Goal: Task Accomplishment & Management: Complete application form

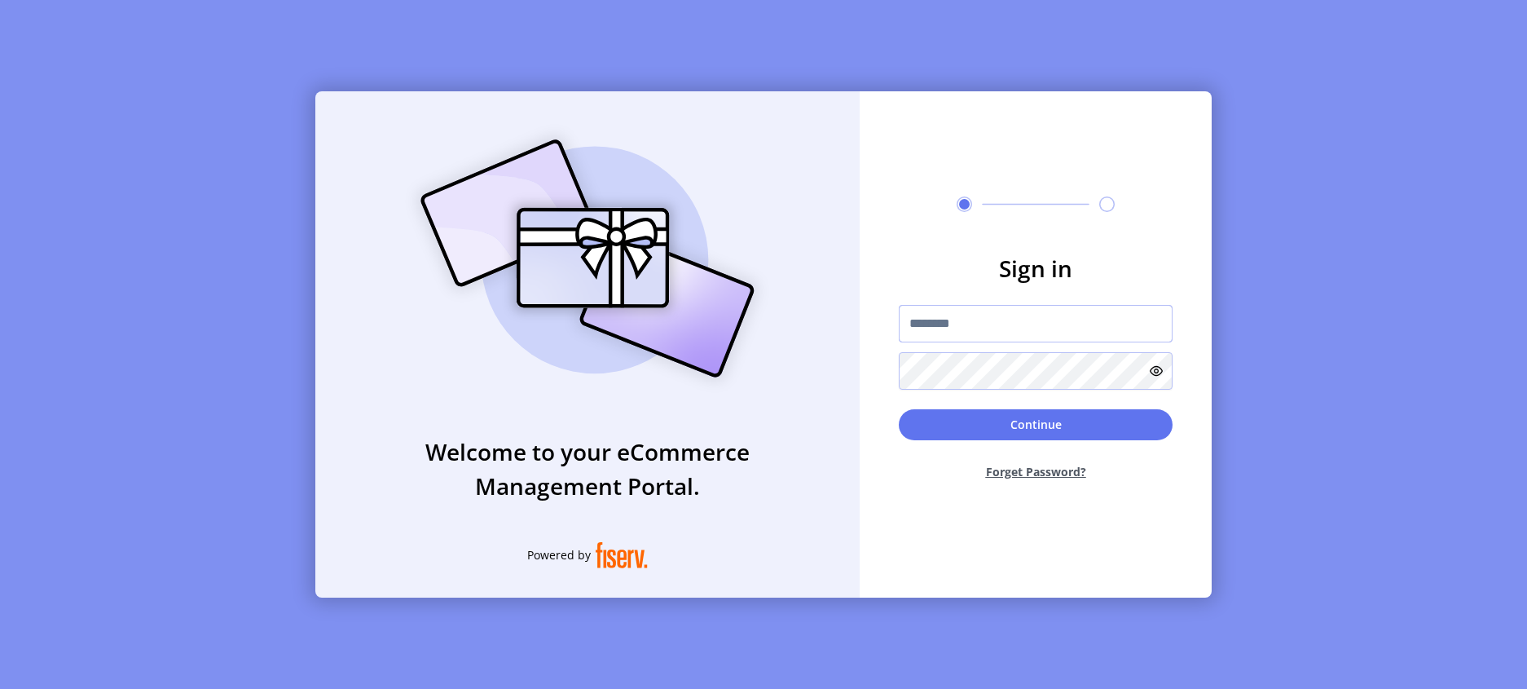
type input "**********"
click at [1001, 324] on input "**********" at bounding box center [1036, 323] width 274 height 37
click at [945, 416] on button "Continue" at bounding box center [1036, 424] width 274 height 31
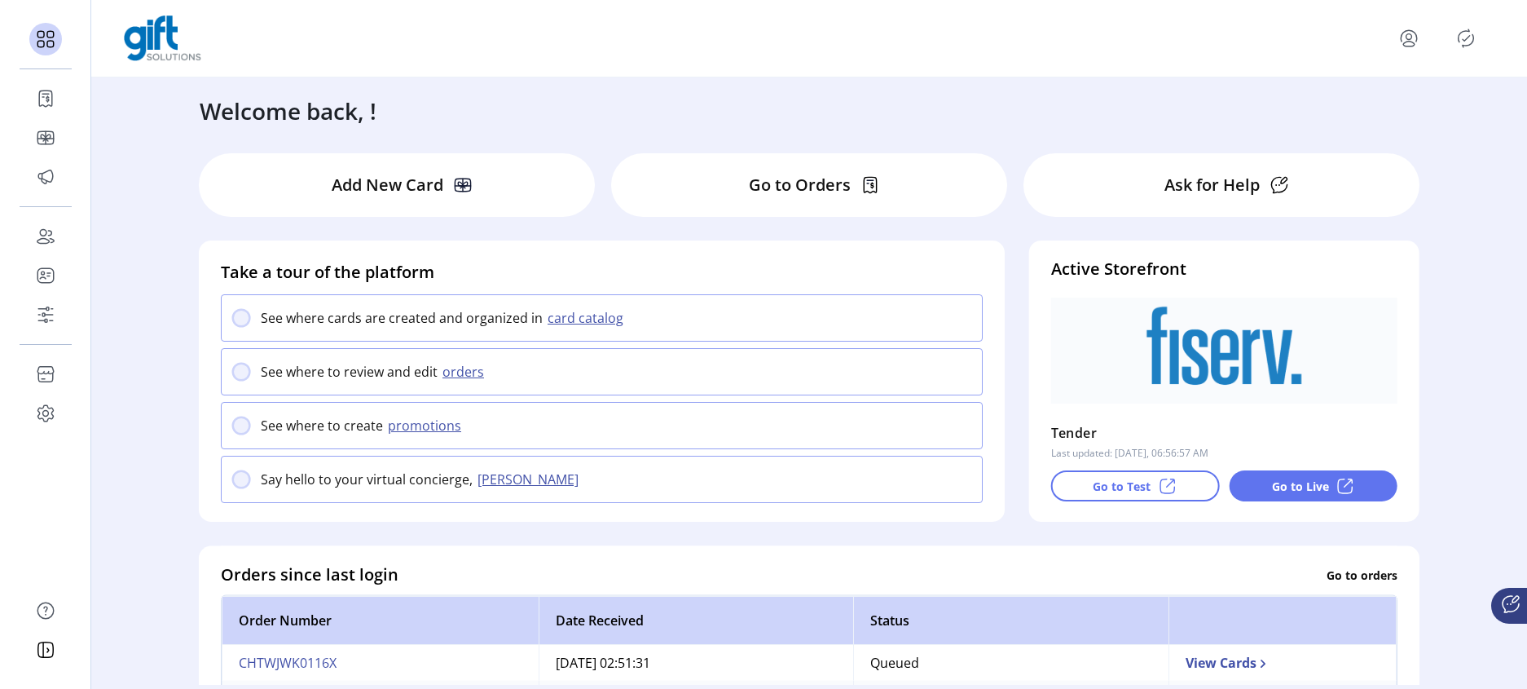
click at [1289, 483] on p "Go to Live" at bounding box center [1300, 486] width 57 height 17
click at [1120, 480] on p "Go to Test" at bounding box center [1122, 486] width 58 height 17
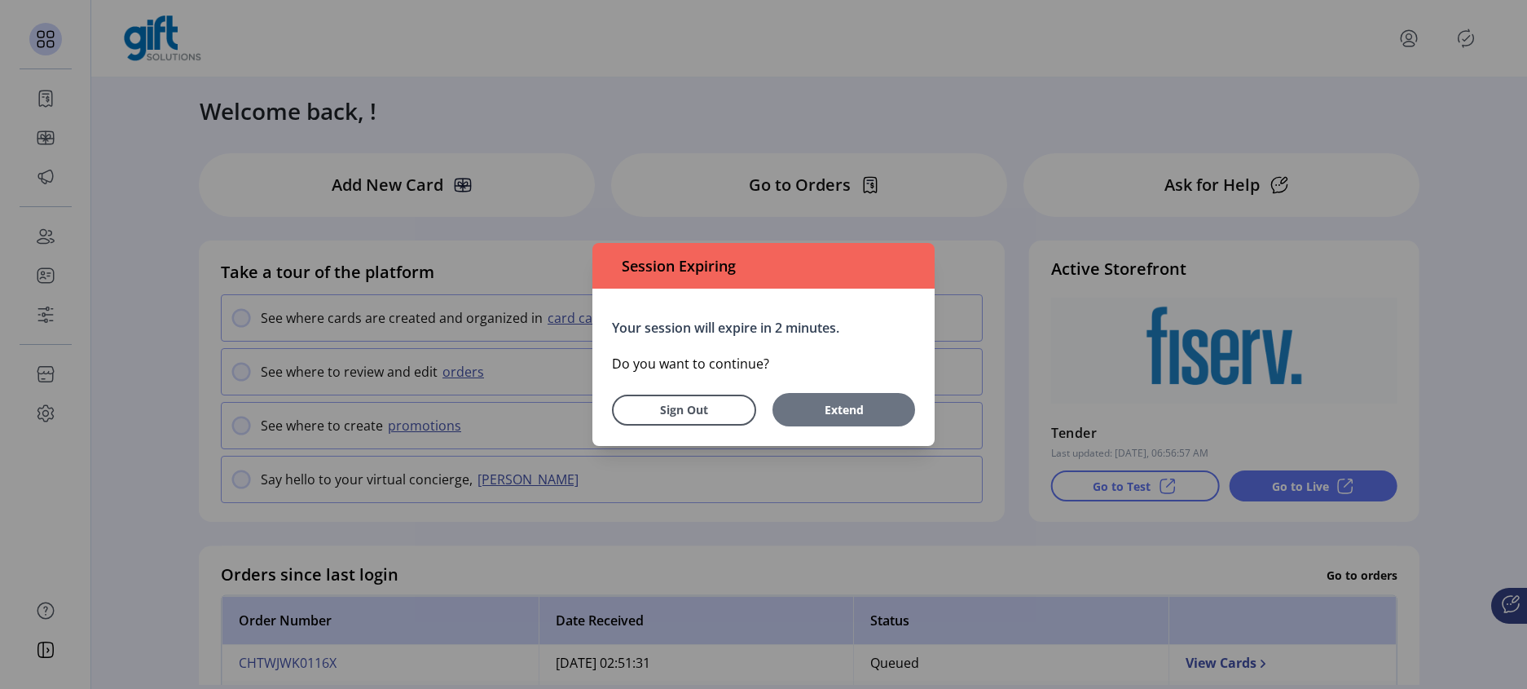
click at [848, 399] on button "Extend" at bounding box center [844, 409] width 143 height 33
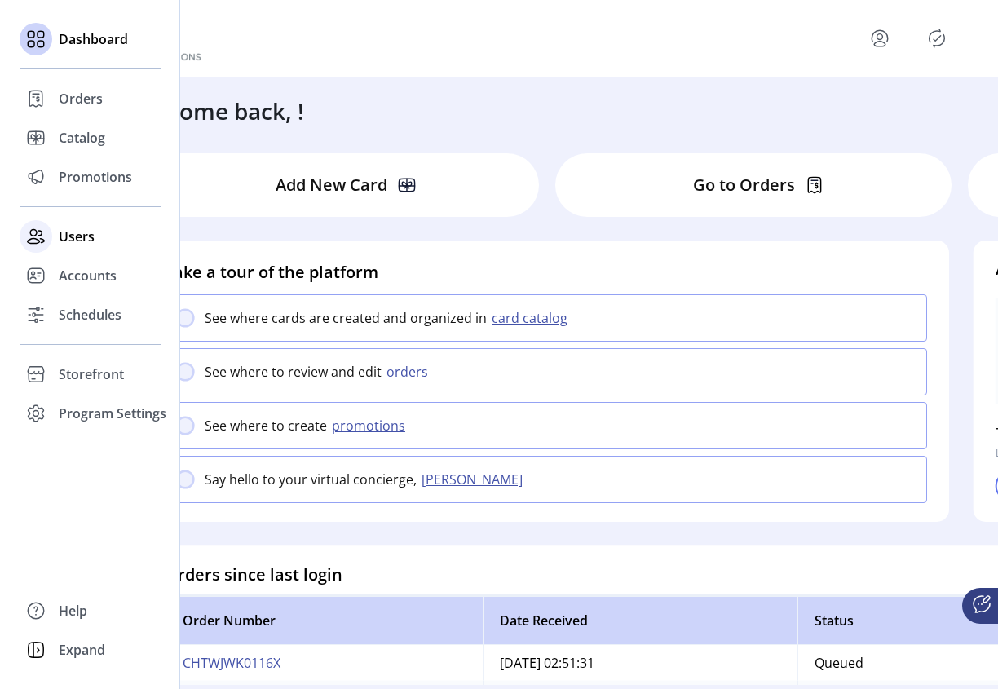
click at [71, 246] on div "Users" at bounding box center [90, 236] width 141 height 39
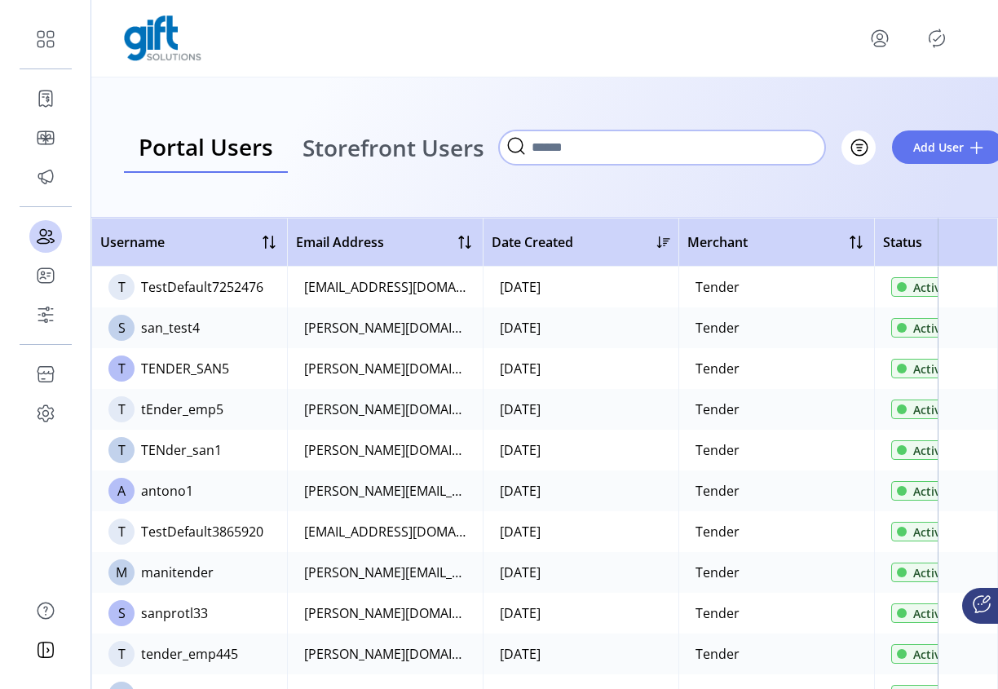
click at [748, 148] on input "Search" at bounding box center [662, 147] width 326 height 34
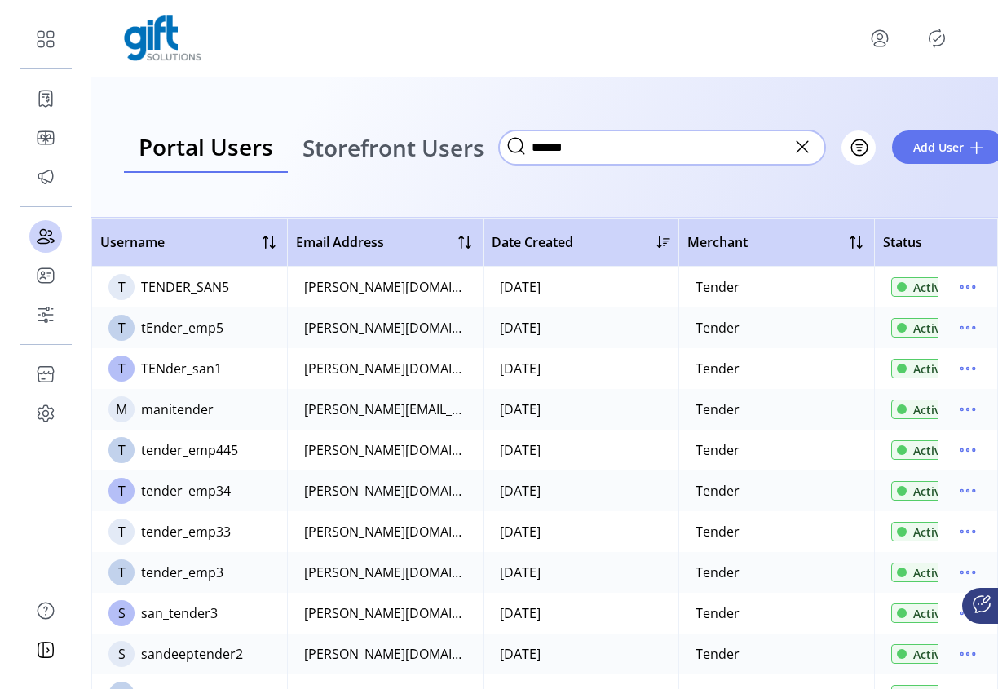
type input "******"
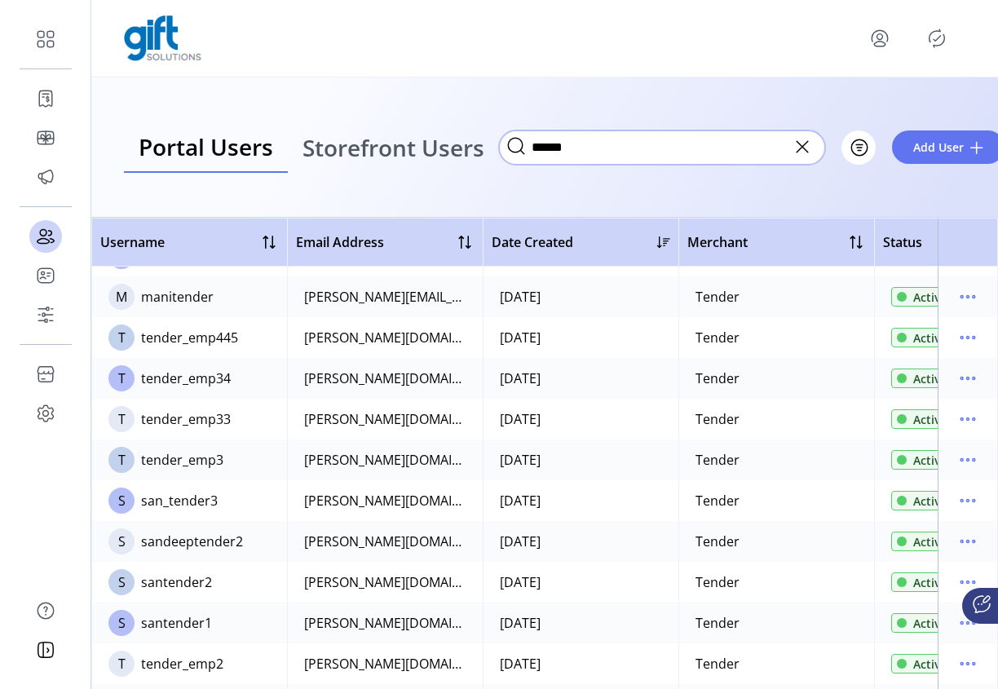
scroll to position [202, 0]
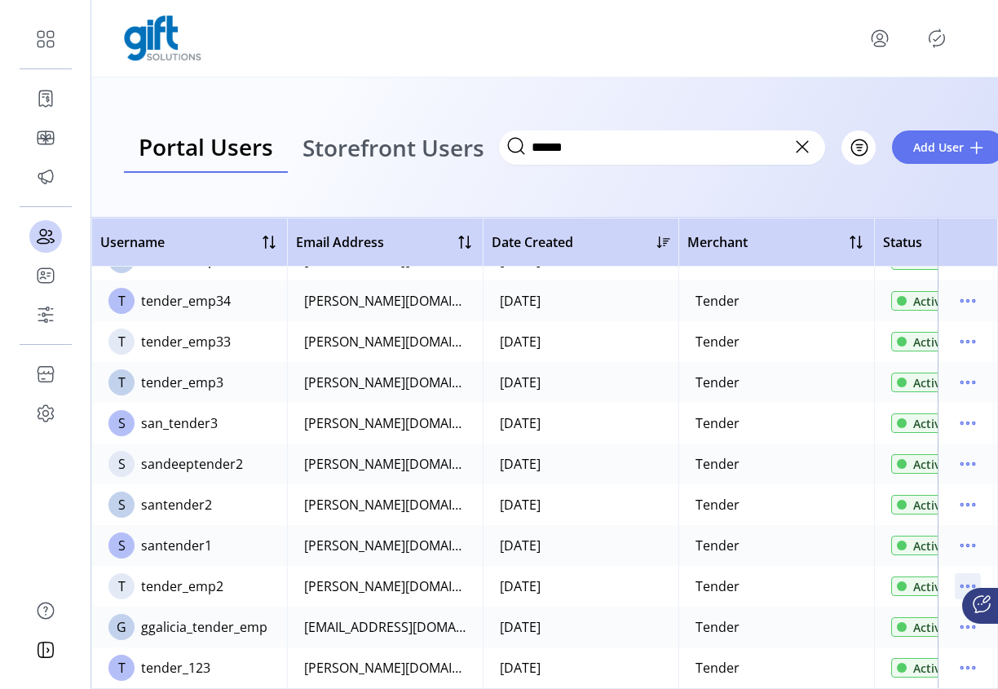
click at [958, 573] on icon "menu" at bounding box center [967, 586] width 26 height 26
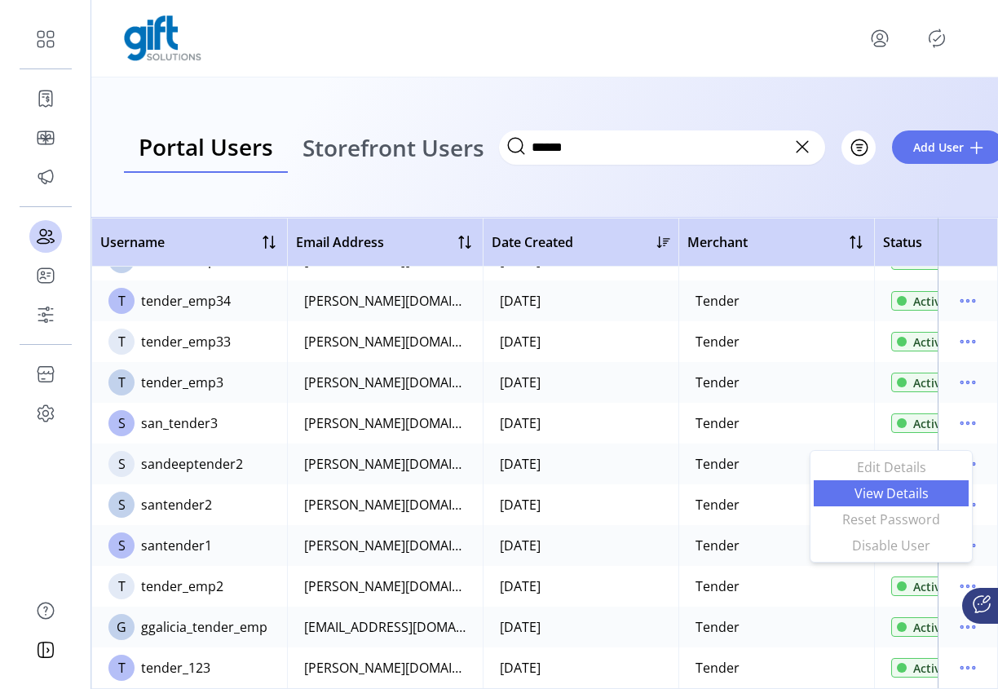
click at [898, 487] on span "View Details" at bounding box center [890, 493] width 135 height 13
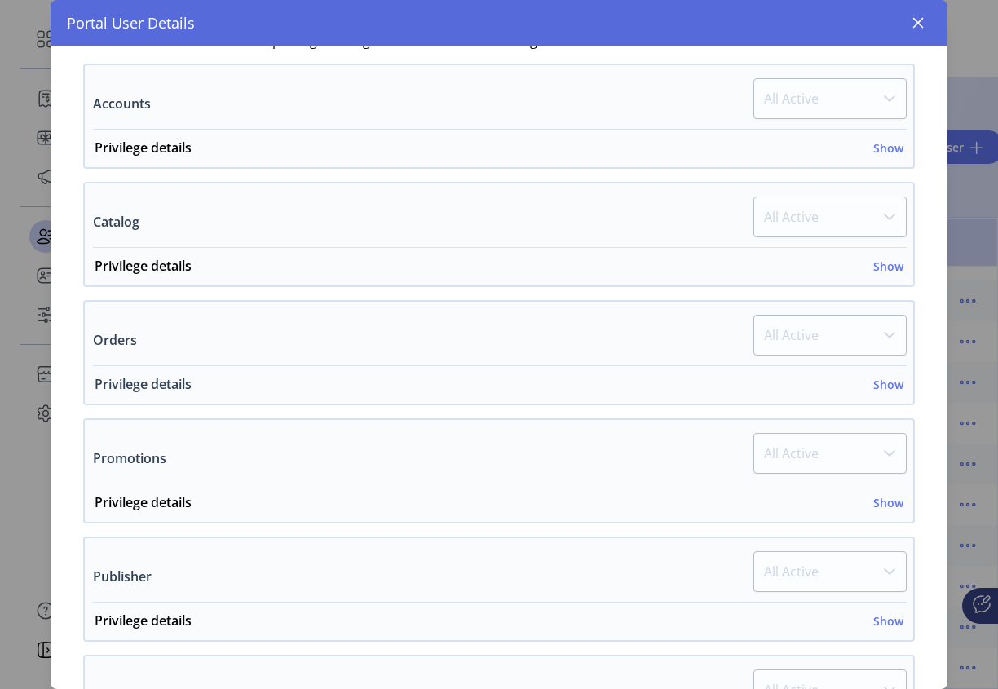
scroll to position [4, 0]
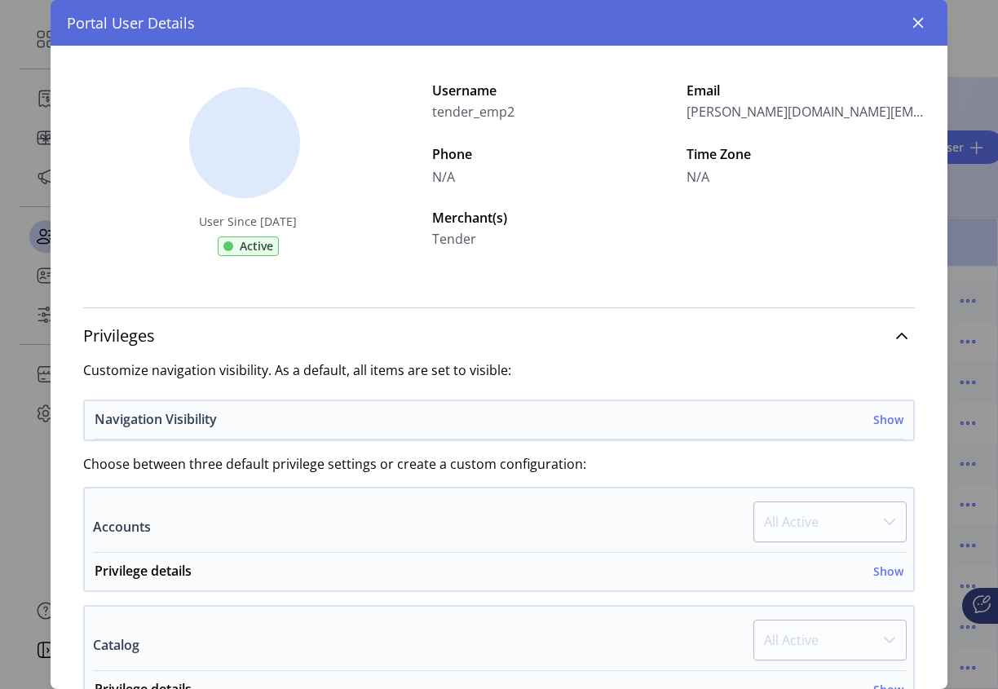
click at [874, 420] on h6 "Show" at bounding box center [888, 419] width 30 height 17
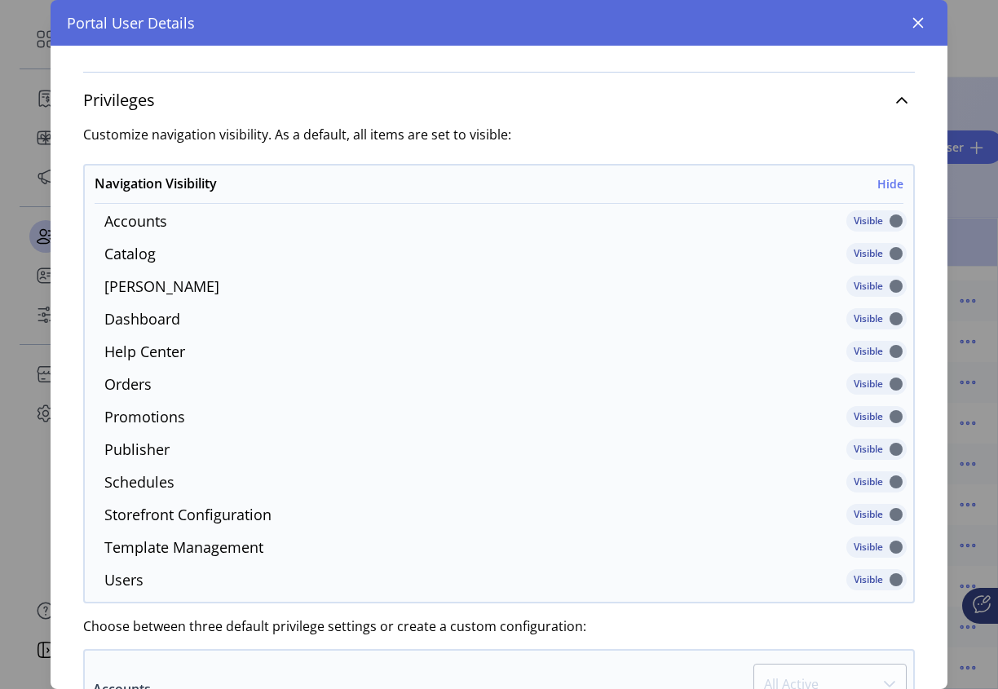
scroll to position [157, 0]
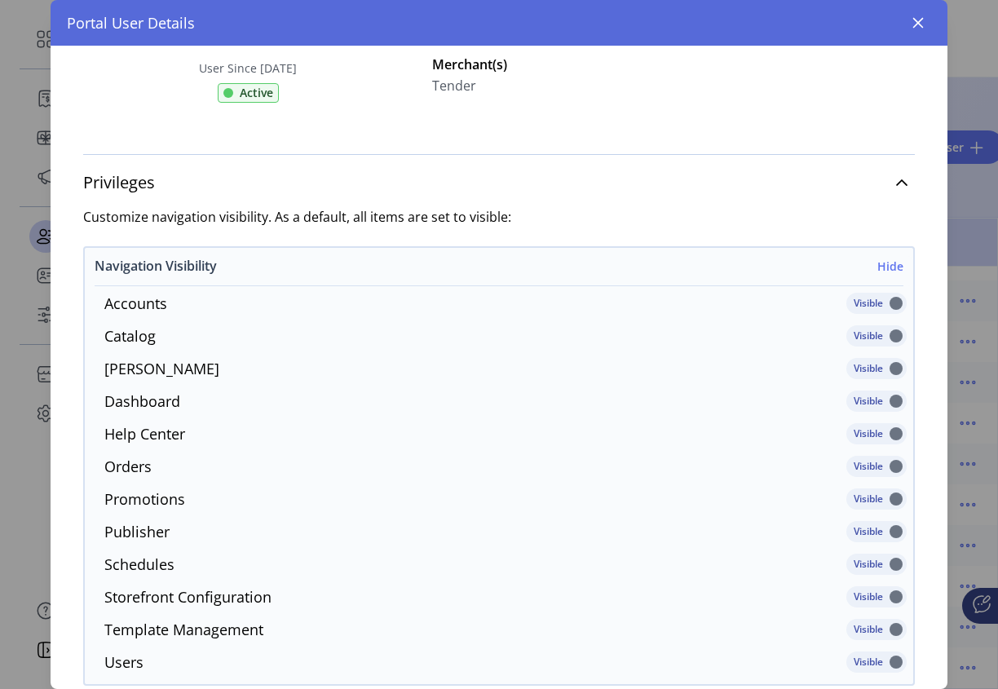
click at [892, 262] on h6 "Hide" at bounding box center [890, 266] width 26 height 17
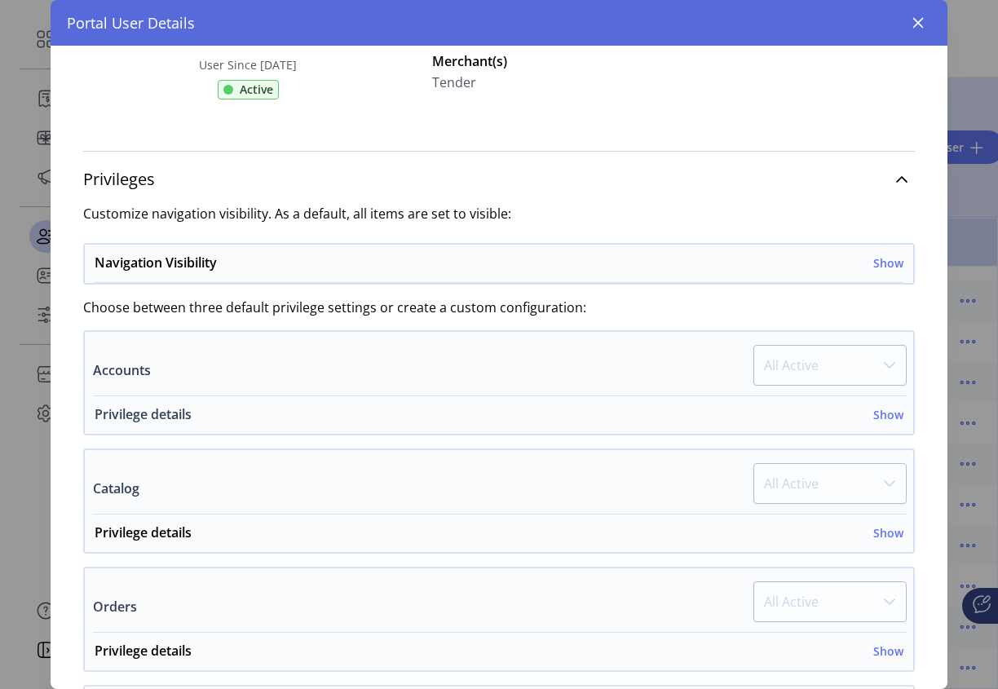
click at [877, 414] on h6 "Show" at bounding box center [888, 414] width 30 height 17
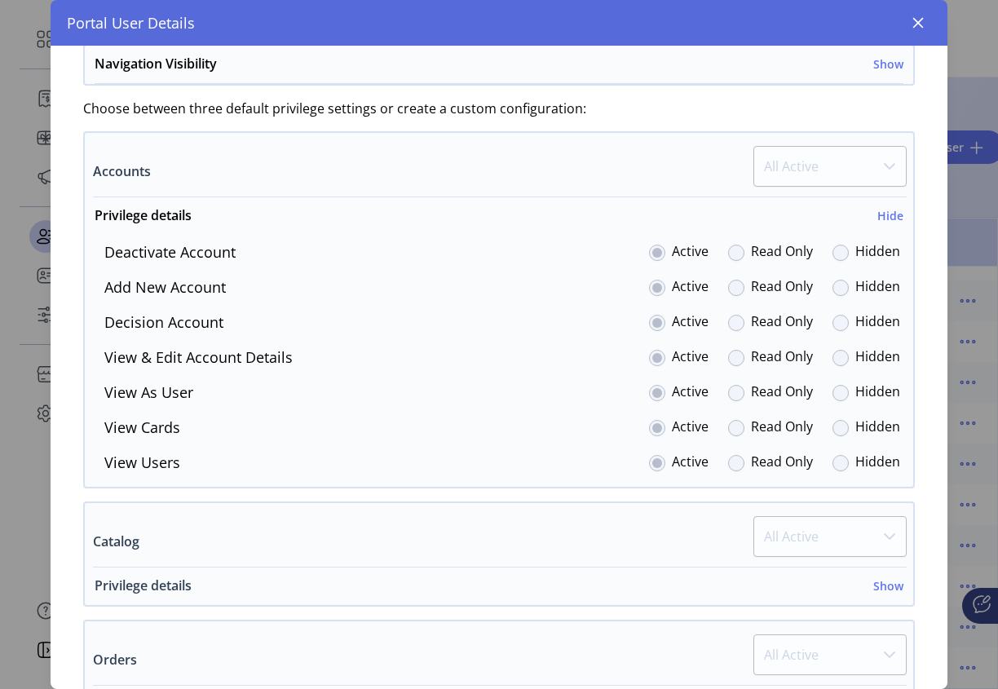
click at [875, 592] on h6 "Show" at bounding box center [888, 585] width 30 height 17
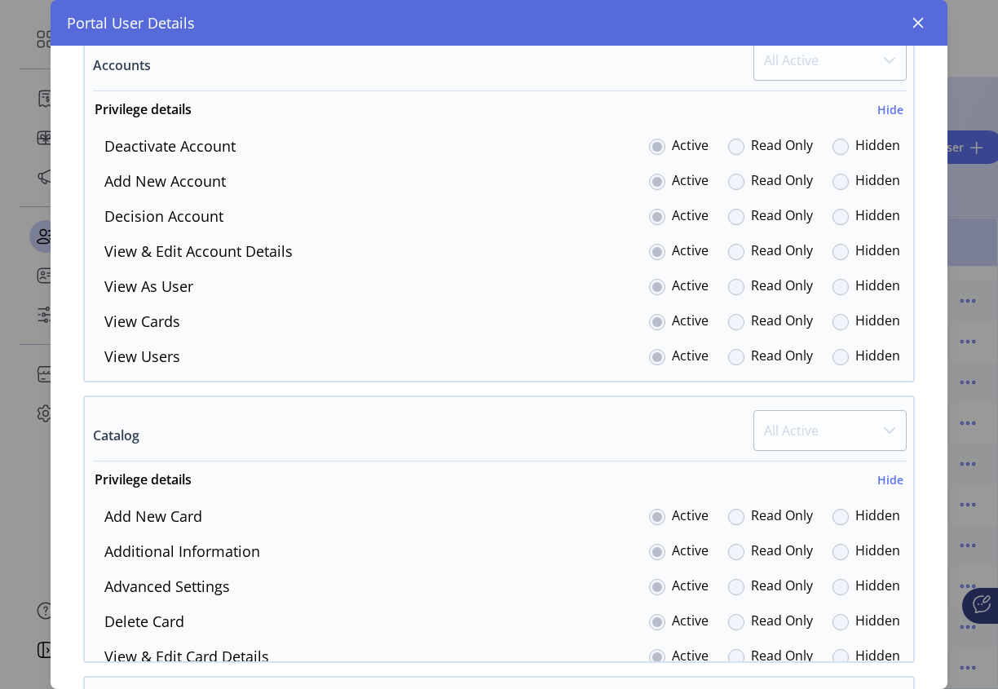
scroll to position [742, 0]
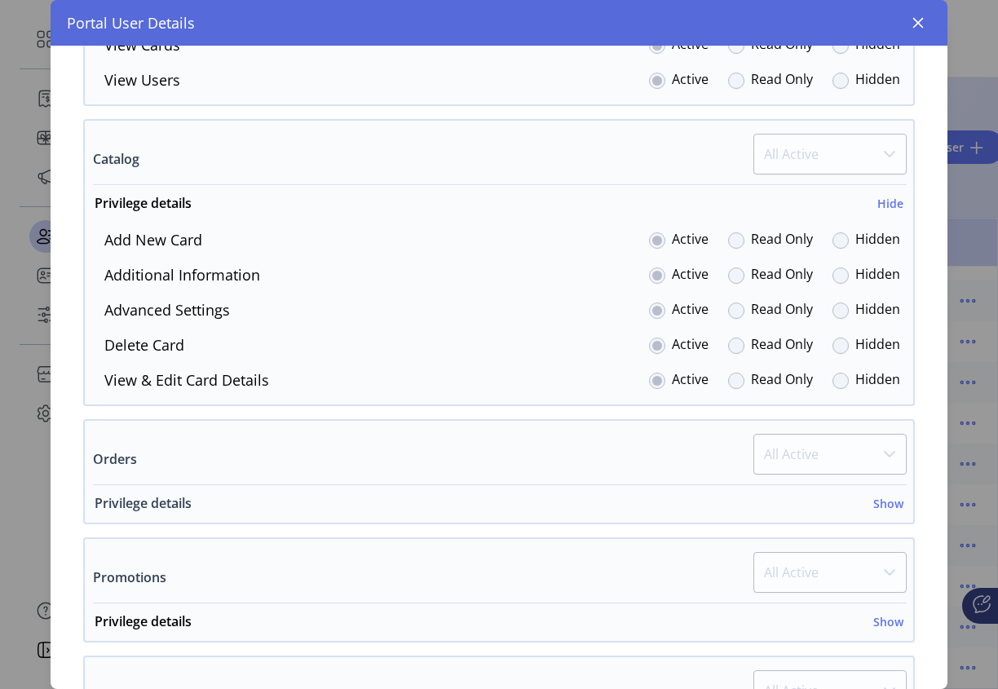
click at [878, 498] on h6 "Show" at bounding box center [888, 503] width 30 height 17
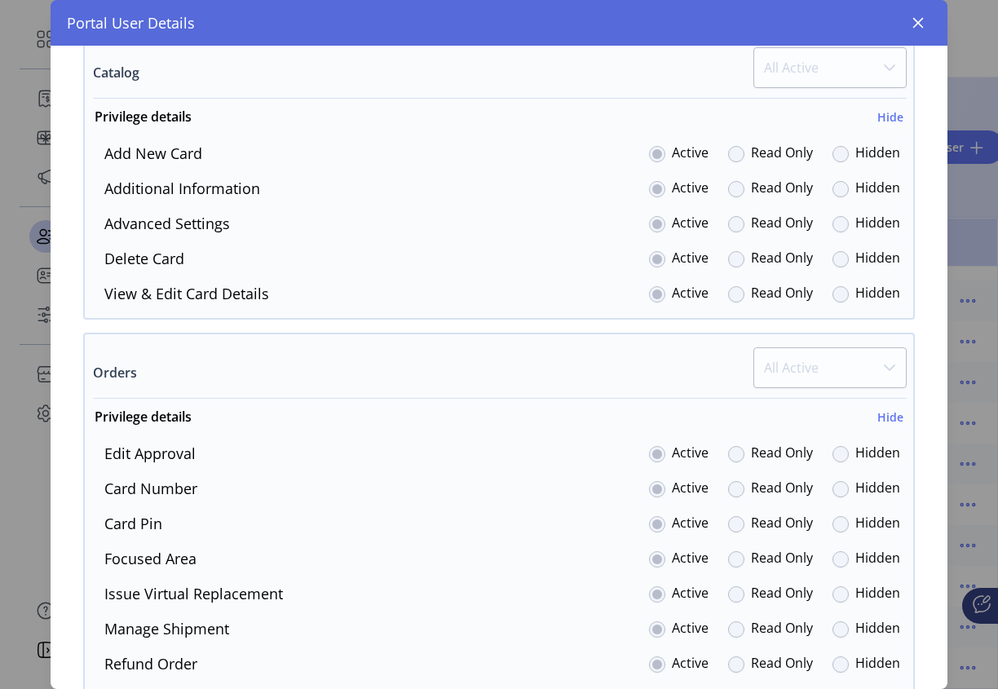
scroll to position [1201, 0]
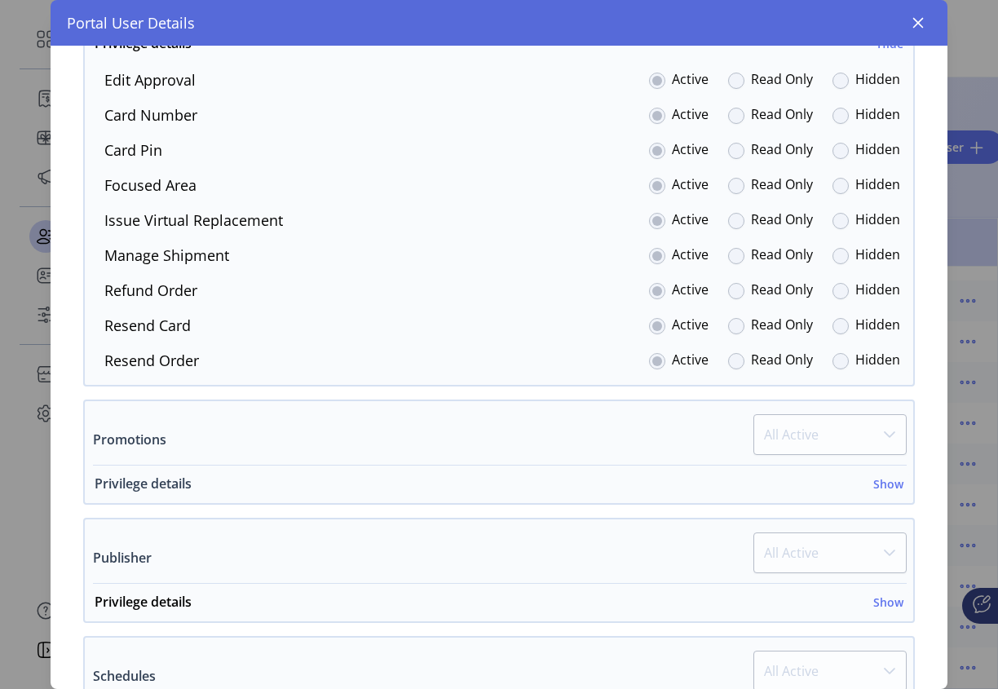
click at [876, 478] on h6 "Show" at bounding box center [888, 483] width 30 height 17
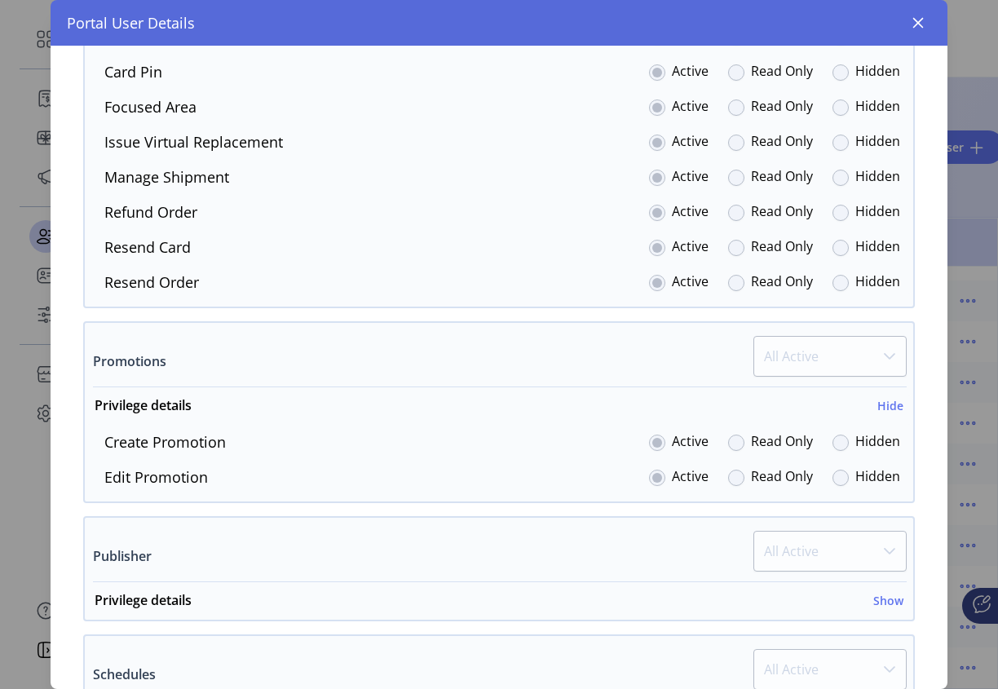
scroll to position [1557, 0]
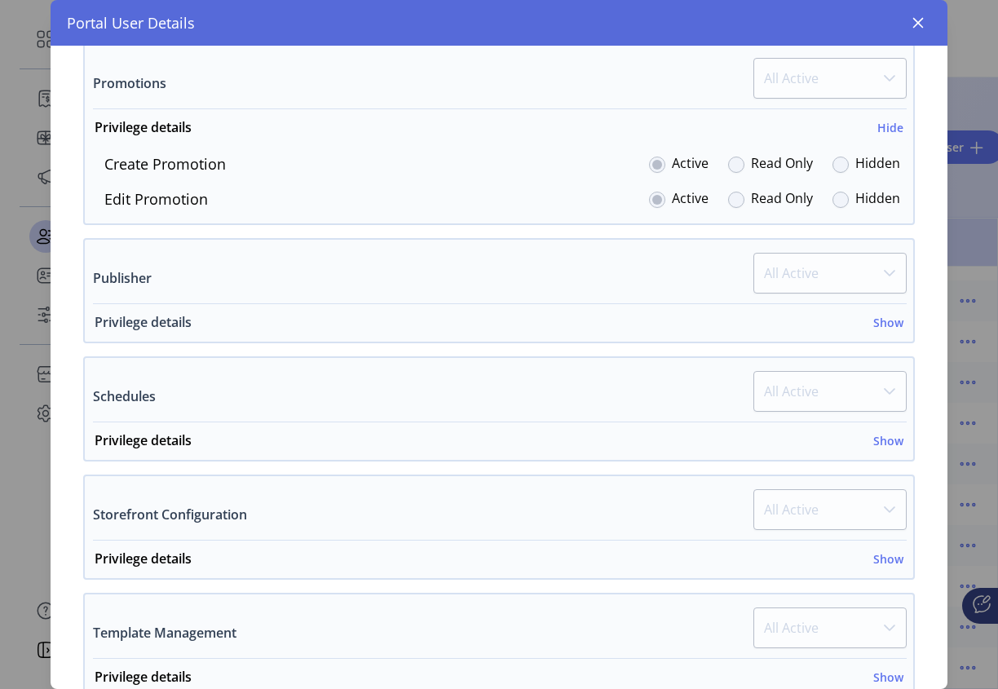
click at [877, 314] on h6 "Show" at bounding box center [888, 322] width 30 height 17
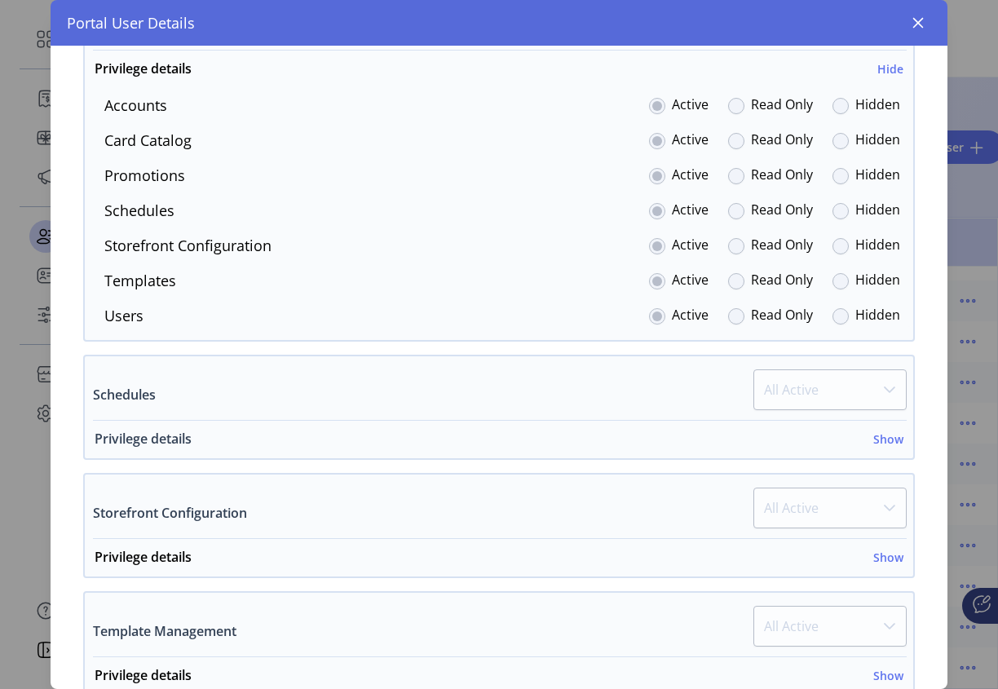
click at [880, 434] on h6 "Show" at bounding box center [888, 438] width 30 height 17
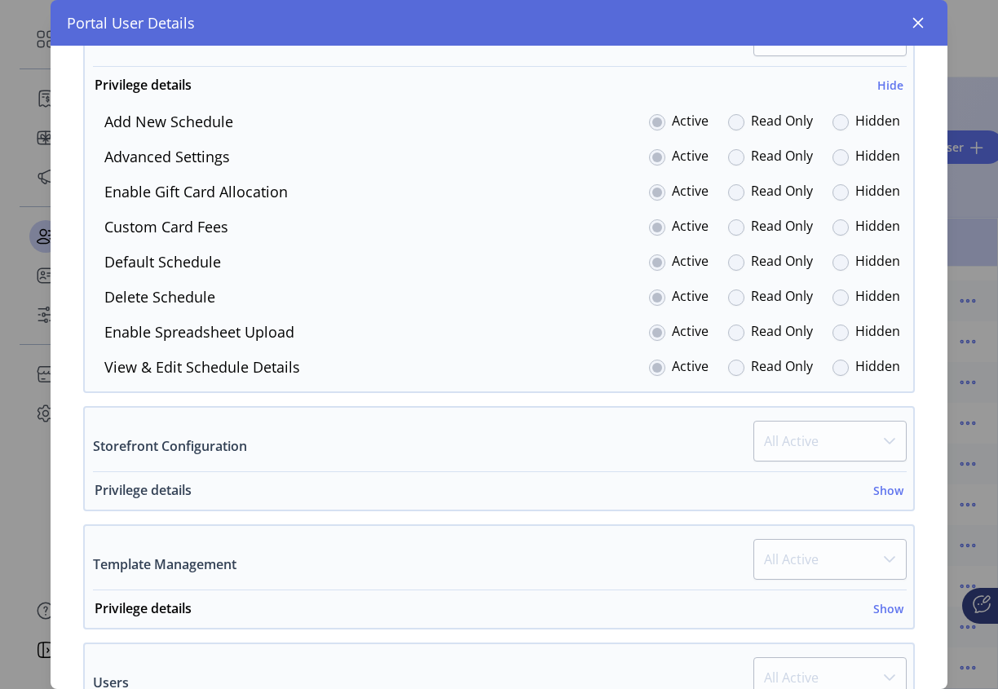
click at [880, 491] on h6 "Show" at bounding box center [888, 490] width 30 height 17
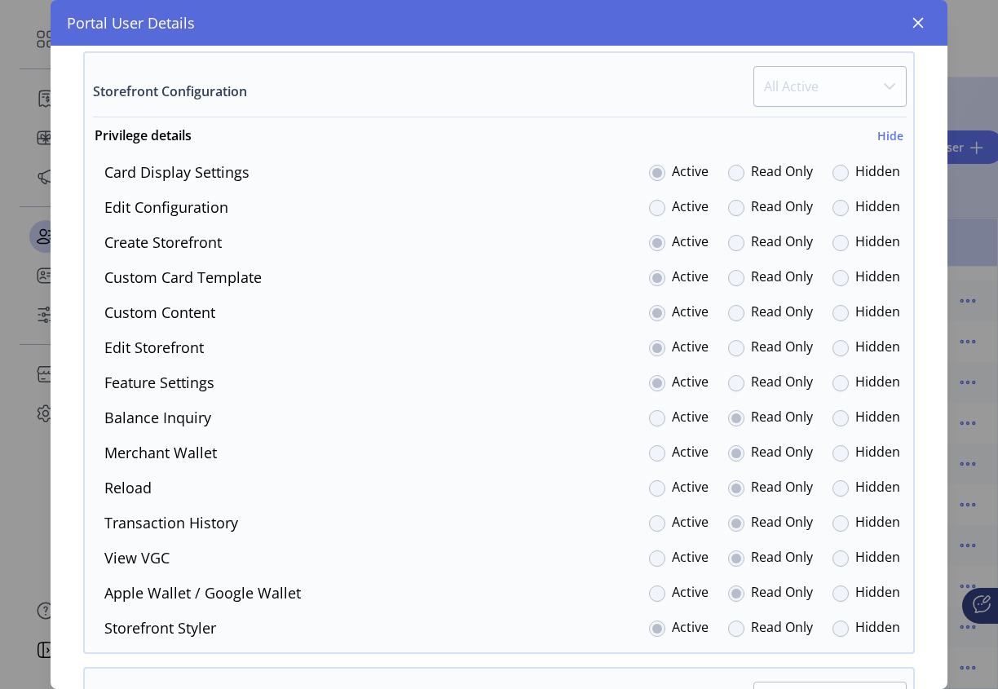
scroll to position [2855, 0]
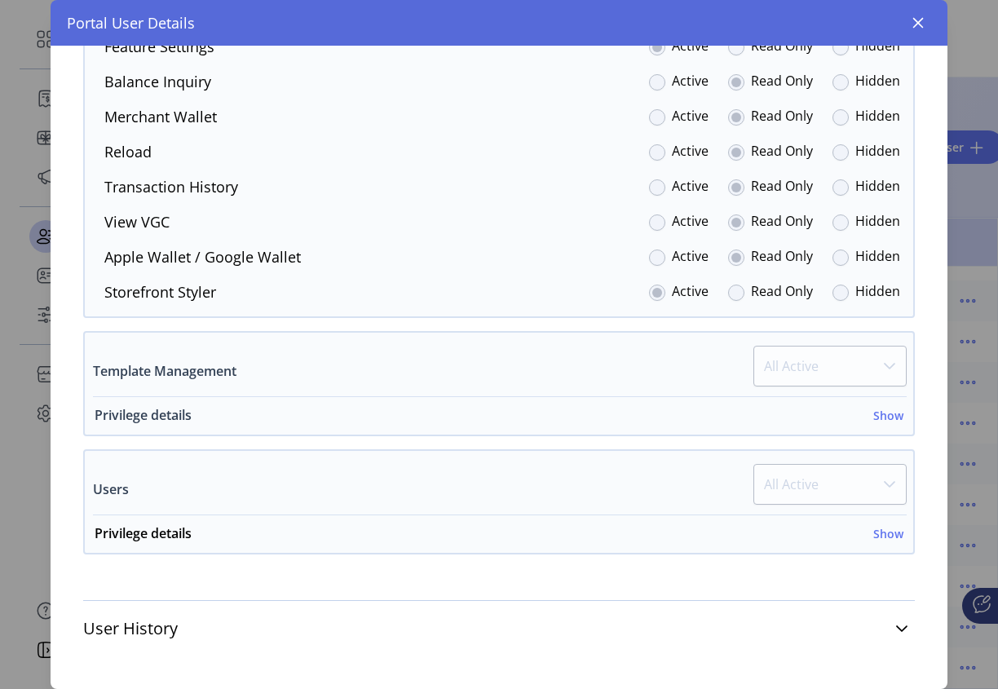
click at [886, 414] on h6 "Show" at bounding box center [888, 415] width 30 height 17
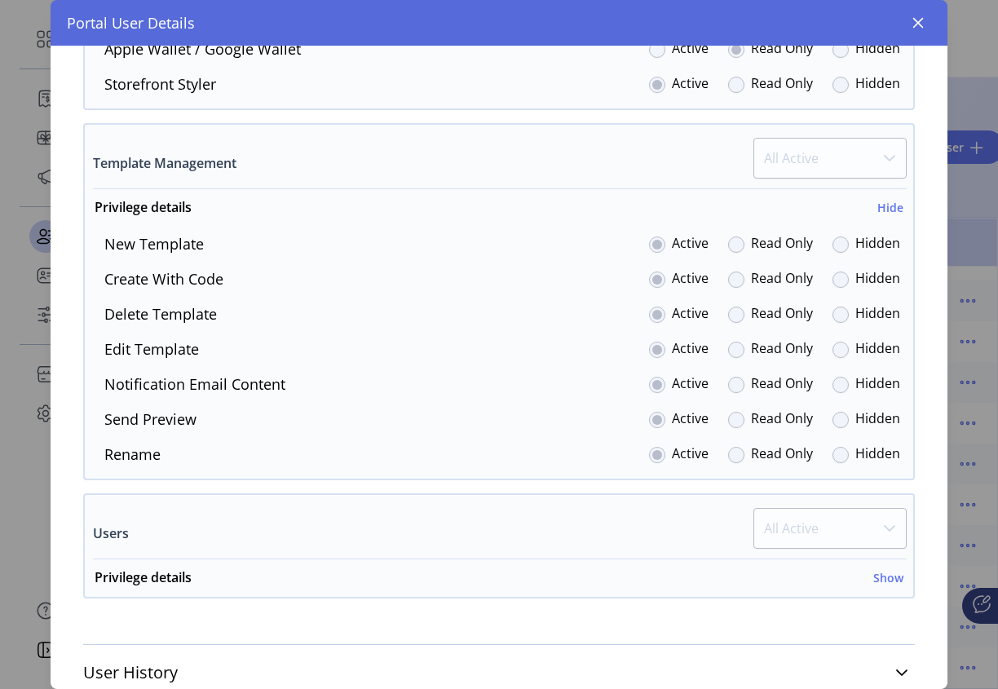
scroll to position [3107, 0]
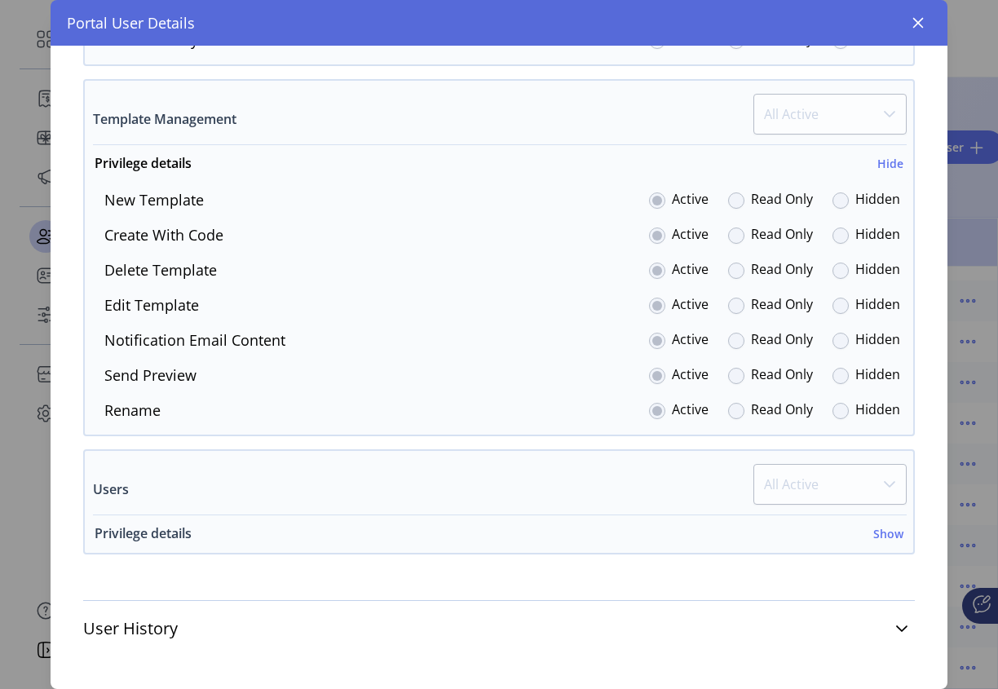
click at [874, 540] on h6 "Show" at bounding box center [888, 533] width 30 height 17
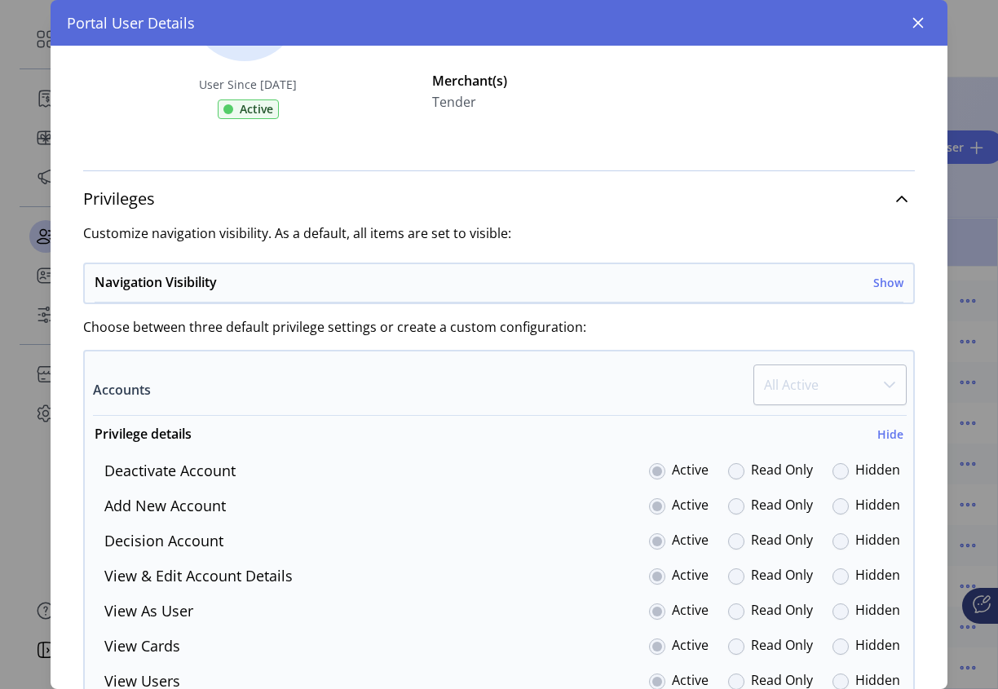
scroll to position [0, 0]
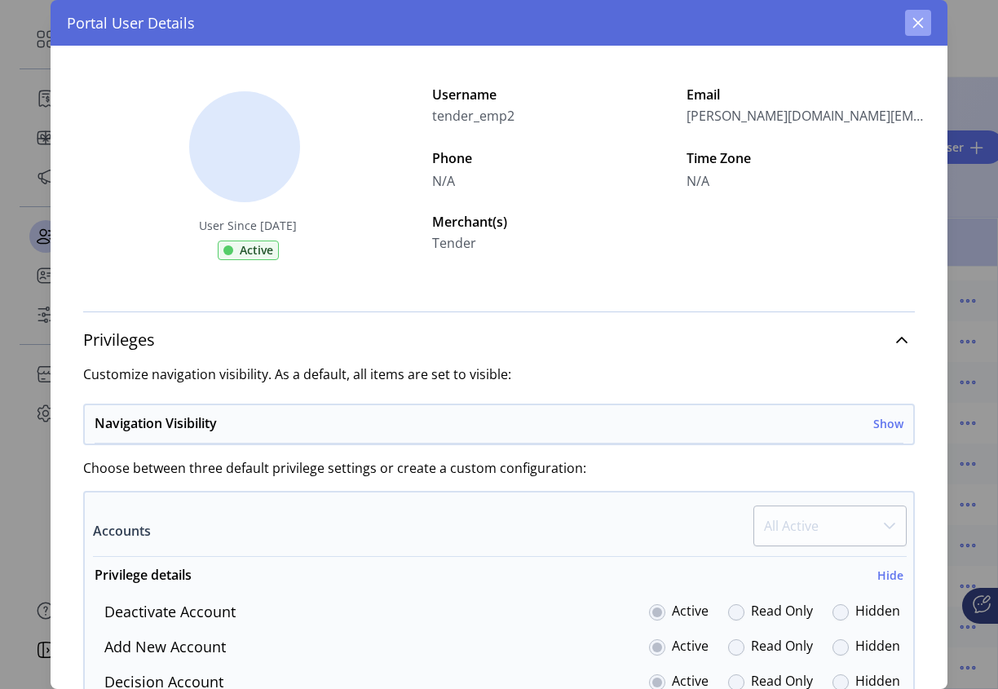
click at [917, 31] on button "button" at bounding box center [918, 23] width 26 height 26
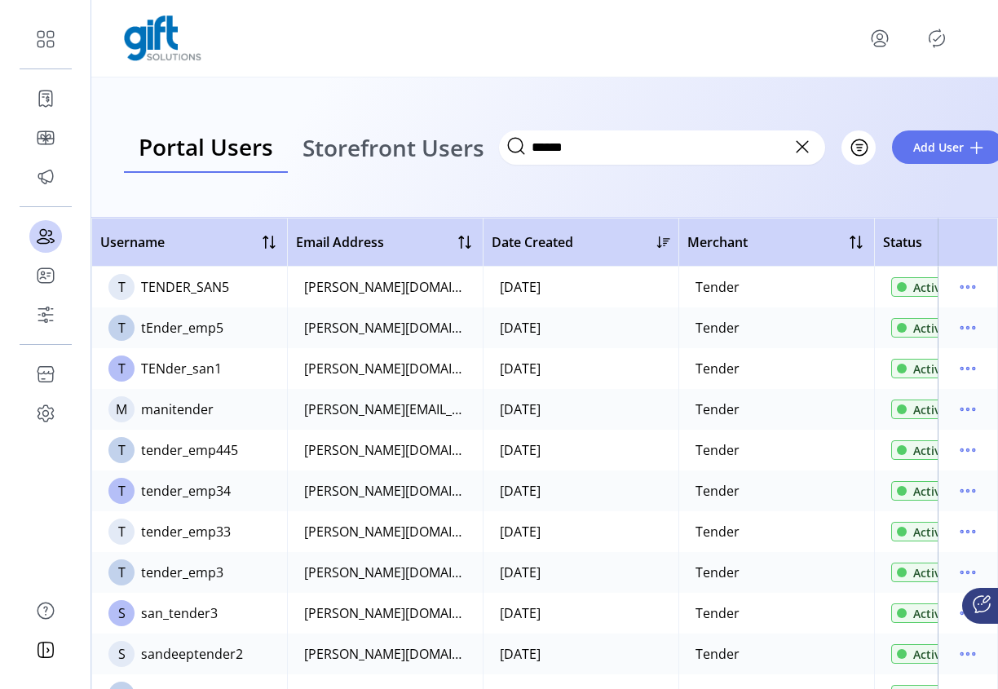
scroll to position [202, 0]
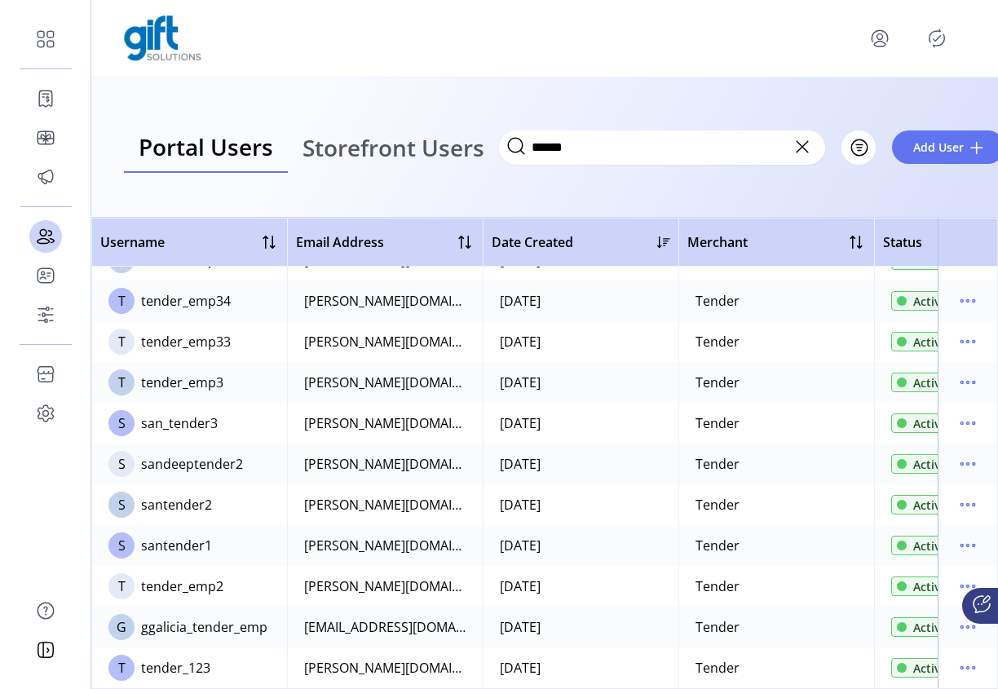
click at [490, 214] on div "Portal Users Storefront Users ****** Filter Add User" at bounding box center [544, 147] width 906 height 140
click at [483, 236] on th "Date Created" at bounding box center [580, 242] width 196 height 49
drag, startPoint x: 482, startPoint y: 237, endPoint x: 502, endPoint y: 238, distance: 19.6
click at [502, 238] on th "Date Created" at bounding box center [580, 242] width 196 height 49
click at [585, 218] on th "Date Created" at bounding box center [580, 242] width 196 height 49
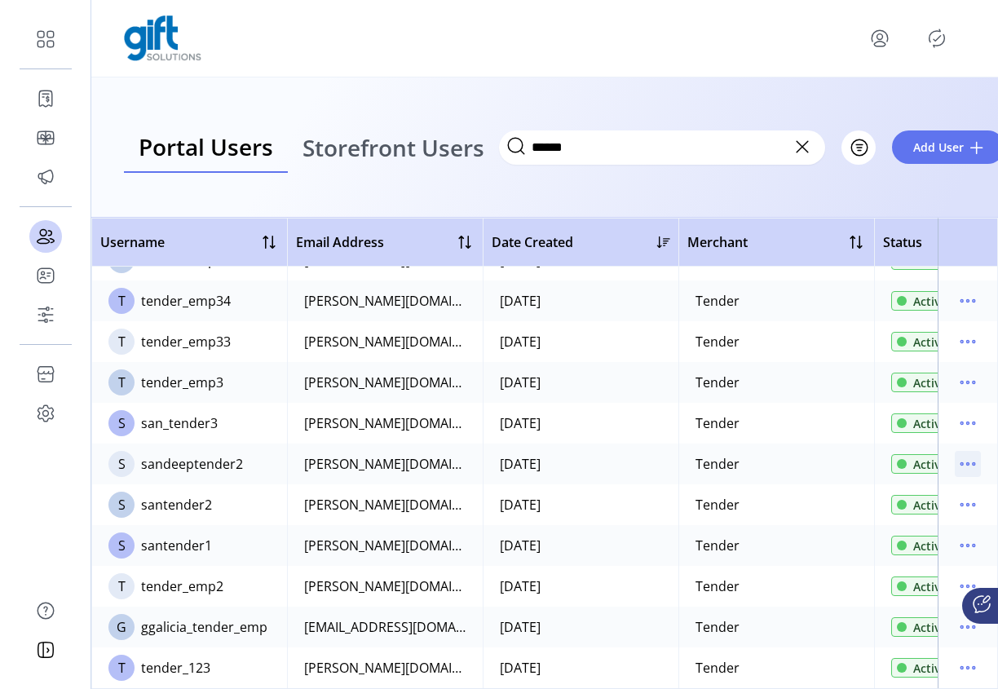
click at [954, 451] on icon "menu" at bounding box center [967, 464] width 26 height 26
click at [954, 575] on icon "menu" at bounding box center [967, 586] width 26 height 26
click at [984, 566] on td at bounding box center [967, 586] width 60 height 41
click at [954, 536] on icon "menu" at bounding box center [967, 545] width 26 height 26
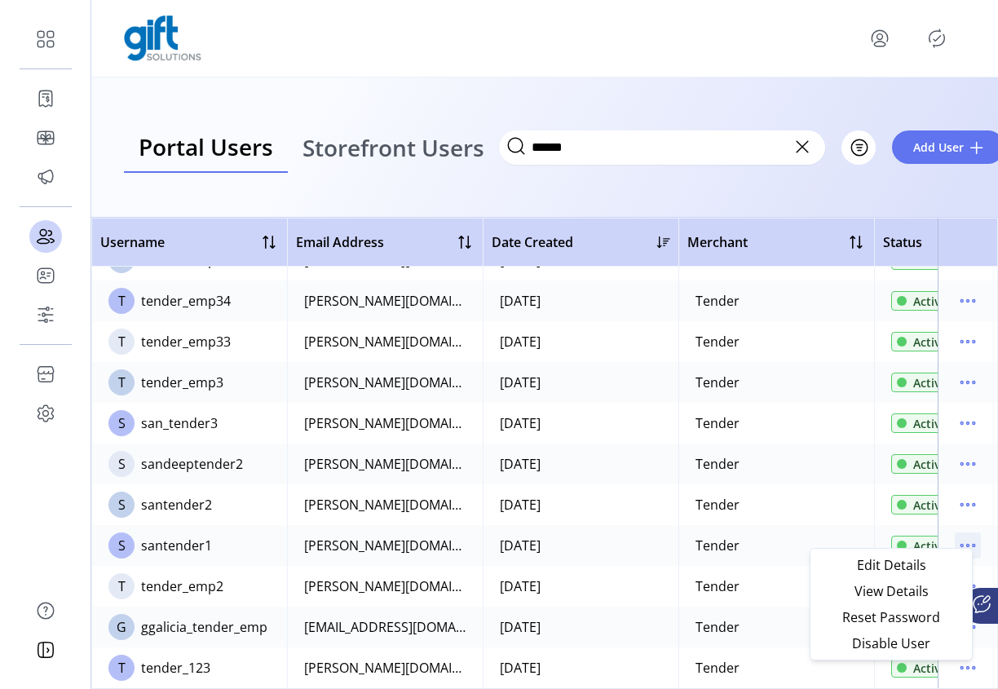
click at [954, 536] on icon "menu" at bounding box center [967, 545] width 26 height 26
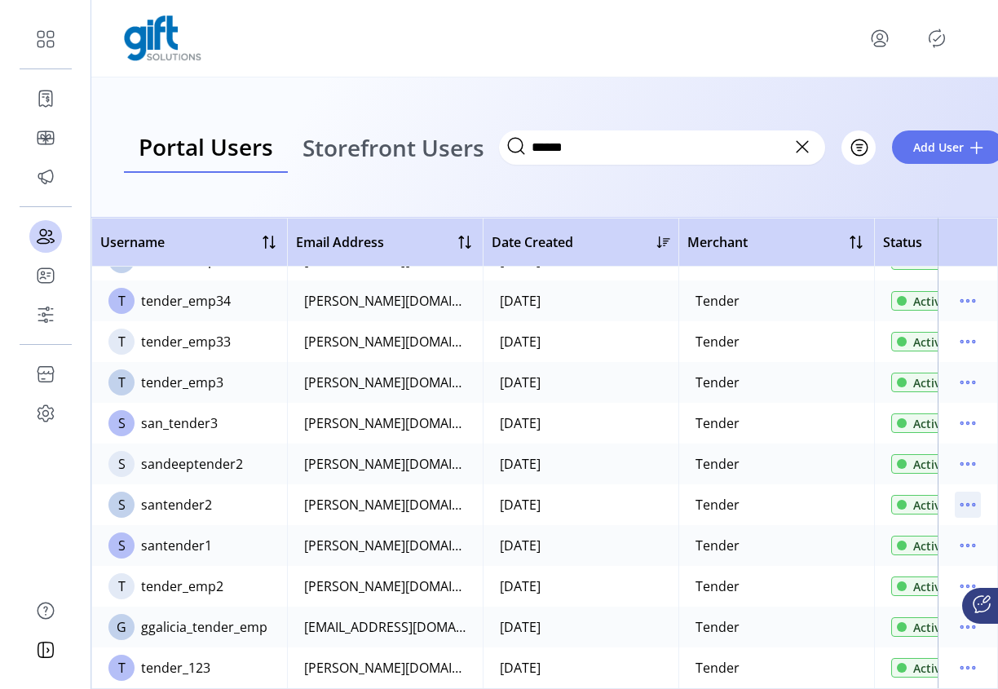
click at [964, 495] on icon "menu" at bounding box center [967, 504] width 26 height 26
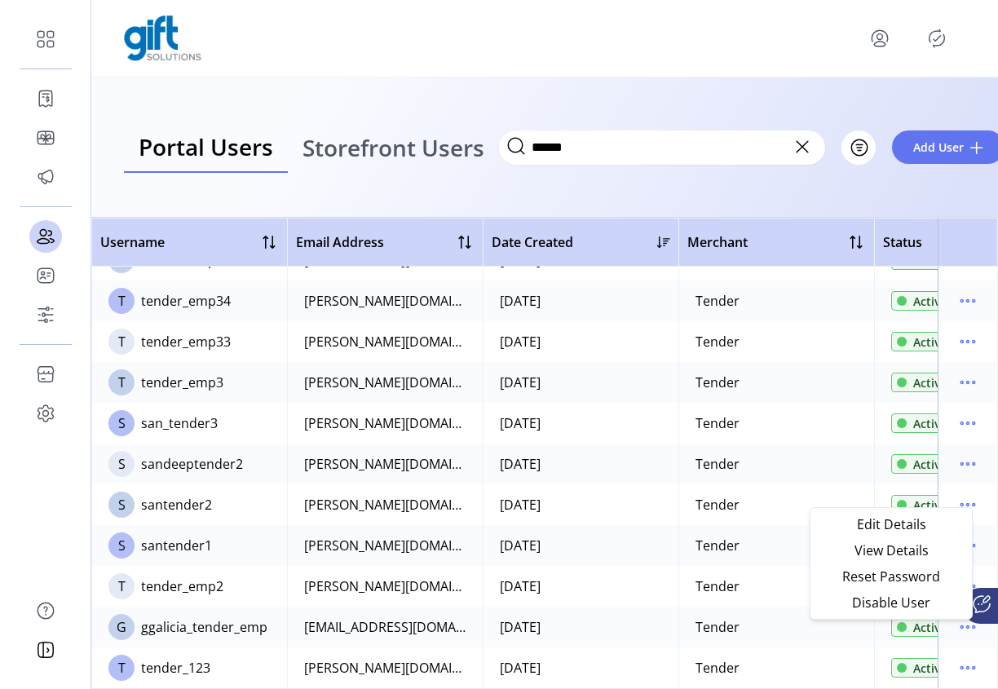
click at [958, 465] on td at bounding box center [967, 463] width 60 height 41
click at [958, 456] on icon "menu" at bounding box center [967, 464] width 26 height 26
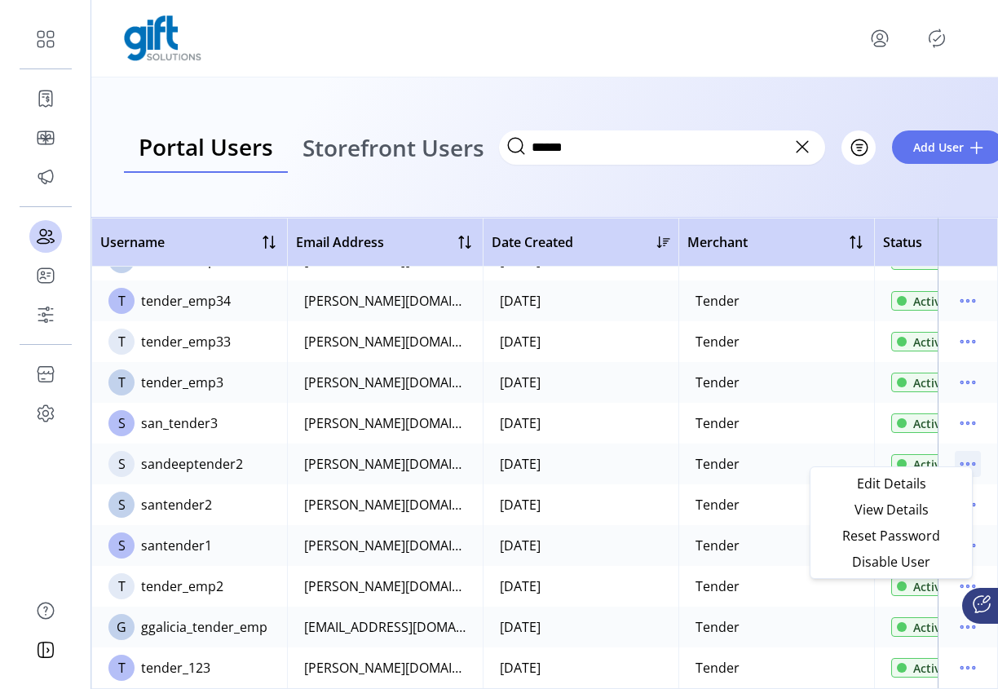
click at [958, 456] on icon "menu" at bounding box center [967, 464] width 26 height 26
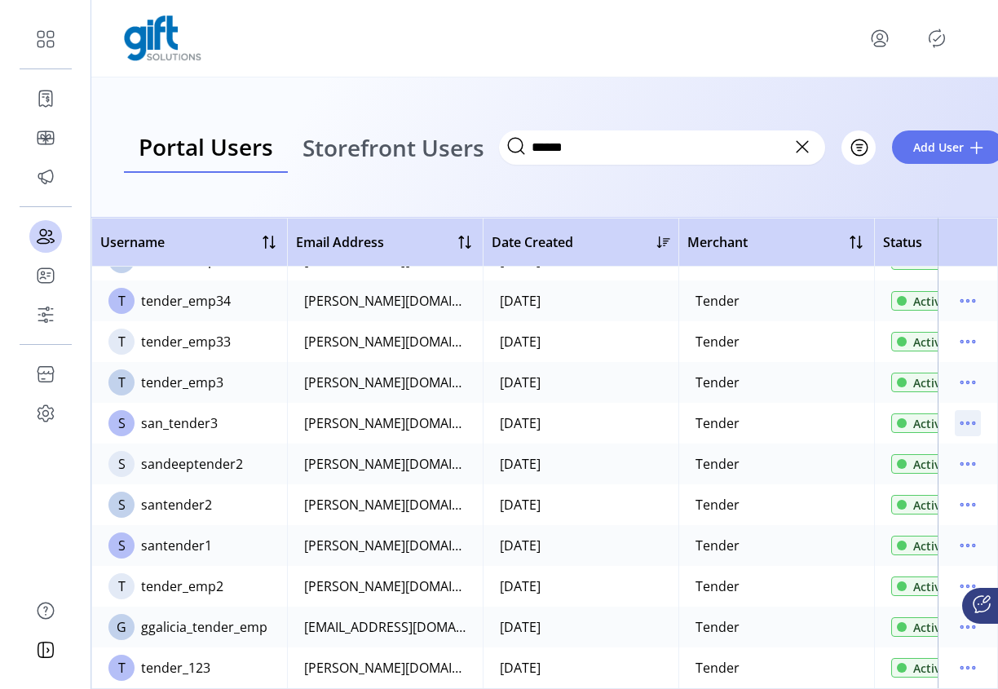
click at [962, 410] on icon "menu" at bounding box center [967, 423] width 26 height 26
click at [959, 372] on icon "menu" at bounding box center [967, 382] width 26 height 26
click at [954, 336] on icon "menu" at bounding box center [967, 341] width 26 height 26
click at [964, 288] on icon "menu" at bounding box center [967, 301] width 26 height 26
click at [967, 532] on icon "menu" at bounding box center [967, 545] width 26 height 26
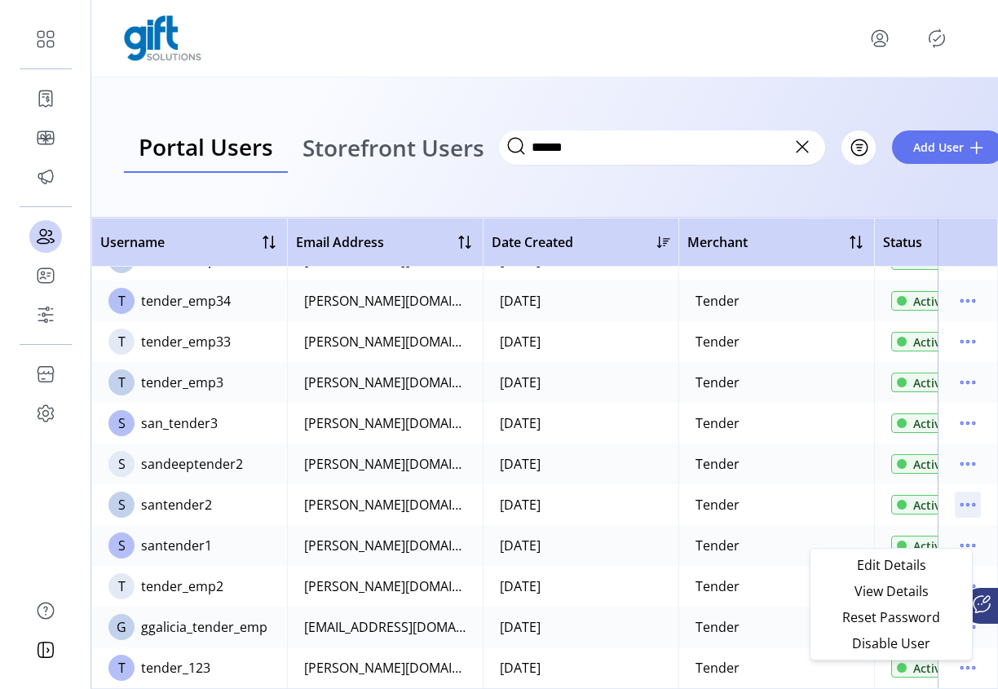
click at [962, 504] on icon "menu" at bounding box center [967, 504] width 26 height 26
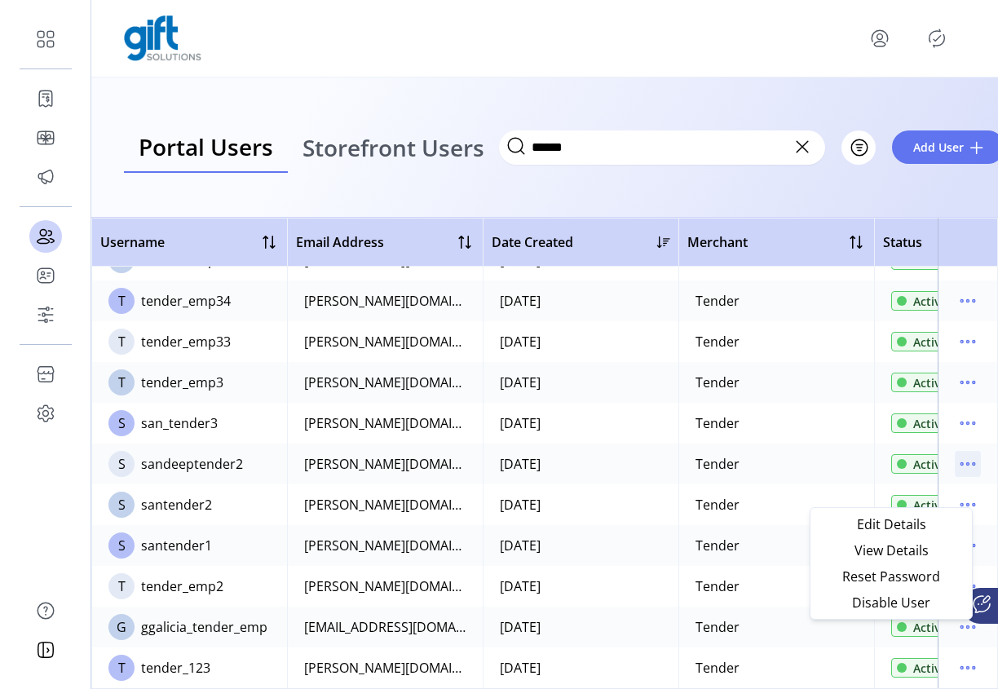
click at [959, 460] on icon "menu" at bounding box center [967, 464] width 26 height 26
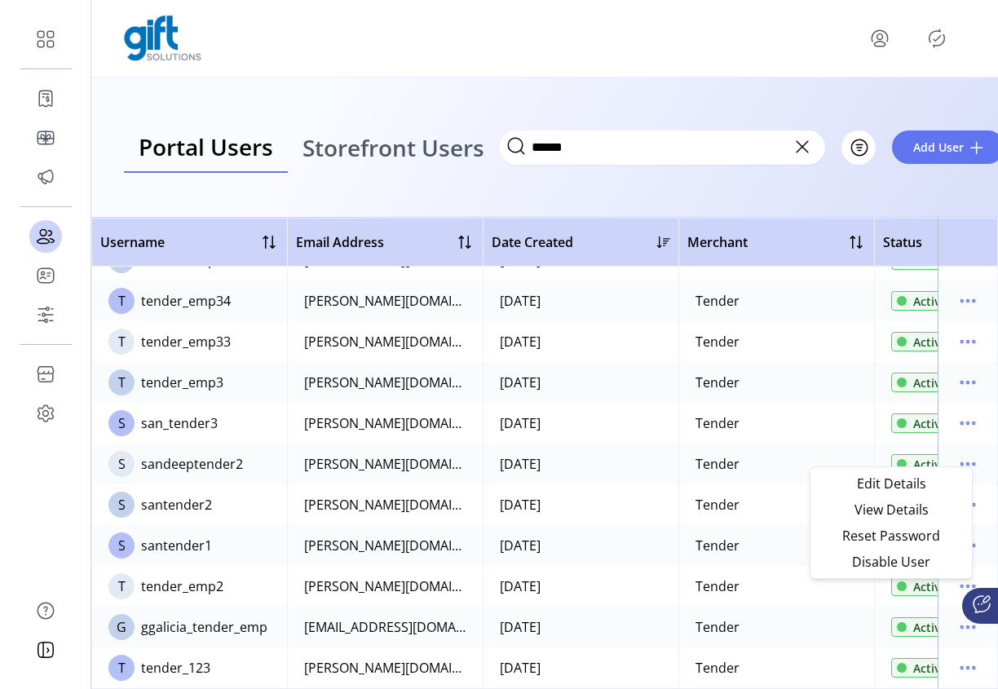
click at [985, 526] on td at bounding box center [967, 545] width 60 height 41
click at [957, 416] on icon "menu" at bounding box center [967, 423] width 26 height 26
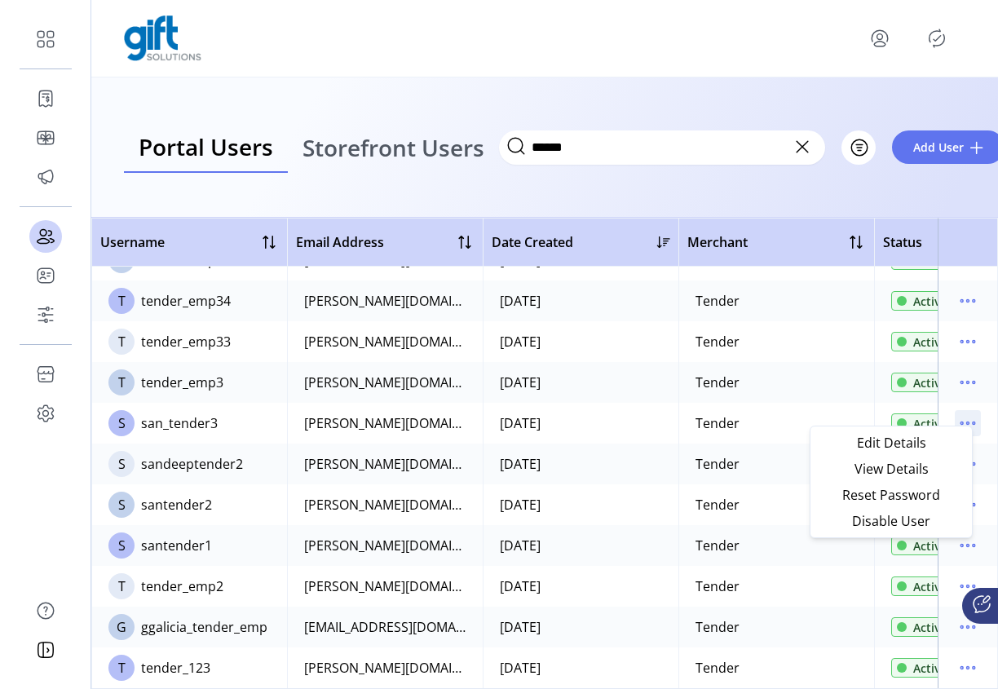
click at [968, 410] on icon "menu" at bounding box center [967, 423] width 26 height 26
click at [962, 532] on icon "menu" at bounding box center [967, 545] width 26 height 26
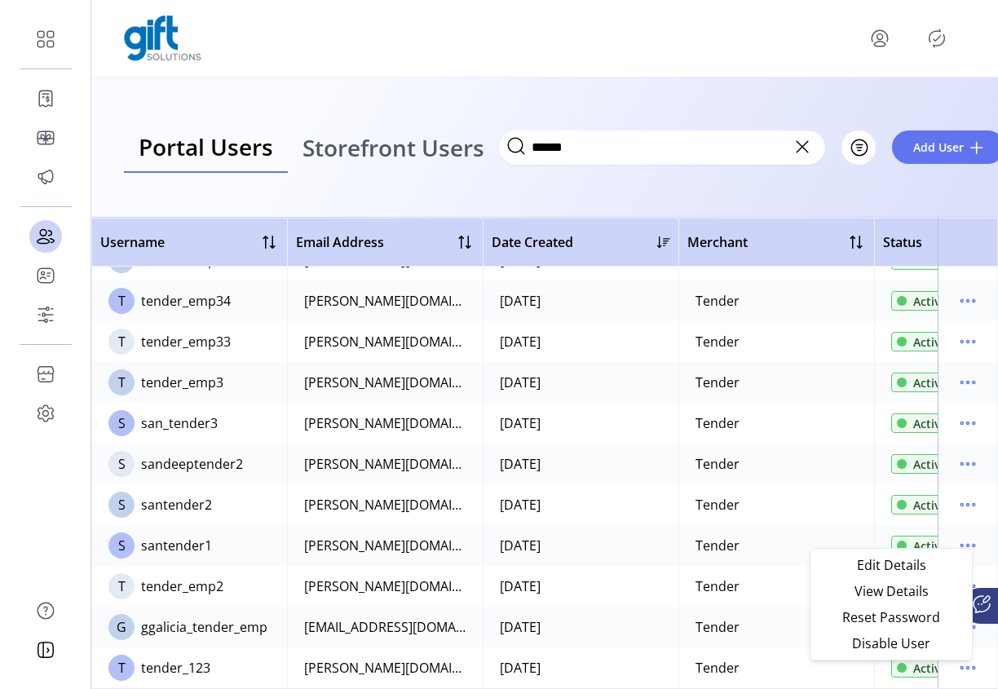
drag, startPoint x: 982, startPoint y: 534, endPoint x: 972, endPoint y: 549, distance: 18.3
click at [982, 534] on td at bounding box center [967, 545] width 60 height 41
click at [961, 573] on icon "menu" at bounding box center [967, 586] width 26 height 26
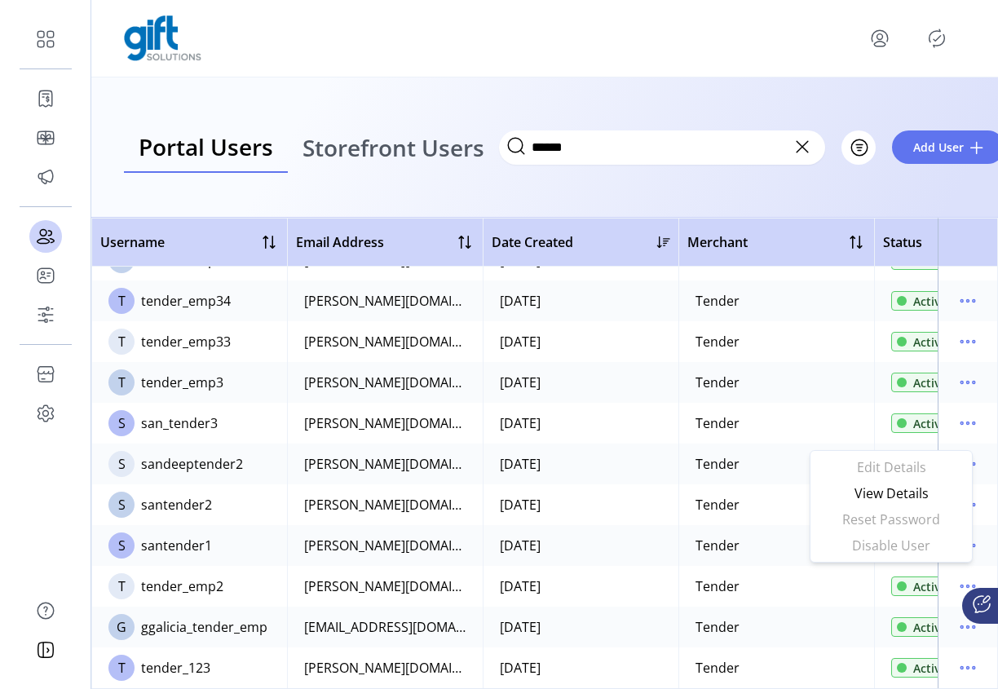
click at [987, 570] on td at bounding box center [967, 586] width 60 height 41
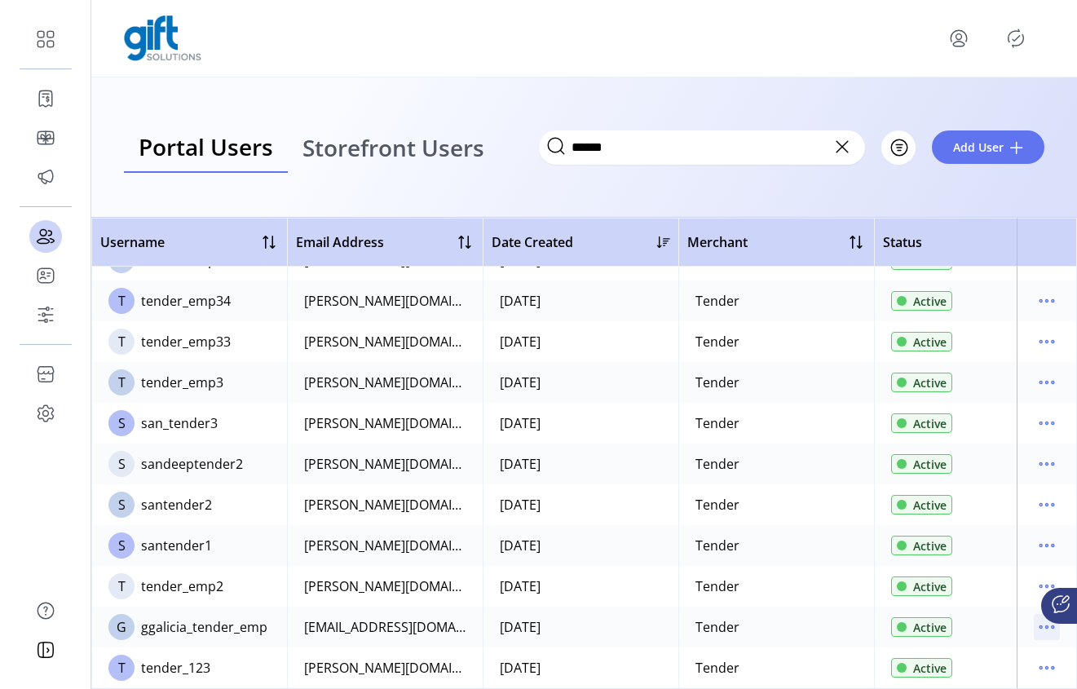
click at [1036, 616] on icon "menu" at bounding box center [1046, 627] width 26 height 26
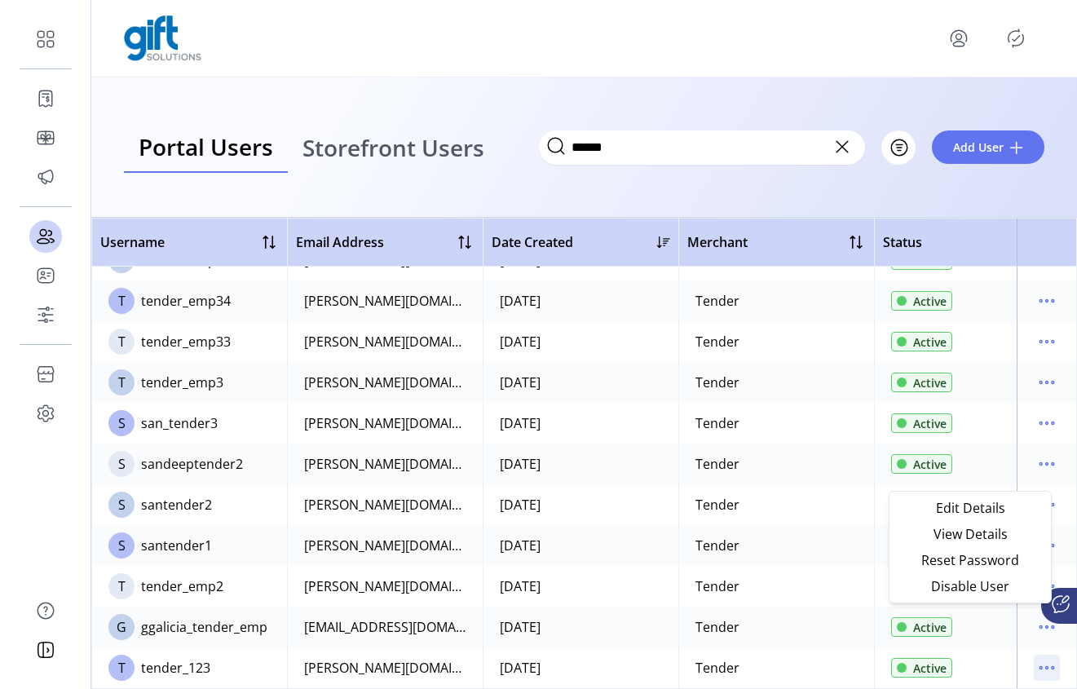
click at [1042, 654] on icon "menu" at bounding box center [1046, 667] width 26 height 26
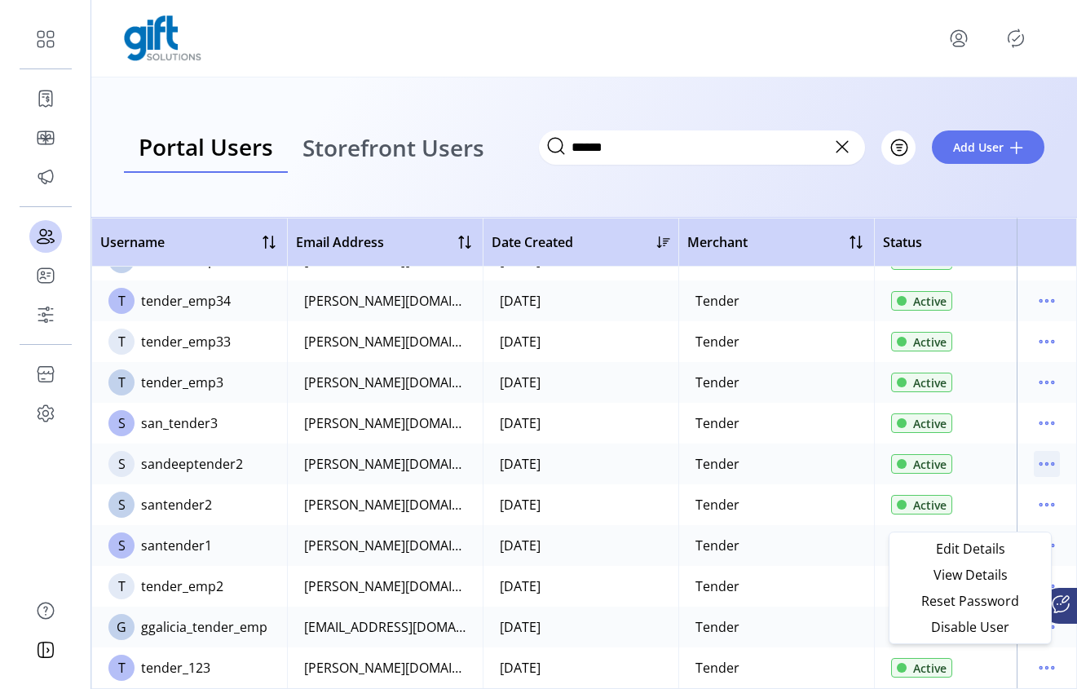
click at [1050, 453] on icon "menu" at bounding box center [1046, 464] width 26 height 26
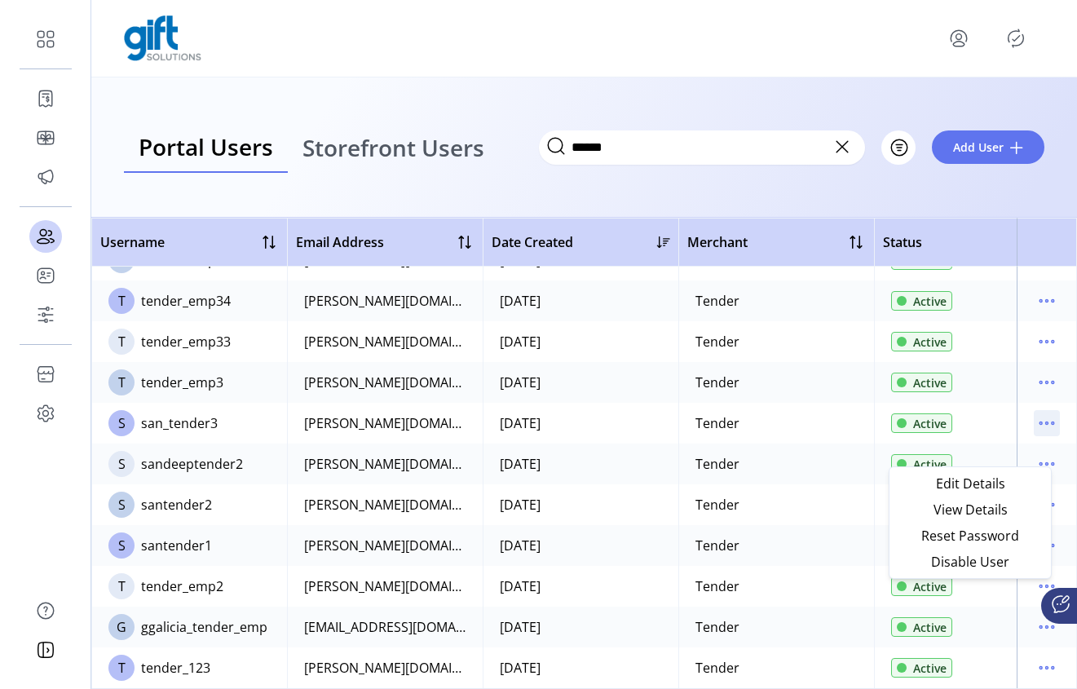
click at [1033, 410] on icon "menu" at bounding box center [1046, 423] width 26 height 26
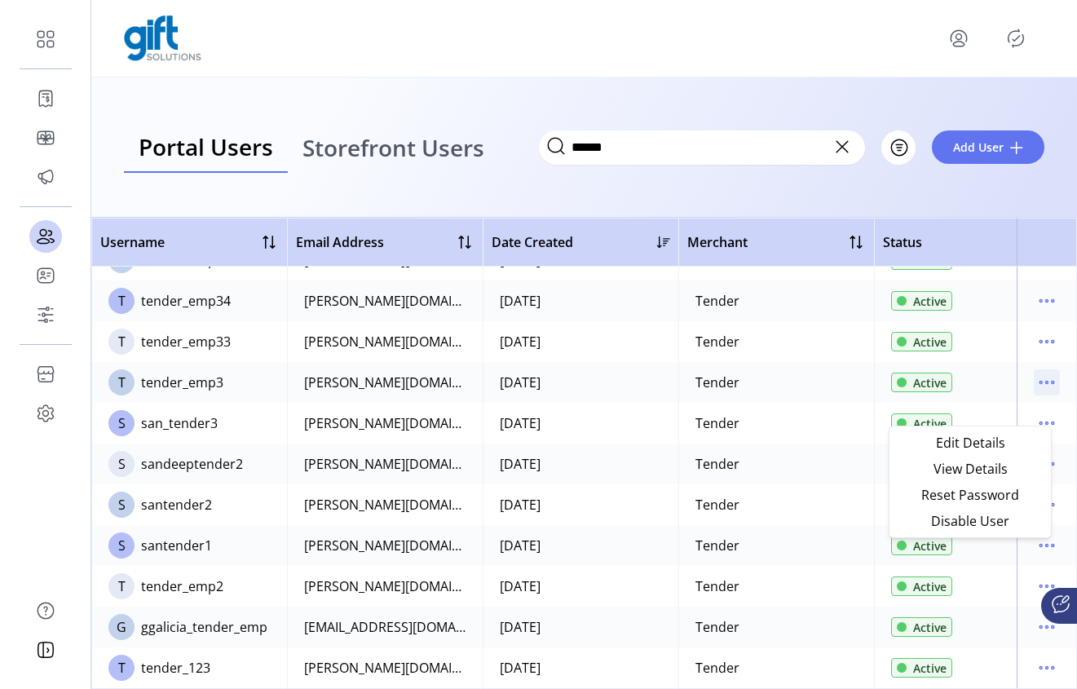
click at [1033, 372] on icon "menu" at bounding box center [1046, 382] width 26 height 26
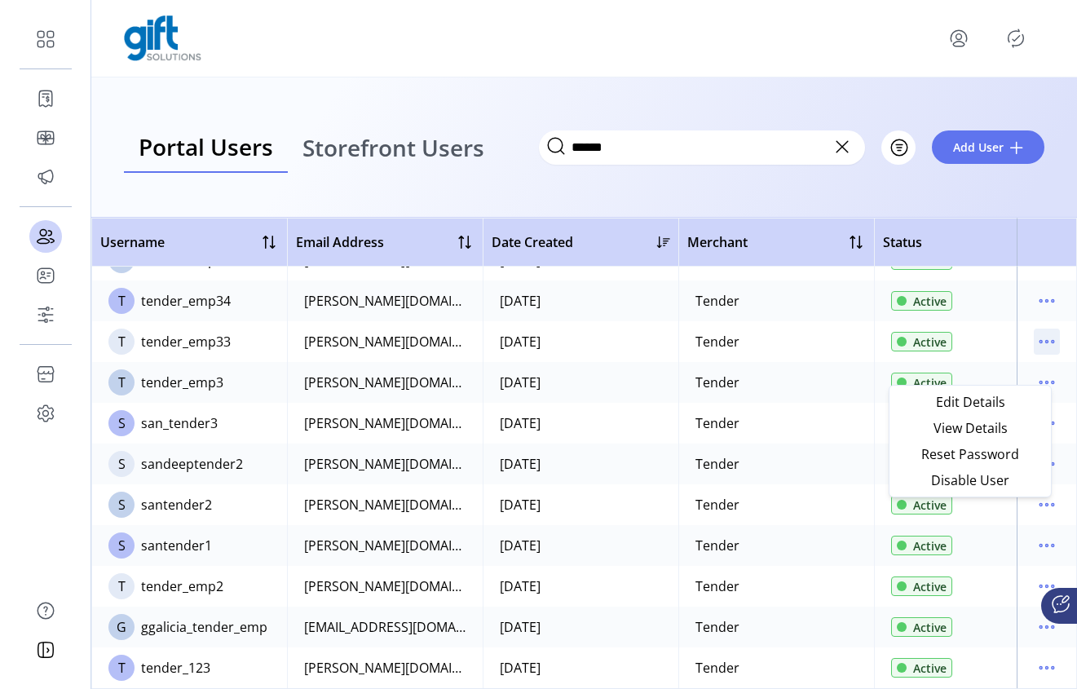
click at [1041, 328] on icon "menu" at bounding box center [1046, 341] width 26 height 26
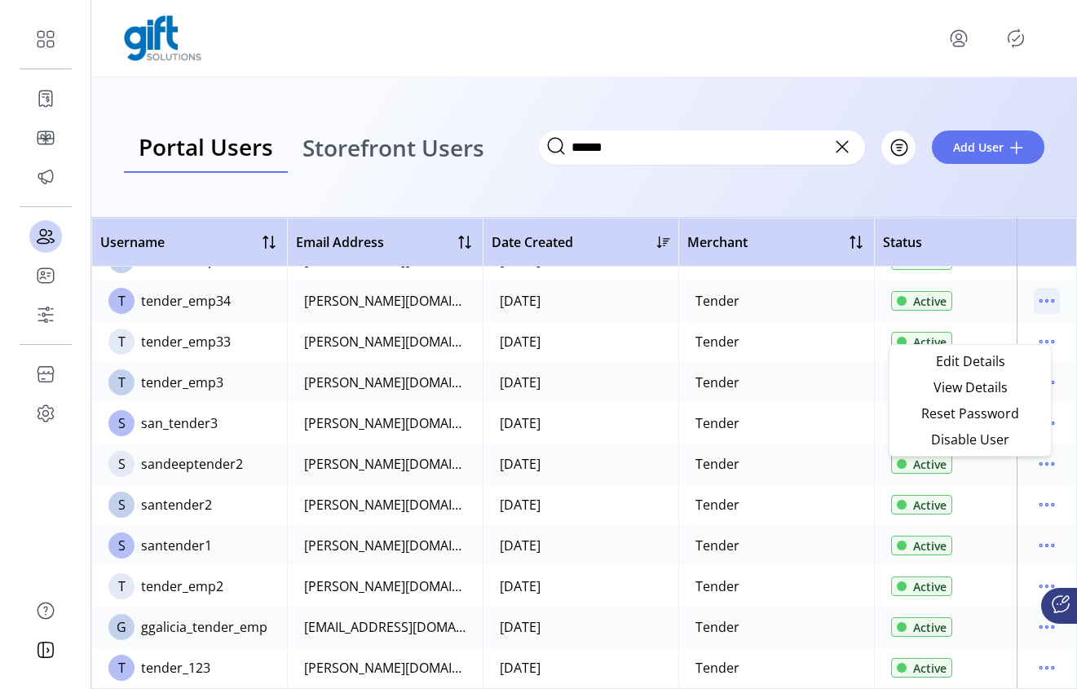
click at [1037, 288] on icon "menu" at bounding box center [1046, 301] width 26 height 26
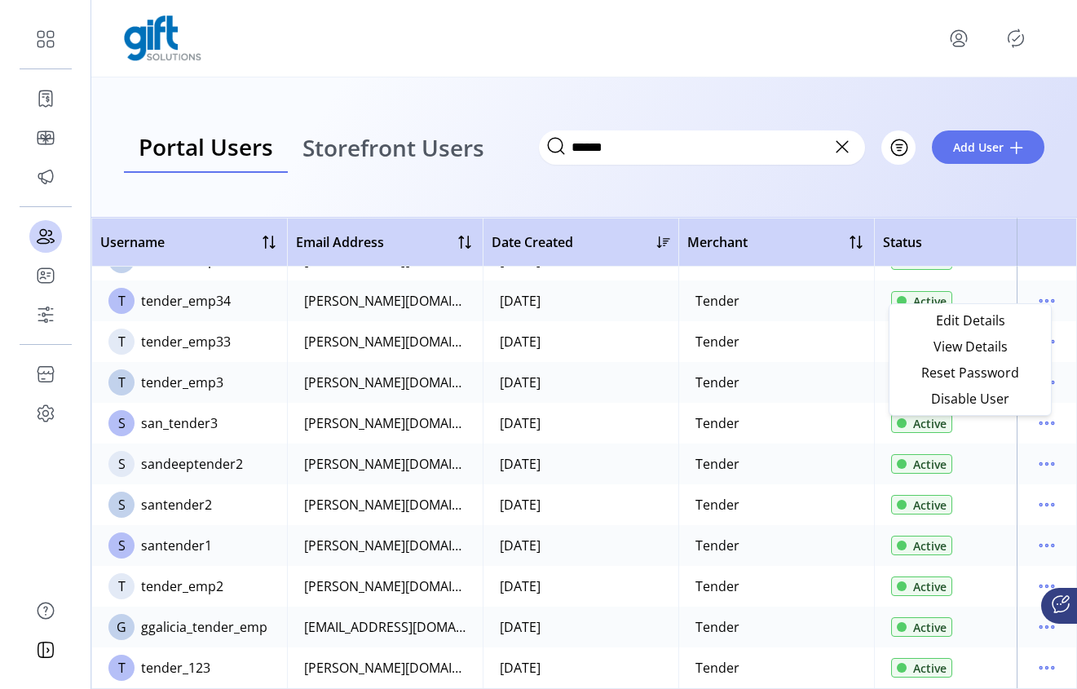
click at [1056, 362] on td at bounding box center [1046, 382] width 60 height 41
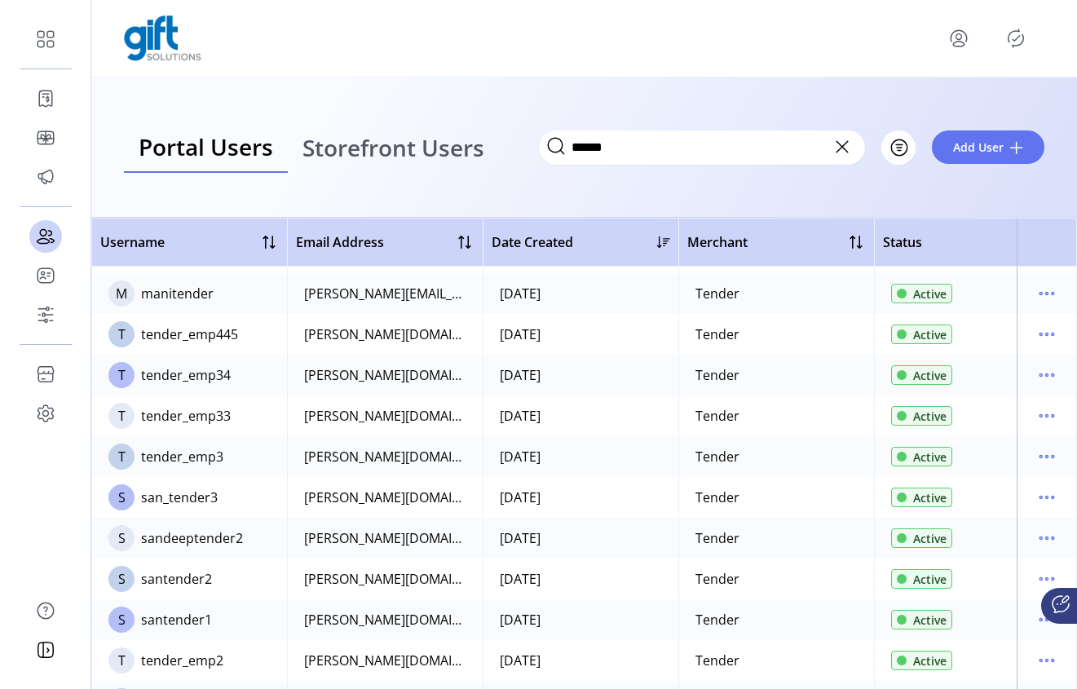
scroll to position [77, 0]
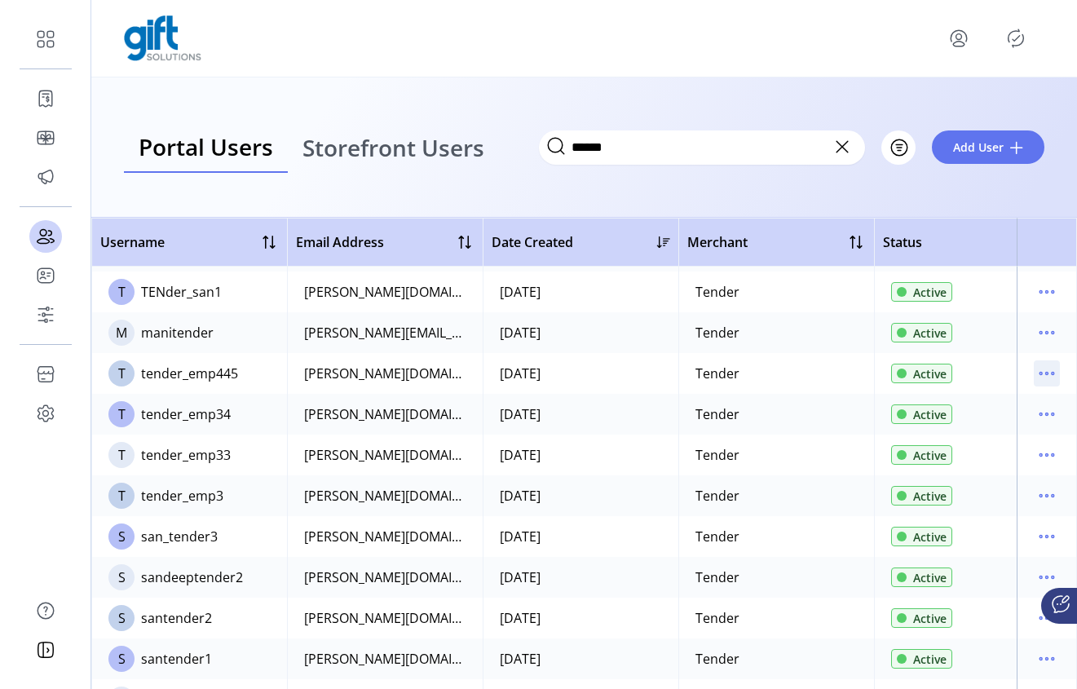
click at [1046, 368] on icon "menu" at bounding box center [1046, 373] width 26 height 26
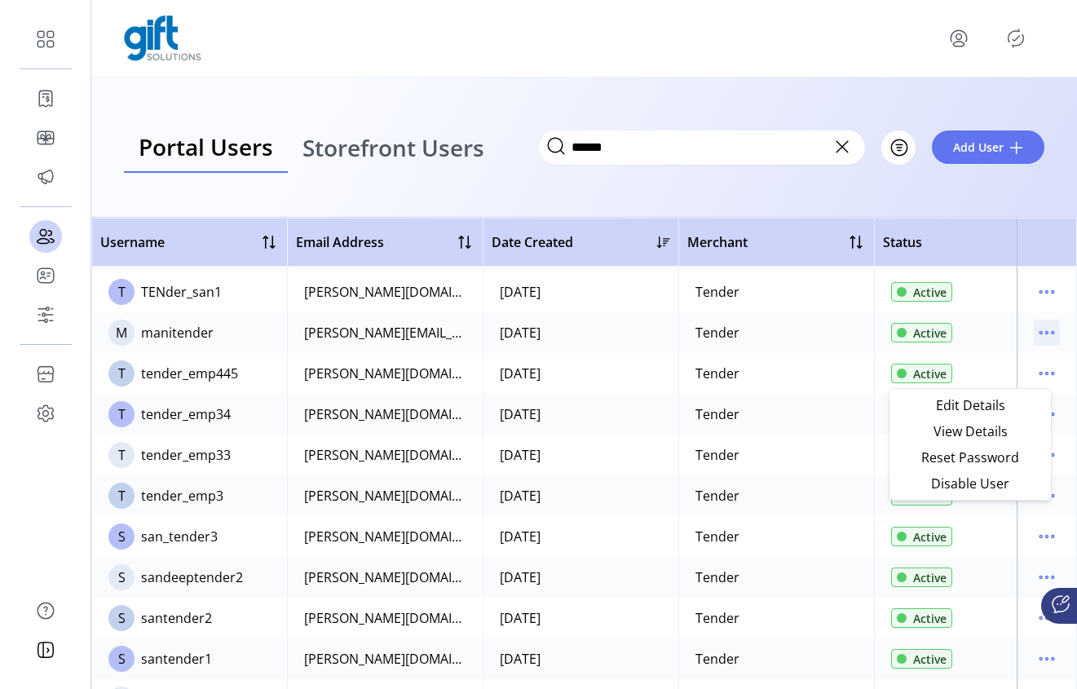
click at [1040, 329] on icon "menu" at bounding box center [1046, 332] width 26 height 26
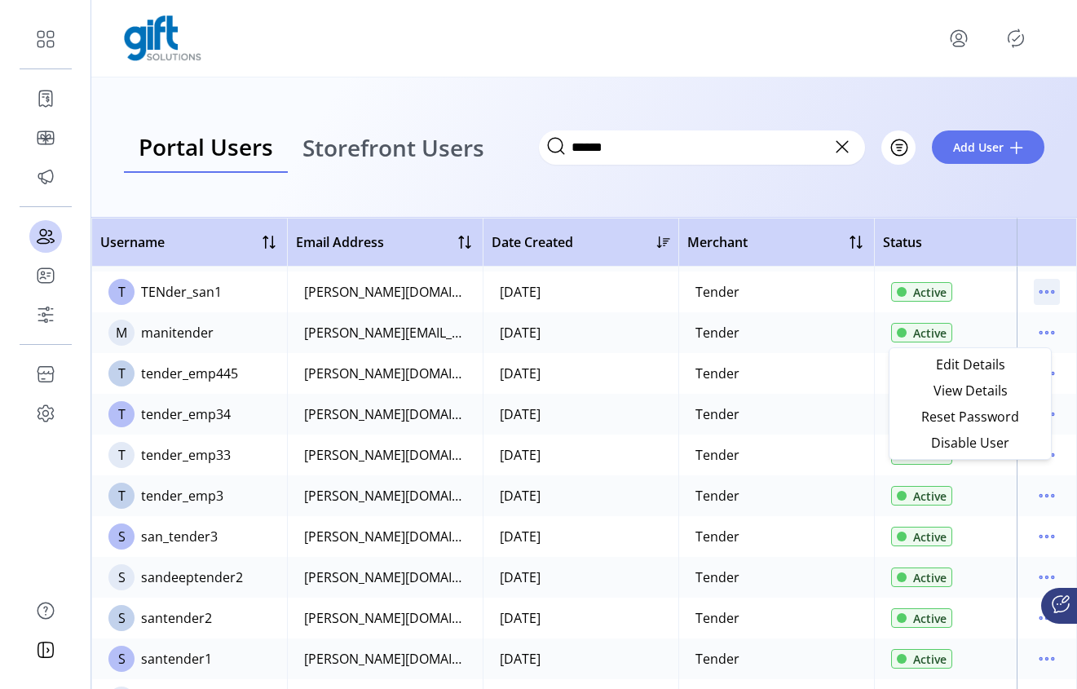
click at [1045, 296] on icon "menu" at bounding box center [1046, 292] width 26 height 26
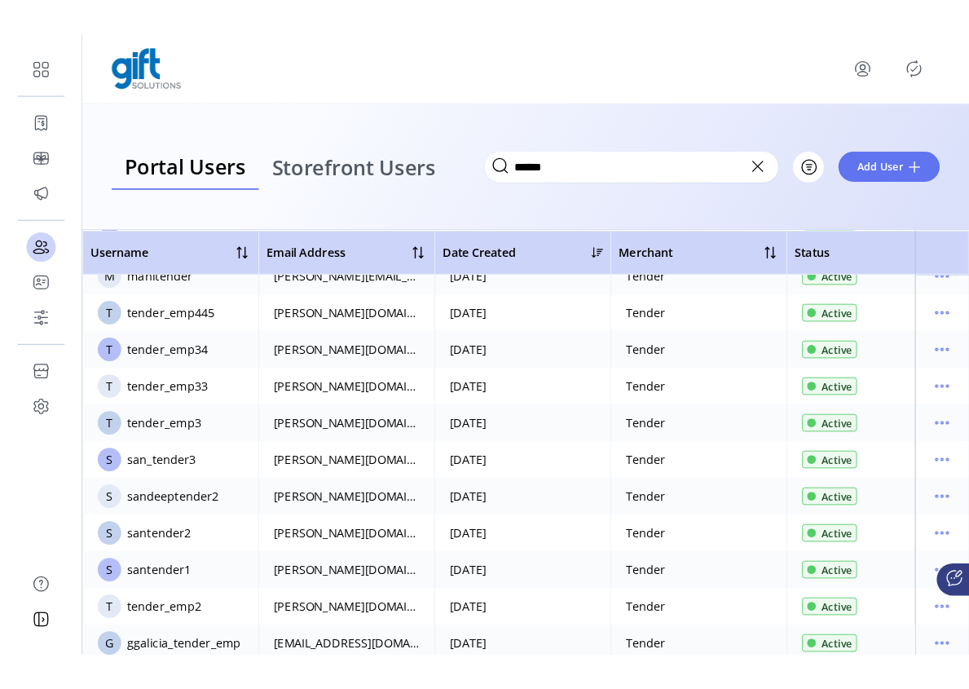
scroll to position [202, 0]
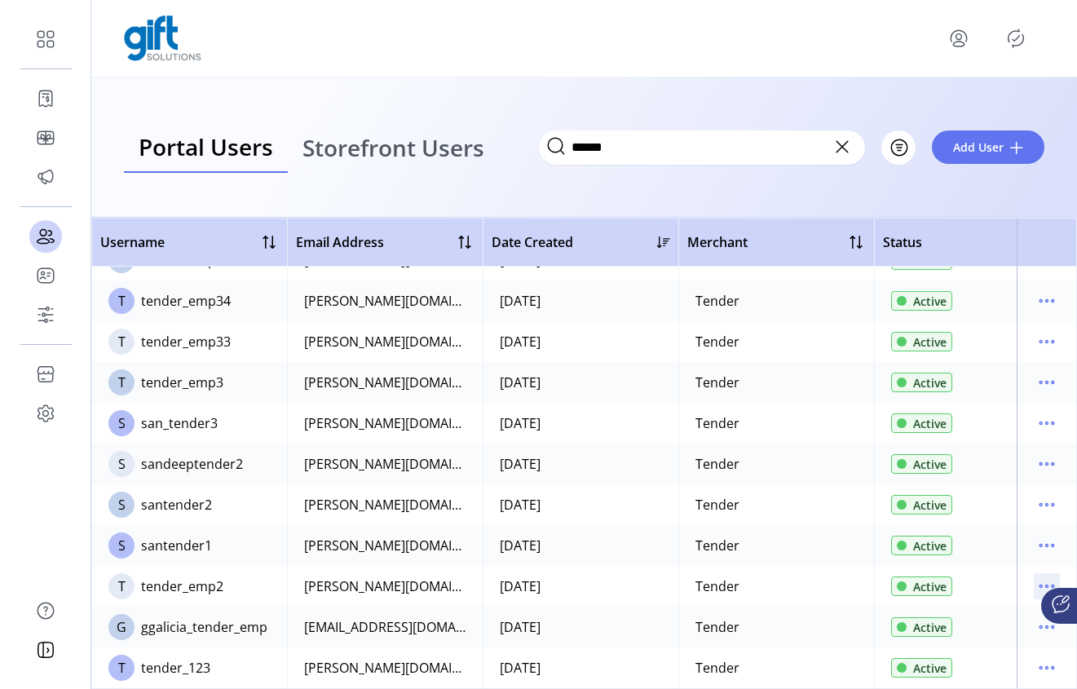
click at [1051, 585] on icon "menu" at bounding box center [1052, 586] width 2 height 2
click at [1067, 499] on td at bounding box center [1046, 504] width 60 height 41
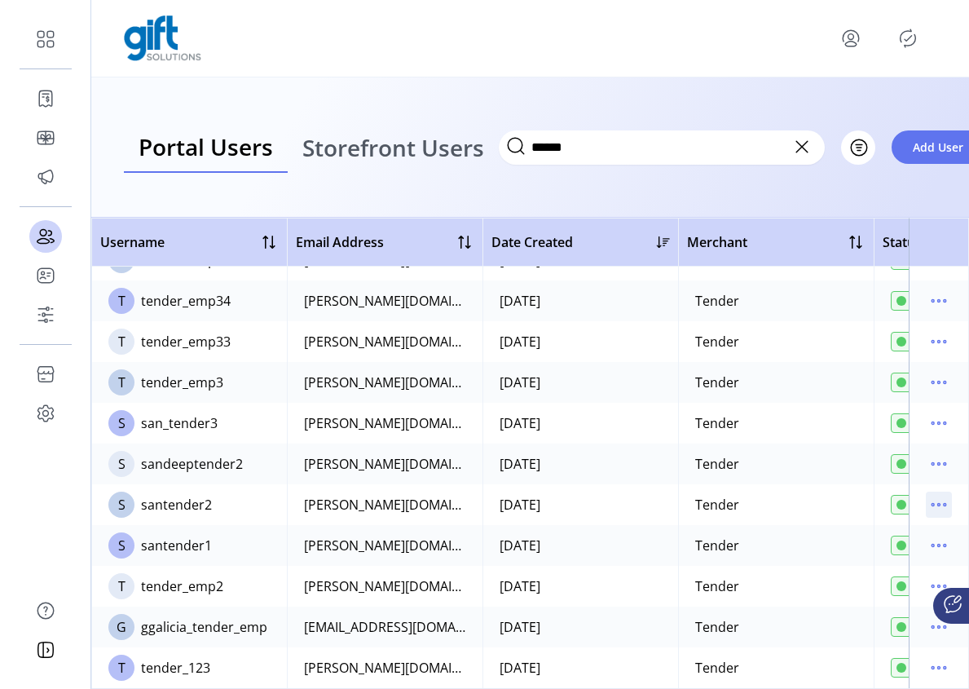
click at [928, 491] on icon "menu" at bounding box center [939, 504] width 26 height 26
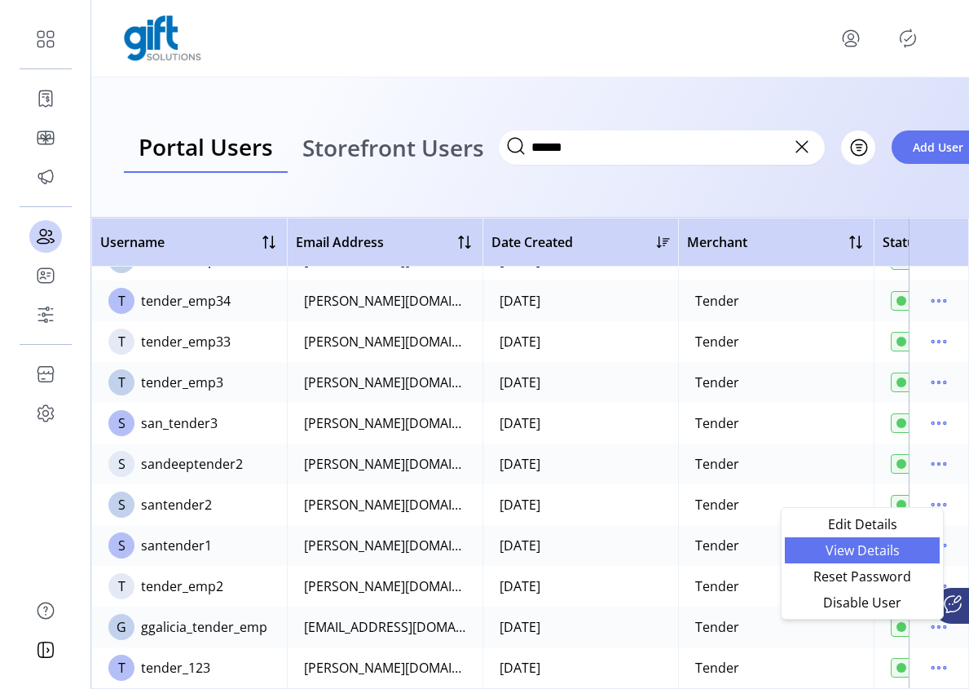
click at [861, 551] on span "View Details" at bounding box center [862, 550] width 135 height 13
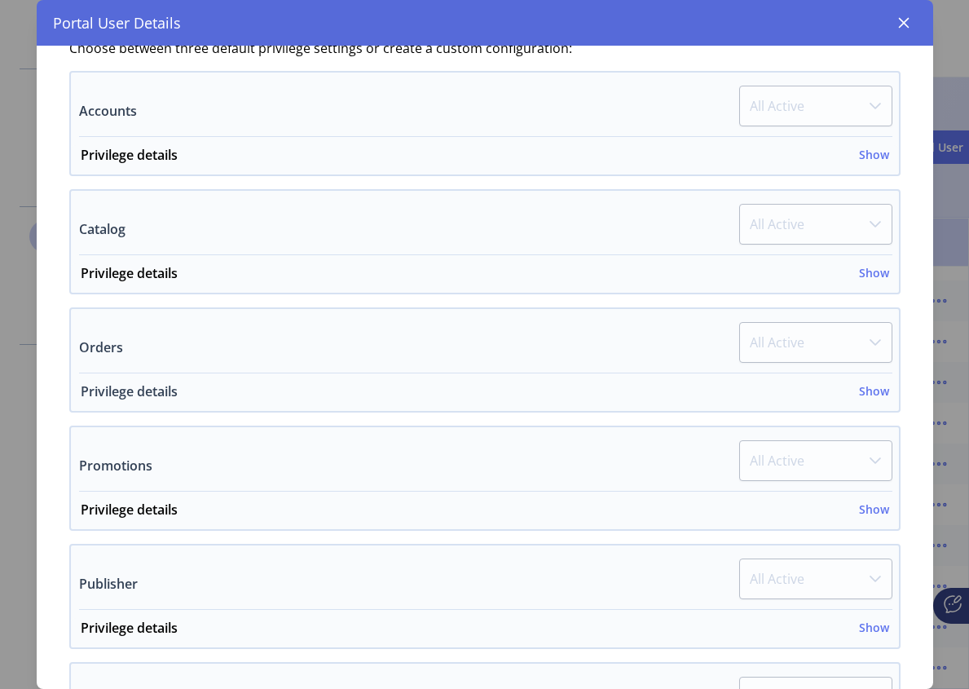
scroll to position [435, 0]
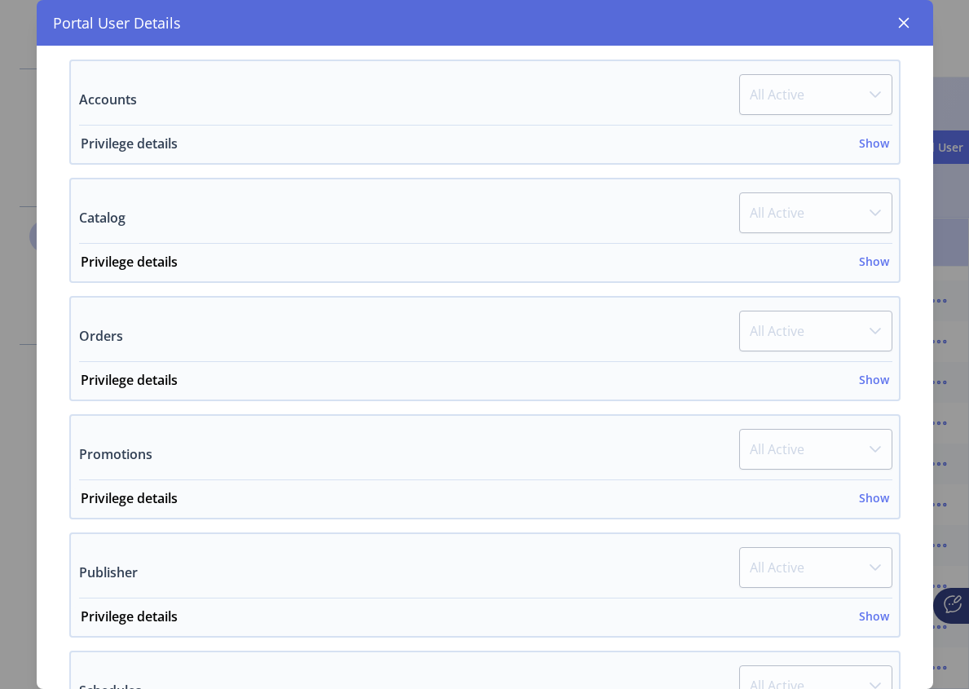
click at [864, 142] on h6 "Show" at bounding box center [874, 142] width 30 height 17
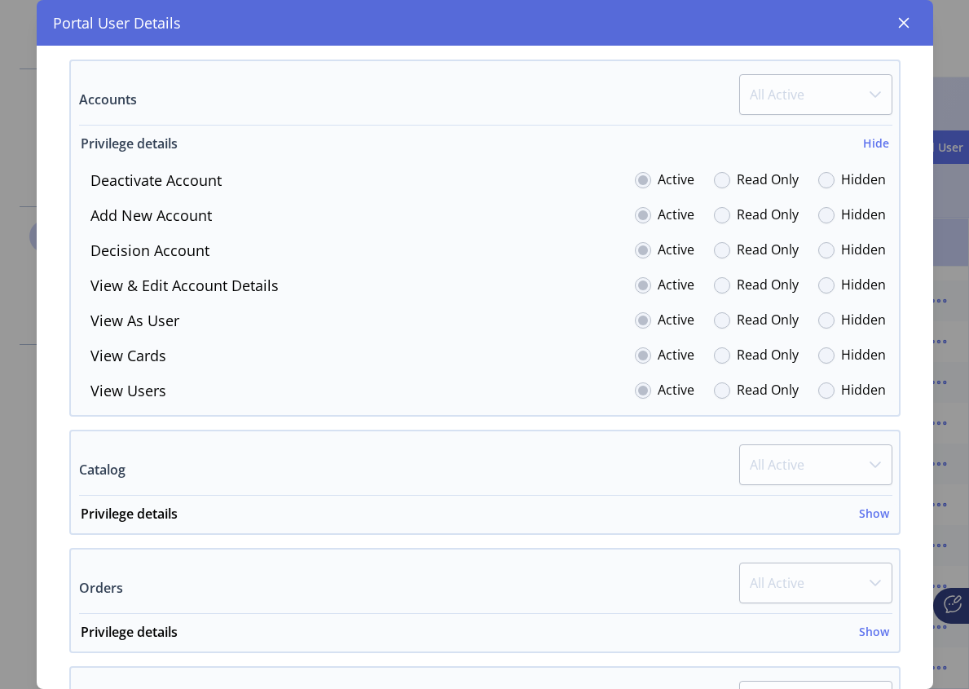
click at [868, 153] on div "Privilege details Hide" at bounding box center [485, 148] width 808 height 29
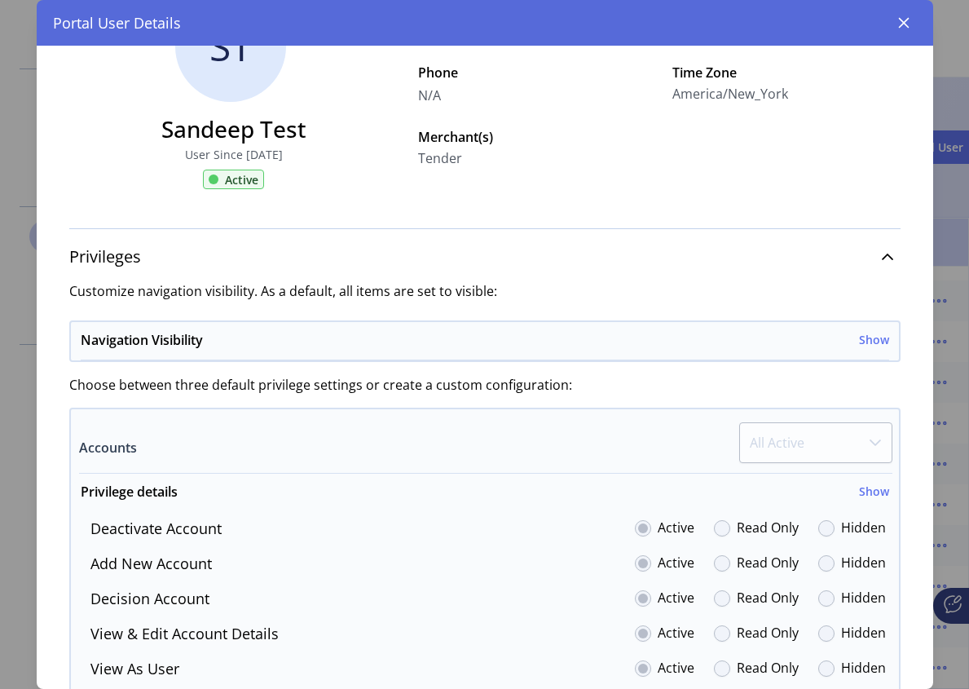
scroll to position [0, 0]
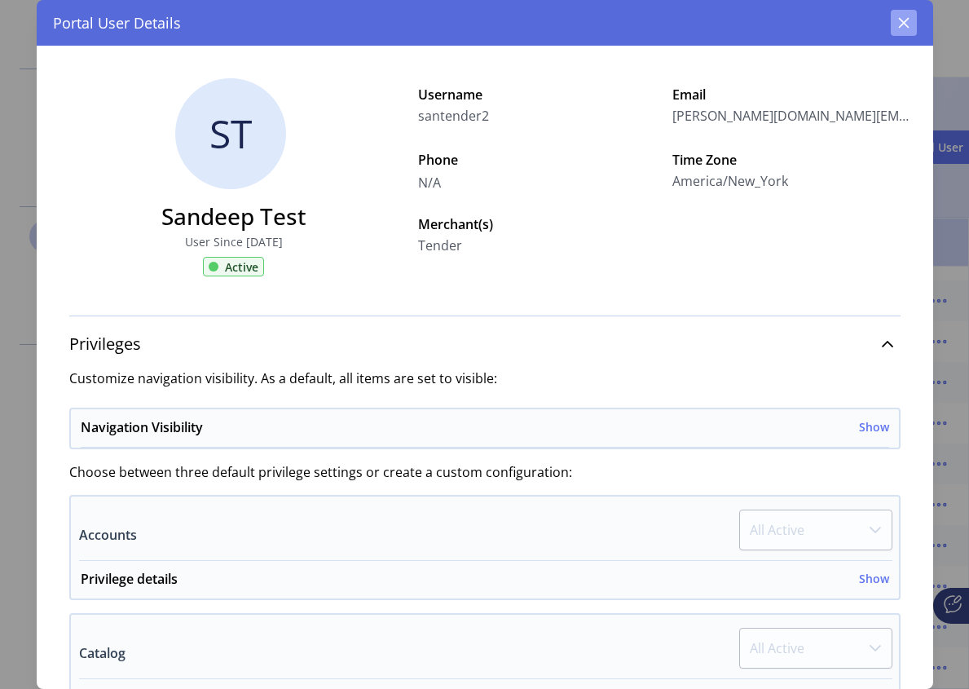
click at [901, 20] on icon "button" at bounding box center [903, 23] width 11 height 11
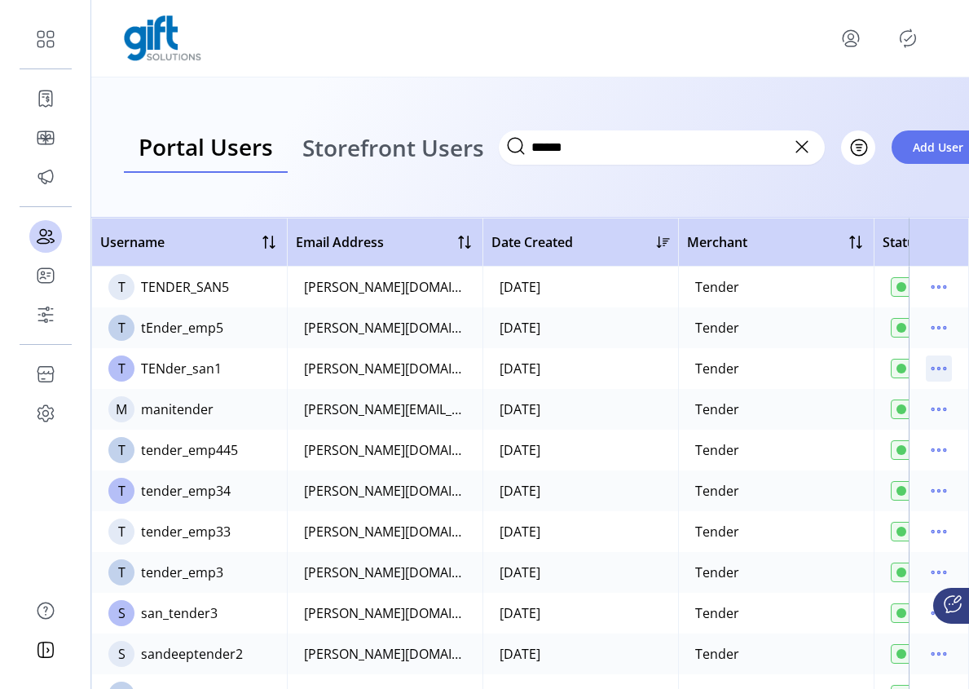
click at [927, 370] on icon "menu" at bounding box center [939, 368] width 26 height 26
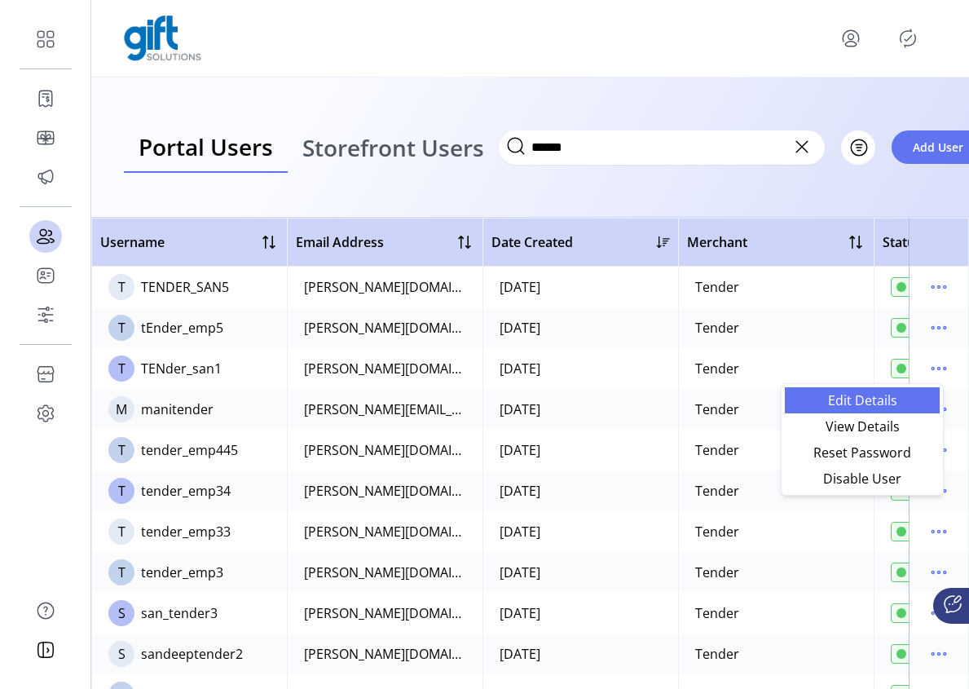
click at [886, 404] on span "Edit Details" at bounding box center [862, 400] width 135 height 13
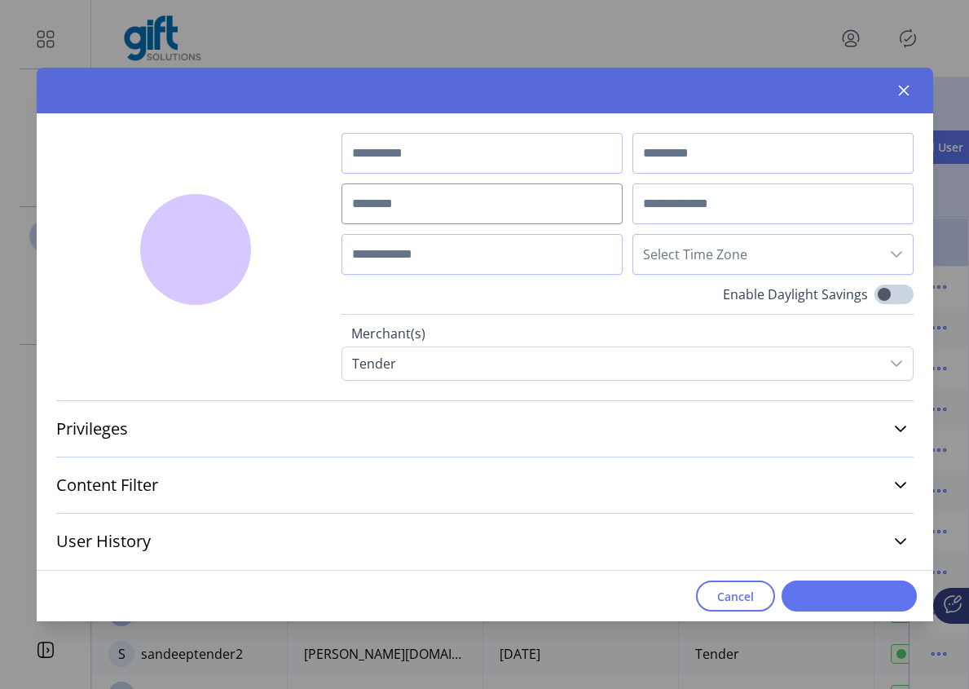
type input "*******"
type input "*****"
type input "**********"
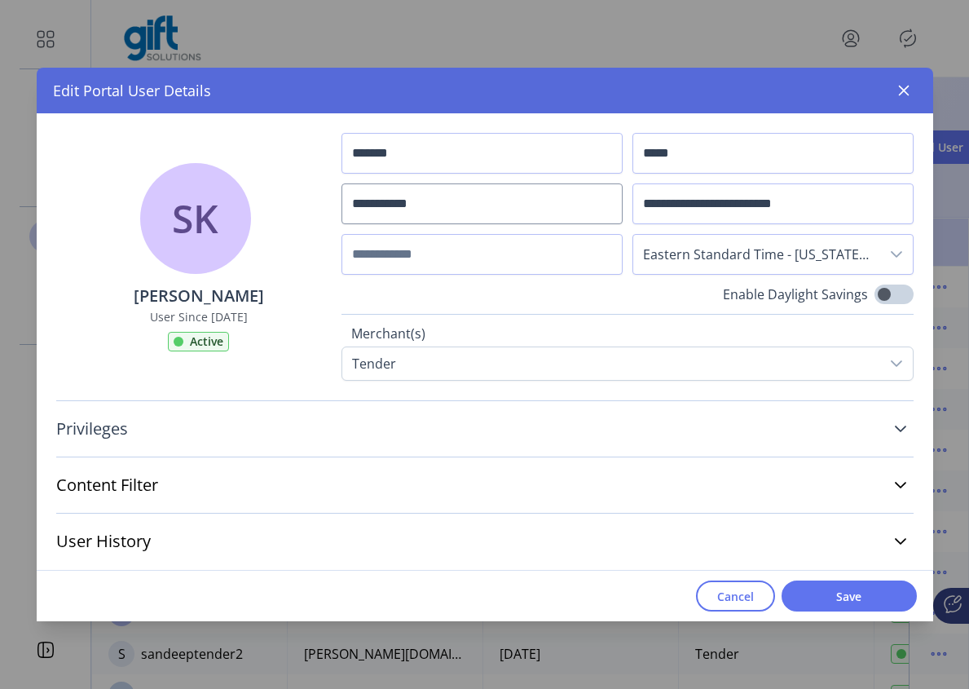
click at [895, 434] on icon at bounding box center [900, 428] width 13 height 13
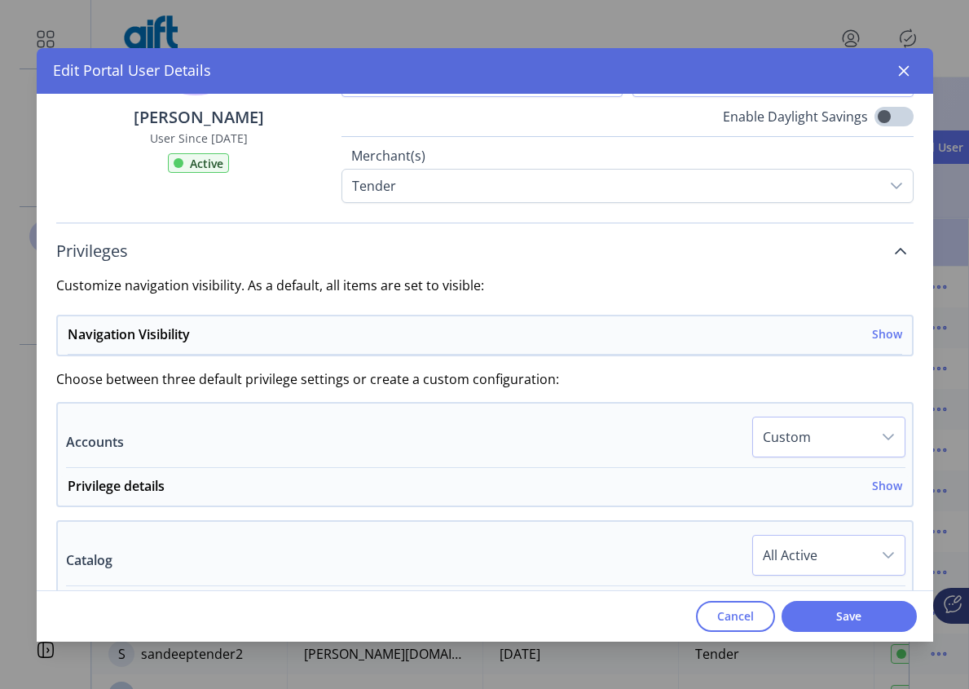
scroll to position [380, 0]
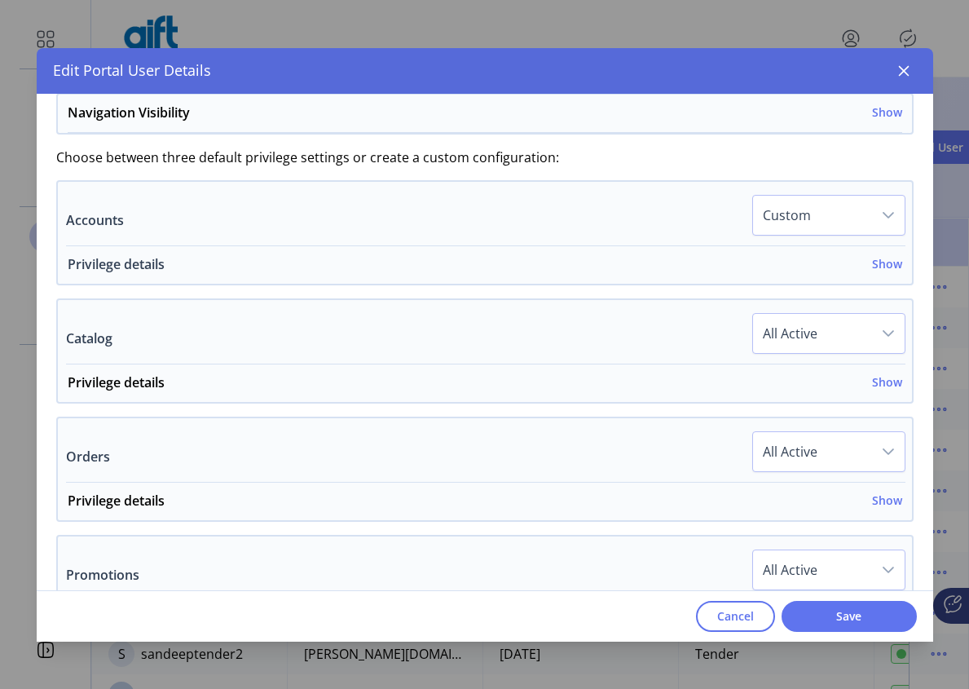
click at [873, 262] on h6 "Show" at bounding box center [887, 263] width 30 height 17
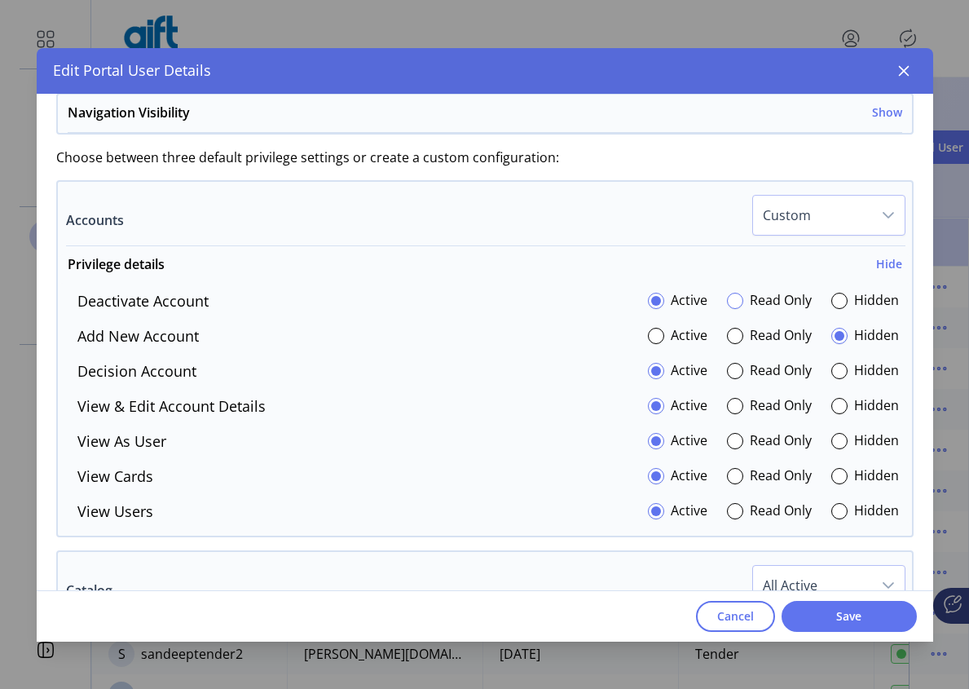
click at [730, 299] on div at bounding box center [735, 301] width 16 height 16
click at [729, 333] on div at bounding box center [735, 336] width 16 height 16
click at [727, 364] on div at bounding box center [735, 371] width 16 height 16
drag, startPoint x: 724, startPoint y: 400, endPoint x: 724, endPoint y: 416, distance: 16.3
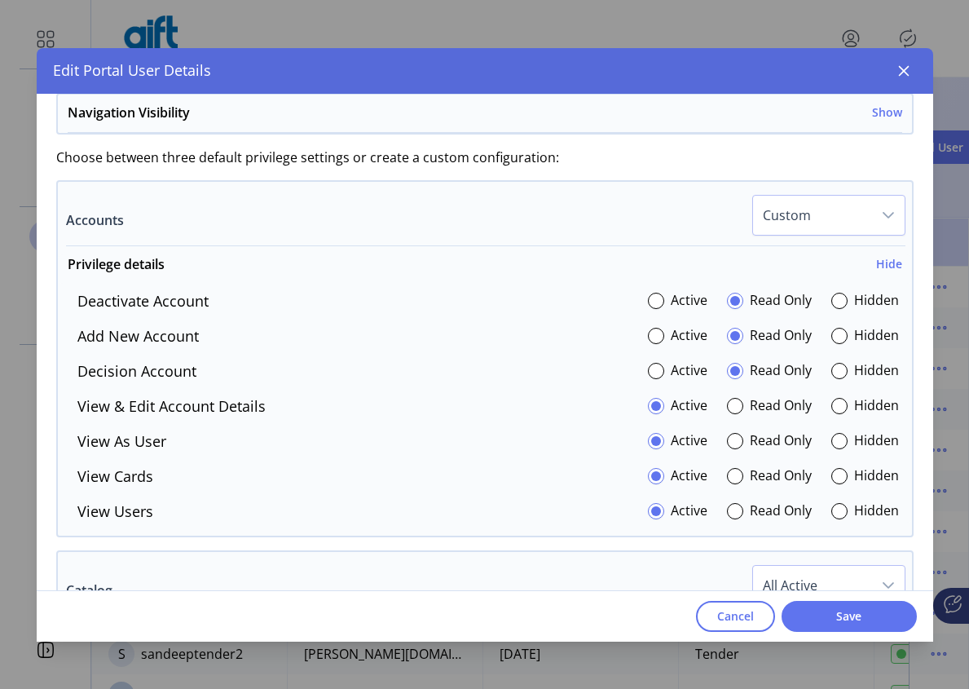
click at [727, 403] on div at bounding box center [735, 406] width 16 height 16
click at [728, 447] on div at bounding box center [735, 441] width 16 height 16
click at [730, 482] on div at bounding box center [735, 476] width 16 height 16
click at [727, 522] on p-radiobutton at bounding box center [735, 511] width 16 height 22
drag, startPoint x: 734, startPoint y: 514, endPoint x: 782, endPoint y: 499, distance: 49.7
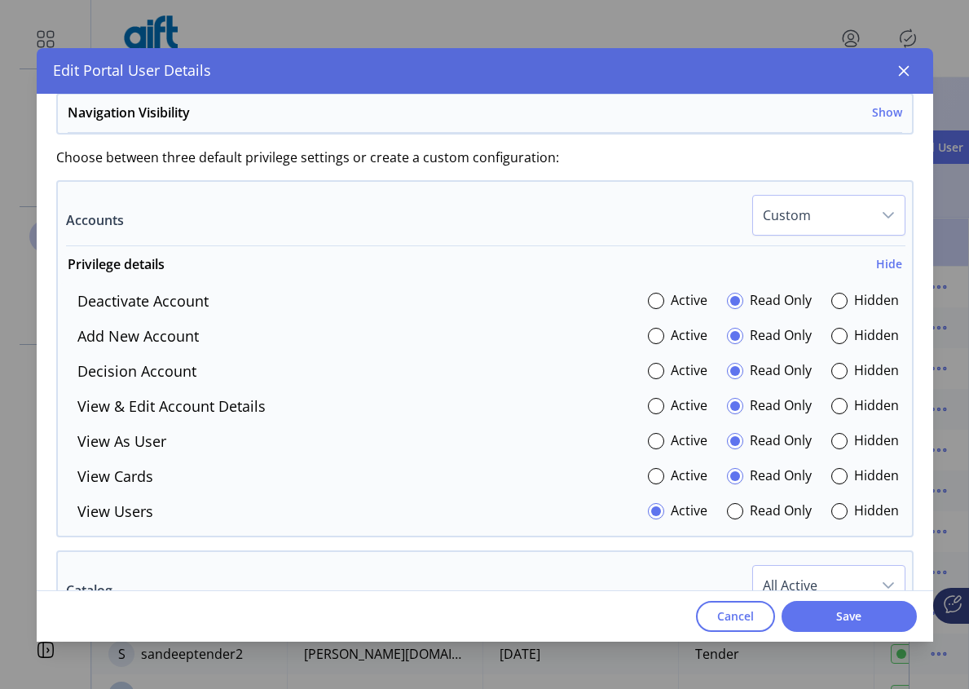
click at [733, 512] on div at bounding box center [735, 511] width 16 height 16
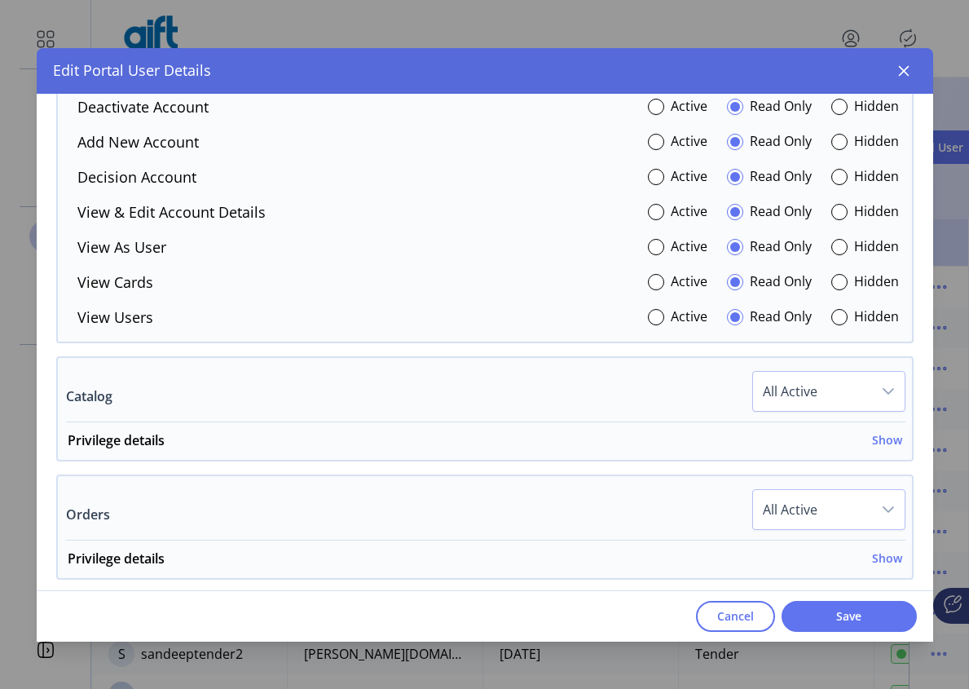
scroll to position [577, 0]
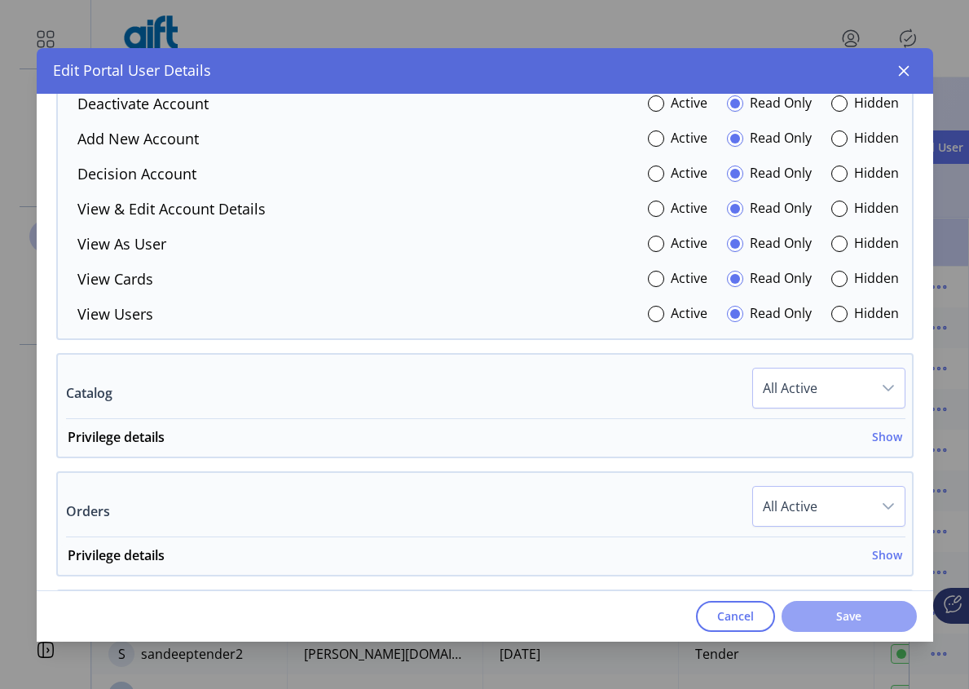
click at [836, 620] on span "Save" at bounding box center [849, 615] width 93 height 17
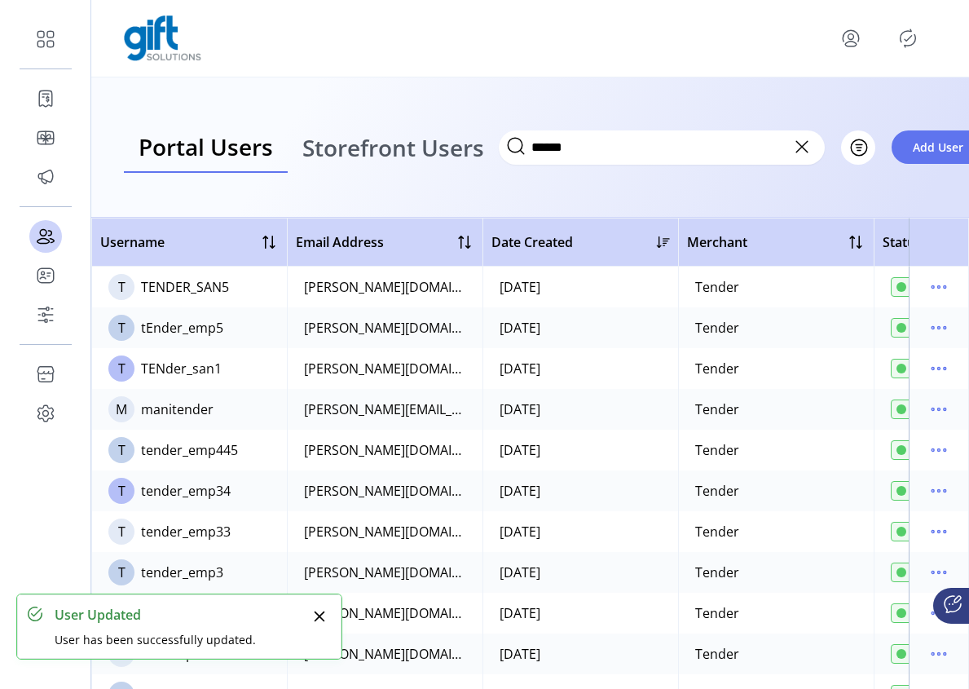
click at [909, 29] on icon "Publisher Panel" at bounding box center [908, 38] width 26 height 26
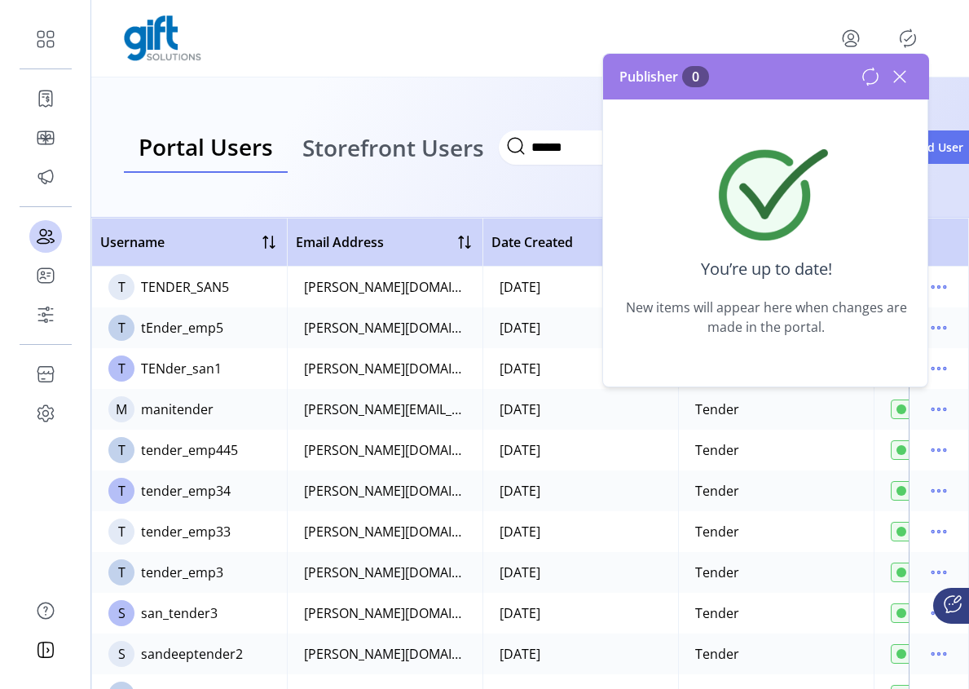
click at [907, 75] on icon at bounding box center [900, 77] width 26 height 26
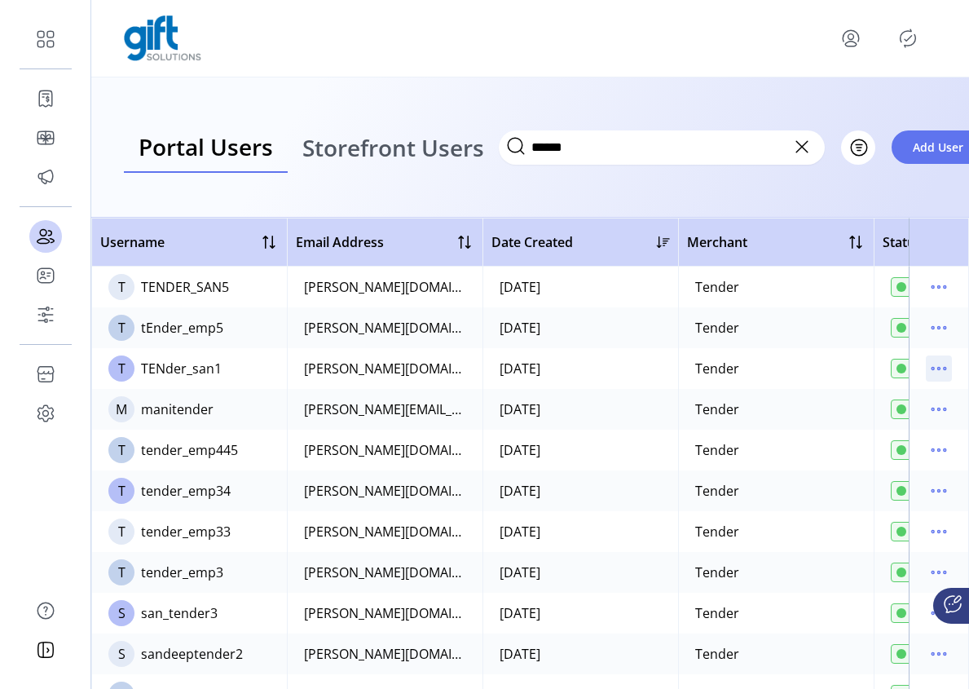
click at [938, 369] on icon "menu" at bounding box center [939, 369] width 2 height 2
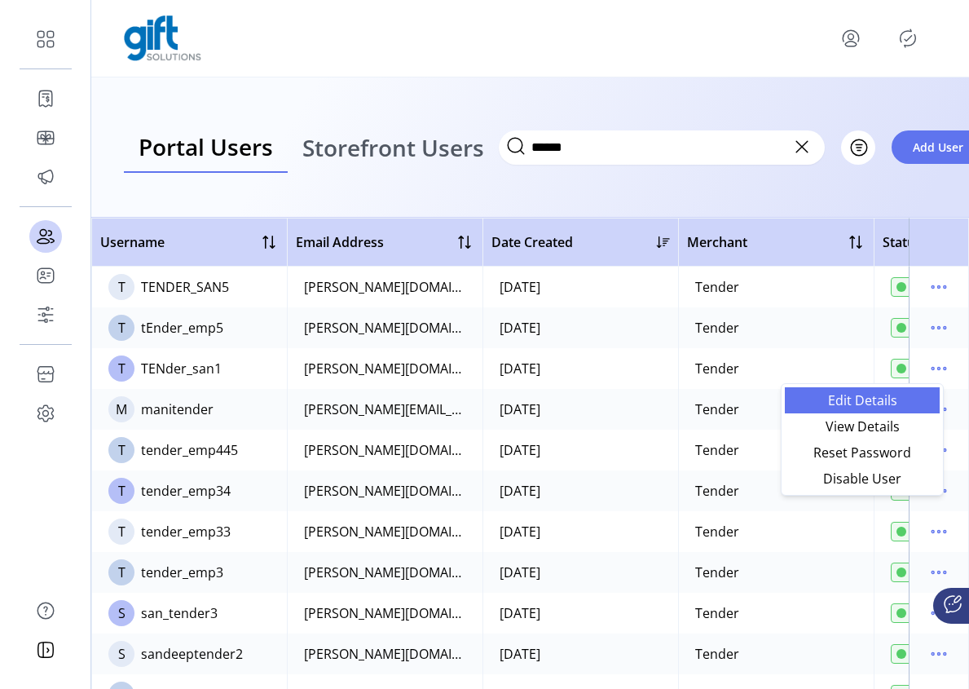
click at [875, 402] on span "Edit Details" at bounding box center [862, 400] width 135 height 13
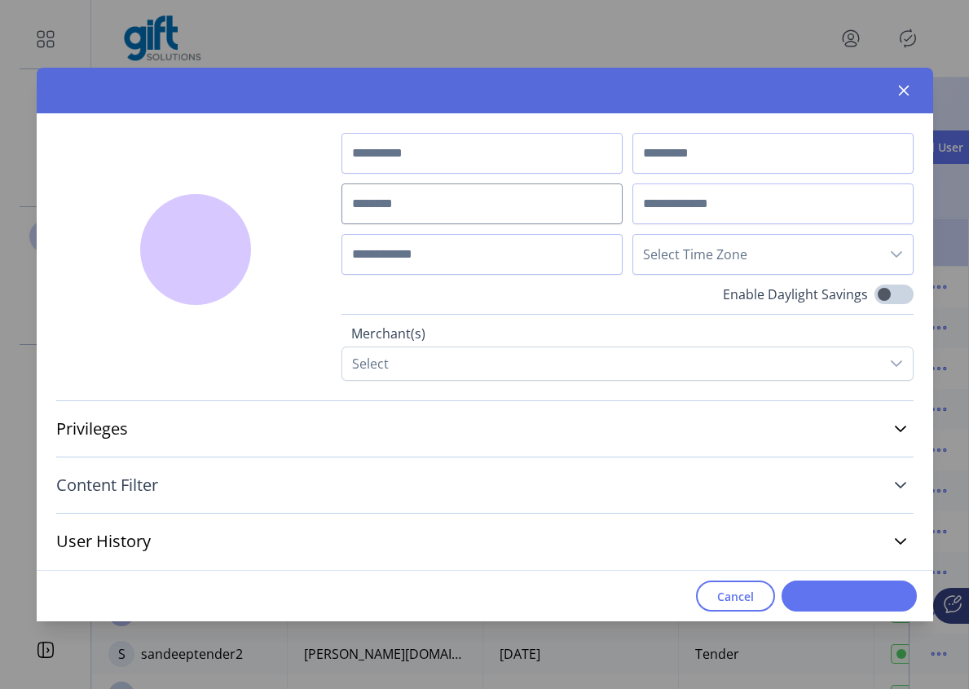
type input "*******"
type input "*****"
type input "**********"
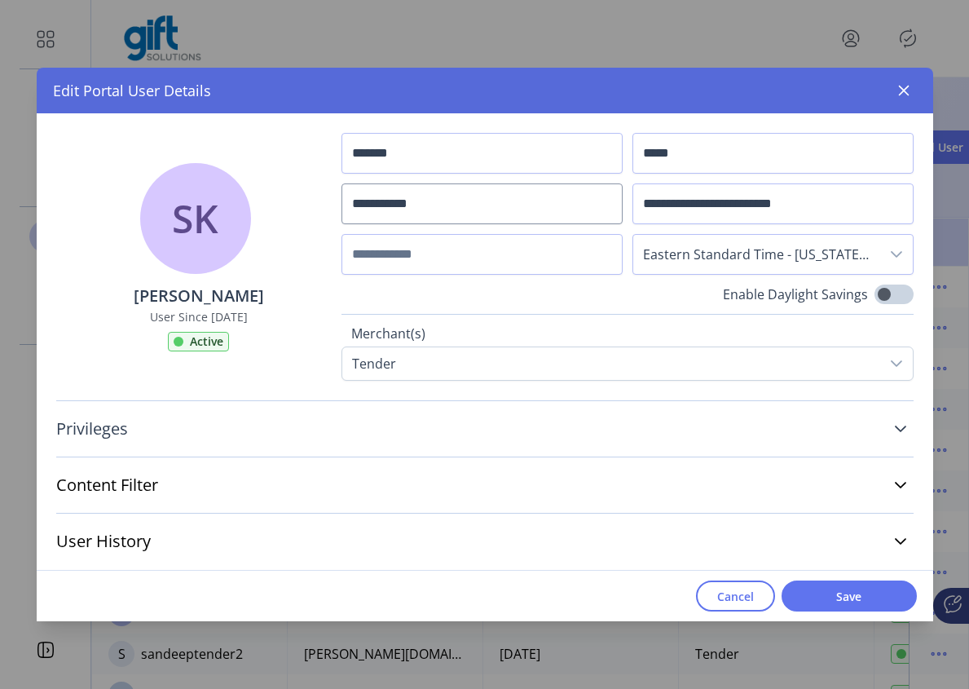
click at [887, 426] on link "Privileges" at bounding box center [484, 429] width 857 height 36
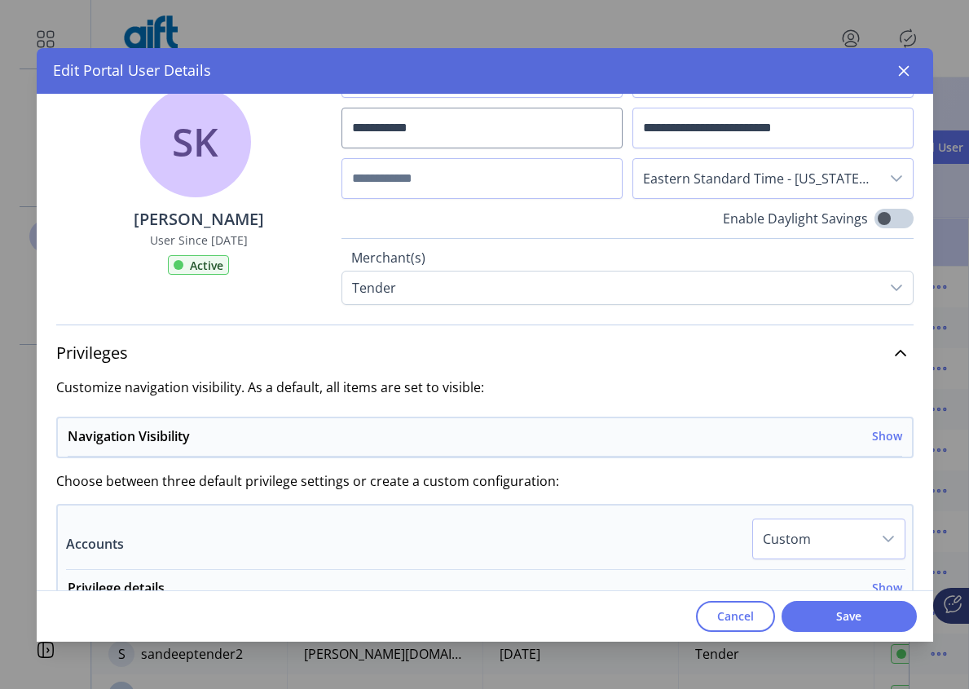
scroll to position [340, 0]
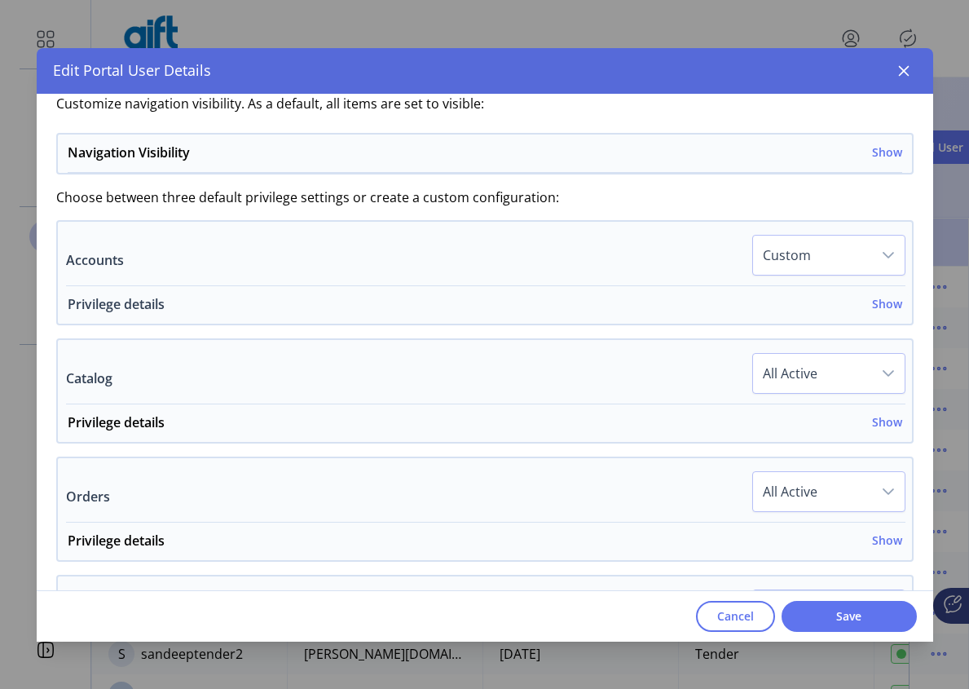
click at [878, 307] on h6 "Show" at bounding box center [887, 303] width 30 height 17
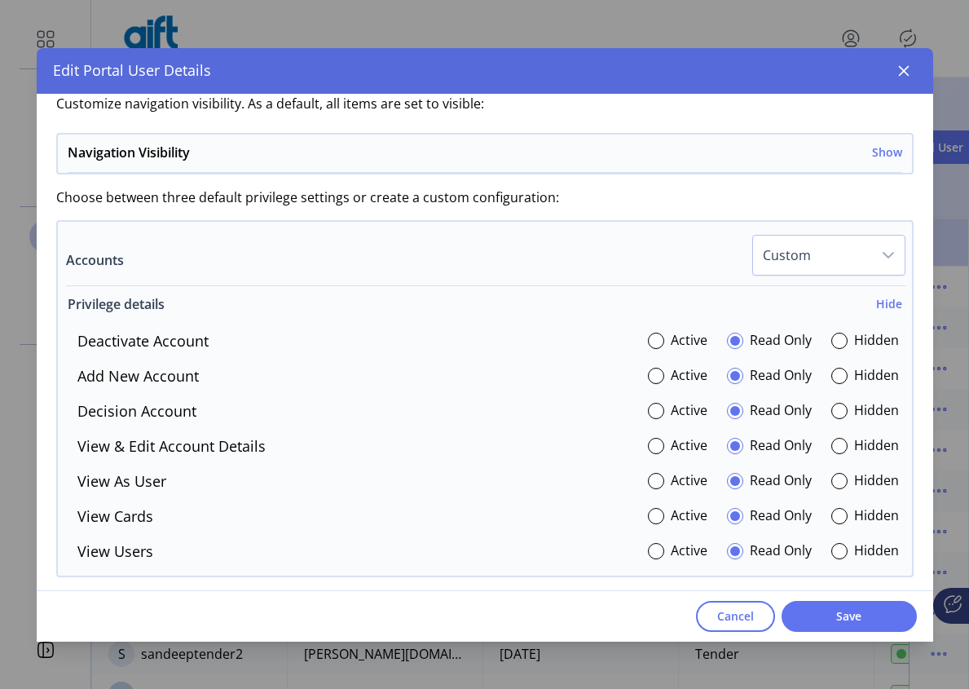
click at [878, 307] on h6 "Hide" at bounding box center [889, 303] width 26 height 17
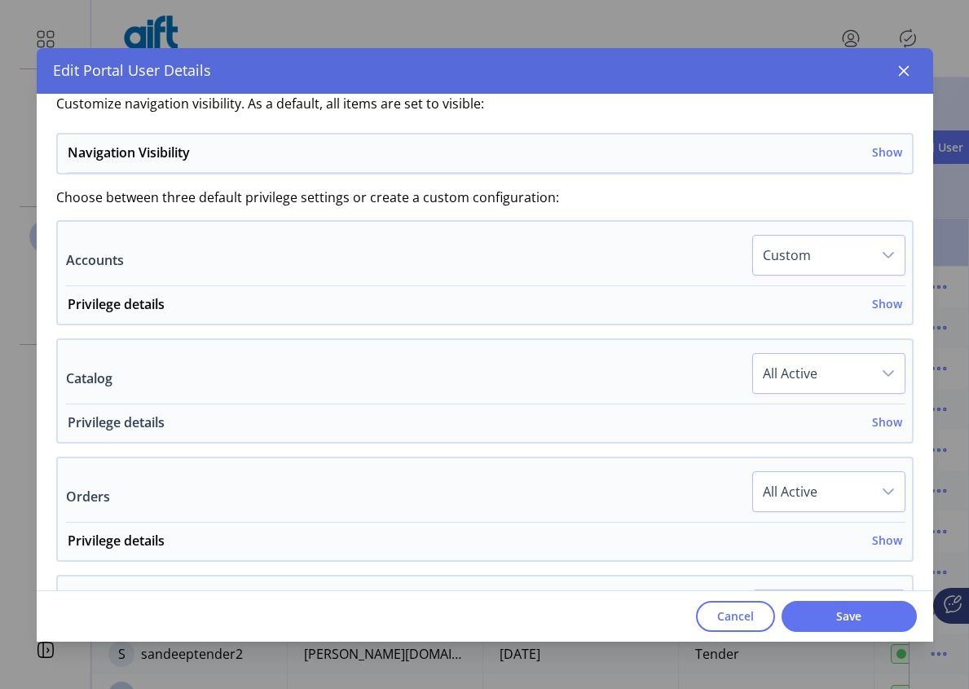
click at [874, 422] on h6 "Show" at bounding box center [887, 421] width 30 height 17
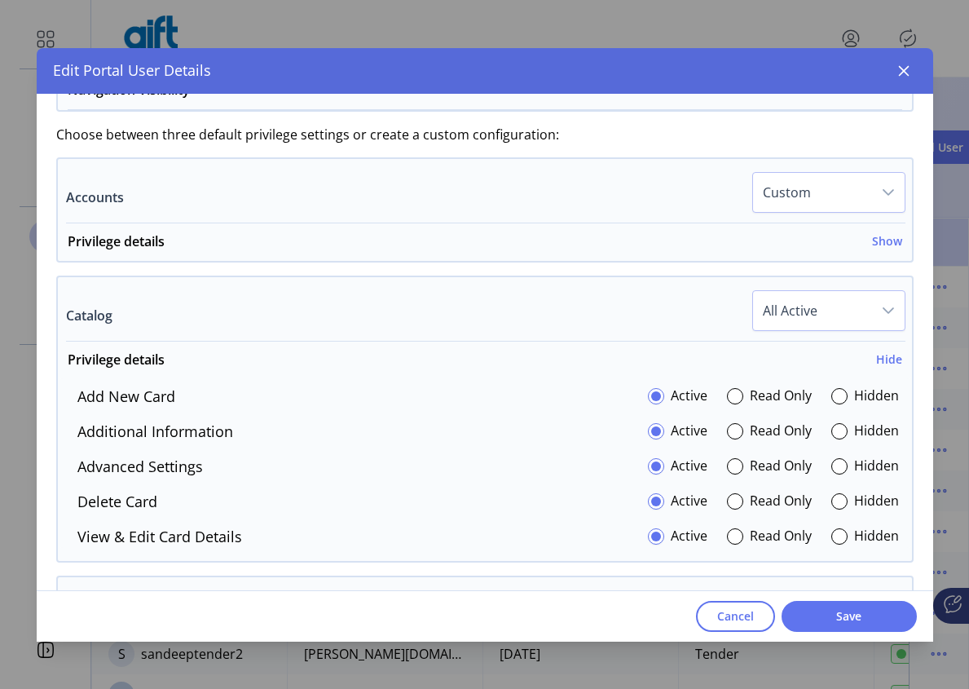
scroll to position [429, 0]
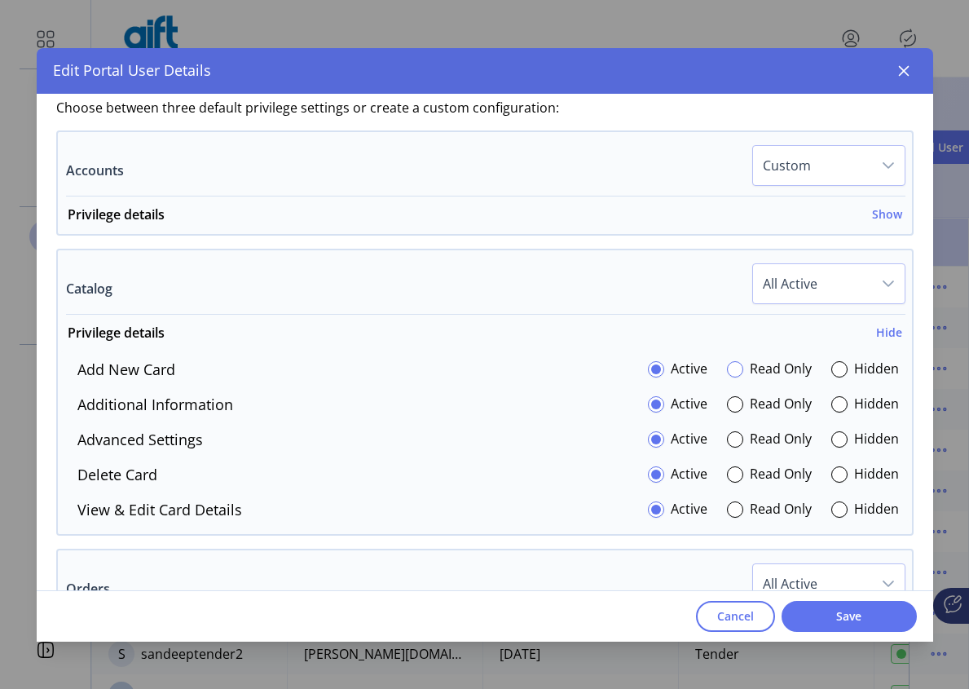
click at [727, 371] on div at bounding box center [735, 369] width 16 height 16
drag, startPoint x: 724, startPoint y: 406, endPoint x: 727, endPoint y: 425, distance: 19.0
click at [727, 405] on div at bounding box center [735, 404] width 16 height 16
click at [727, 441] on div at bounding box center [735, 439] width 16 height 16
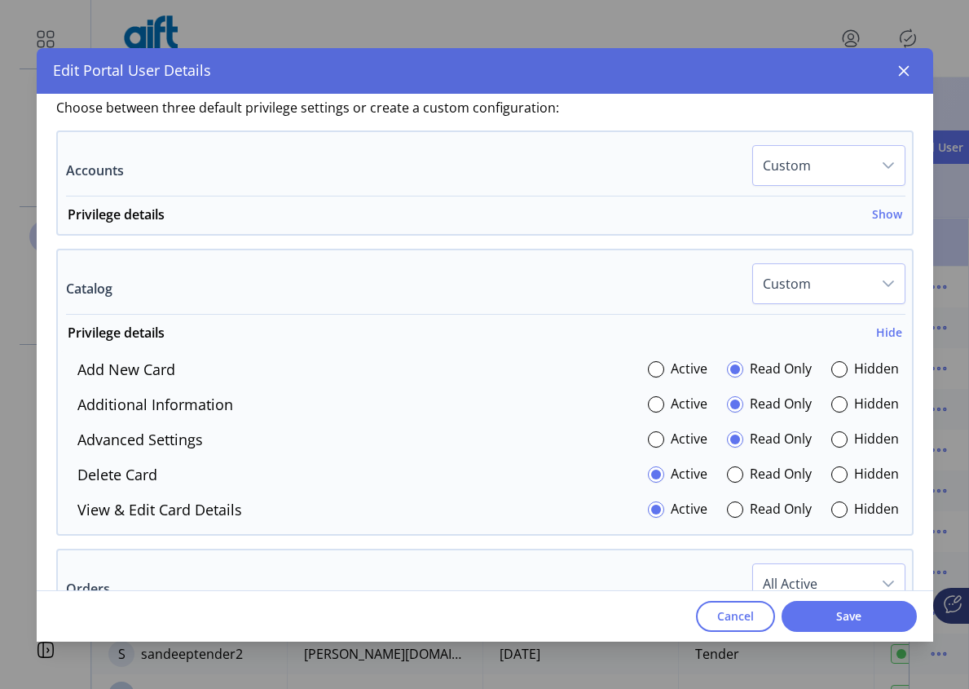
click at [727, 475] on div at bounding box center [735, 474] width 16 height 16
click at [727, 508] on div at bounding box center [735, 509] width 16 height 16
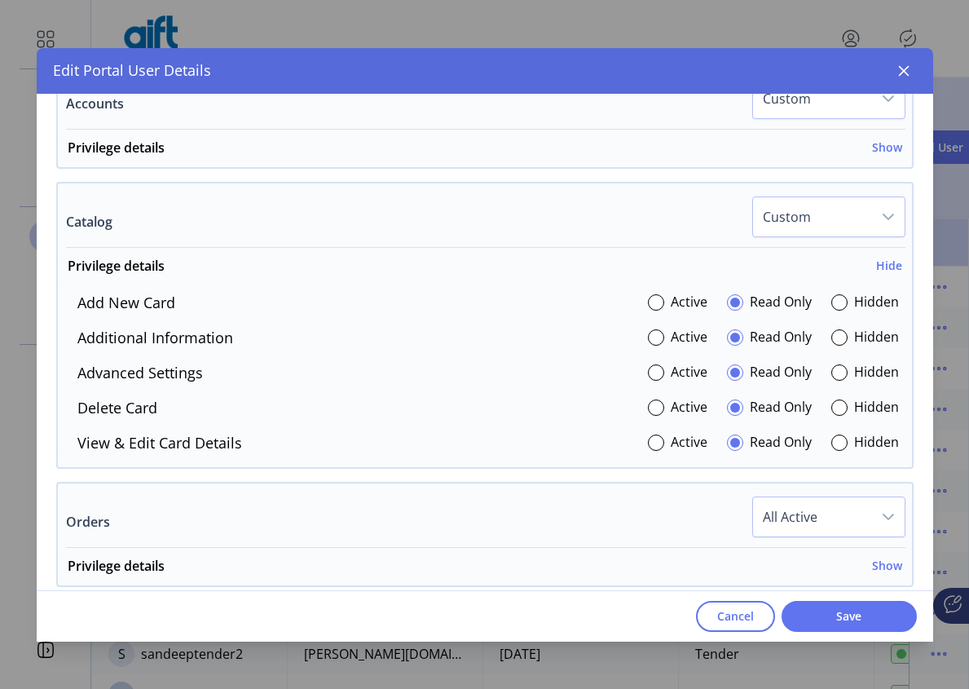
scroll to position [619, 0]
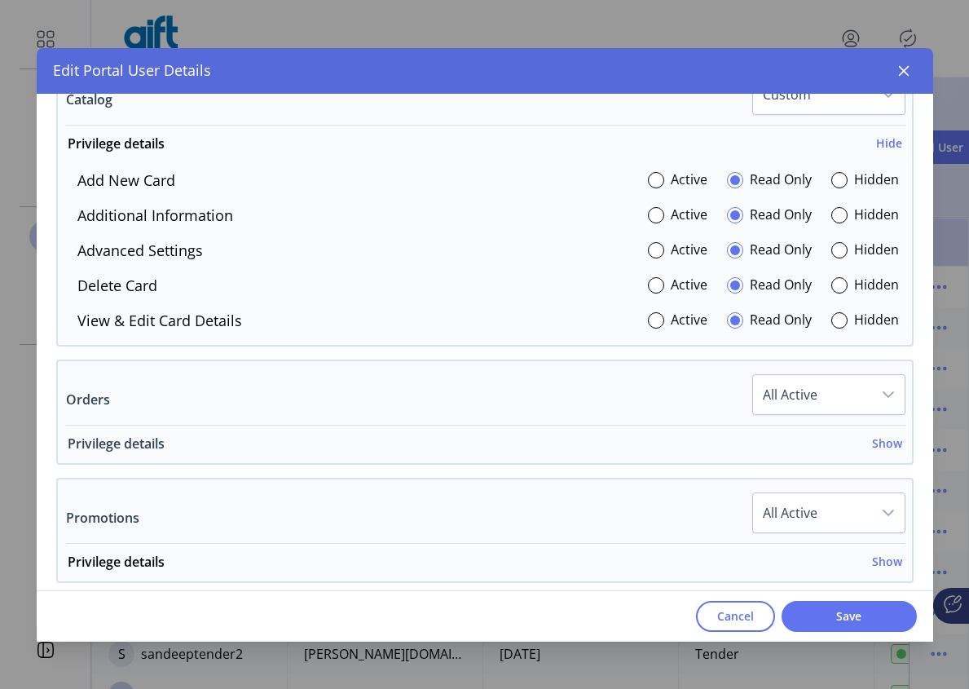
click at [880, 439] on h6 "Show" at bounding box center [887, 442] width 30 height 17
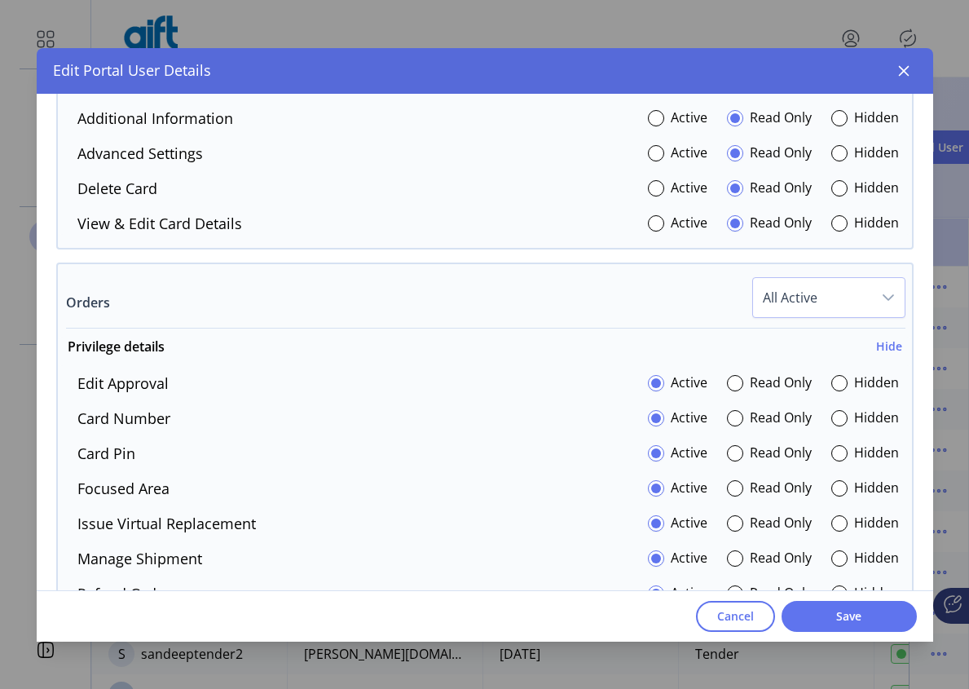
scroll to position [742, 0]
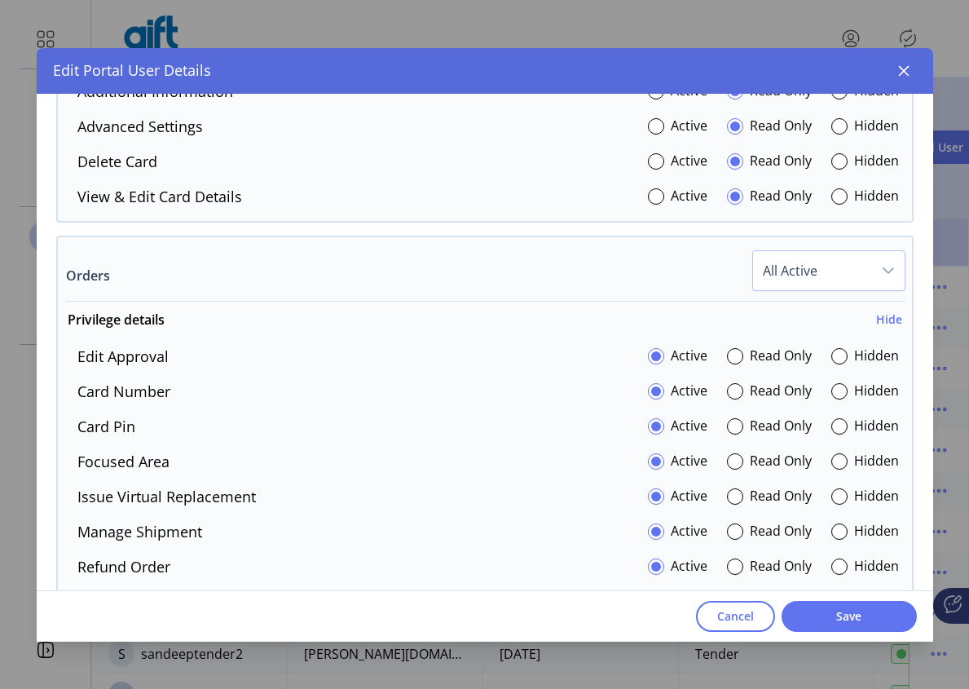
drag, startPoint x: 728, startPoint y: 353, endPoint x: 725, endPoint y: 364, distance: 11.7
click at [728, 351] on div at bounding box center [735, 356] width 16 height 16
click at [729, 391] on div at bounding box center [735, 391] width 16 height 16
click at [731, 433] on div at bounding box center [735, 426] width 16 height 16
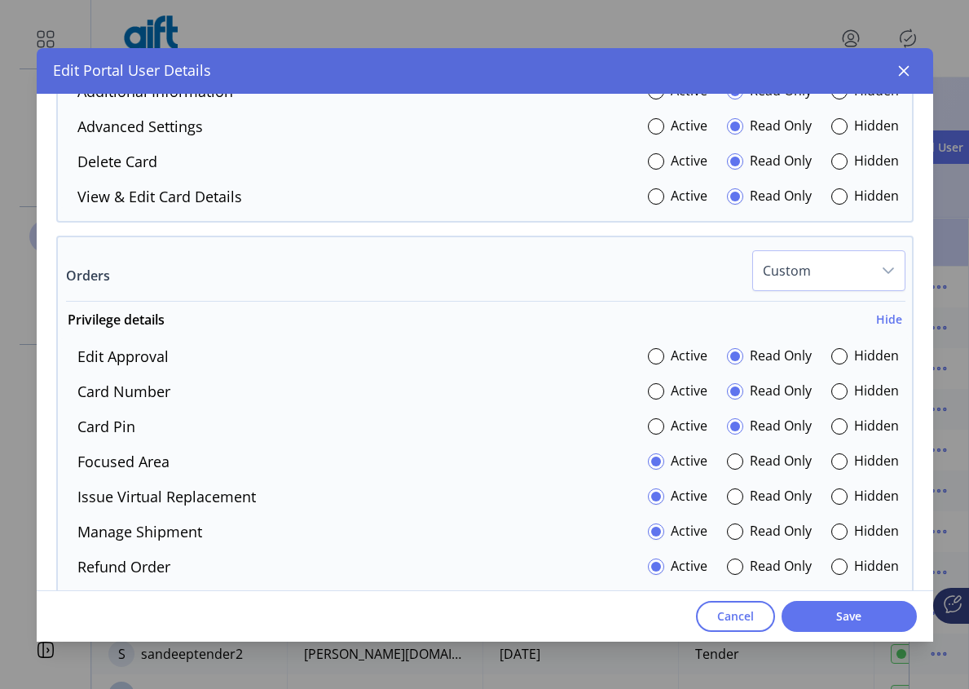
click at [728, 472] on p-radiobutton at bounding box center [735, 462] width 16 height 22
click at [738, 456] on div "Read Only" at bounding box center [769, 462] width 85 height 22
click at [727, 463] on div at bounding box center [735, 461] width 16 height 16
click at [727, 495] on div at bounding box center [735, 496] width 16 height 16
click at [727, 535] on div at bounding box center [735, 531] width 16 height 16
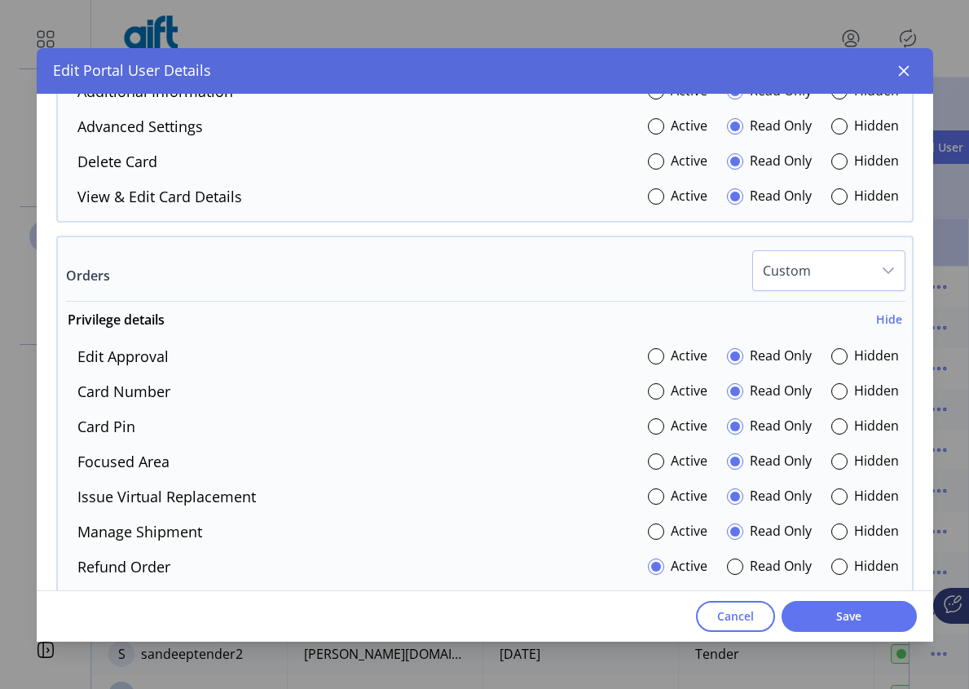
click at [733, 559] on div at bounding box center [735, 566] width 16 height 16
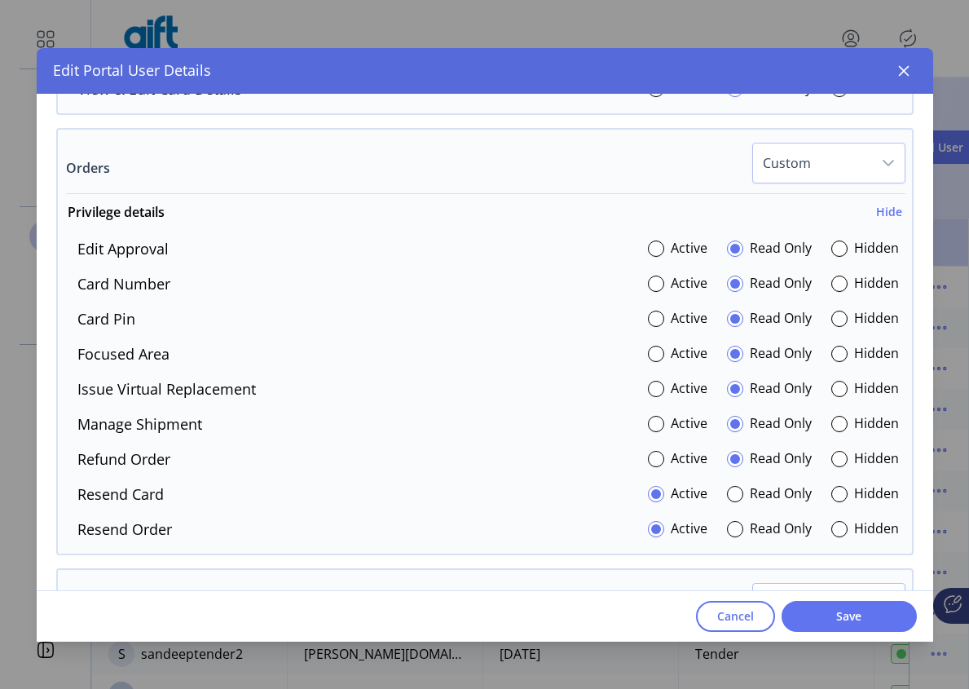
scroll to position [0, 0]
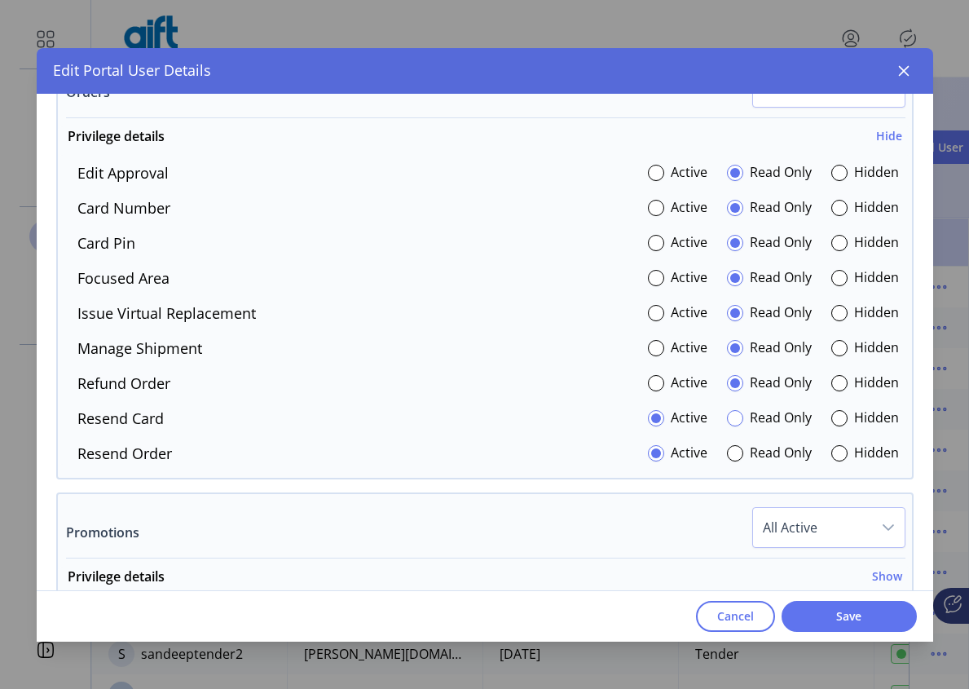
click at [730, 423] on div at bounding box center [735, 418] width 16 height 16
click at [716, 451] on div "Active Read Only Hidden" at bounding box center [773, 454] width 251 height 22
click at [729, 452] on div at bounding box center [735, 453] width 16 height 16
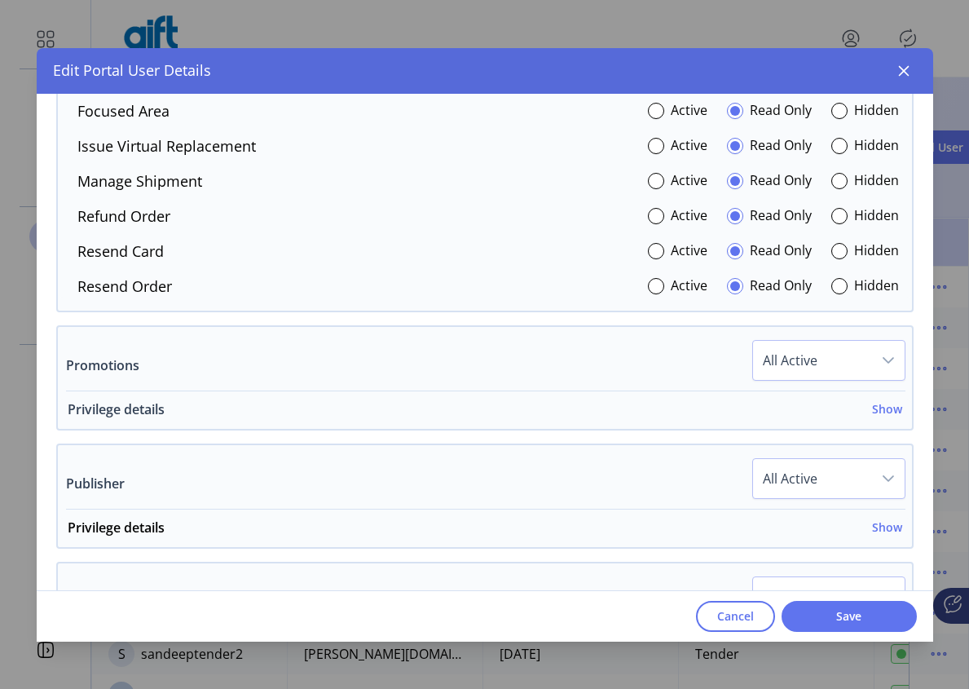
click at [872, 404] on h6 "Show" at bounding box center [887, 408] width 30 height 17
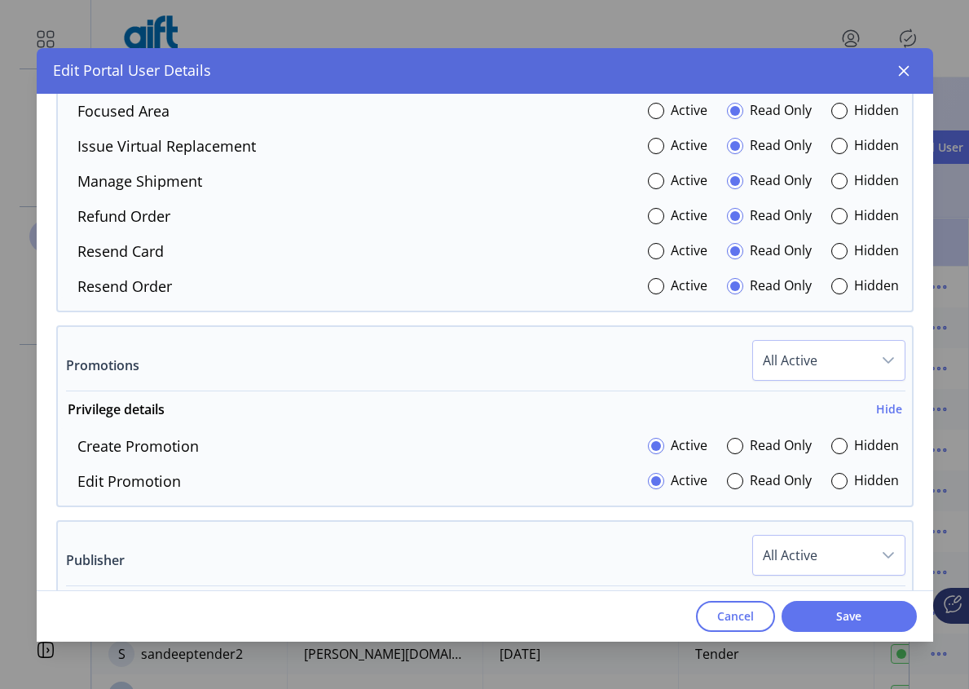
click at [737, 444] on div "Read Only" at bounding box center [769, 446] width 85 height 22
click at [729, 445] on div at bounding box center [735, 446] width 16 height 16
click at [729, 481] on div at bounding box center [735, 481] width 16 height 16
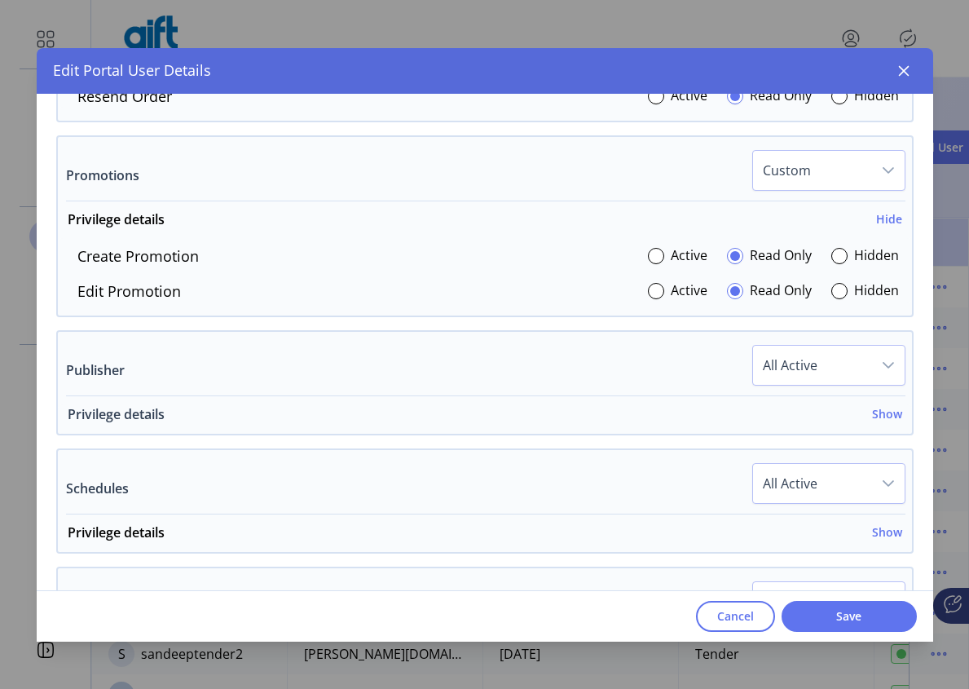
click at [872, 407] on h6 "Show" at bounding box center [887, 413] width 30 height 17
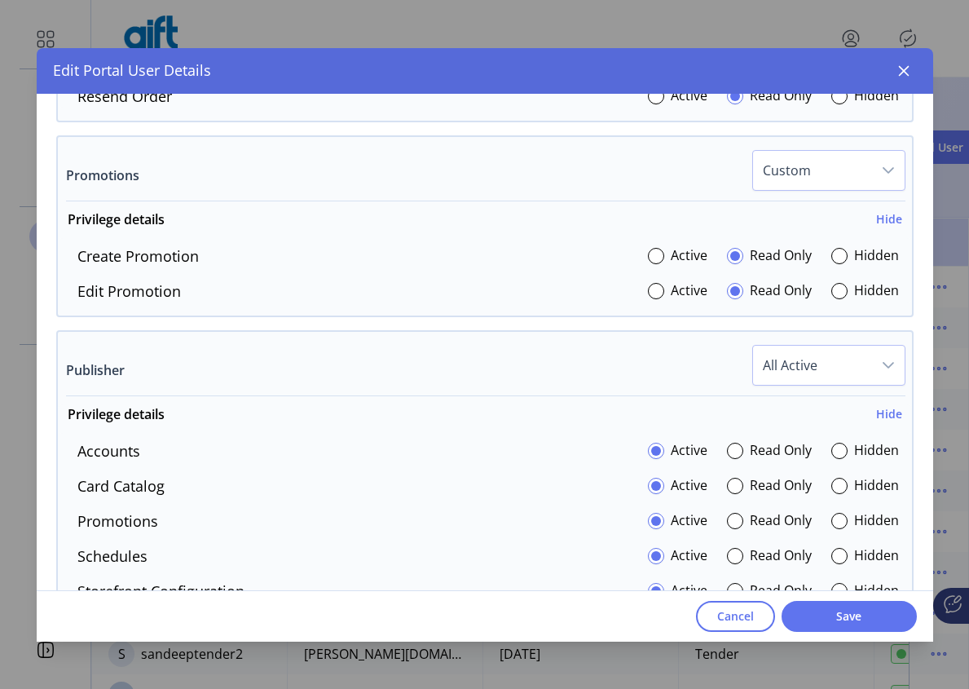
drag, startPoint x: 728, startPoint y: 456, endPoint x: 723, endPoint y: 472, distance: 16.2
click at [729, 456] on div at bounding box center [735, 451] width 16 height 16
click at [727, 487] on div at bounding box center [735, 486] width 16 height 16
click at [727, 522] on div at bounding box center [735, 521] width 16 height 16
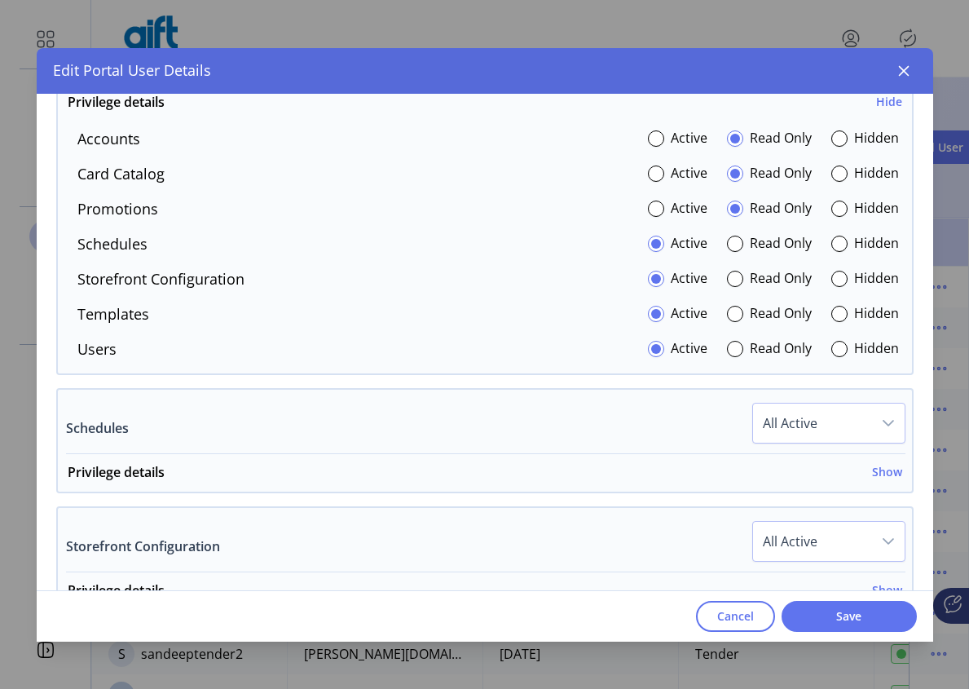
click at [717, 237] on div "Active Read Only Hidden" at bounding box center [773, 244] width 251 height 22
click at [731, 246] on div at bounding box center [735, 244] width 16 height 16
click at [729, 277] on div at bounding box center [735, 279] width 16 height 16
click at [733, 311] on div at bounding box center [735, 314] width 16 height 16
click at [733, 341] on div "Read Only" at bounding box center [769, 349] width 85 height 22
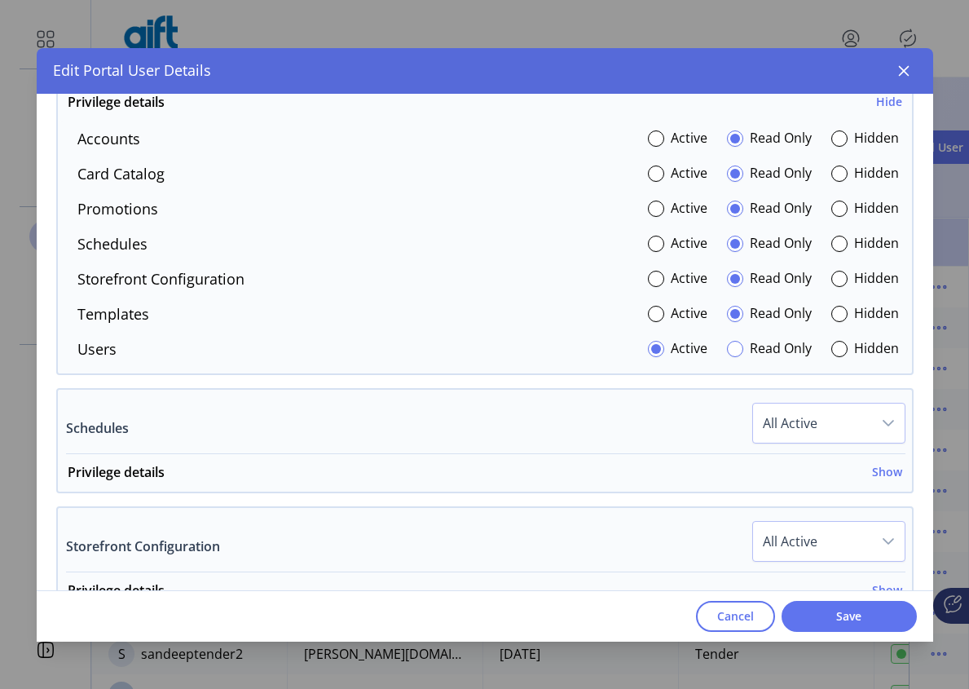
click at [733, 343] on div at bounding box center [735, 349] width 16 height 16
click at [865, 460] on div "Privilege details Show Add New Schedule Active Read Only Hidden Advanced Settin…" at bounding box center [485, 472] width 854 height 37
click at [873, 476] on h6 "Show" at bounding box center [887, 471] width 30 height 17
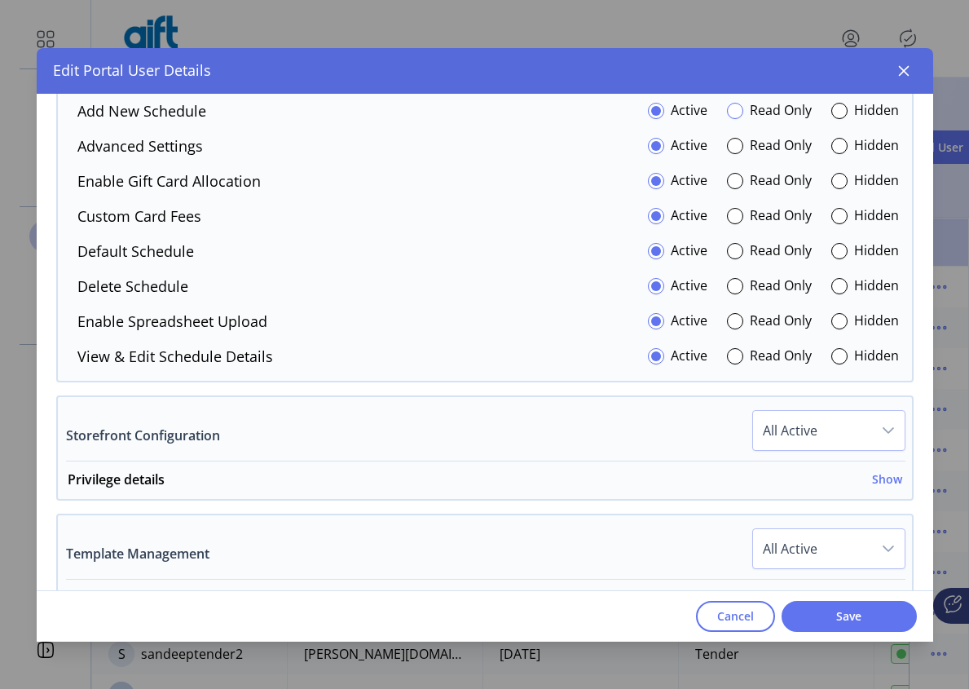
click at [727, 112] on div at bounding box center [735, 111] width 16 height 16
click at [727, 148] on div at bounding box center [735, 146] width 16 height 16
click at [732, 185] on div at bounding box center [735, 181] width 16 height 16
click at [736, 222] on div "Read Only" at bounding box center [769, 216] width 85 height 22
click at [727, 218] on div at bounding box center [735, 216] width 16 height 16
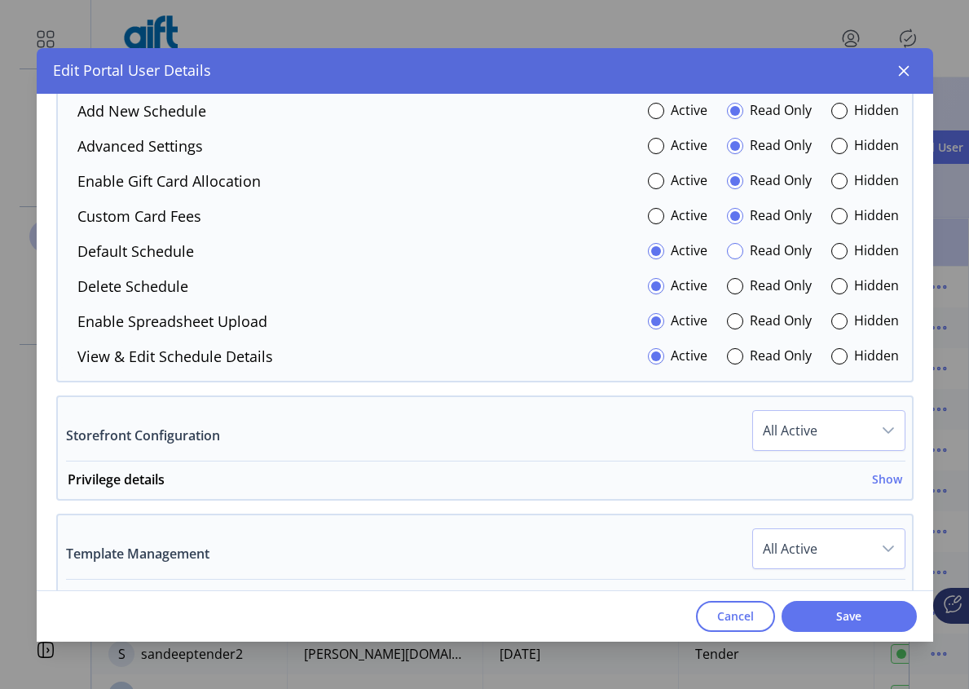
click at [732, 256] on div at bounding box center [735, 251] width 16 height 16
click at [730, 294] on p-radiobutton at bounding box center [735, 286] width 16 height 22
click at [727, 322] on div at bounding box center [735, 321] width 16 height 16
click at [729, 363] on div at bounding box center [735, 356] width 16 height 16
click at [728, 289] on div at bounding box center [735, 286] width 16 height 16
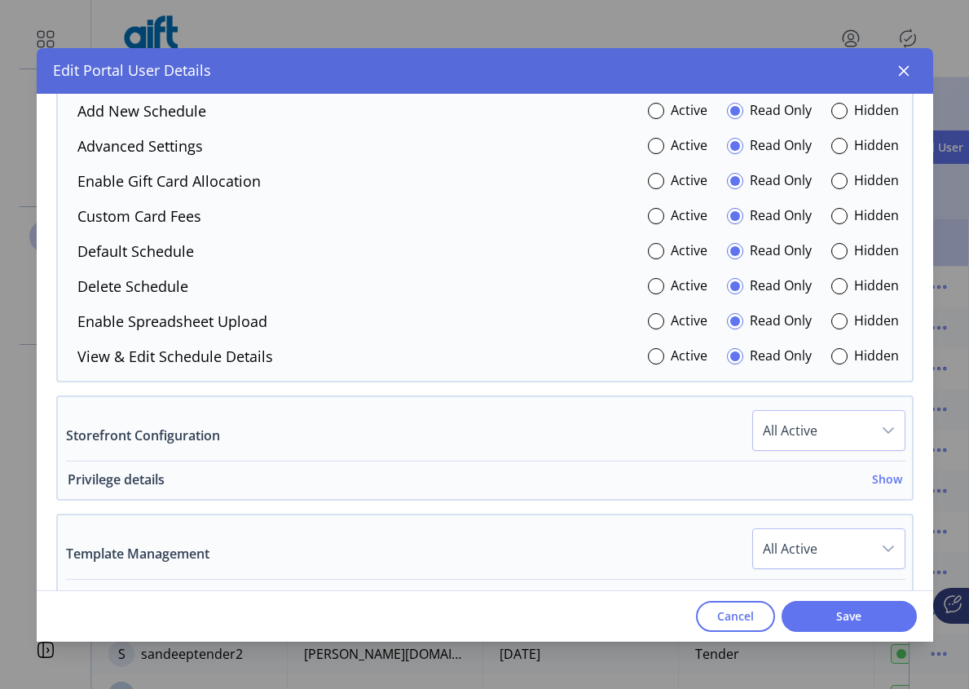
drag, startPoint x: 875, startPoint y: 474, endPoint x: 888, endPoint y: 480, distance: 14.2
click at [887, 479] on h6 "Show" at bounding box center [887, 478] width 30 height 17
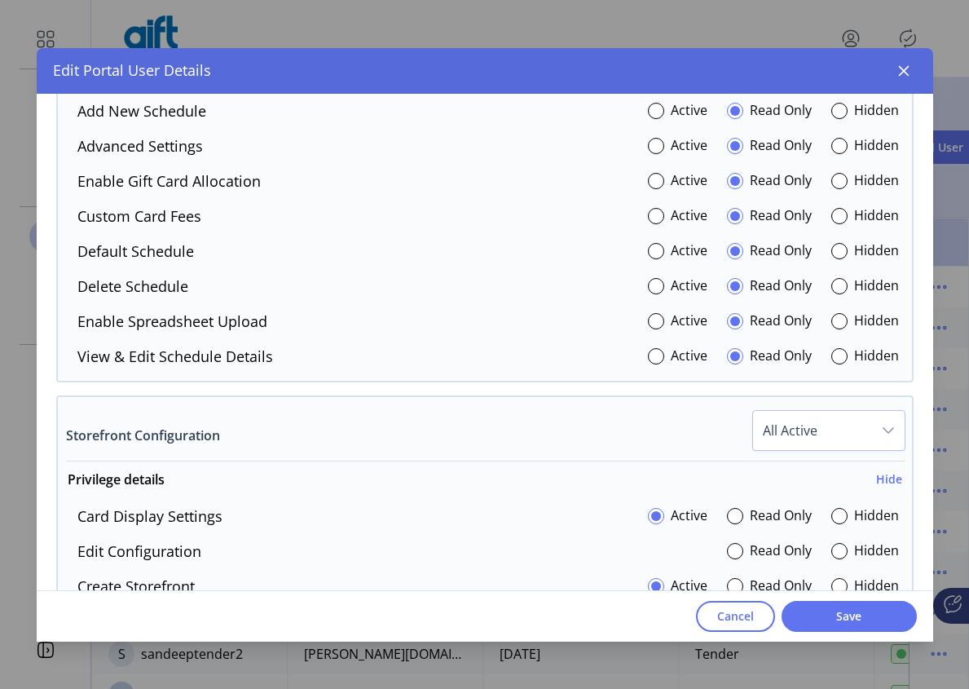
drag, startPoint x: 733, startPoint y: 516, endPoint x: 738, endPoint y: 531, distance: 15.5
click at [733, 516] on div at bounding box center [735, 516] width 16 height 16
click at [729, 552] on div at bounding box center [735, 551] width 16 height 16
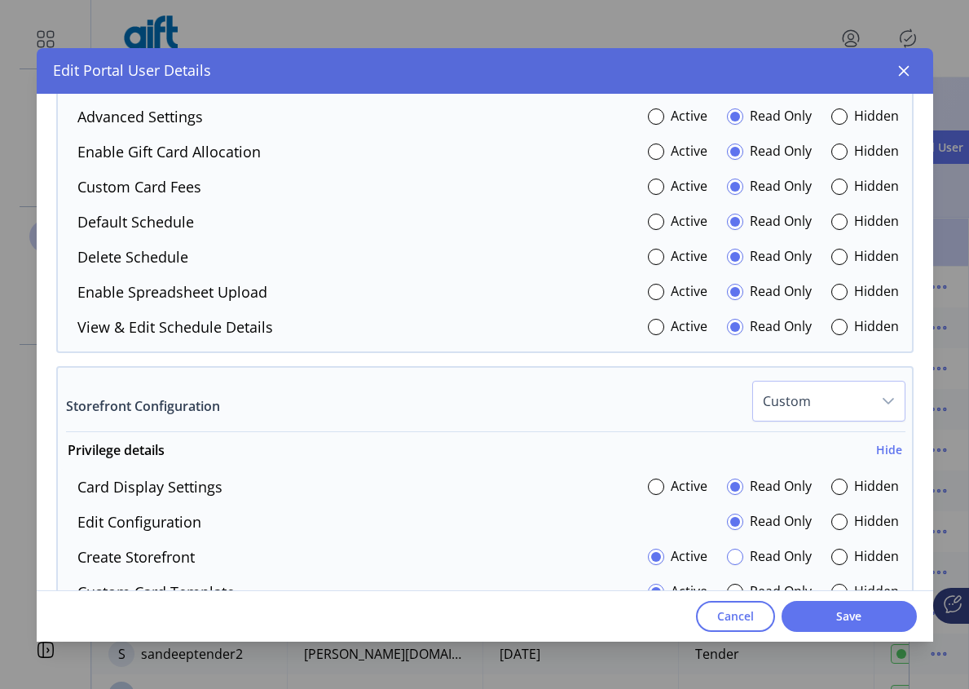
click at [729, 549] on div at bounding box center [735, 556] width 16 height 16
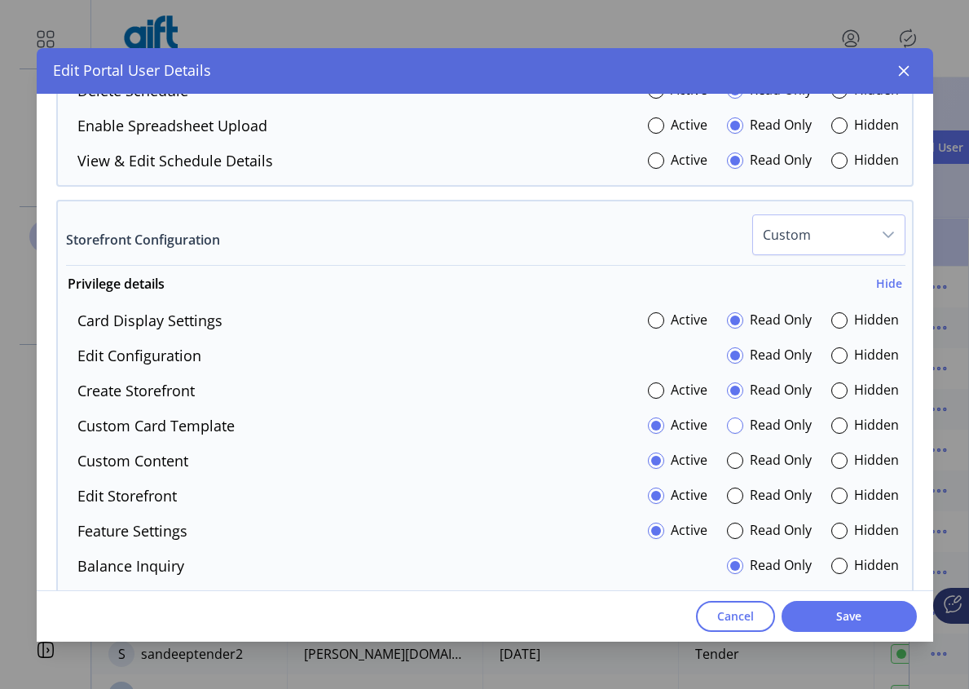
click at [728, 425] on div at bounding box center [735, 425] width 16 height 16
click at [727, 454] on div at bounding box center [735, 460] width 16 height 16
click at [727, 493] on div at bounding box center [735, 495] width 16 height 16
click at [727, 527] on div at bounding box center [735, 530] width 16 height 16
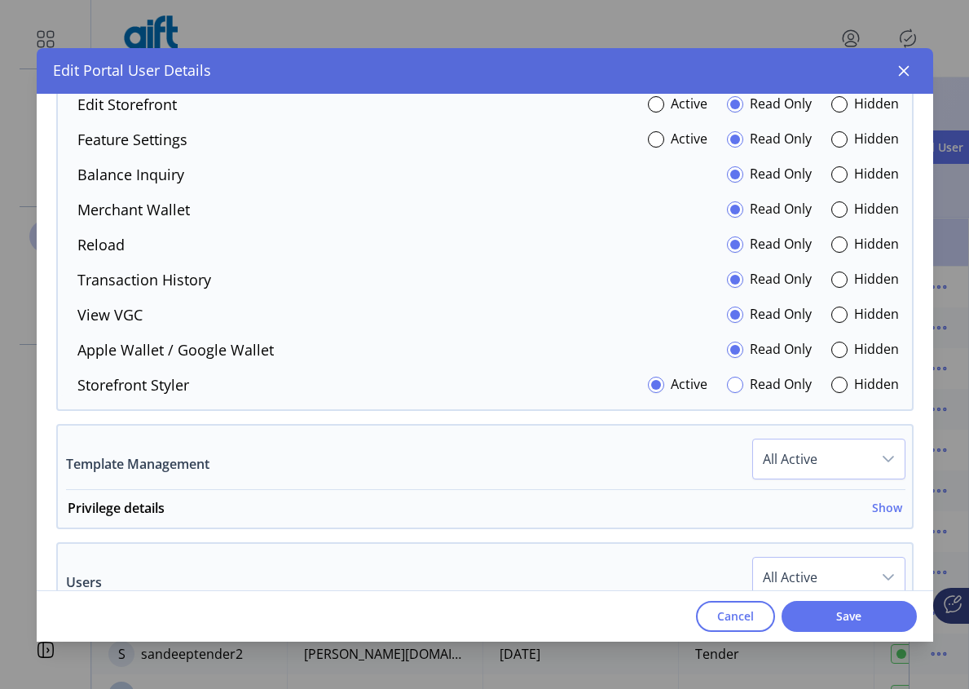
click at [727, 382] on div at bounding box center [735, 385] width 16 height 16
click at [879, 508] on h6 "Show" at bounding box center [887, 507] width 30 height 17
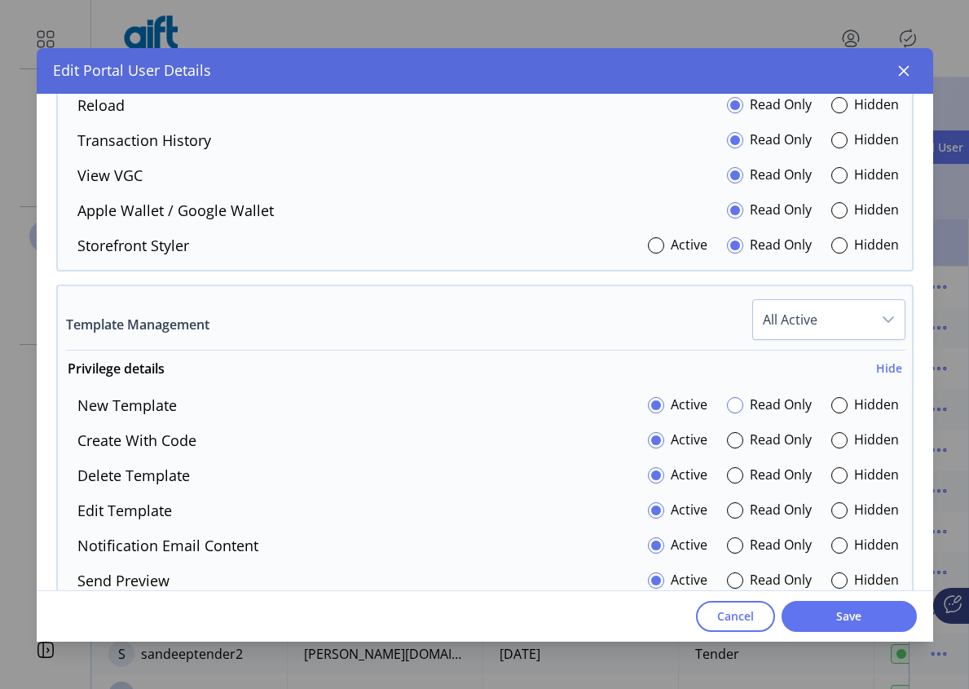
click at [730, 406] on div at bounding box center [735, 405] width 16 height 16
click at [727, 440] on div at bounding box center [735, 440] width 16 height 16
click at [727, 477] on div at bounding box center [735, 475] width 16 height 16
click at [872, 327] on div "dropdown trigger" at bounding box center [888, 319] width 33 height 39
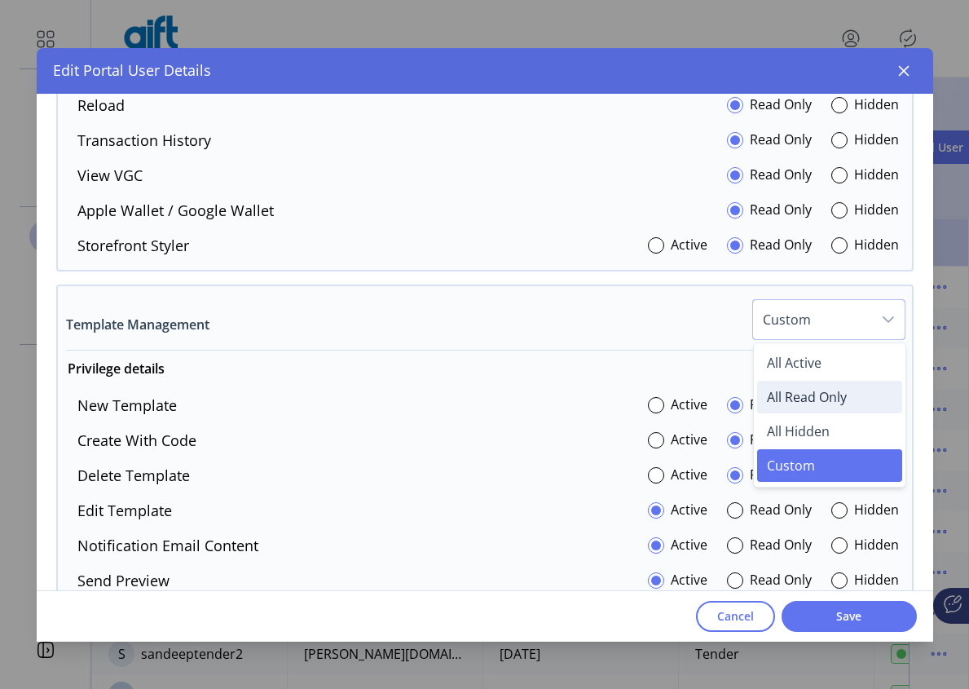
click at [833, 399] on span "All Read Only" at bounding box center [807, 397] width 80 height 18
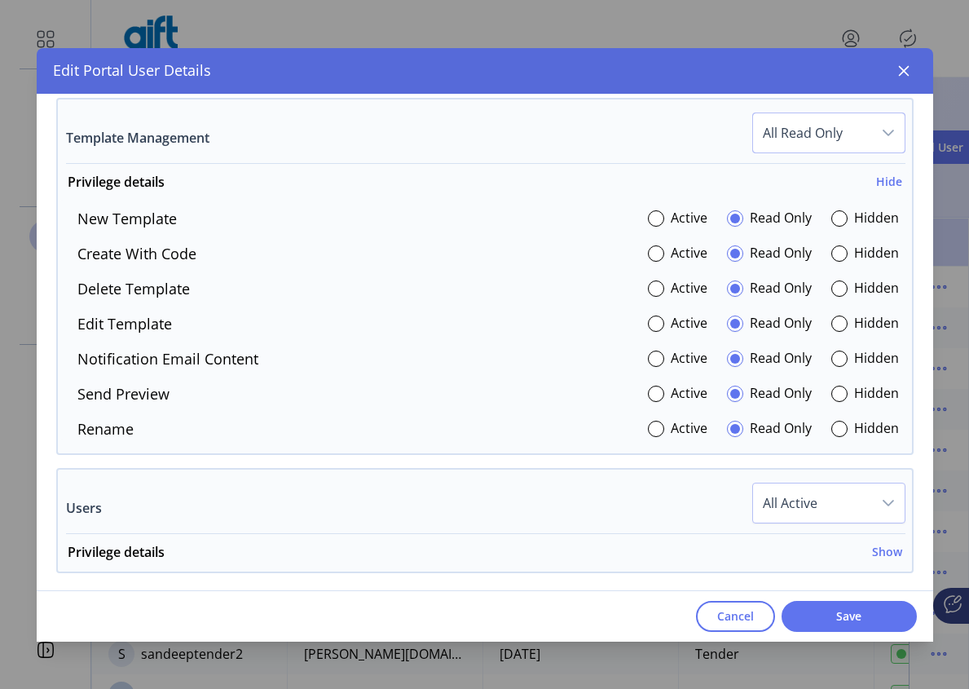
click at [882, 502] on icon "dropdown trigger" at bounding box center [888, 502] width 13 height 13
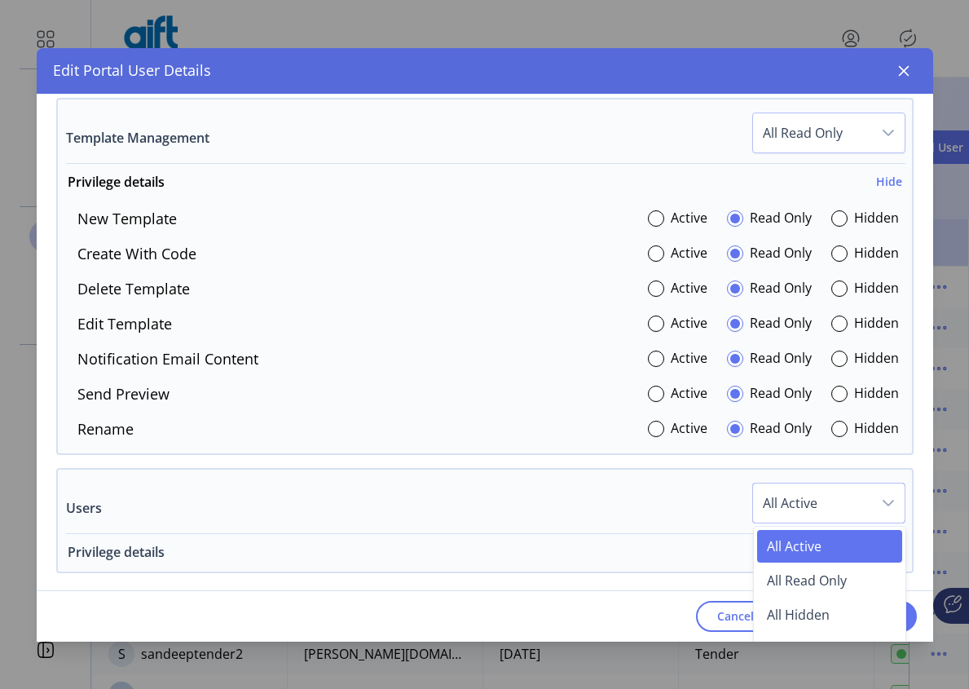
drag, startPoint x: 813, startPoint y: 580, endPoint x: 817, endPoint y: 564, distance: 17.0
click at [812, 580] on span "All Read Only" at bounding box center [807, 580] width 80 height 18
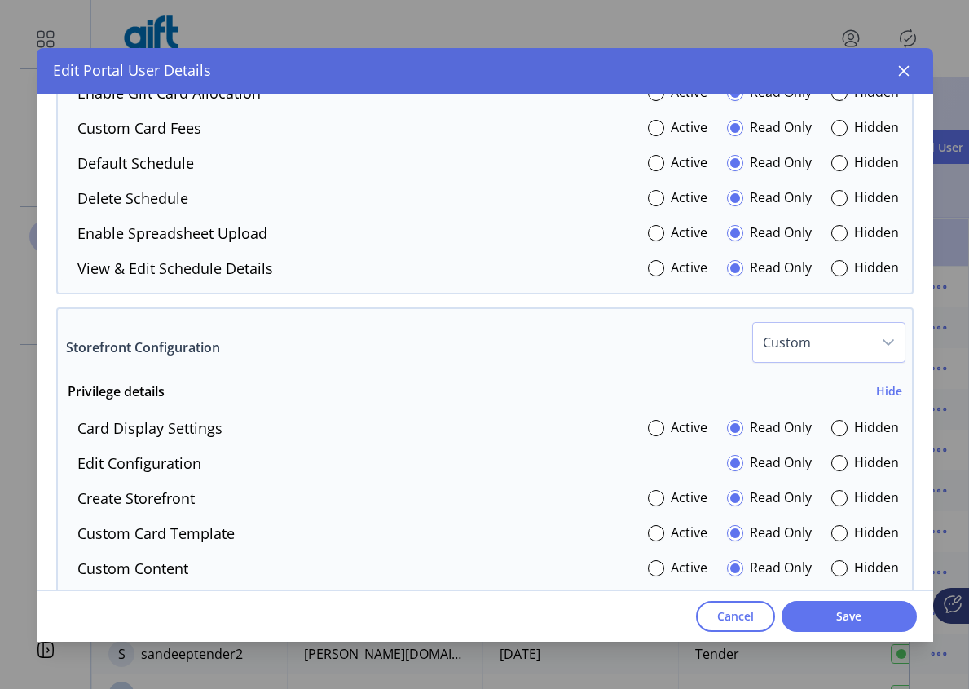
click at [855, 345] on span "Custom" at bounding box center [812, 342] width 119 height 39
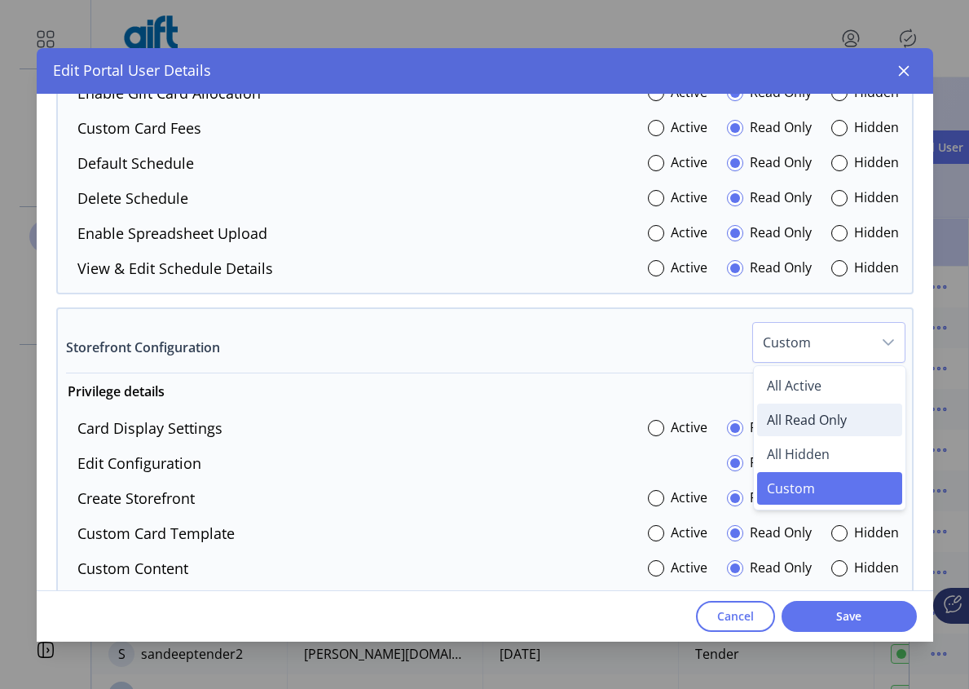
click at [795, 416] on span "All Read Only" at bounding box center [807, 420] width 80 height 18
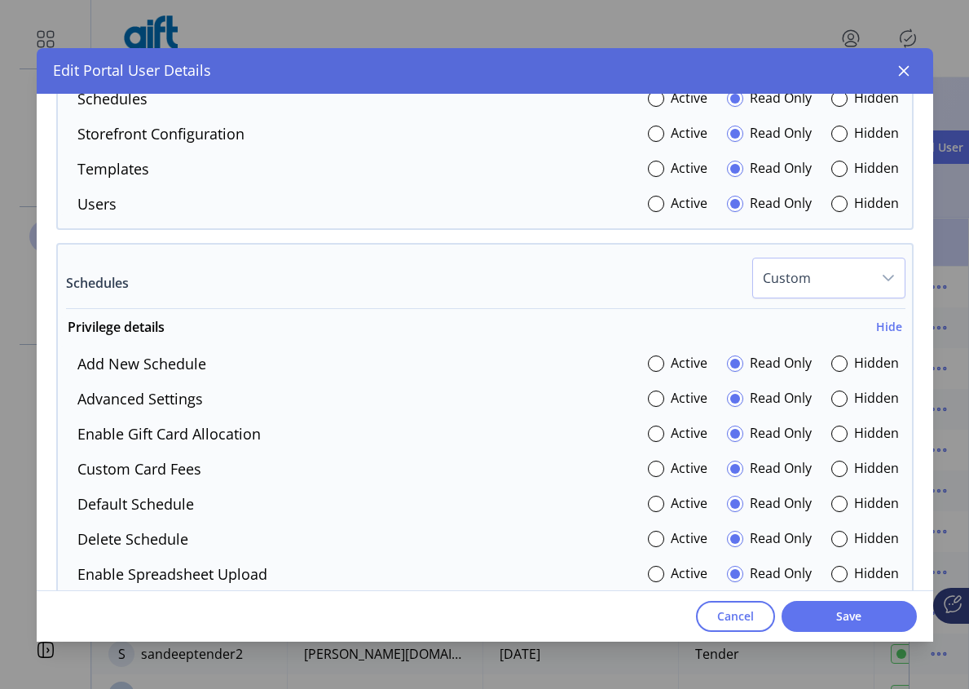
click at [852, 266] on span "Custom" at bounding box center [812, 277] width 119 height 39
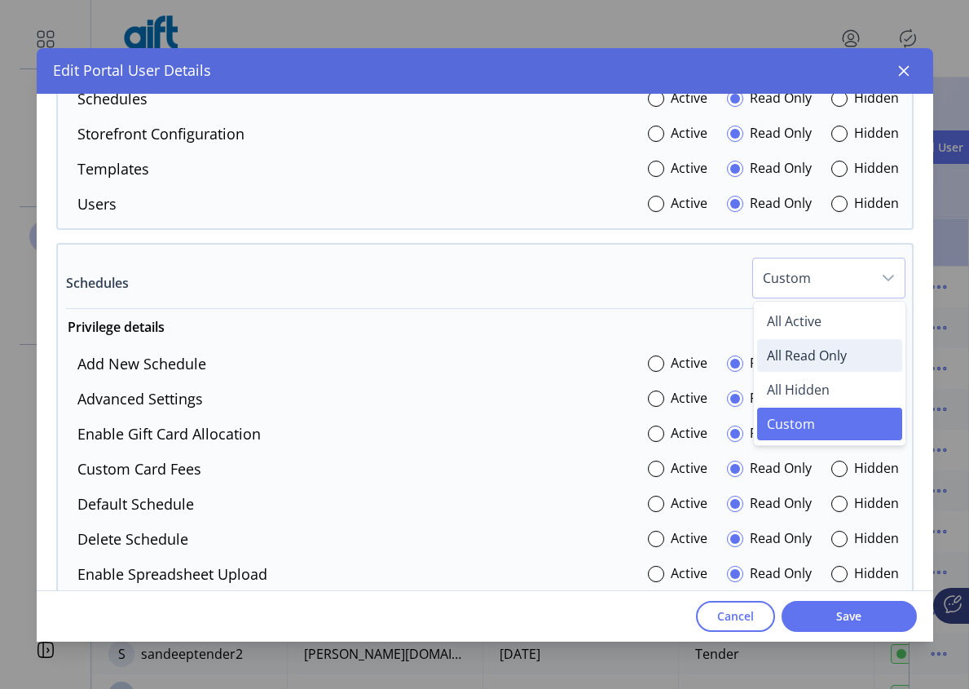
click at [813, 348] on span "All Read Only" at bounding box center [807, 355] width 80 height 18
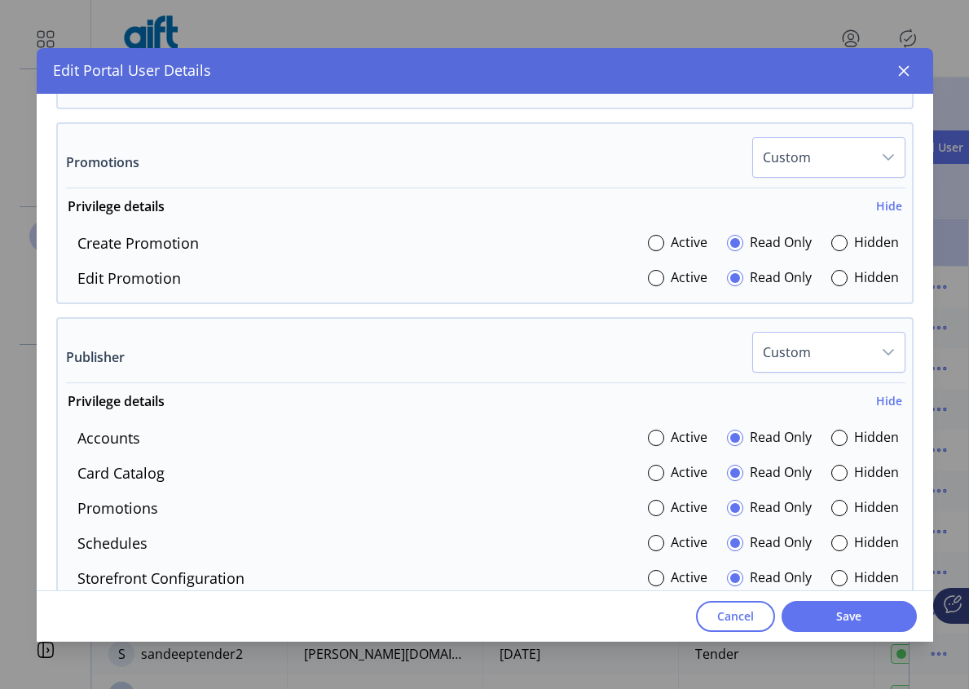
click at [872, 343] on div "dropdown trigger" at bounding box center [888, 352] width 33 height 39
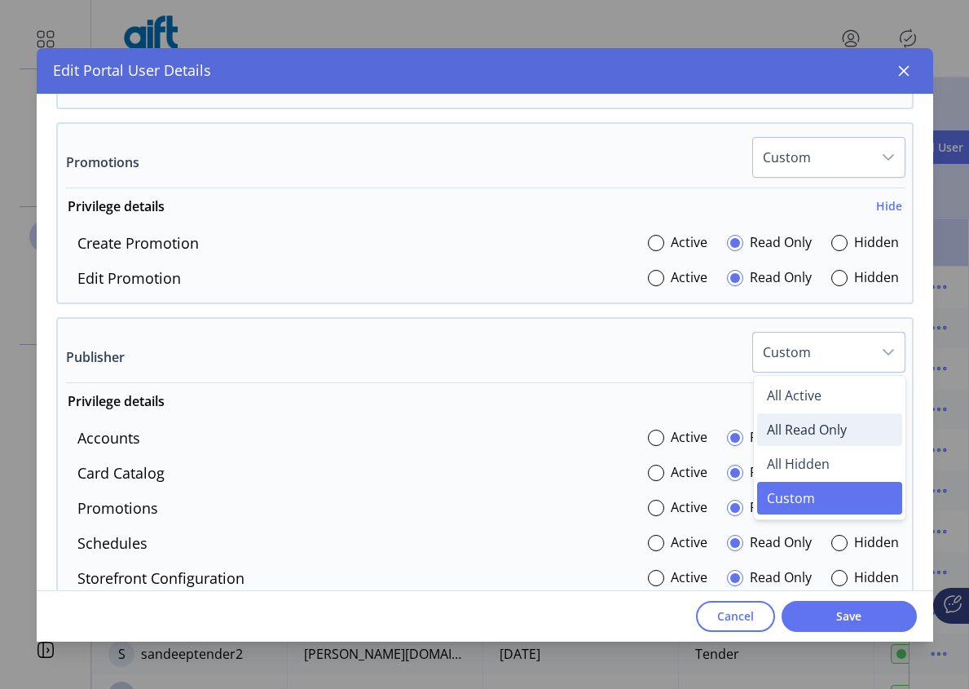
click at [804, 427] on span "All Read Only" at bounding box center [807, 430] width 80 height 18
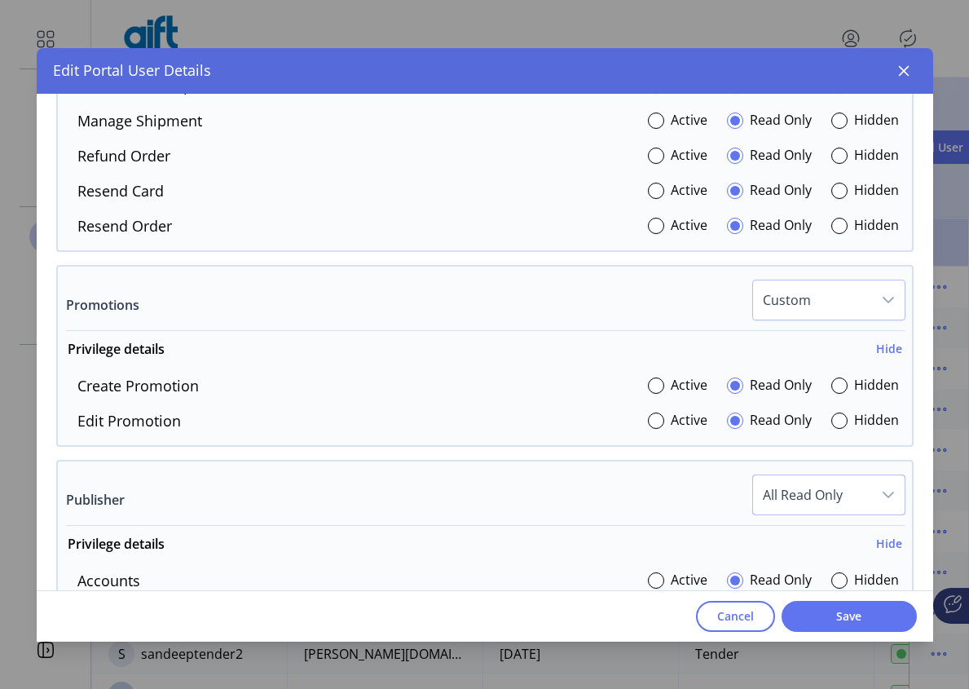
click at [861, 288] on span "Custom" at bounding box center [812, 299] width 119 height 39
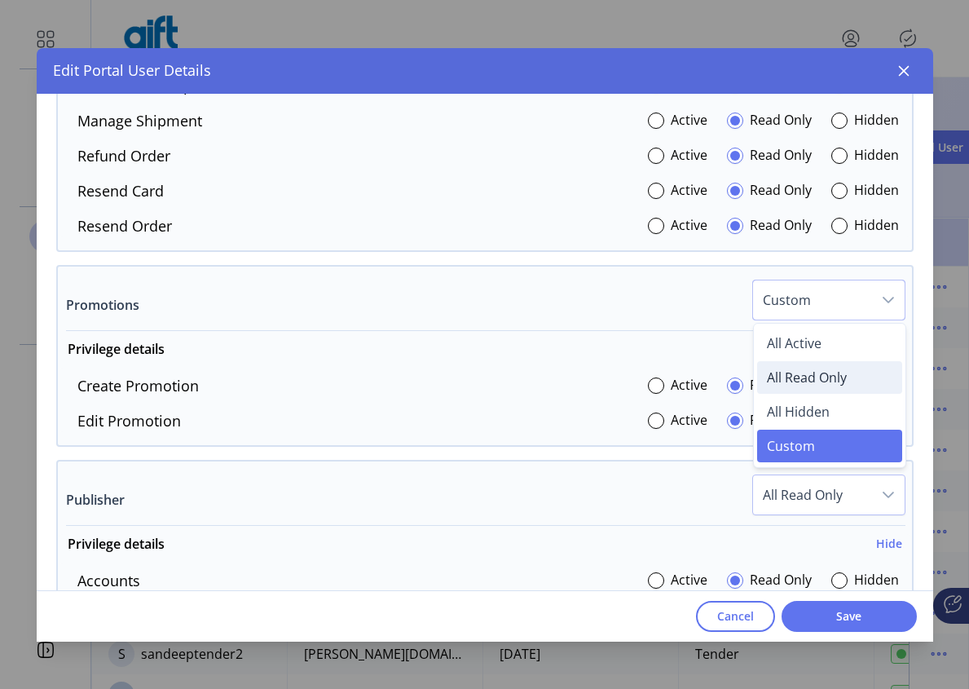
click at [805, 389] on li "All Read Only" at bounding box center [829, 377] width 145 height 33
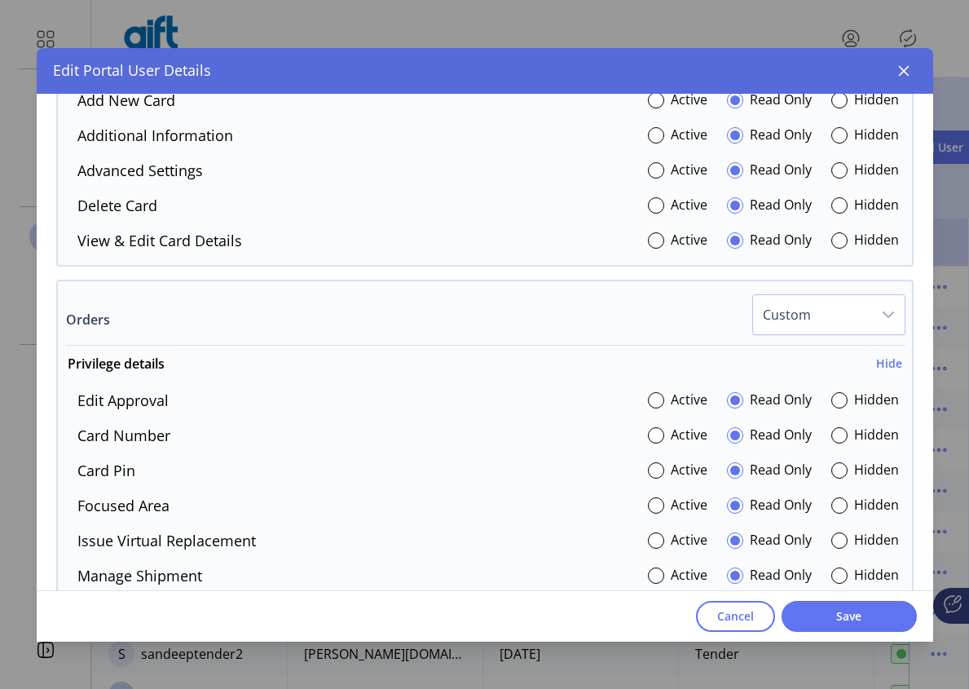
click at [872, 323] on div "dropdown trigger" at bounding box center [888, 314] width 33 height 39
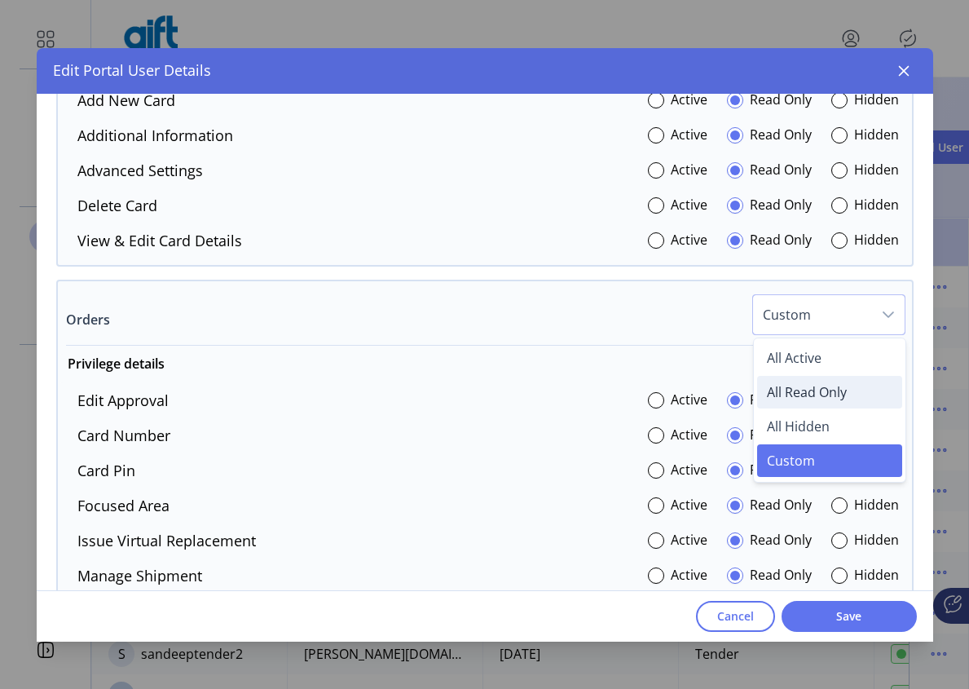
click at [807, 385] on span "All Read Only" at bounding box center [807, 392] width 80 height 18
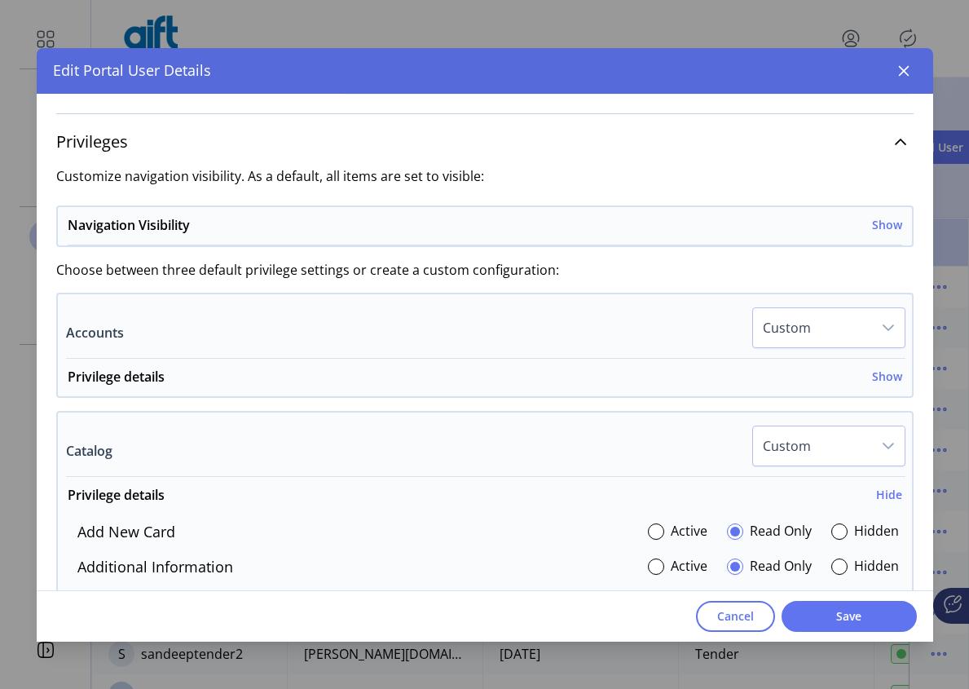
click at [872, 429] on div "dropdown trigger" at bounding box center [888, 445] width 33 height 39
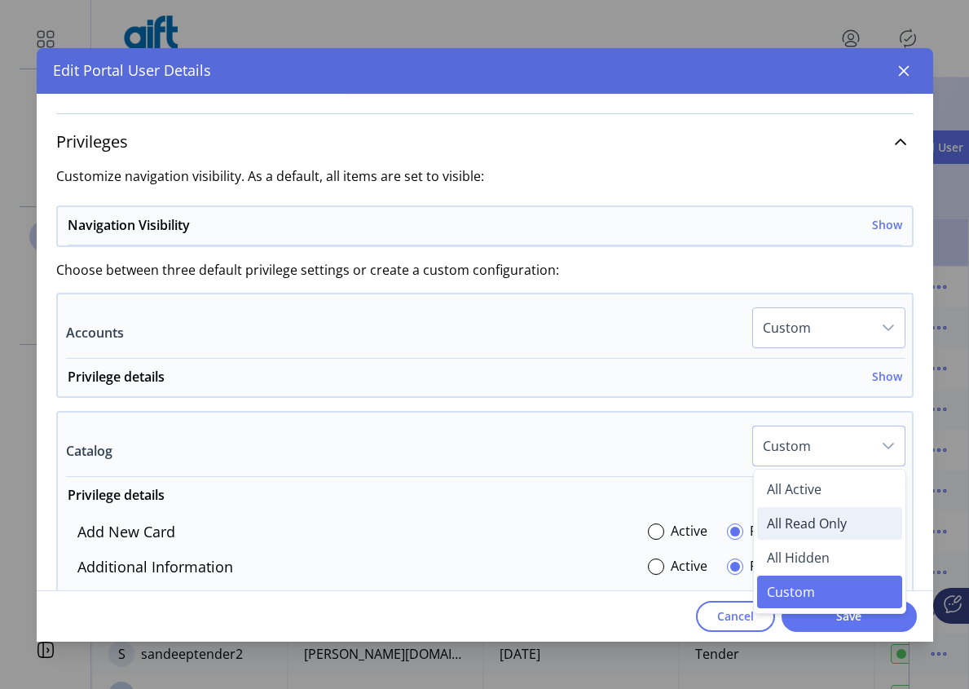
click at [792, 530] on span "All Read Only" at bounding box center [807, 523] width 80 height 18
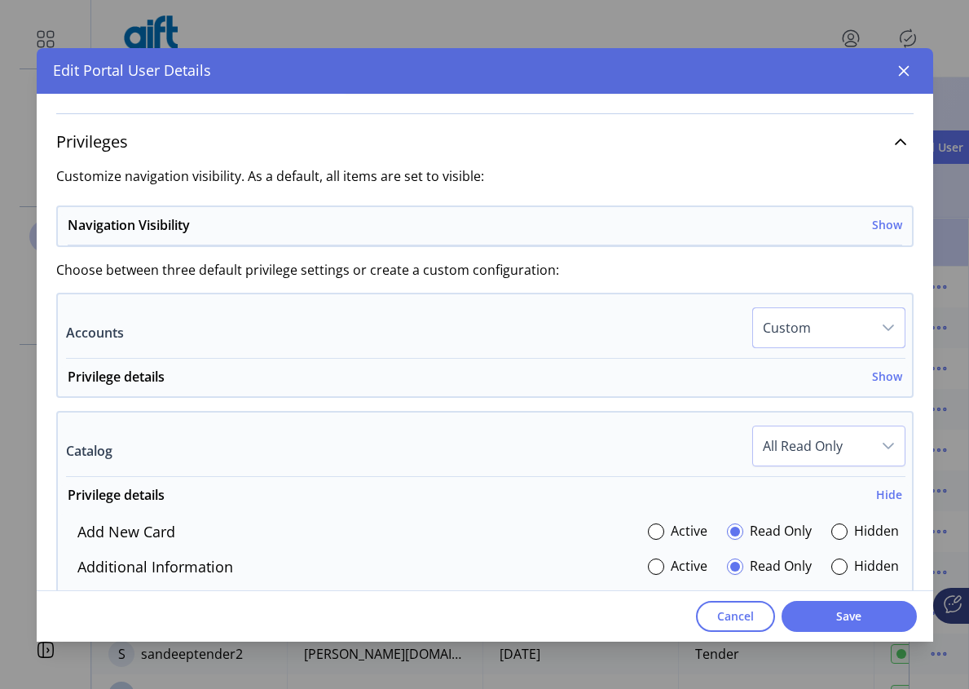
click at [857, 338] on span "Custom" at bounding box center [812, 327] width 119 height 39
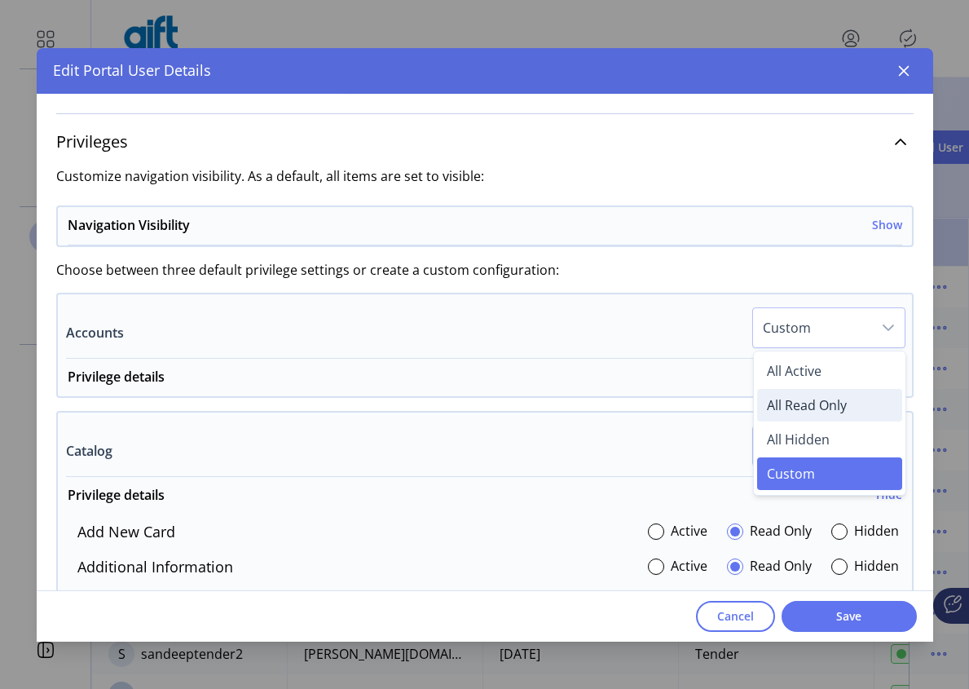
click at [808, 406] on span "All Read Only" at bounding box center [807, 405] width 80 height 18
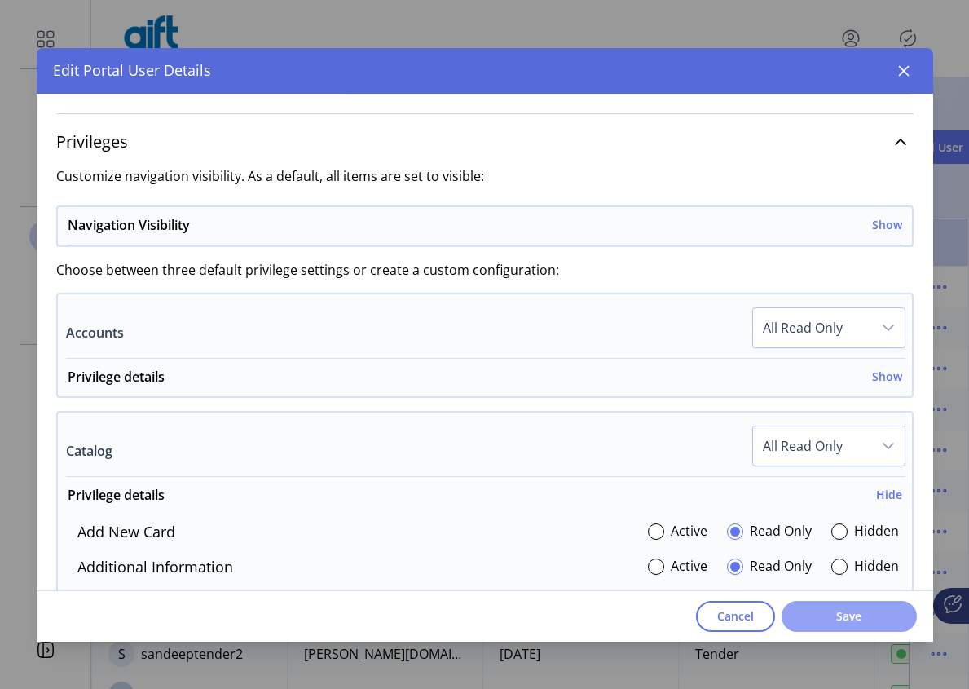
click at [839, 605] on button "Save" at bounding box center [849, 616] width 135 height 31
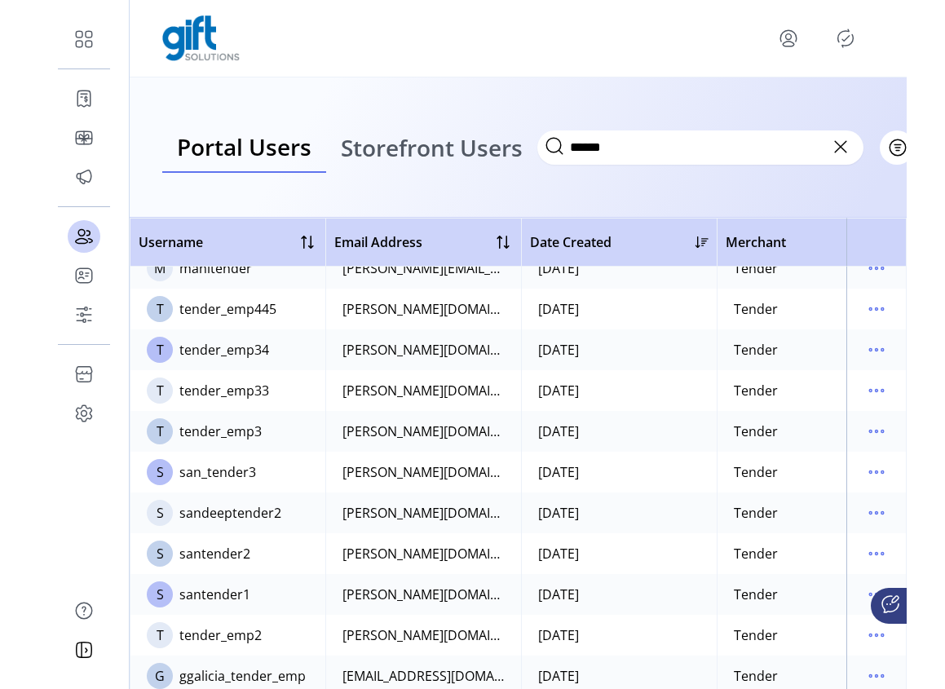
scroll to position [202, 0]
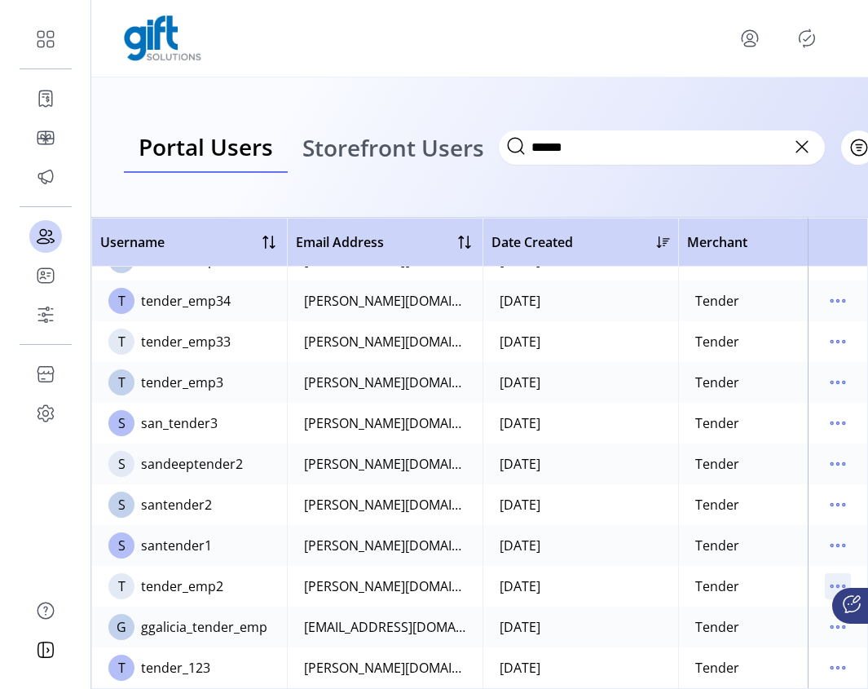
click at [826, 575] on icon "menu" at bounding box center [838, 586] width 26 height 26
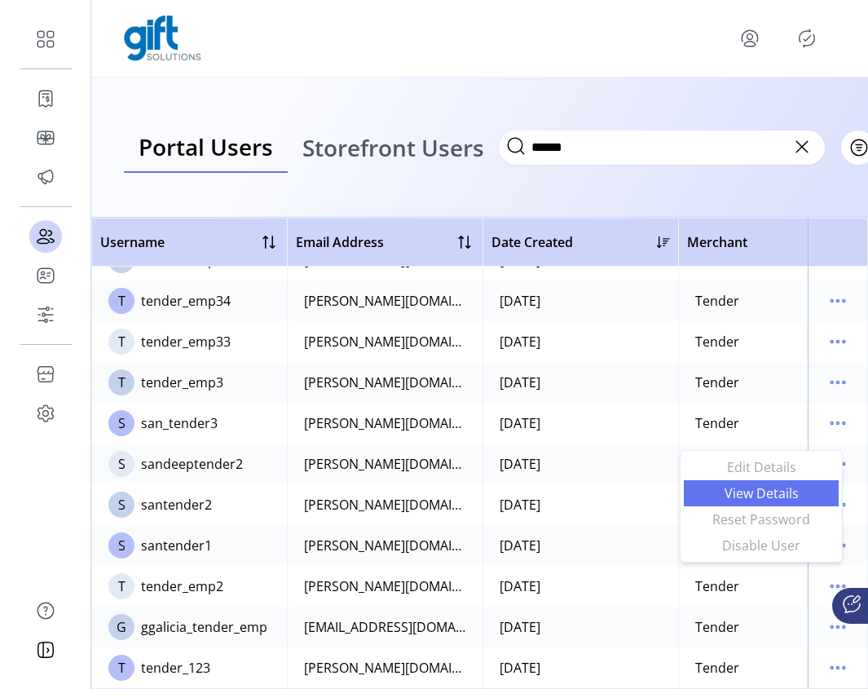
click at [758, 487] on span "View Details" at bounding box center [761, 493] width 135 height 13
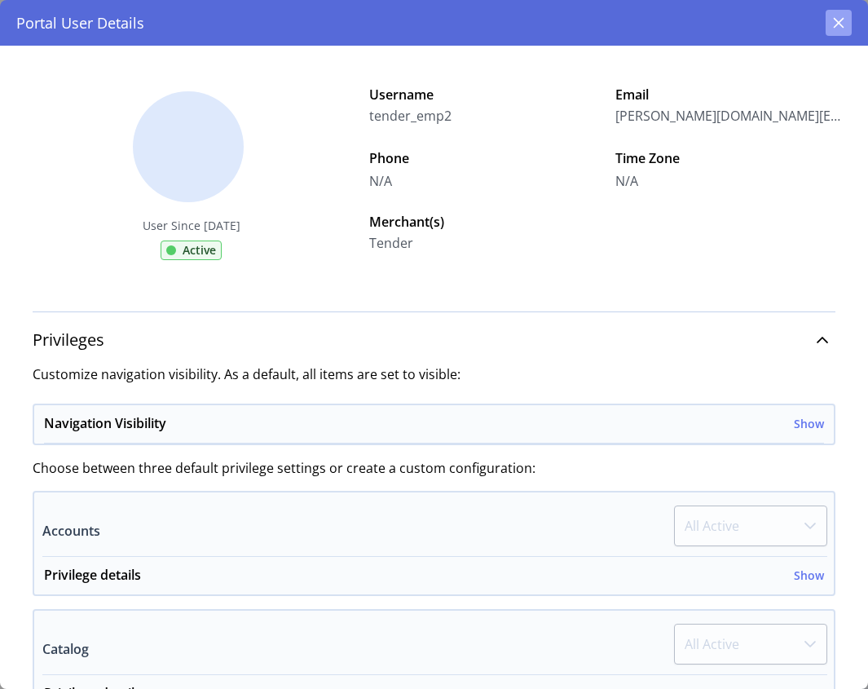
click at [837, 25] on icon "button" at bounding box center [838, 22] width 13 height 13
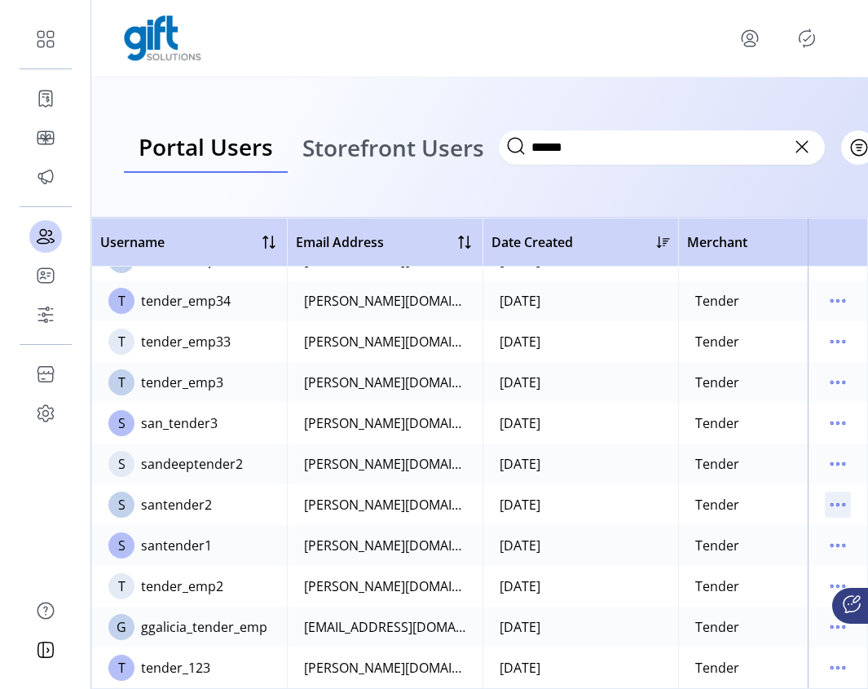
click at [829, 495] on icon "menu" at bounding box center [838, 504] width 26 height 26
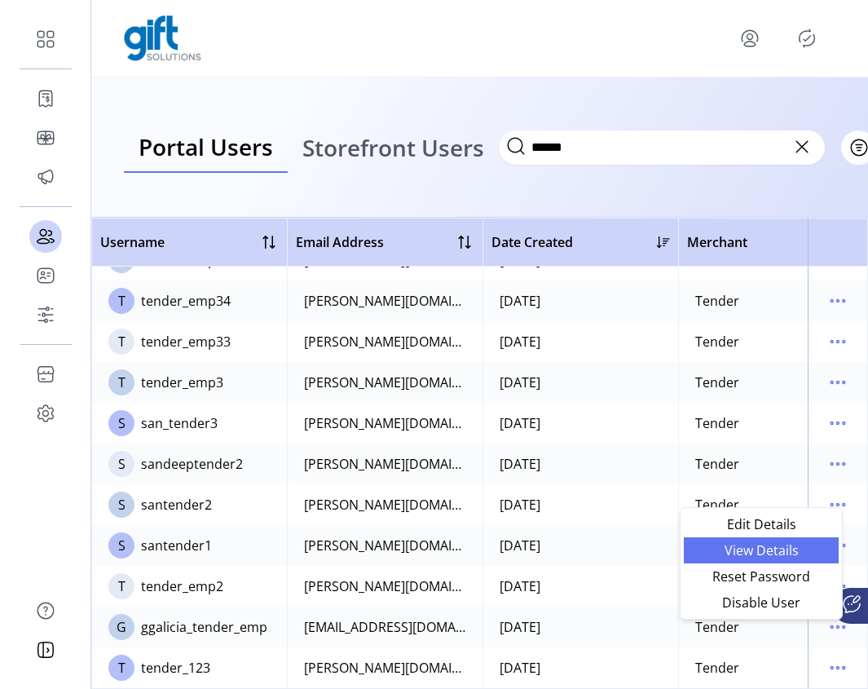
click at [786, 544] on span "View Details" at bounding box center [761, 550] width 135 height 13
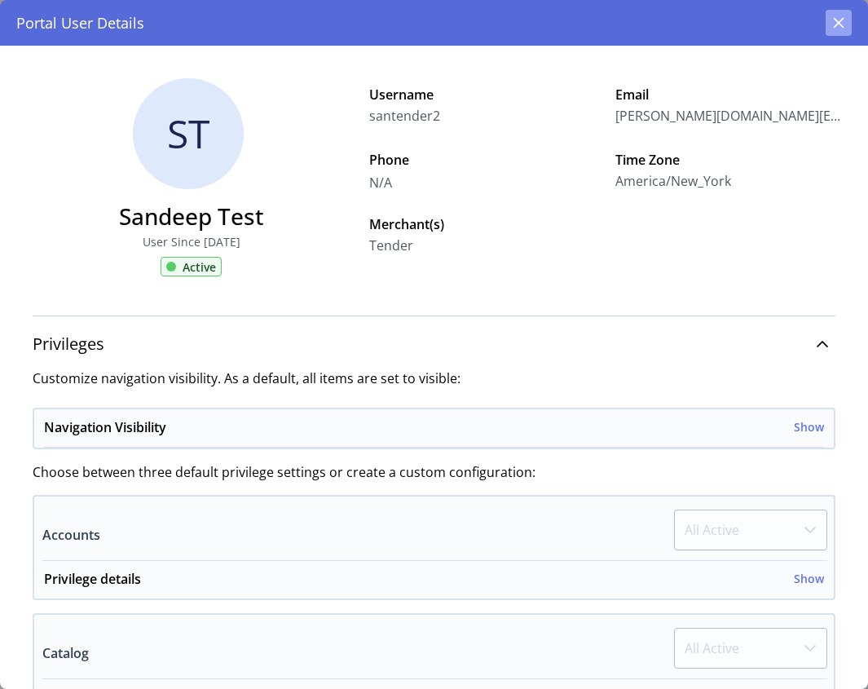
click at [837, 29] on button "button" at bounding box center [839, 23] width 26 height 26
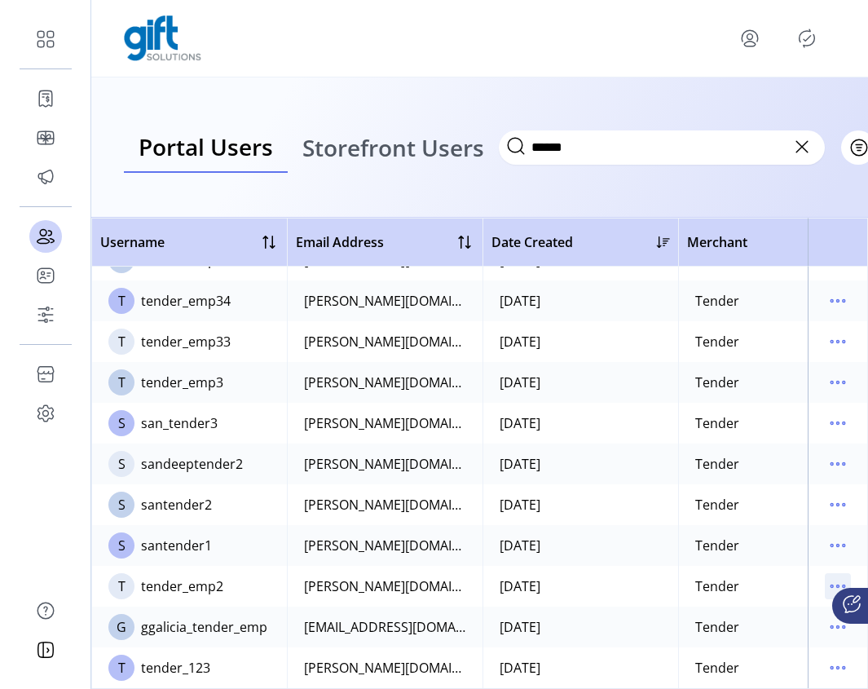
click at [825, 573] on icon "menu" at bounding box center [838, 586] width 26 height 26
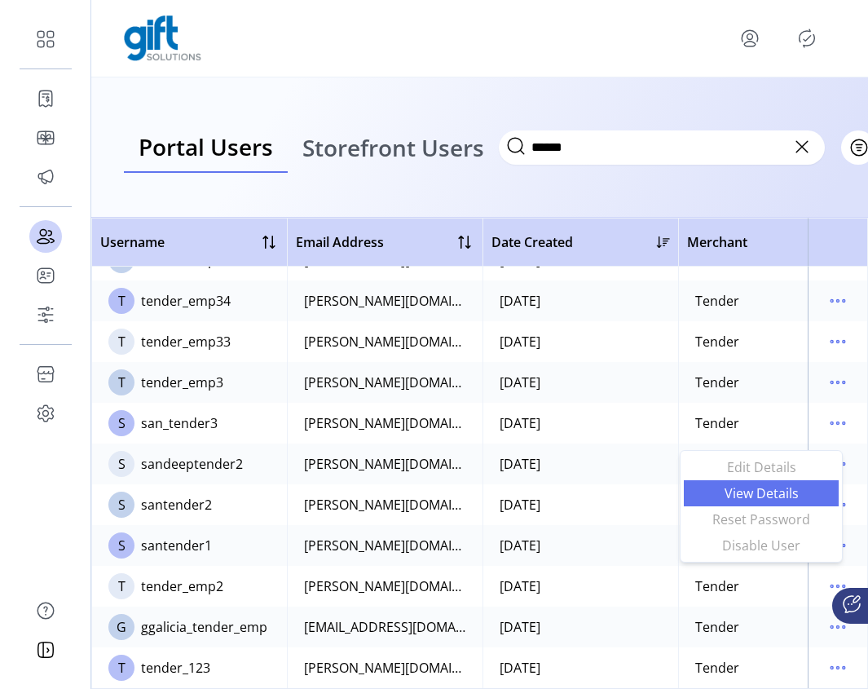
click at [774, 488] on span "View Details" at bounding box center [761, 493] width 135 height 13
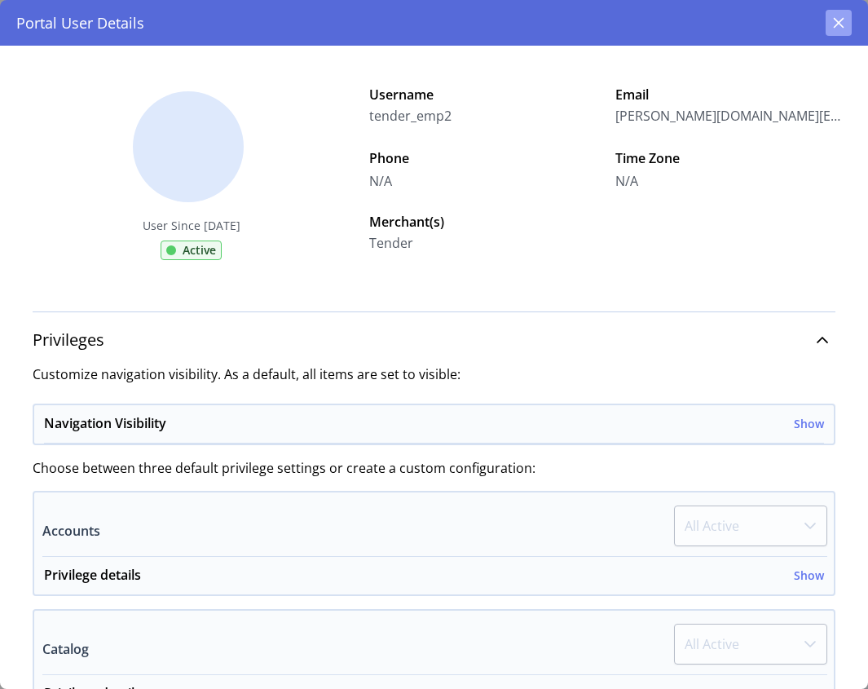
click at [843, 23] on icon "button" at bounding box center [838, 22] width 13 height 13
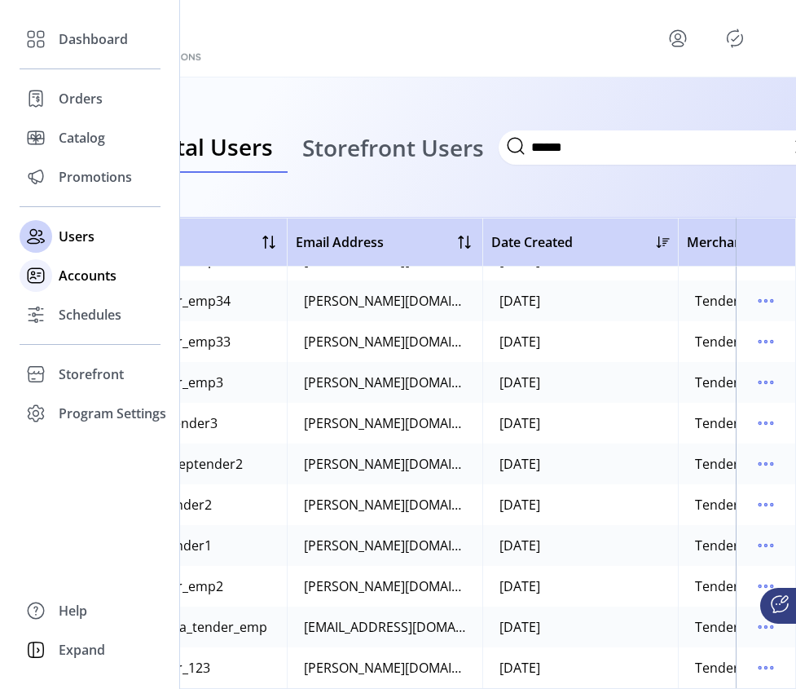
click at [74, 281] on span "Accounts" at bounding box center [88, 276] width 58 height 20
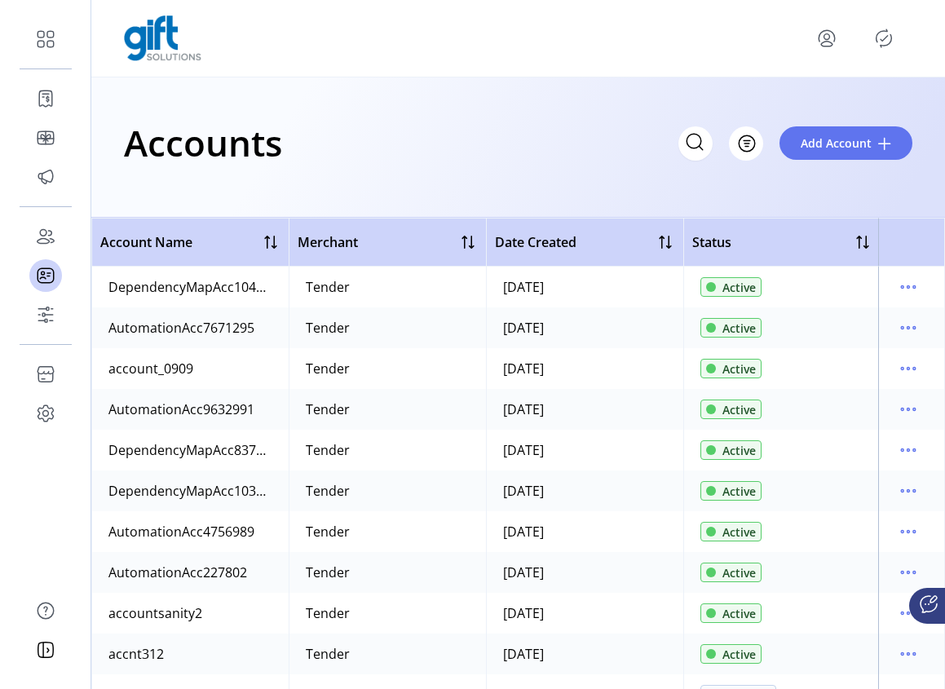
scroll to position [487, 0]
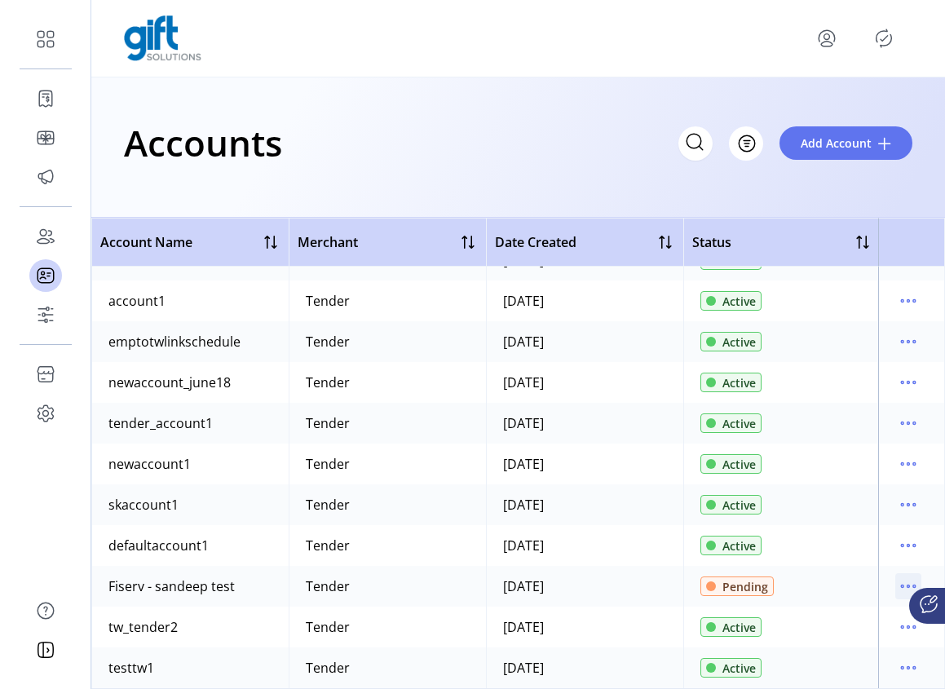
click at [897, 573] on icon "menu" at bounding box center [908, 586] width 26 height 26
click at [836, 440] on span "Review" at bounding box center [831, 440] width 135 height 13
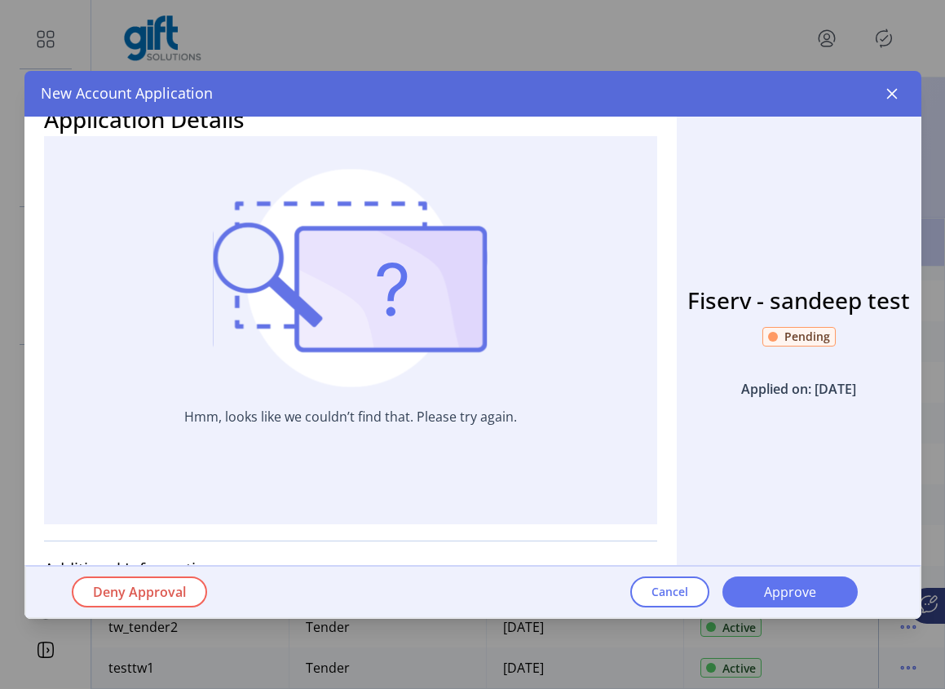
scroll to position [86, 0]
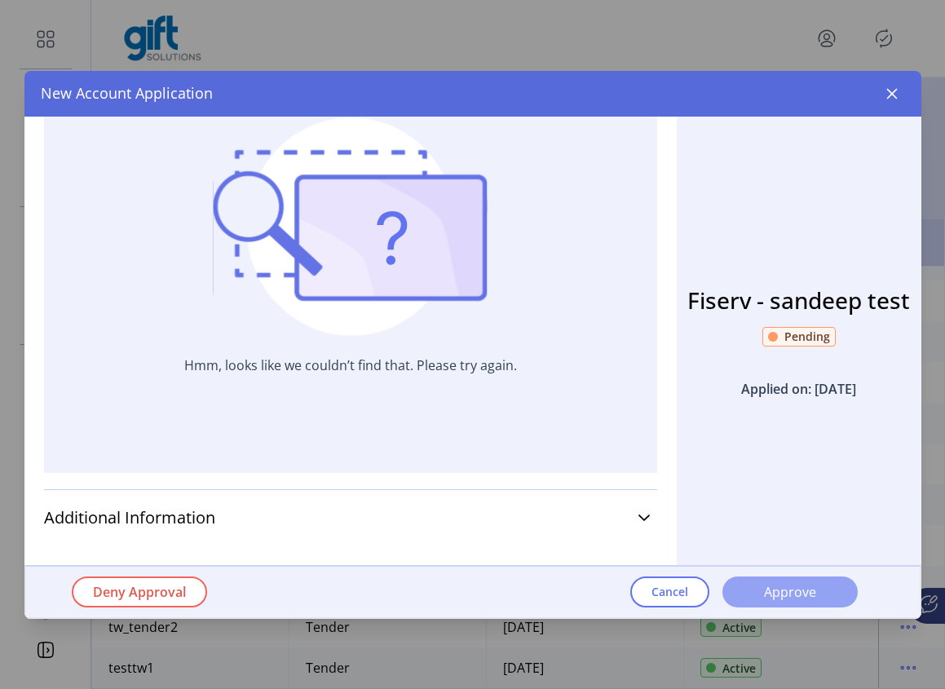
click at [779, 585] on span "Approve" at bounding box center [789, 592] width 93 height 20
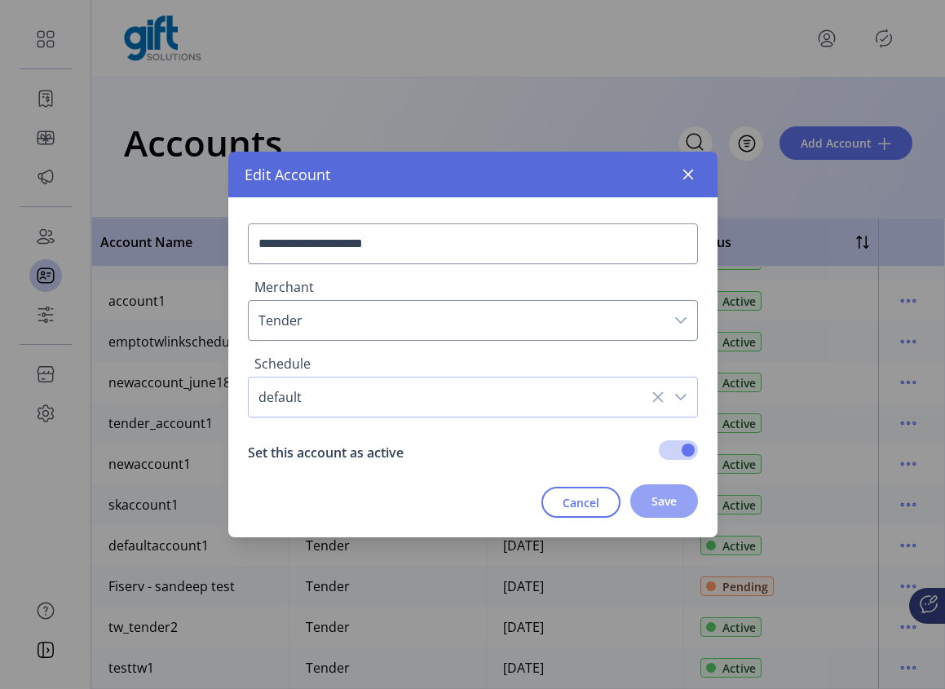
click at [651, 499] on span "Save" at bounding box center [663, 500] width 25 height 17
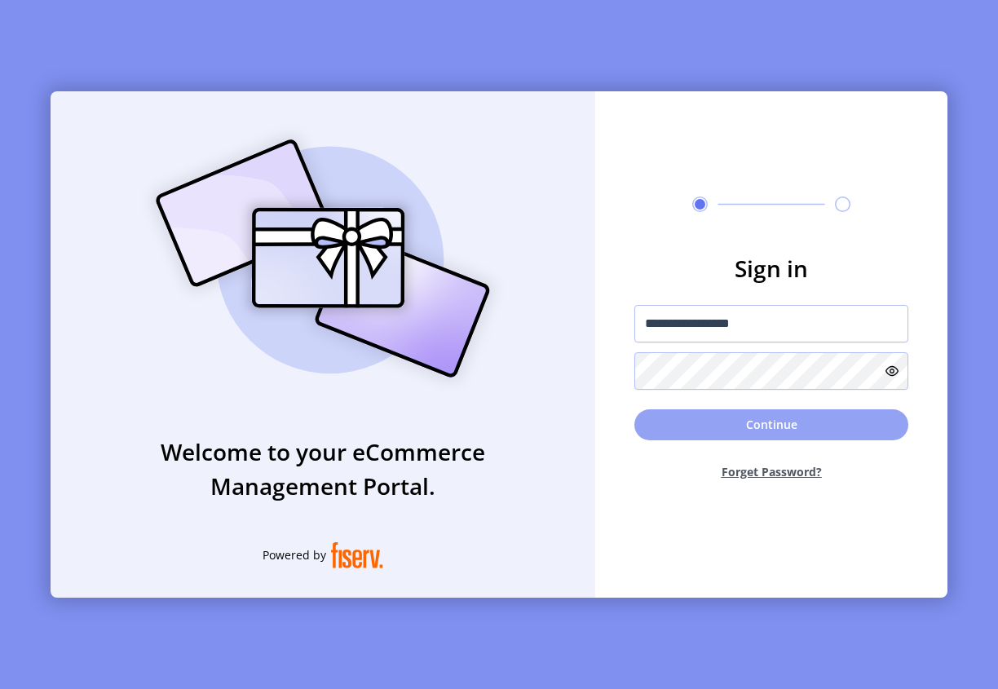
click at [745, 429] on button "Continue" at bounding box center [771, 424] width 274 height 31
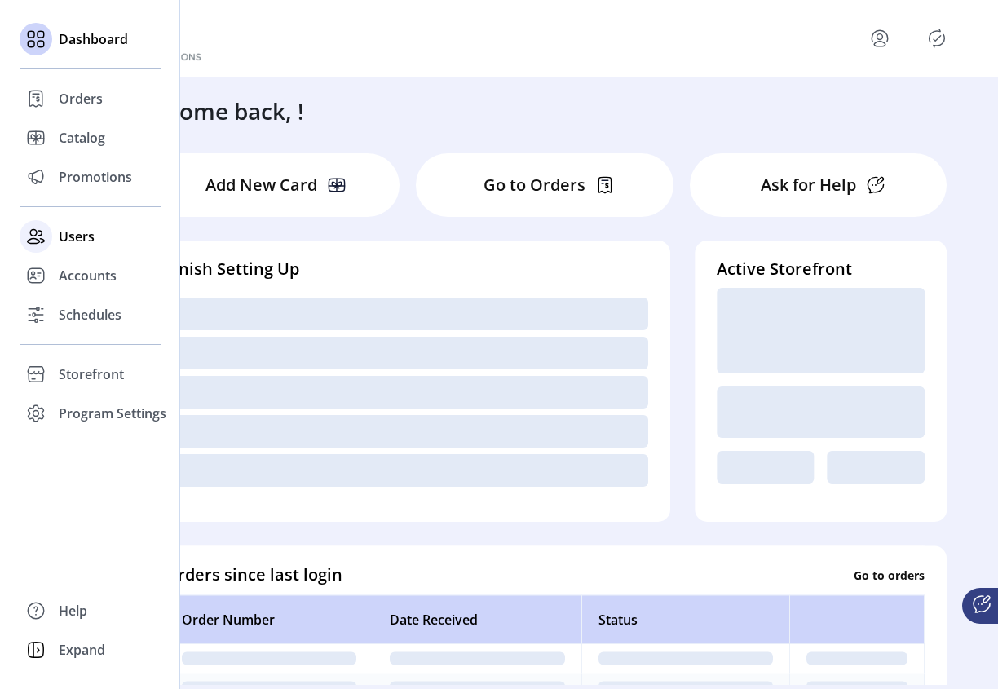
click at [59, 238] on span "Users" at bounding box center [77, 237] width 36 height 20
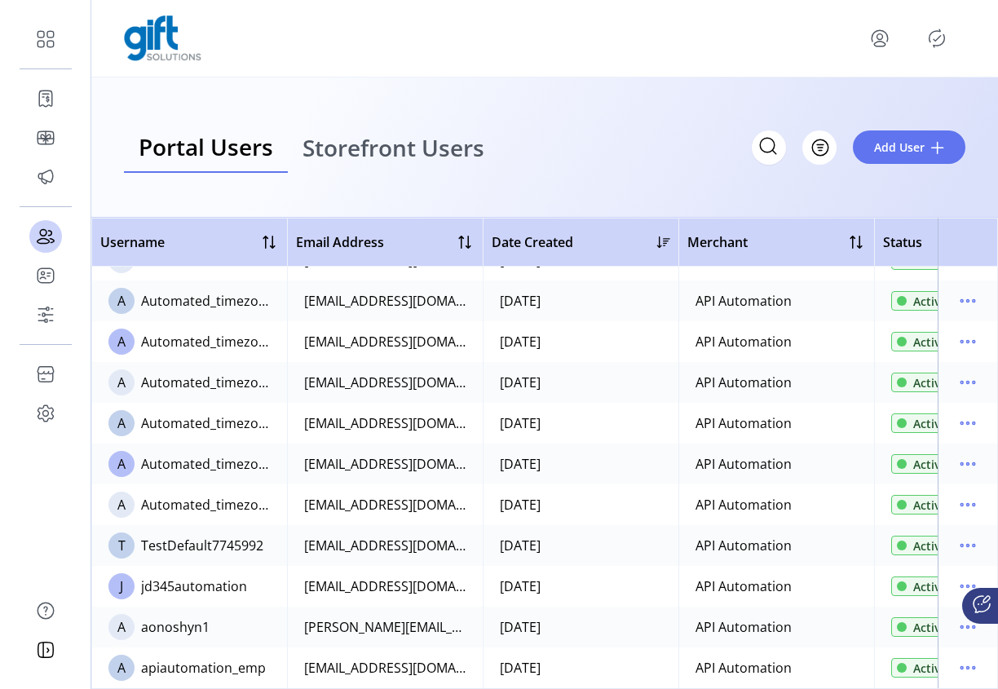
scroll to position [773, 0]
click at [954, 618] on icon "menu" at bounding box center [967, 627] width 26 height 26
click at [954, 619] on icon "menu" at bounding box center [967, 627] width 26 height 26
click at [962, 658] on icon "menu" at bounding box center [967, 667] width 26 height 26
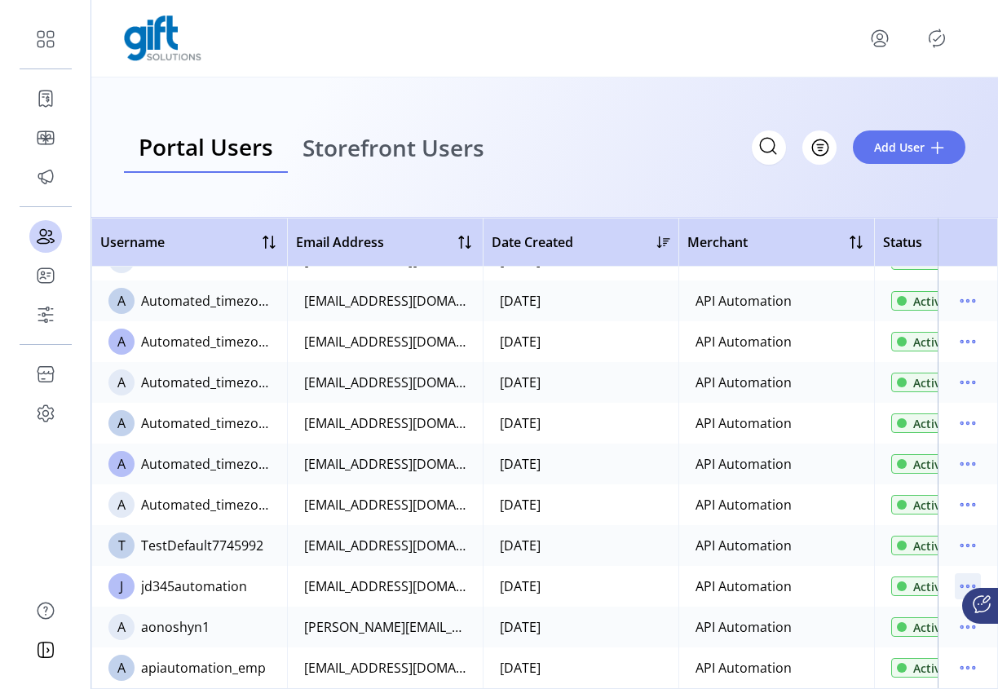
click at [959, 573] on icon "menu" at bounding box center [967, 586] width 26 height 26
click at [981, 528] on td at bounding box center [967, 545] width 60 height 41
click at [965, 535] on icon "menu" at bounding box center [967, 545] width 26 height 26
click at [983, 505] on td at bounding box center [967, 504] width 60 height 41
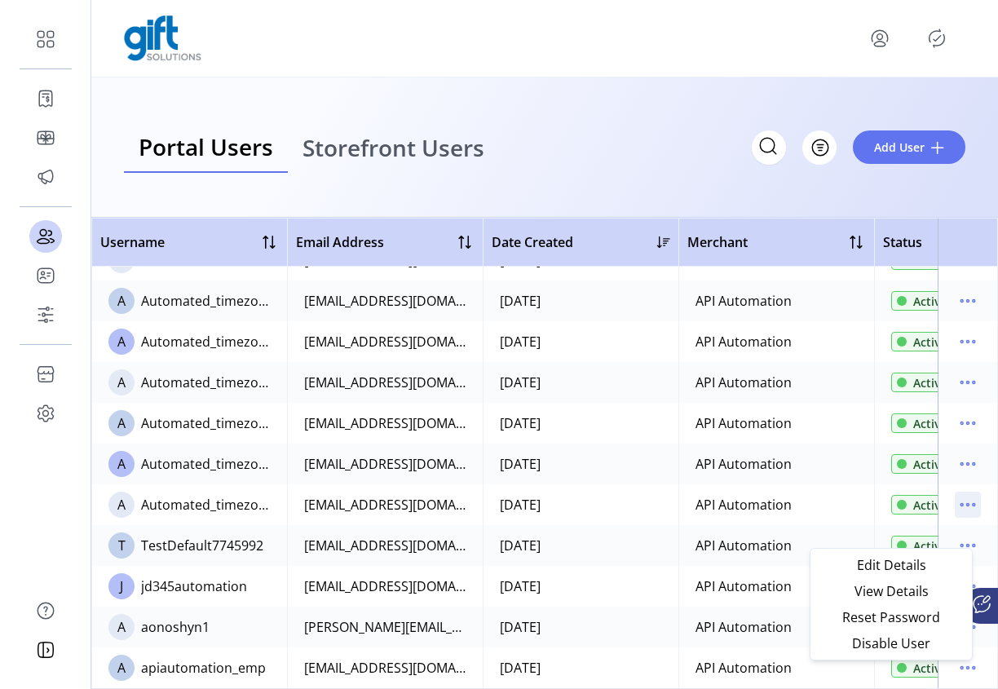
click at [954, 491] on icon "menu" at bounding box center [967, 504] width 26 height 26
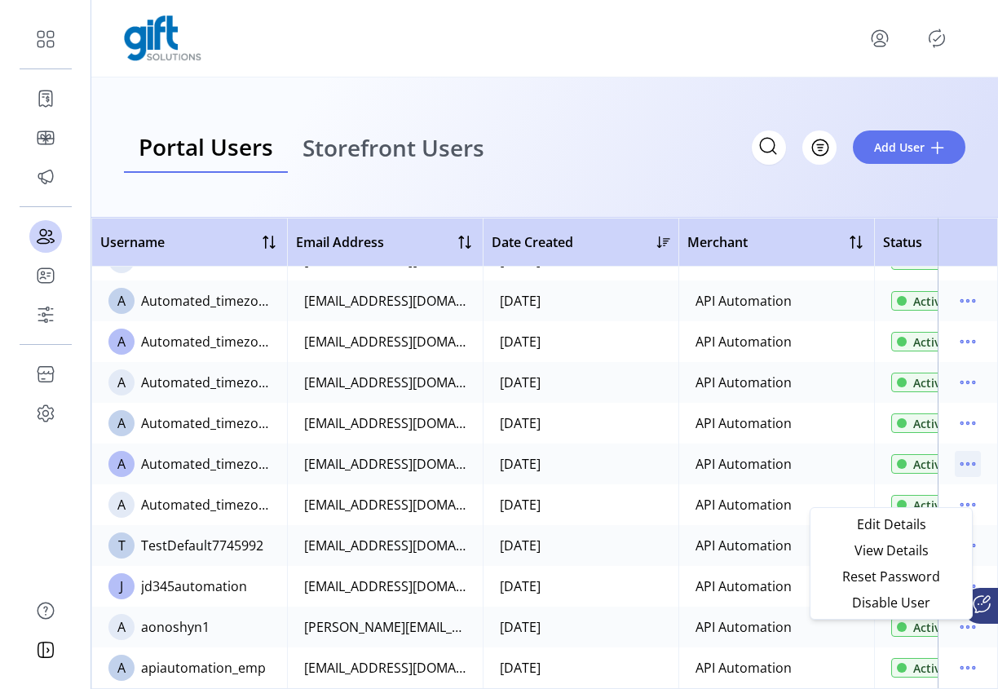
click at [967, 463] on icon "menu" at bounding box center [968, 464] width 2 height 2
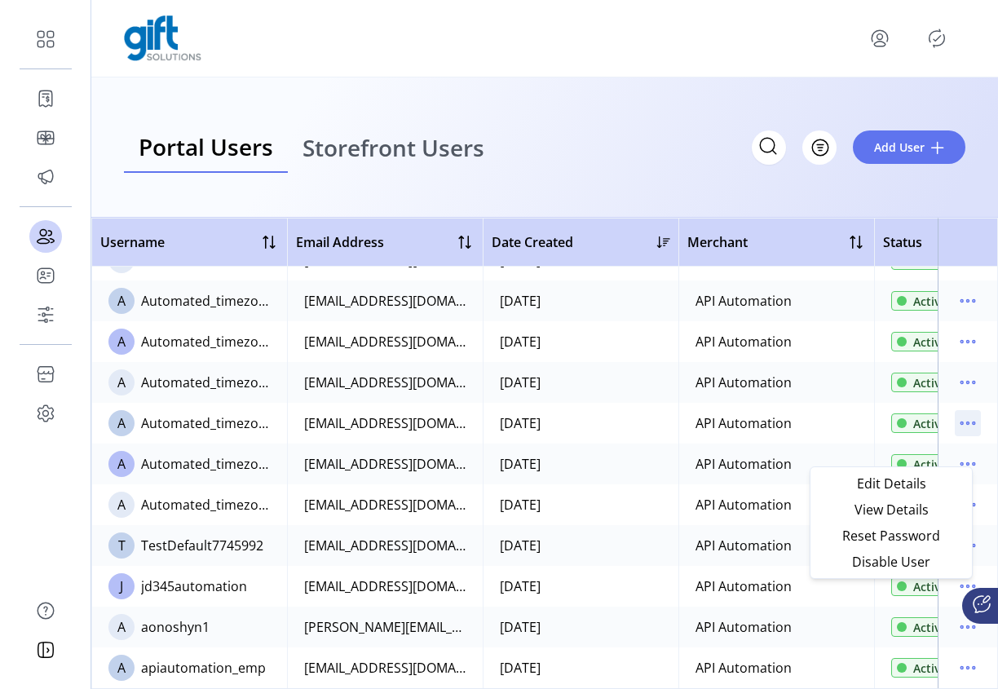
click at [972, 422] on icon "menu" at bounding box center [973, 423] width 2 height 2
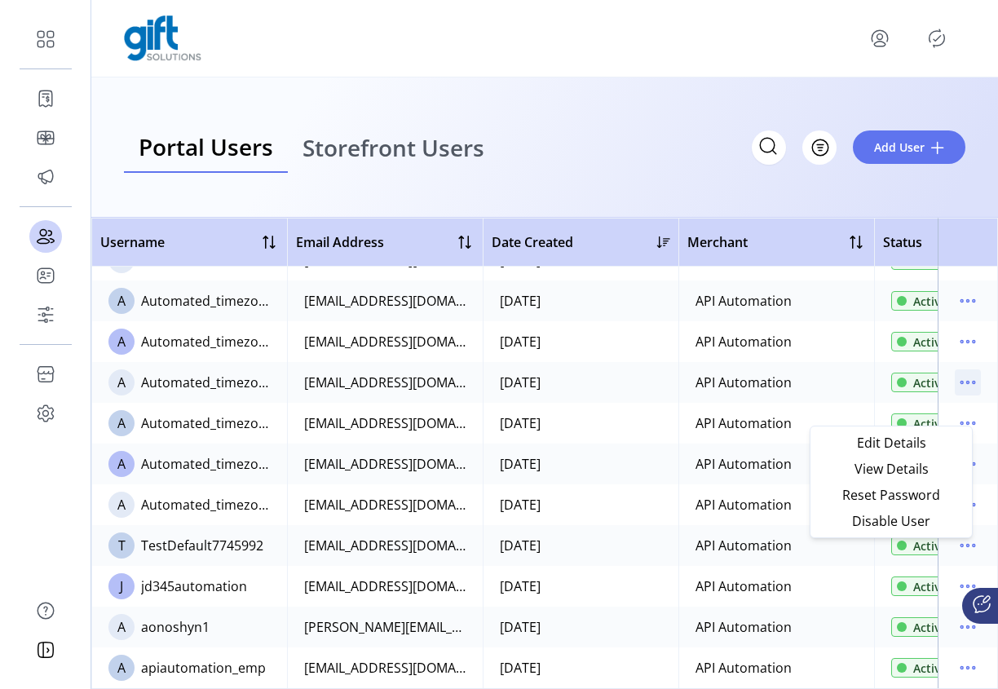
click at [957, 369] on icon "menu" at bounding box center [967, 382] width 26 height 26
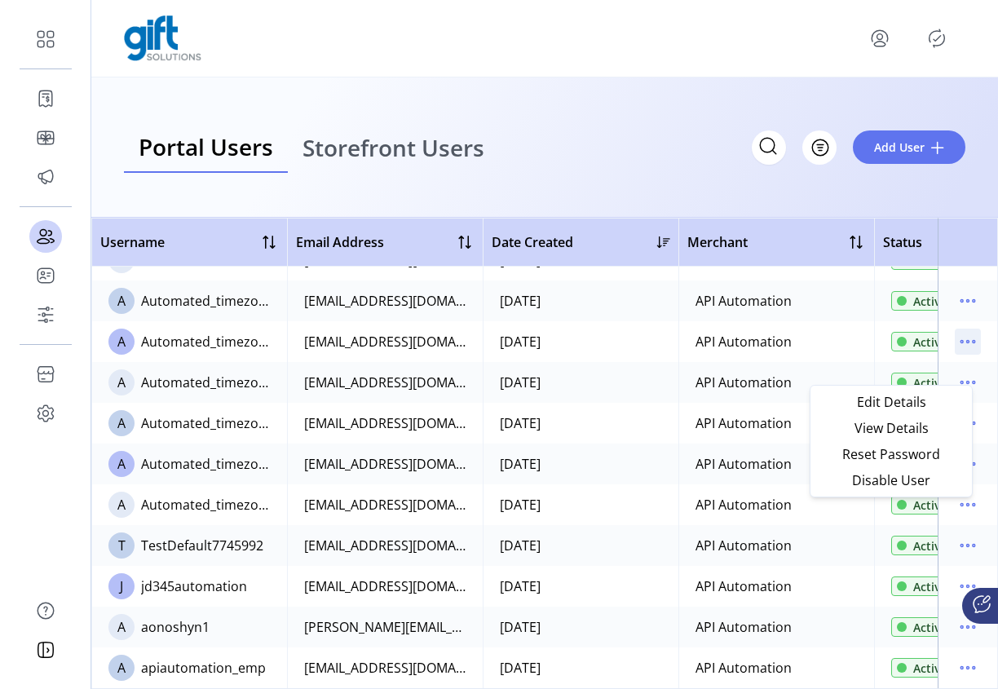
click at [961, 328] on icon "menu" at bounding box center [967, 341] width 26 height 26
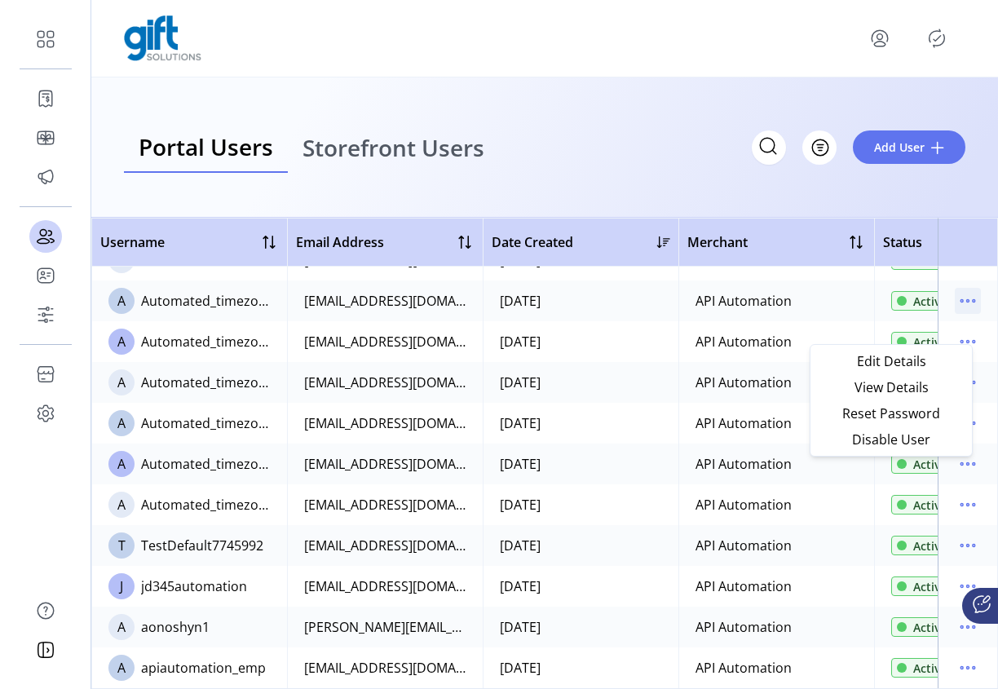
click at [960, 288] on icon "menu" at bounding box center [967, 301] width 26 height 26
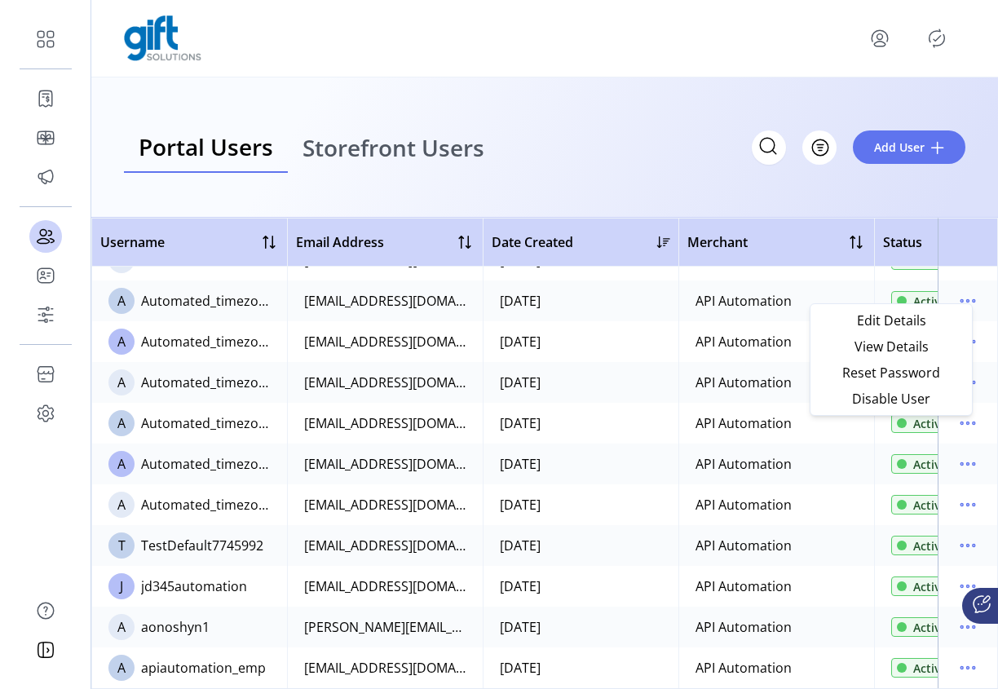
click at [937, 258] on th at bounding box center [967, 242] width 60 height 49
click at [967, 667] on icon "menu" at bounding box center [968, 668] width 2 height 2
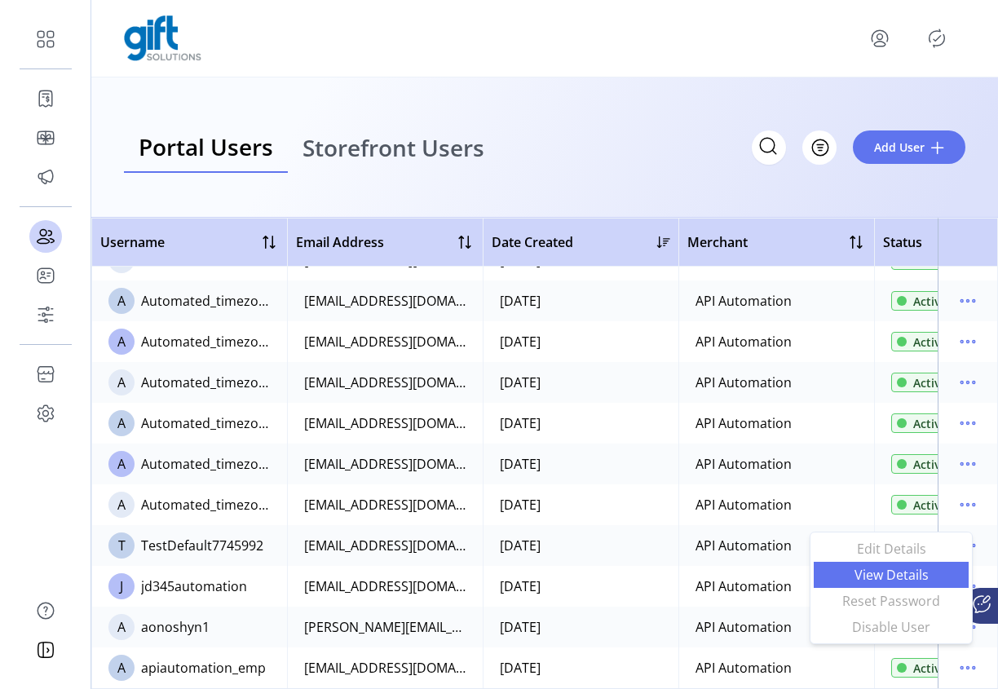
click at [897, 581] on span "View Details" at bounding box center [890, 574] width 135 height 13
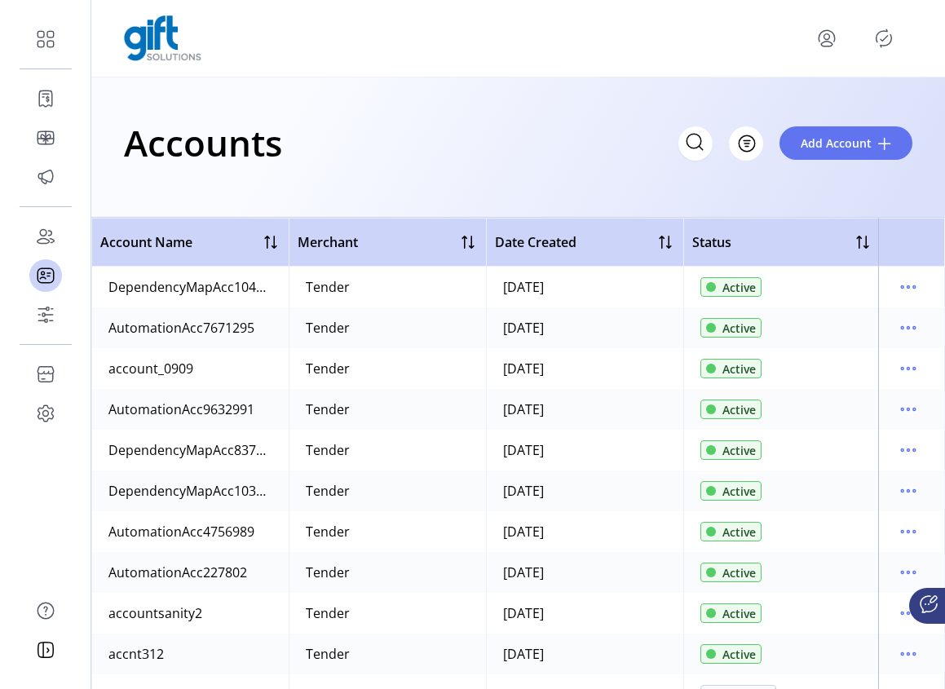
click at [883, 41] on icon "Publisher Panel" at bounding box center [883, 38] width 26 height 26
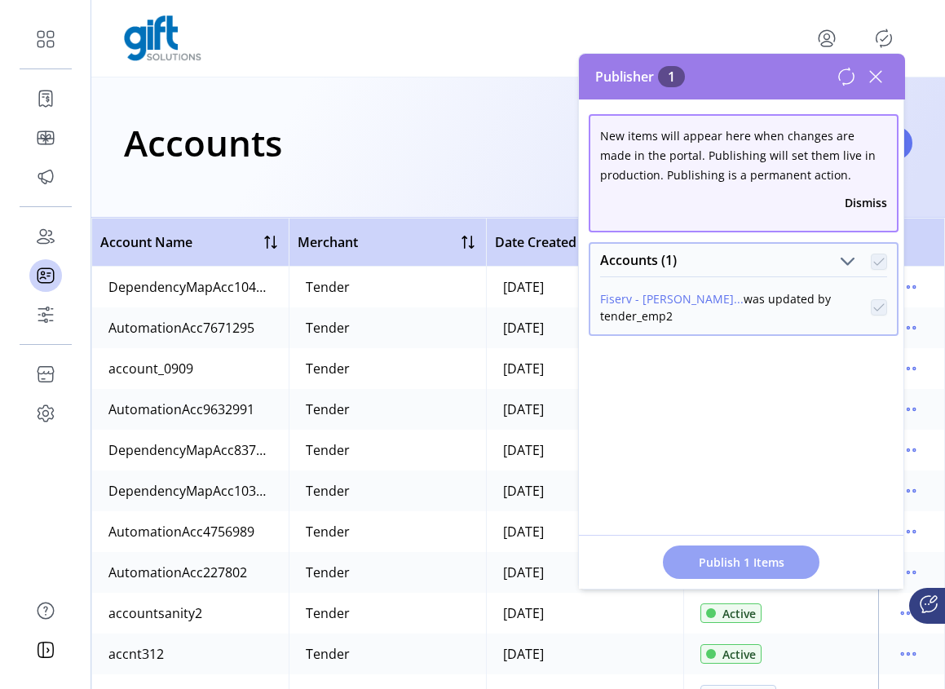
click at [763, 558] on span "Publish 1 Items" at bounding box center [741, 561] width 114 height 17
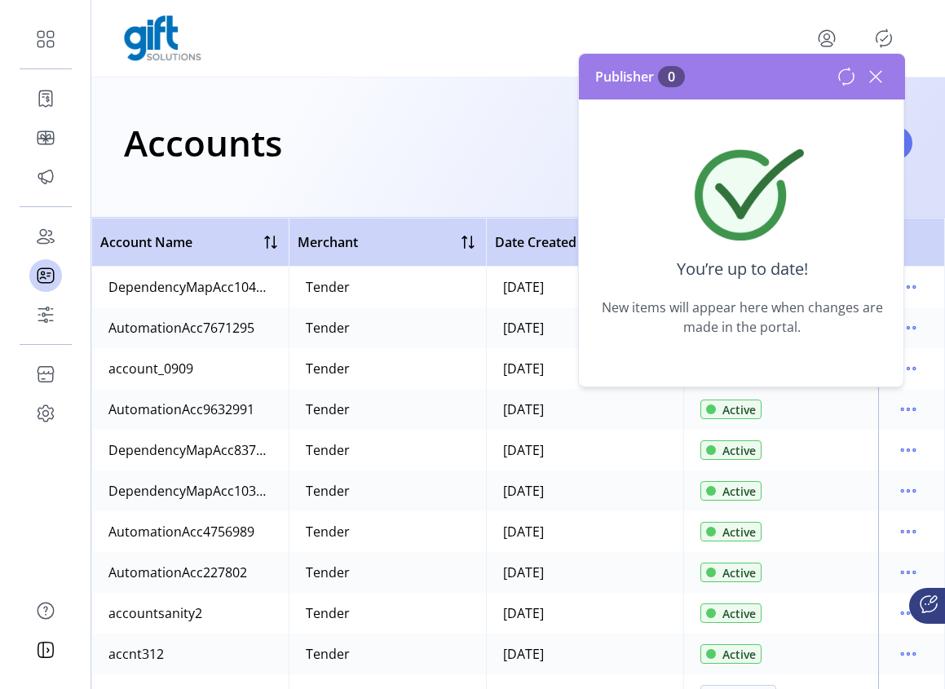
click at [877, 82] on icon at bounding box center [875, 77] width 26 height 26
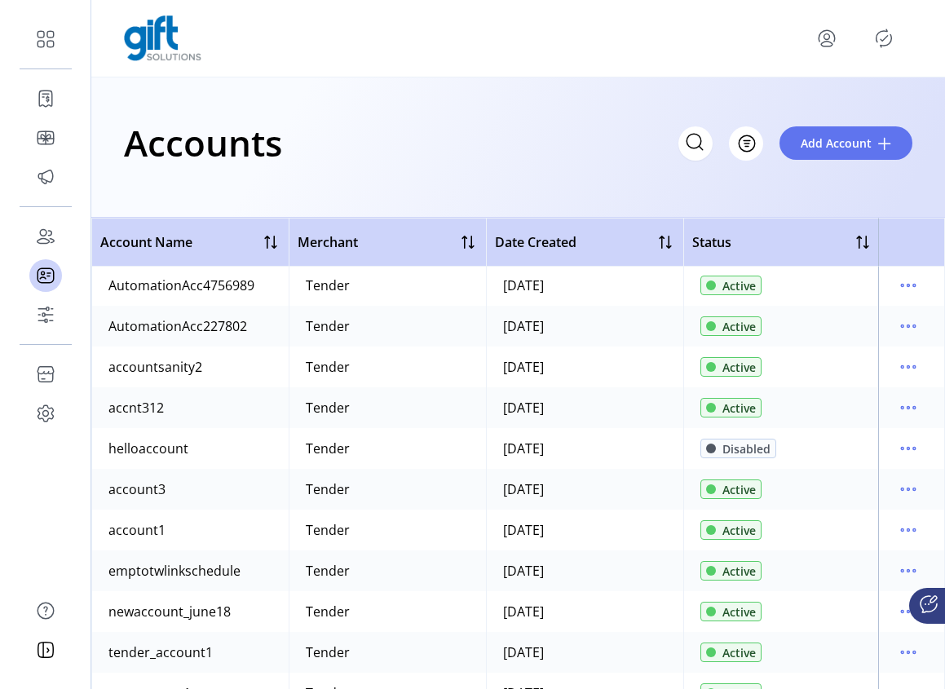
scroll to position [487, 0]
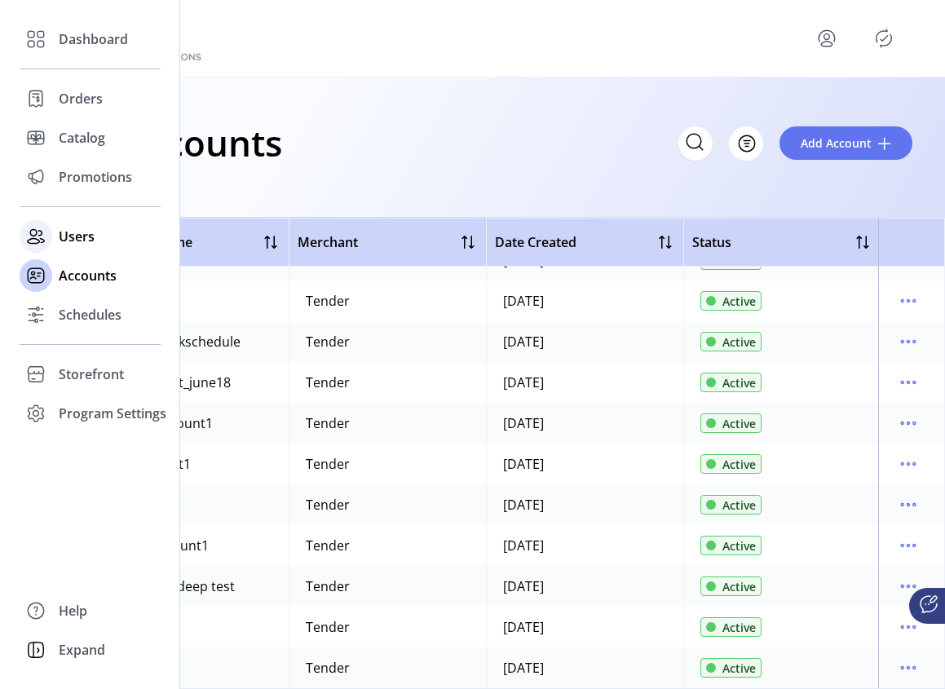
click at [42, 233] on icon at bounding box center [41, 237] width 6 height 12
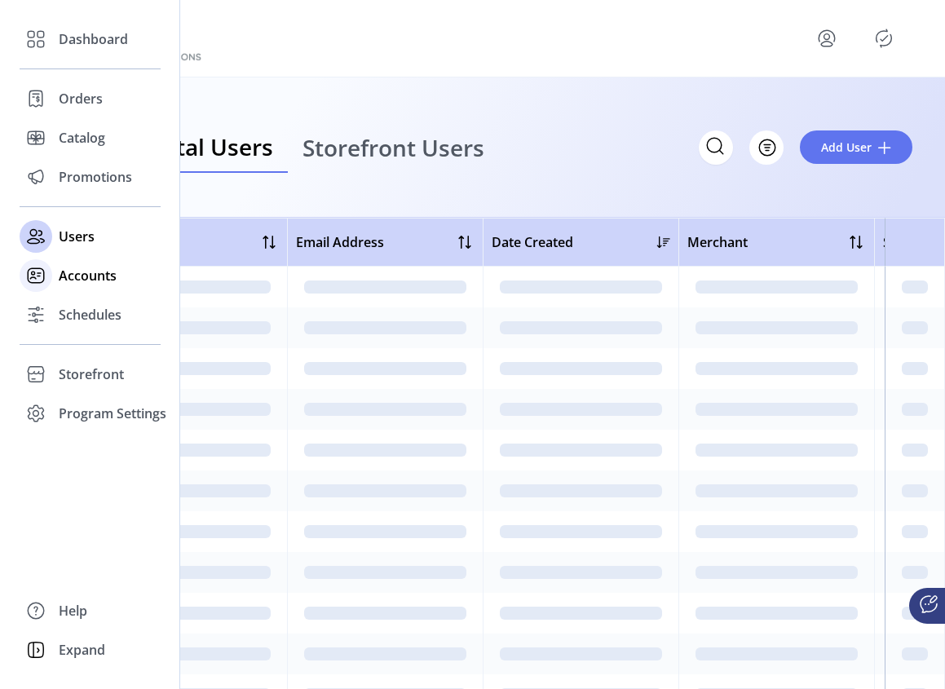
click at [80, 273] on span "Accounts" at bounding box center [88, 276] width 58 height 20
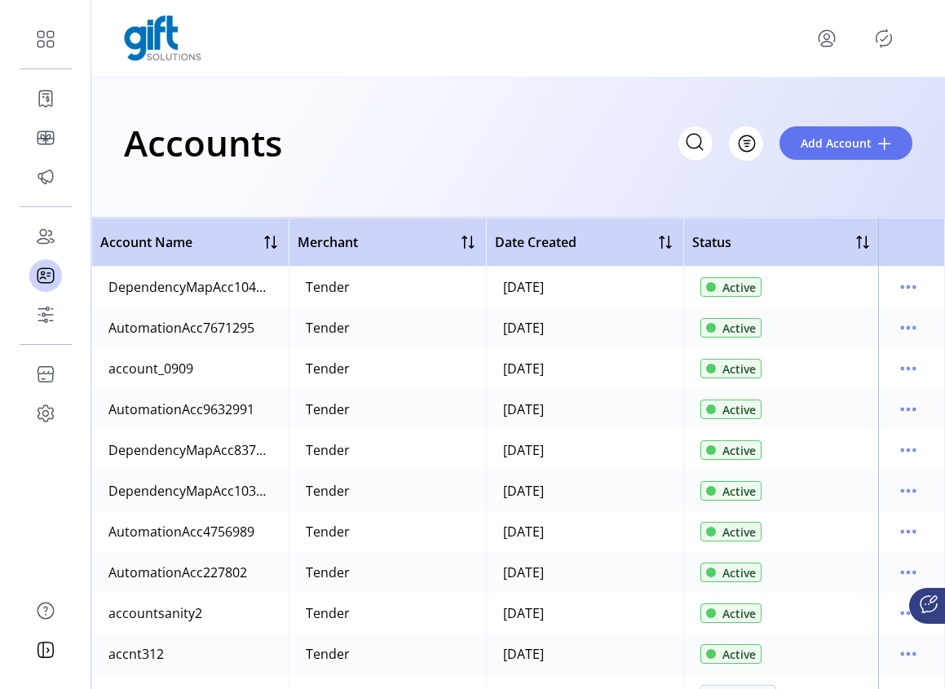
click at [706, 149] on icon at bounding box center [694, 142] width 26 height 26
paste input "**********"
type input "**********"
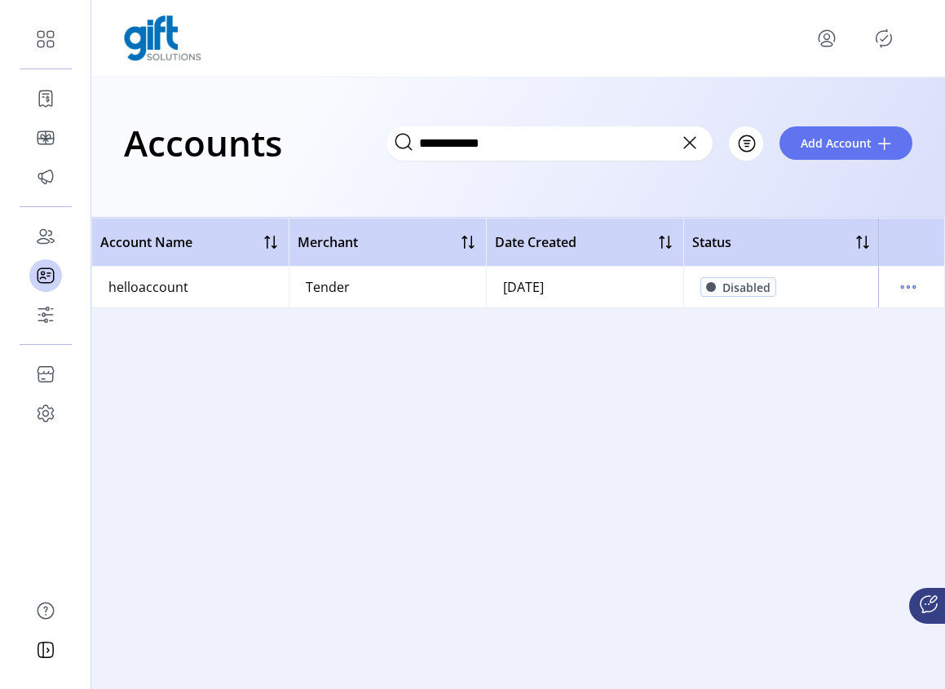
click at [690, 145] on icon at bounding box center [689, 143] width 26 height 26
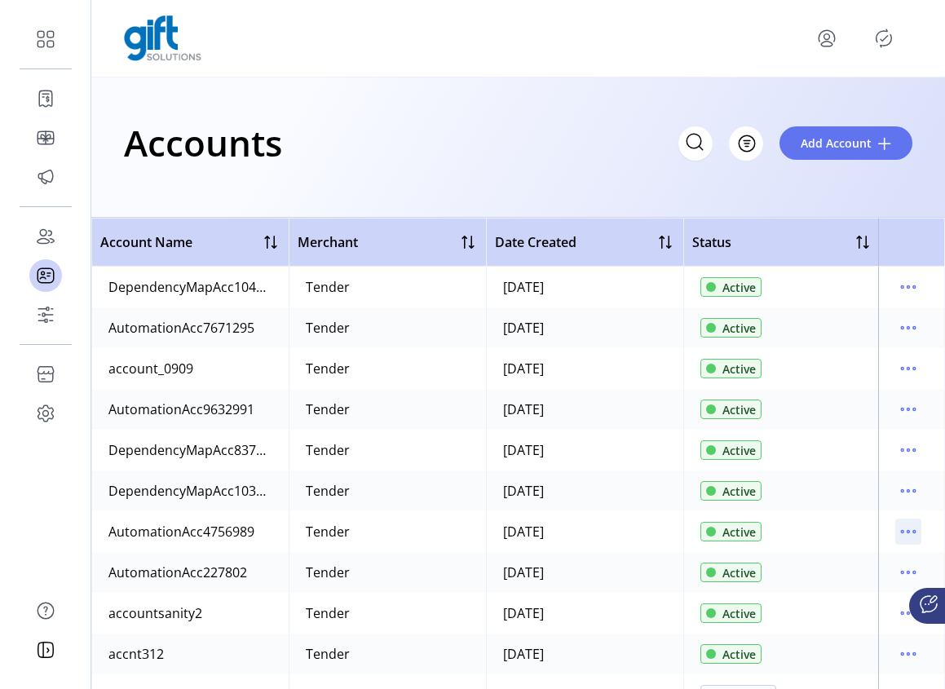
click at [895, 529] on icon "menu" at bounding box center [908, 531] width 26 height 26
drag, startPoint x: 587, startPoint y: 652, endPoint x: 611, endPoint y: 621, distance: 39.5
click at [516, 651] on td "07/10/2025" at bounding box center [584, 653] width 197 height 41
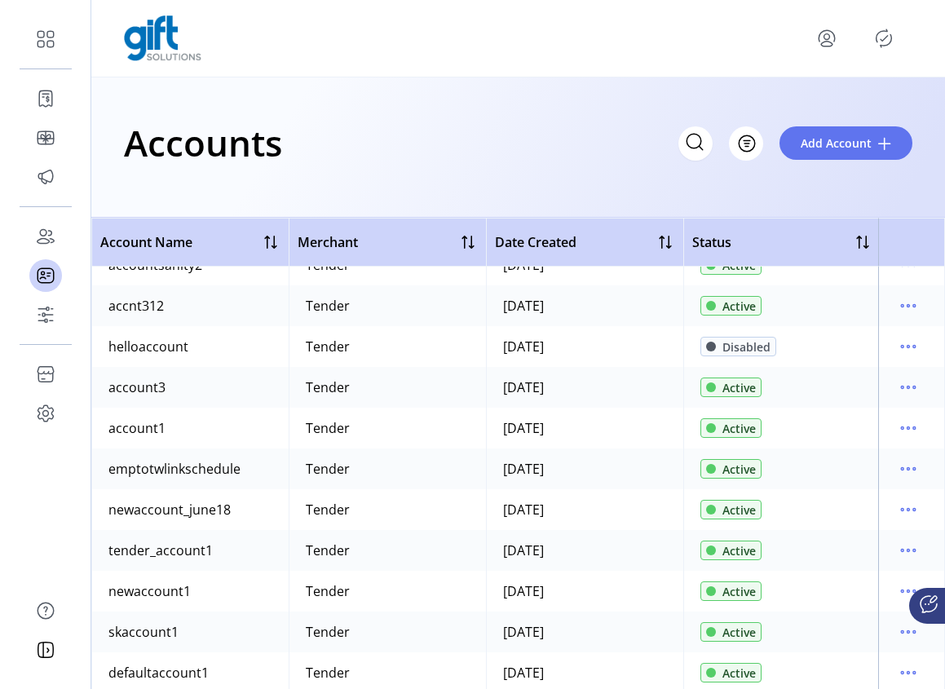
scroll to position [287, 0]
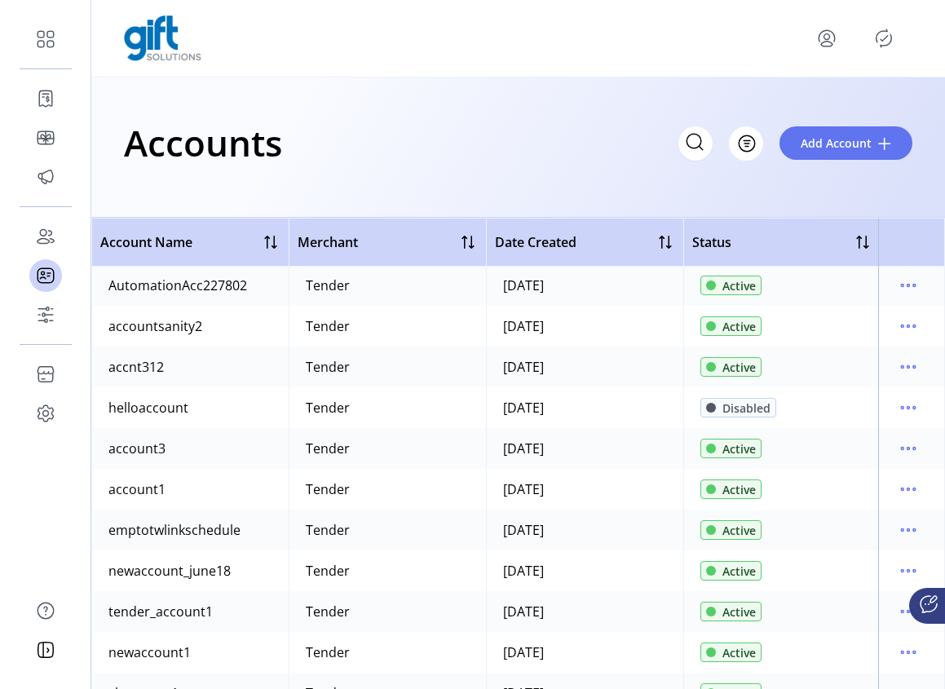
drag, startPoint x: 584, startPoint y: 655, endPoint x: 511, endPoint y: 619, distance: 81.3
click at [462, 650] on tr "newaccount1 Tender 07/10/2025 Active Consumer Buying" at bounding box center [617, 652] width 1053 height 41
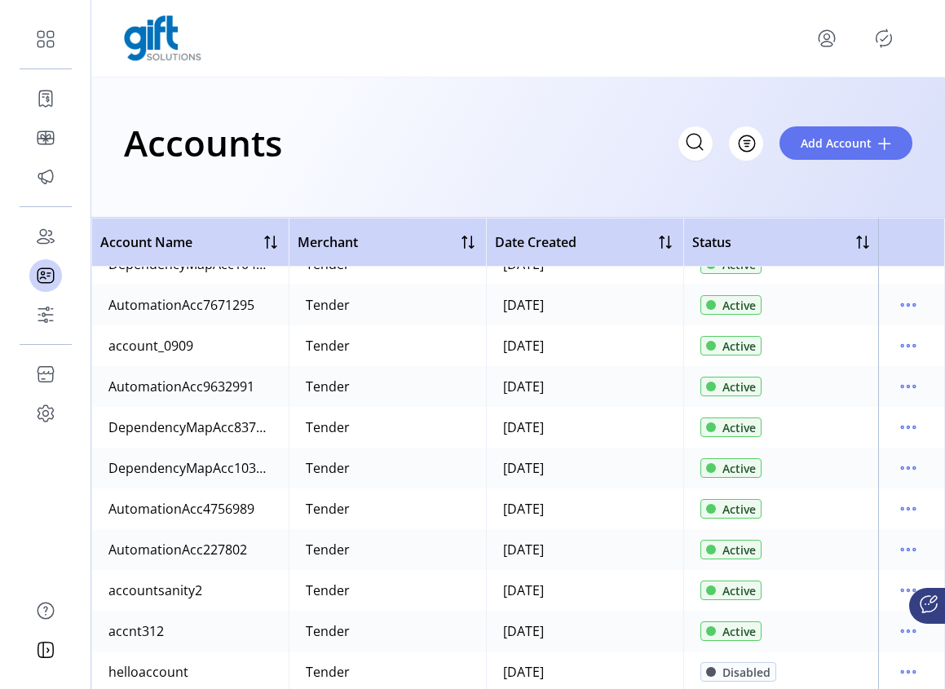
scroll to position [0, 0]
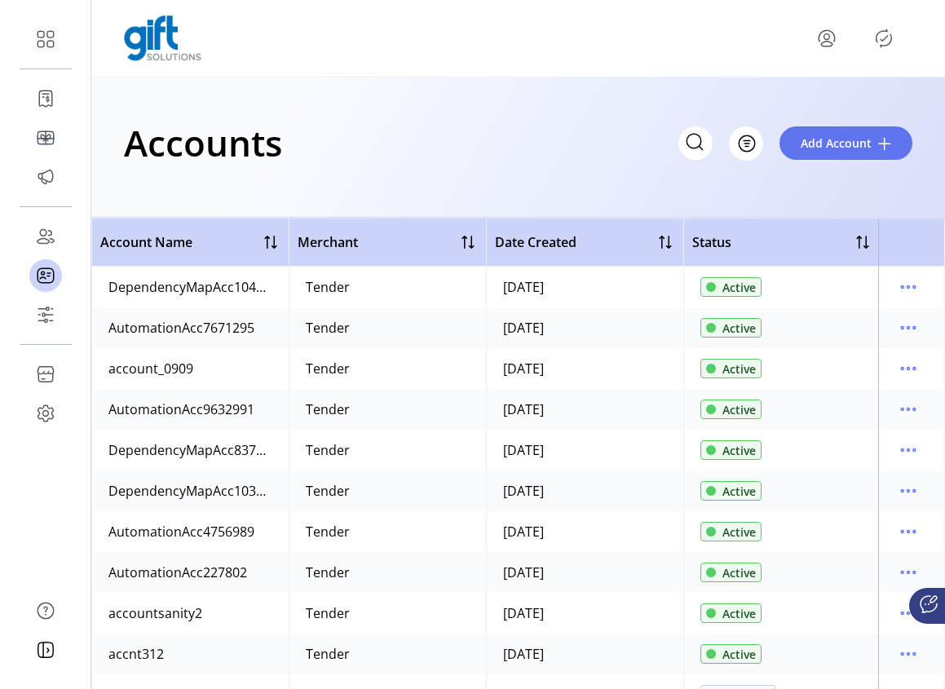
drag, startPoint x: 590, startPoint y: 655, endPoint x: 453, endPoint y: 643, distance: 137.5
click at [447, 650] on tr "accnt312 Tender 07/10/2025 Active scheduletest5" at bounding box center [617, 653] width 1053 height 41
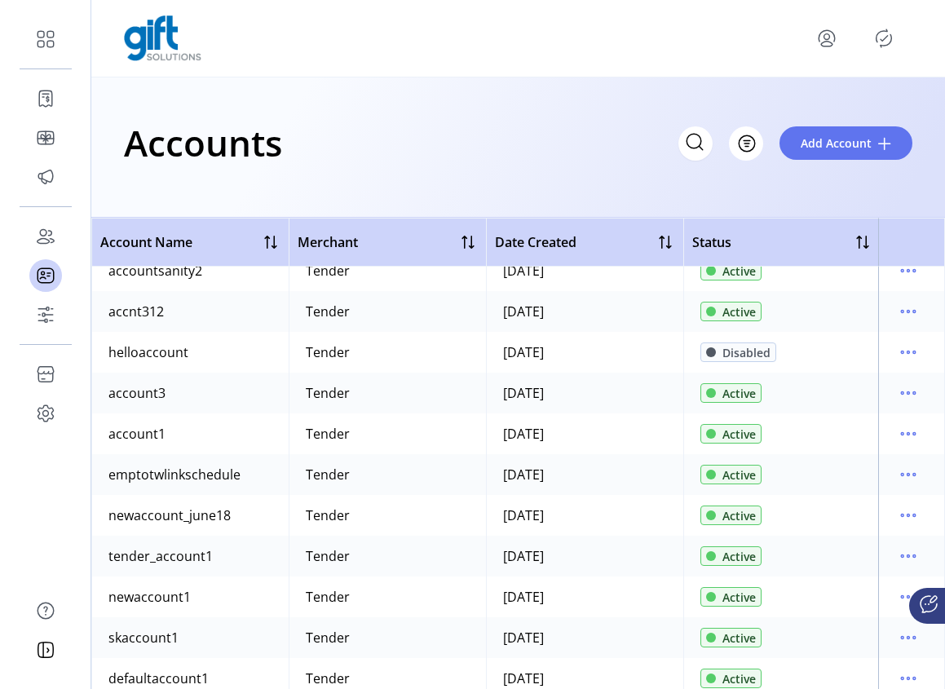
scroll to position [355, 0]
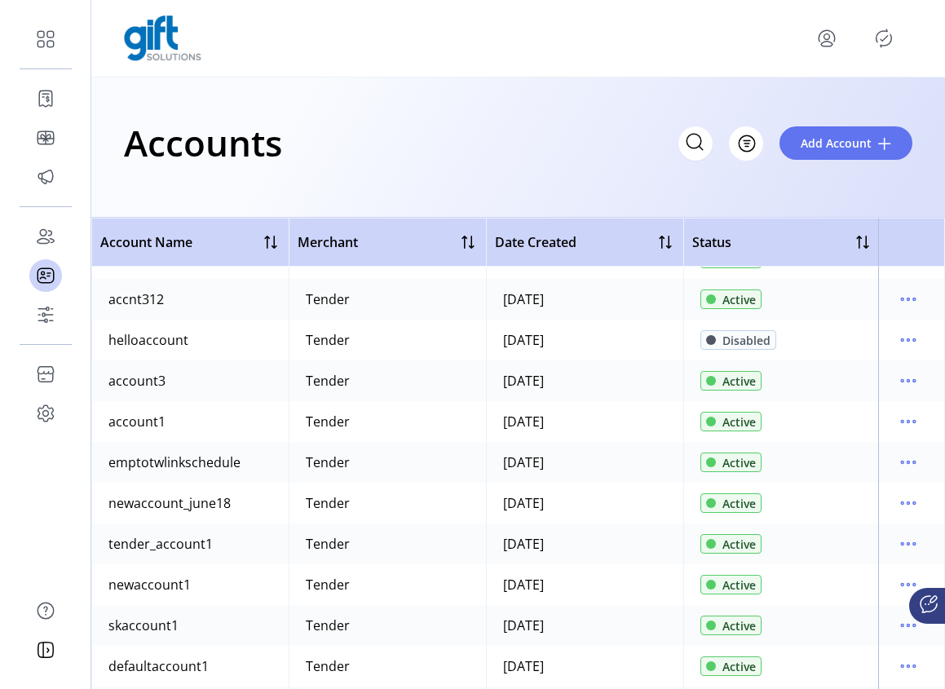
drag, startPoint x: 579, startPoint y: 669, endPoint x: 489, endPoint y: 645, distance: 92.9
click at [483, 650] on tbody "DependencyMapAcc1045731 Tender Today Active DependencyMap1045731 AutomationAcc7…" at bounding box center [617, 360] width 1053 height 896
drag, startPoint x: 548, startPoint y: 583, endPoint x: 469, endPoint y: 578, distance: 78.4
click at [466, 579] on tr "newaccount1 Tender 07/10/2025 Active Consumer Buying" at bounding box center [617, 584] width 1053 height 41
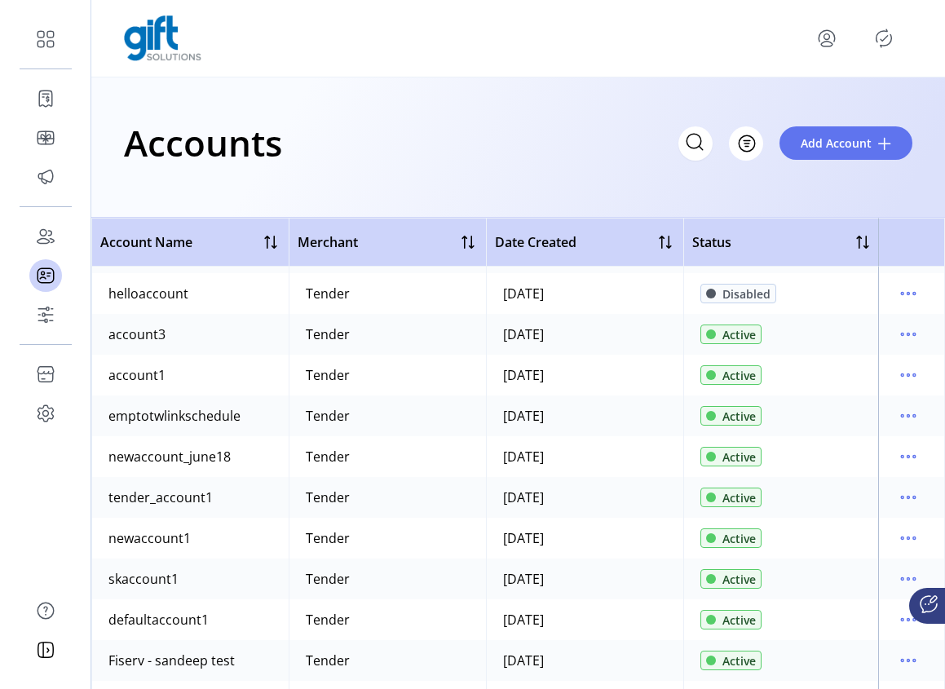
scroll to position [487, 0]
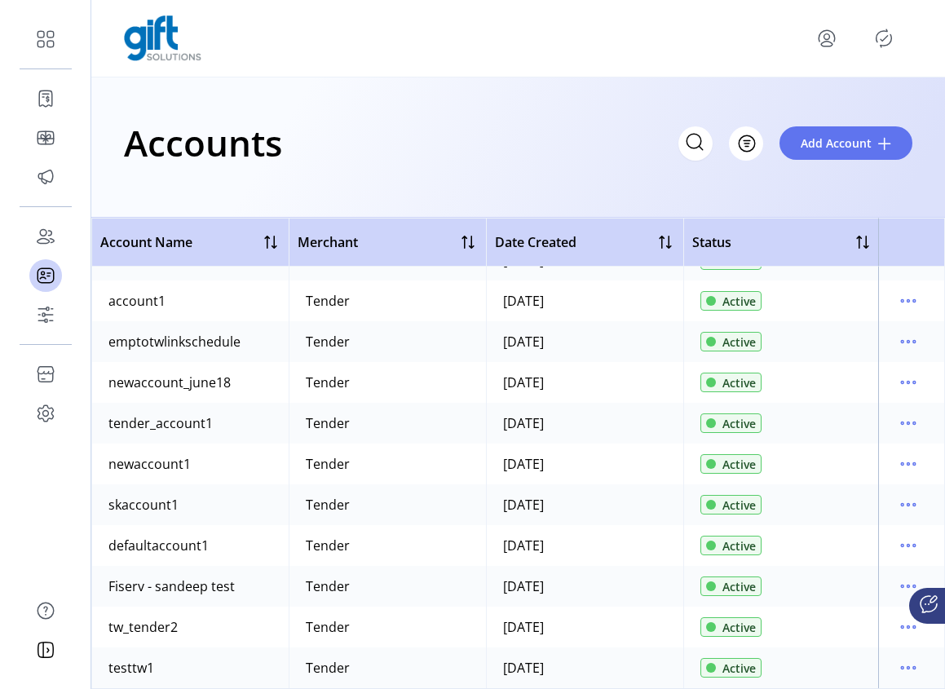
click at [601, 387] on td "07/10/2025" at bounding box center [584, 382] width 197 height 41
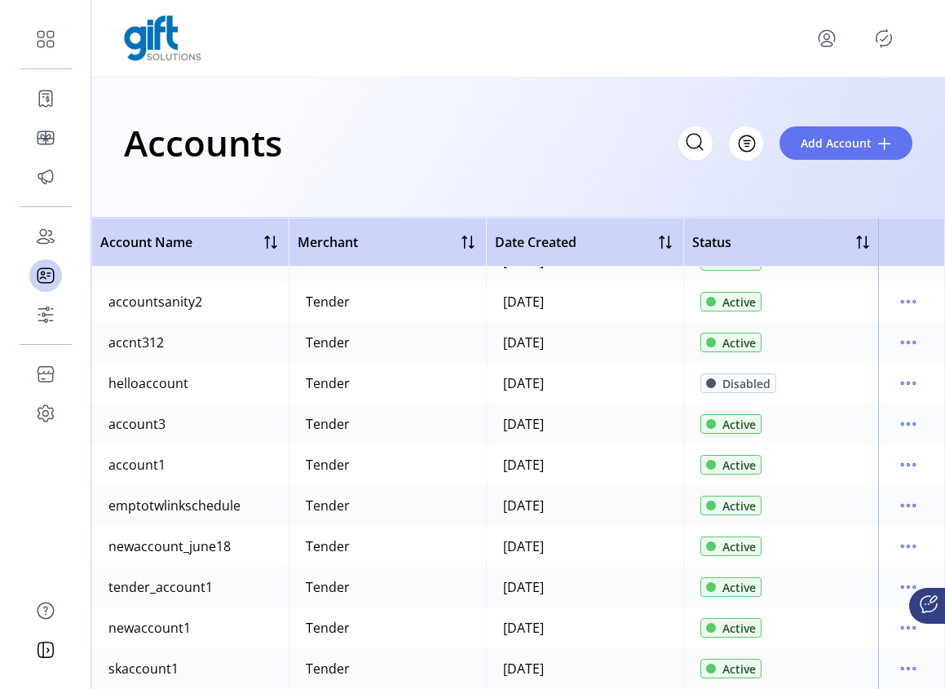
scroll to position [315, 0]
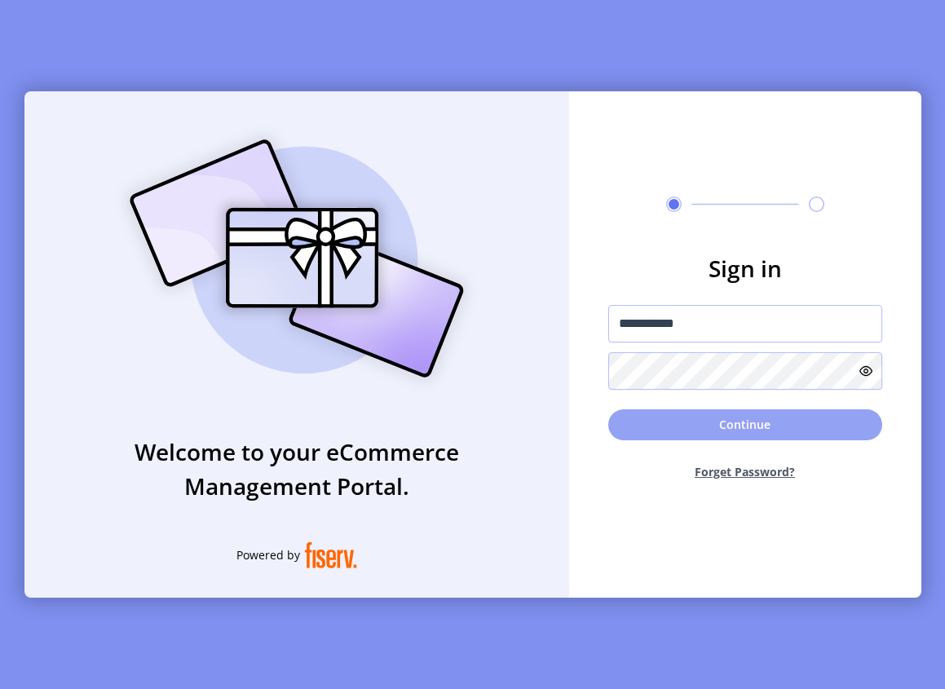
click at [720, 412] on button "Continue" at bounding box center [745, 424] width 274 height 31
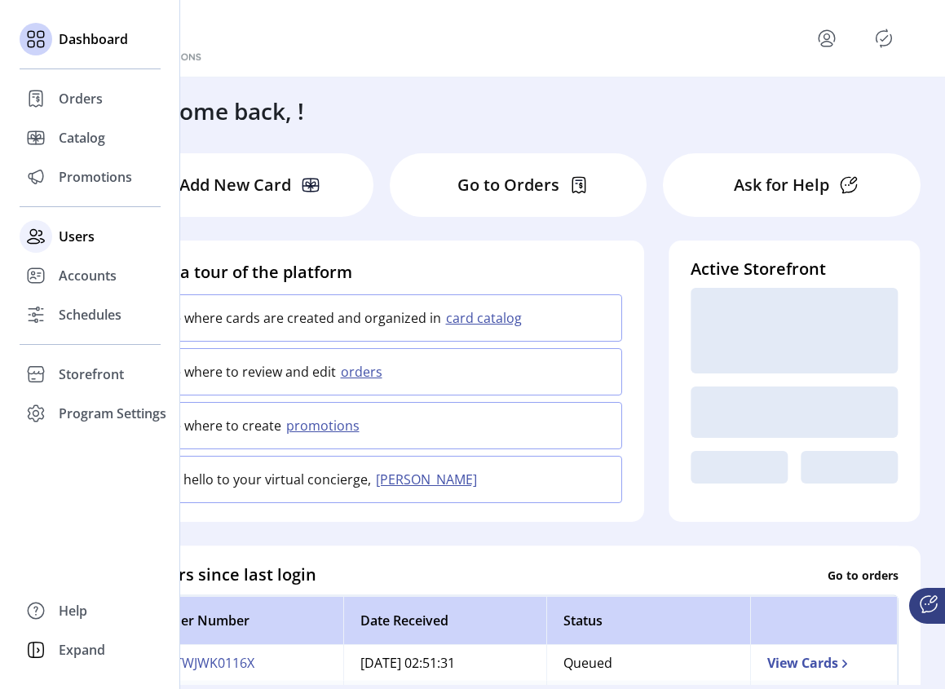
click at [65, 231] on span "Users" at bounding box center [77, 237] width 36 height 20
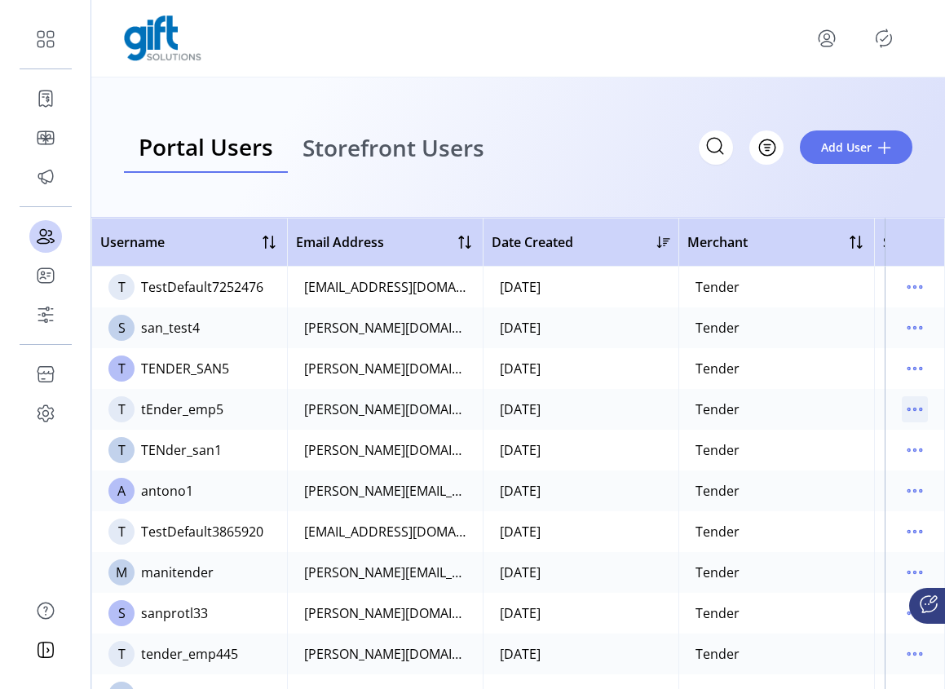
click at [909, 403] on icon "menu" at bounding box center [914, 409] width 26 height 26
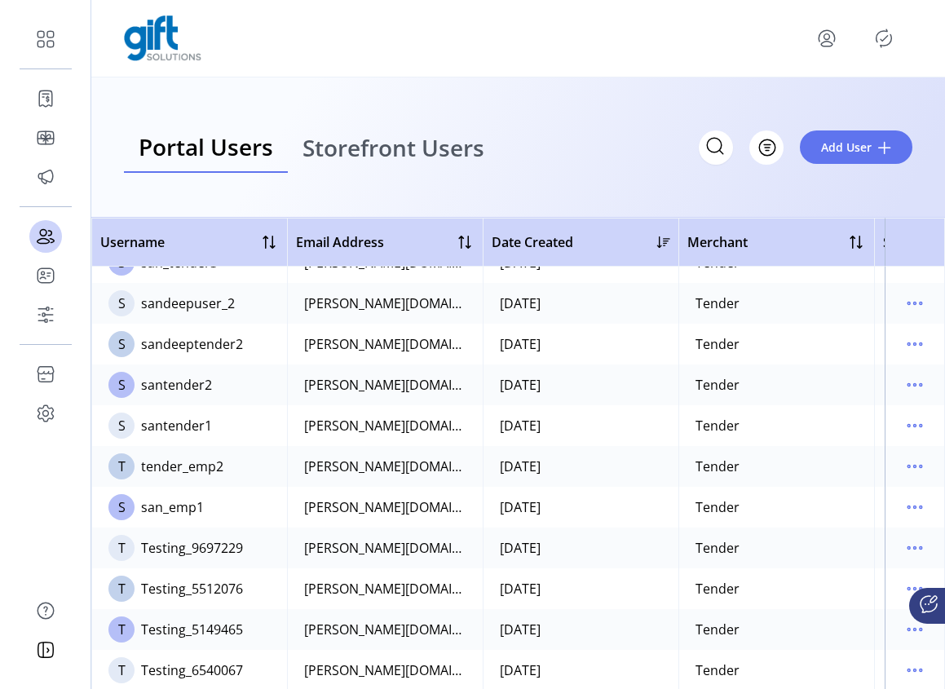
scroll to position [604, 0]
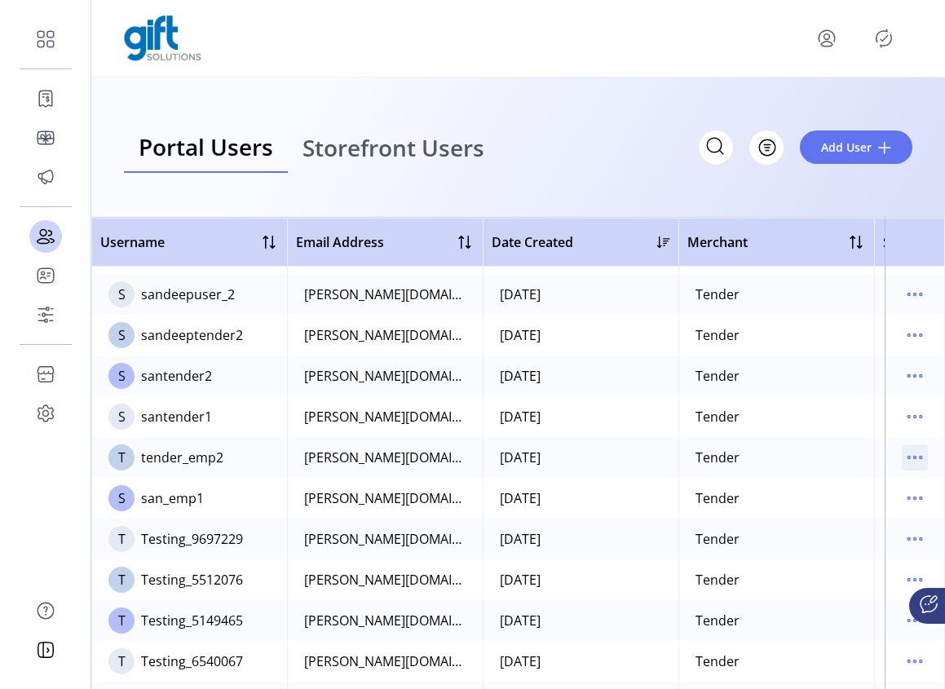
click at [909, 455] on icon "menu" at bounding box center [914, 457] width 26 height 26
drag, startPoint x: 132, startPoint y: 460, endPoint x: 227, endPoint y: 460, distance: 95.4
click at [227, 460] on td "T tender_emp2" at bounding box center [189, 457] width 196 height 41
click at [911, 455] on icon "menu" at bounding box center [914, 457] width 26 height 26
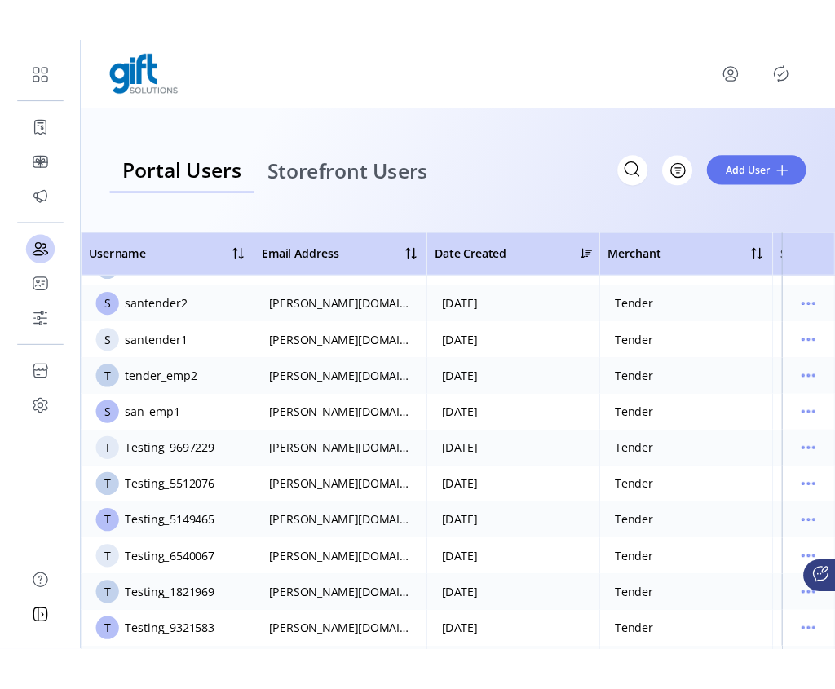
scroll to position [621, 0]
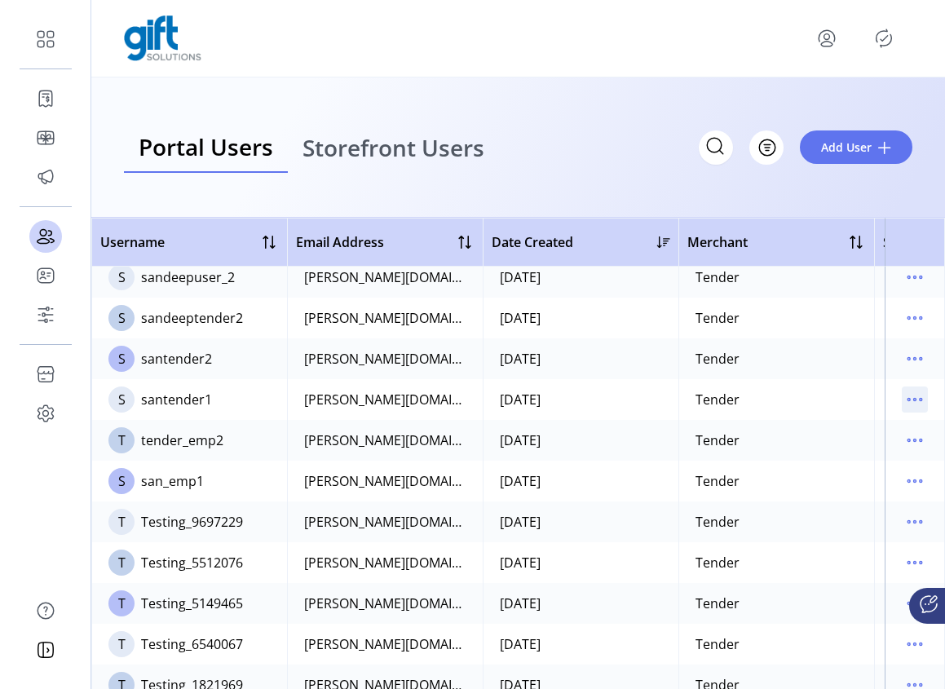
click at [903, 399] on icon "menu" at bounding box center [914, 399] width 26 height 26
click at [927, 456] on td at bounding box center [914, 440] width 60 height 41
drag, startPoint x: 169, startPoint y: 435, endPoint x: 434, endPoint y: 456, distance: 266.5
click at [278, 438] on td "T tender_emp2" at bounding box center [189, 440] width 196 height 41
click at [908, 439] on icon "menu" at bounding box center [914, 440] width 26 height 26
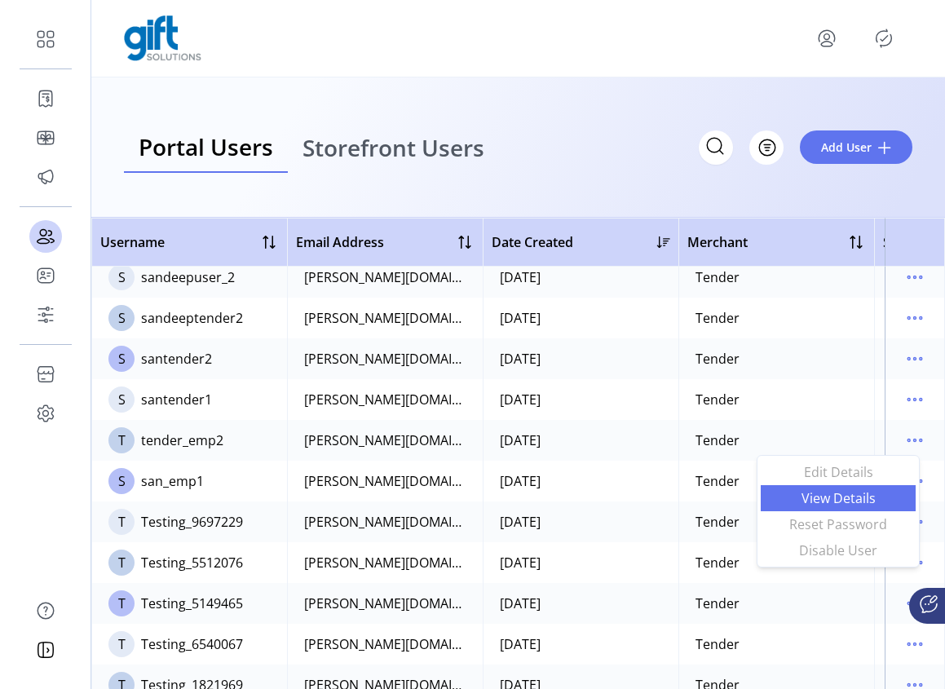
click at [864, 497] on span "View Details" at bounding box center [837, 497] width 135 height 13
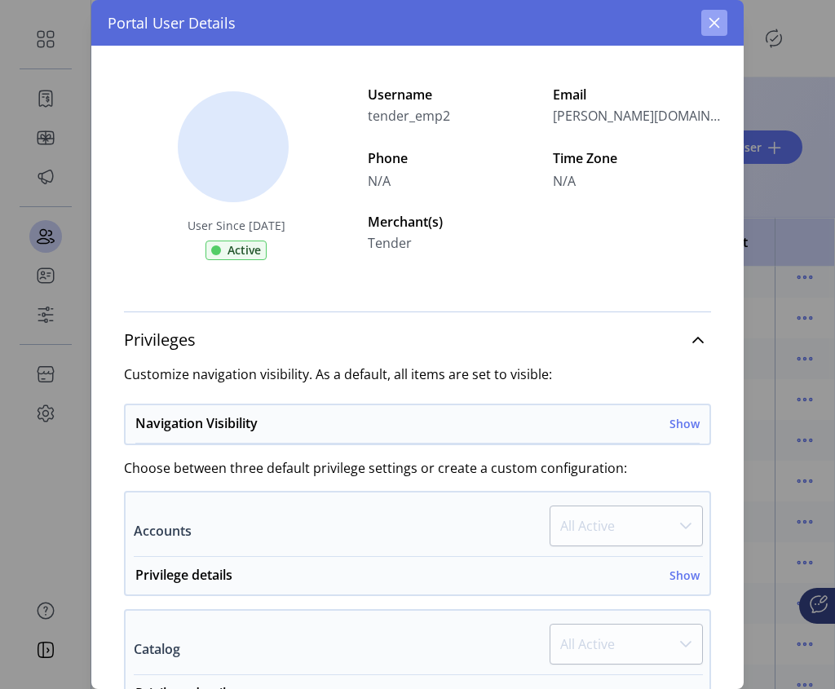
click at [720, 25] on button "button" at bounding box center [714, 23] width 26 height 26
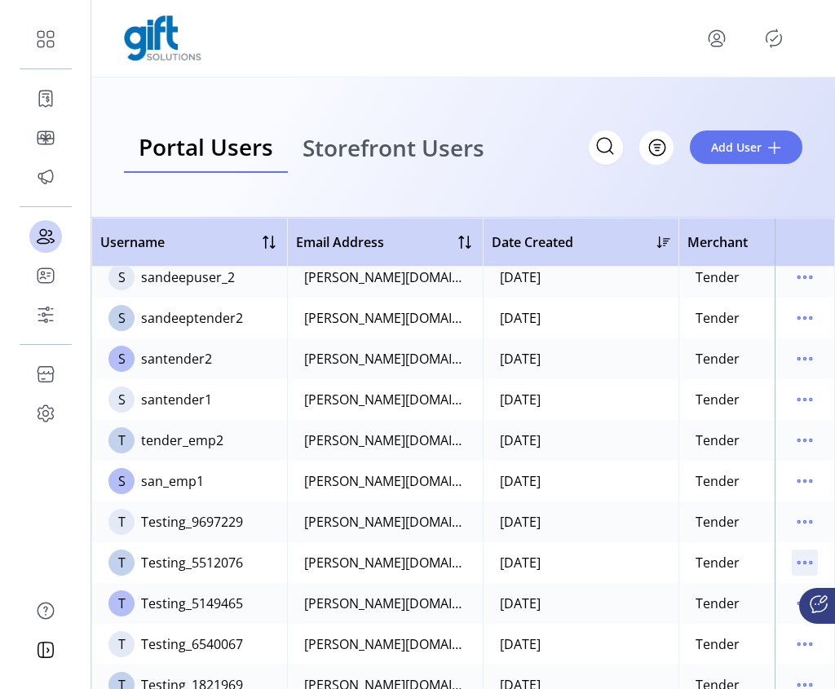
click at [792, 549] on icon "menu" at bounding box center [804, 562] width 26 height 26
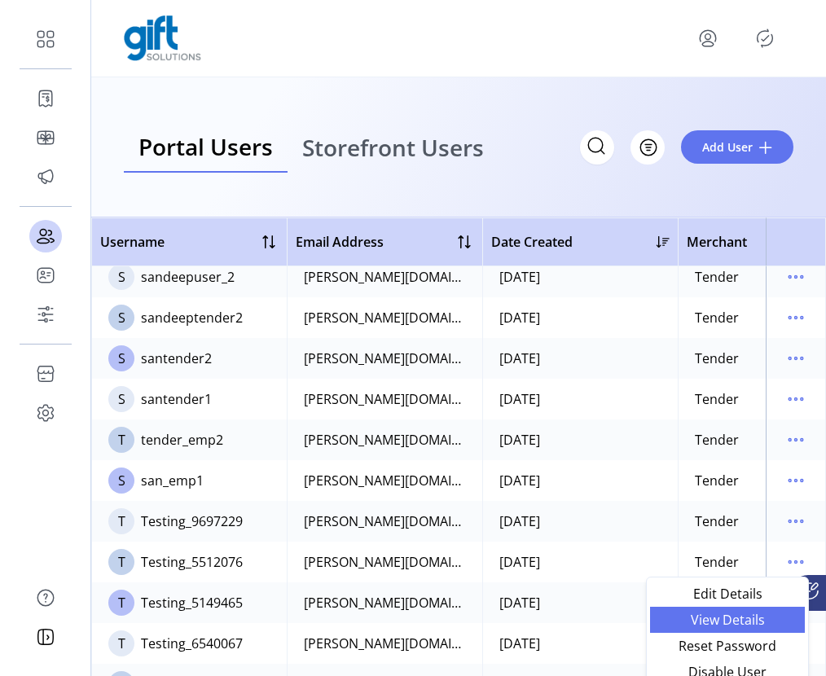
click at [722, 622] on span "View Details" at bounding box center [727, 620] width 135 height 13
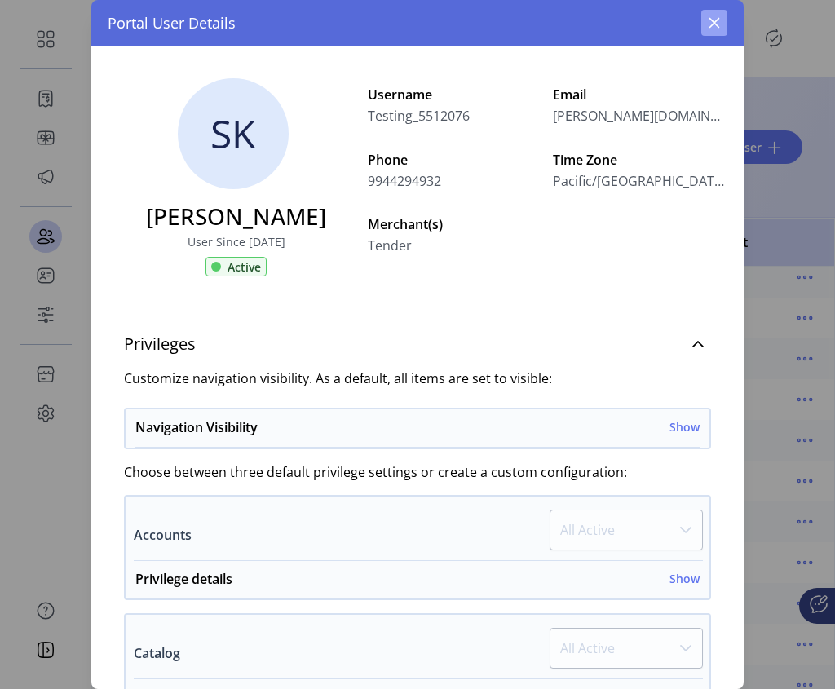
click at [702, 29] on button "button" at bounding box center [714, 23] width 26 height 26
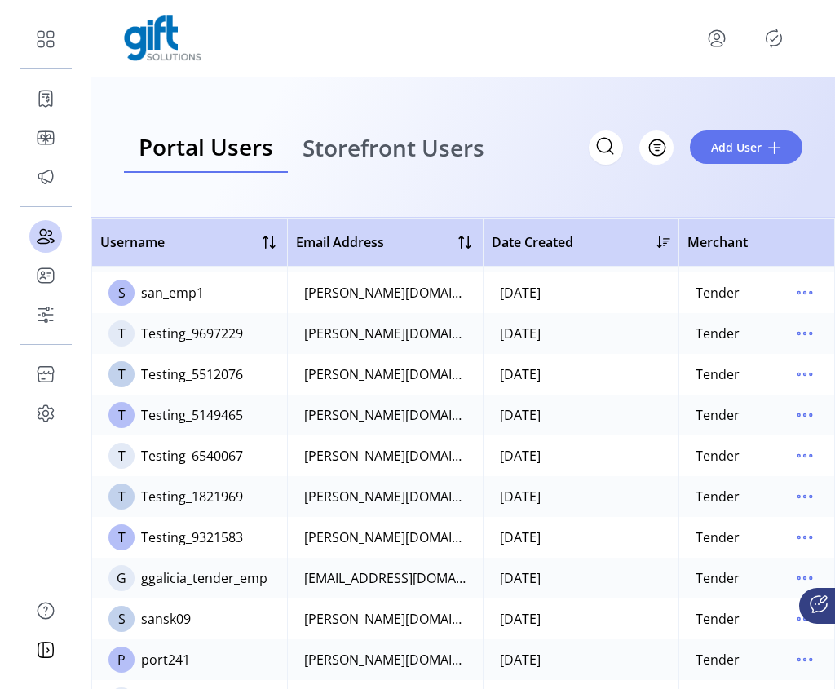
scroll to position [670, 0]
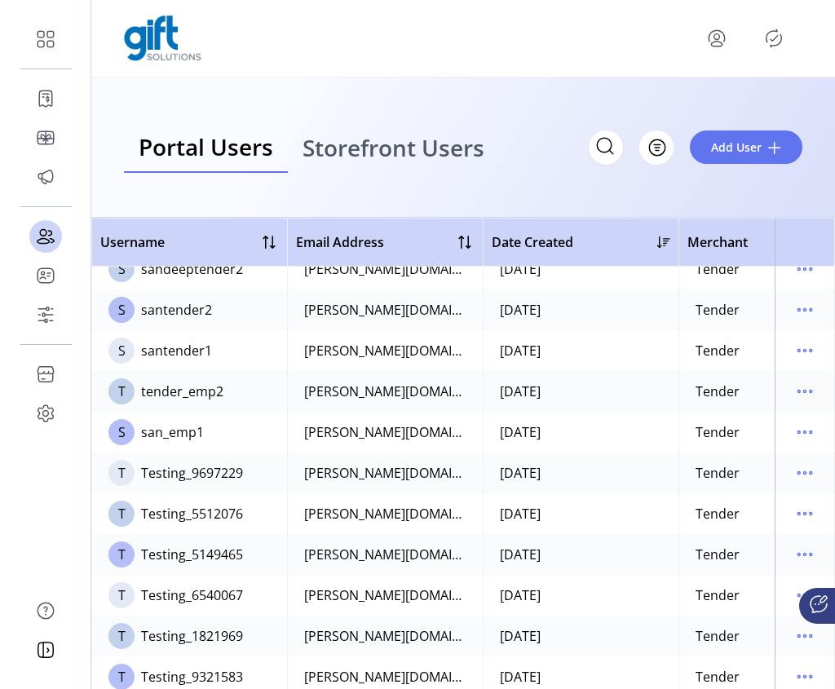
click at [812, 385] on td at bounding box center [804, 391] width 60 height 41
click at [800, 392] on icon "menu" at bounding box center [804, 391] width 26 height 26
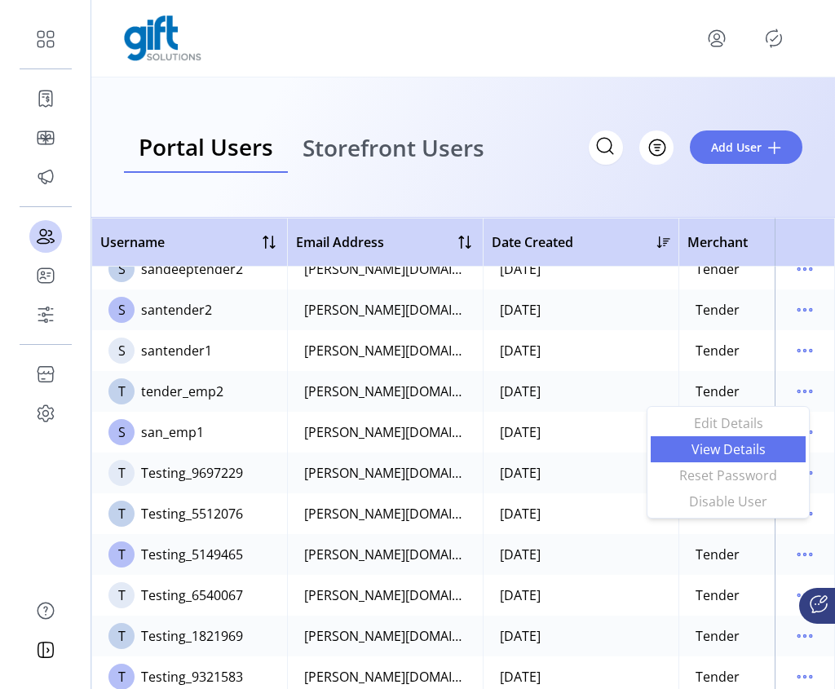
click at [755, 451] on span "View Details" at bounding box center [727, 449] width 135 height 13
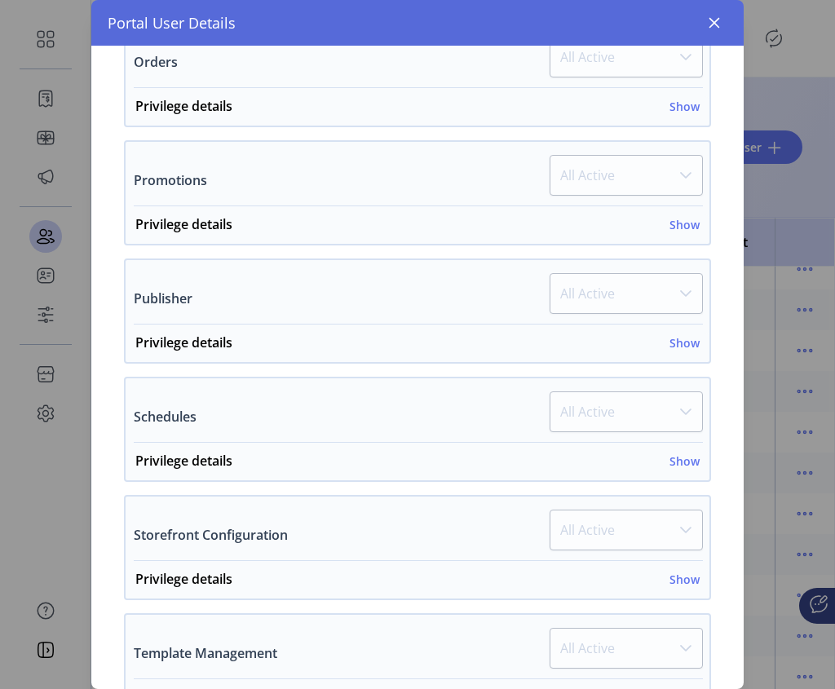
scroll to position [985, 0]
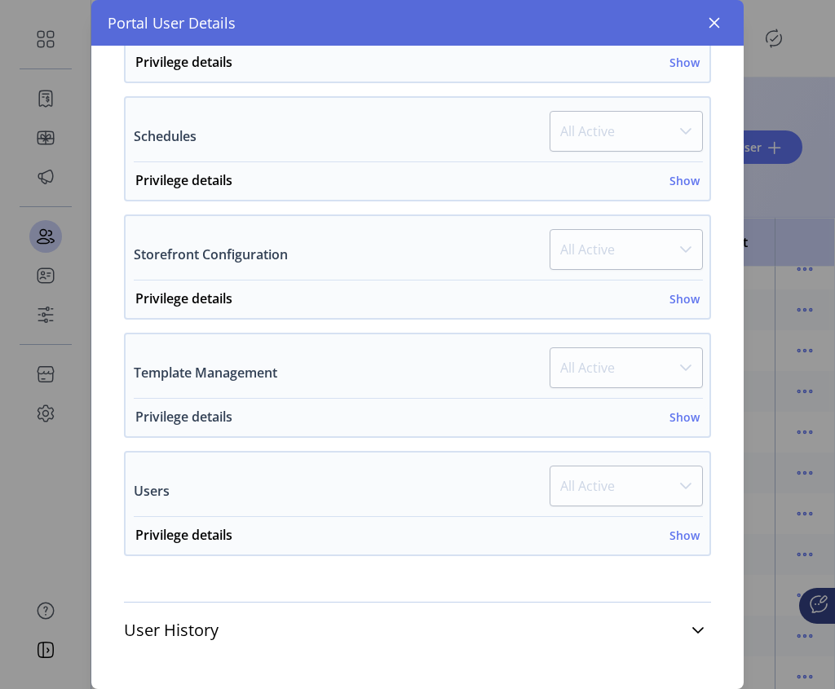
click at [669, 421] on h6 "Show" at bounding box center [684, 416] width 30 height 17
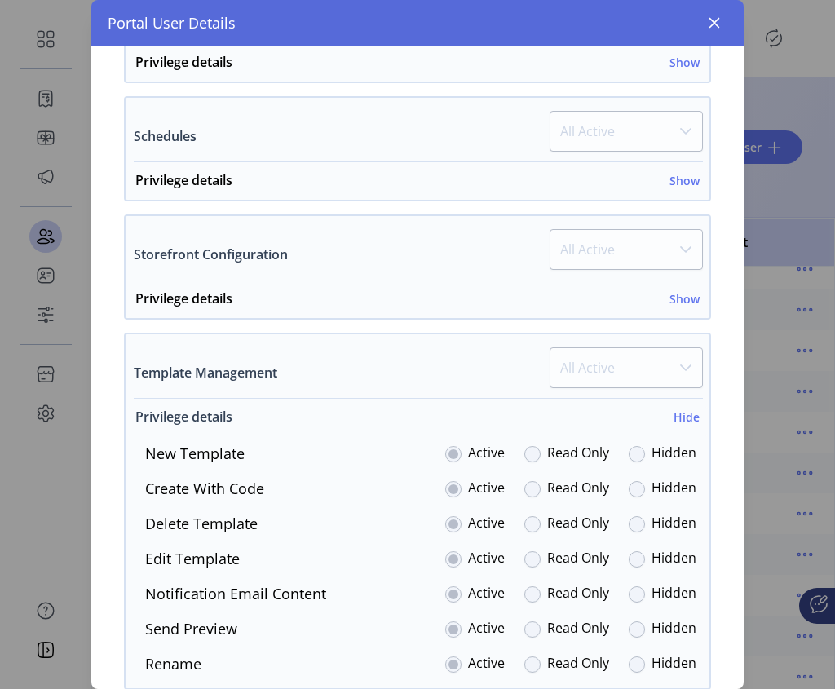
click at [673, 421] on h6 "Hide" at bounding box center [686, 416] width 26 height 17
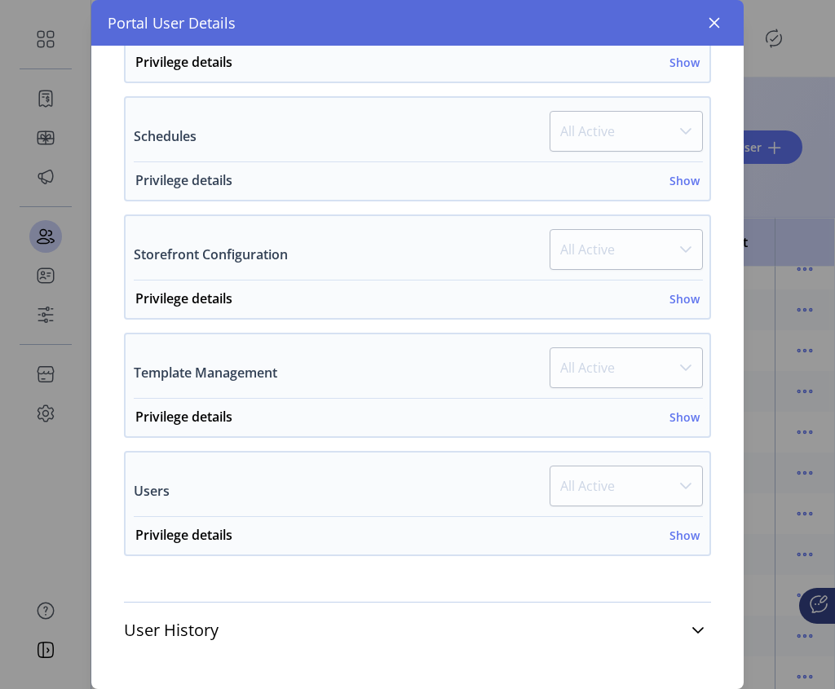
click at [685, 179] on h6 "Show" at bounding box center [684, 180] width 30 height 17
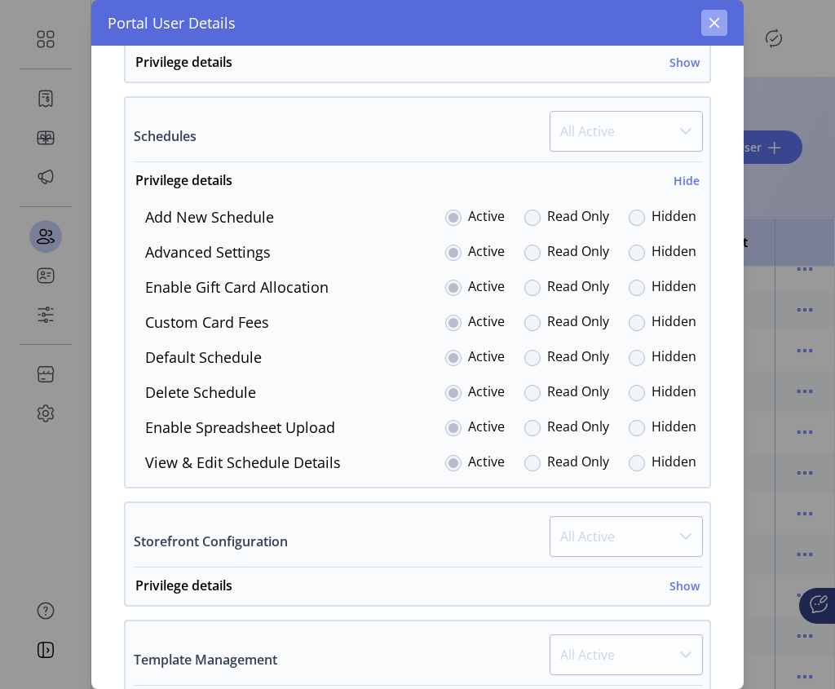
click at [717, 28] on icon "button" at bounding box center [713, 22] width 13 height 13
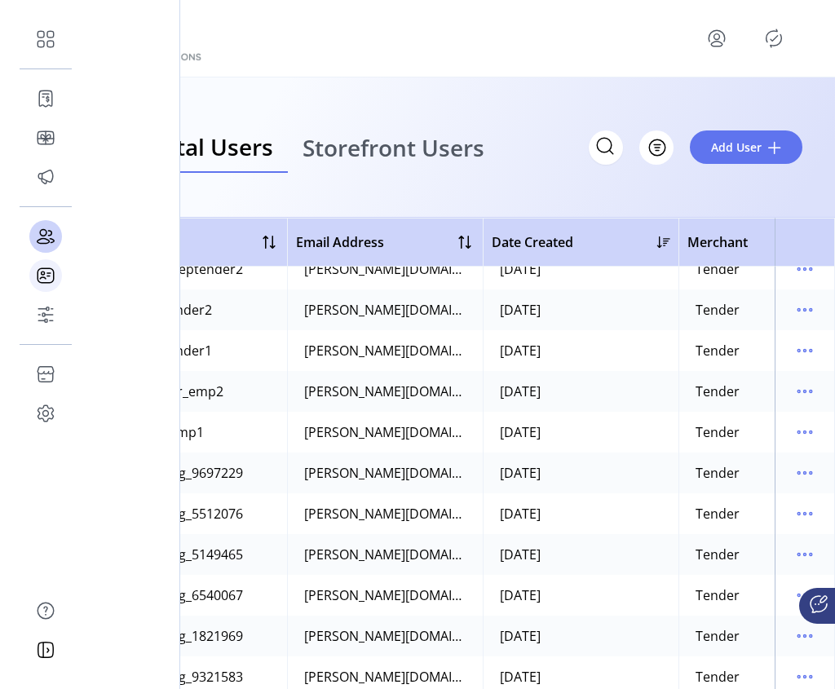
scroll to position [2215, 0]
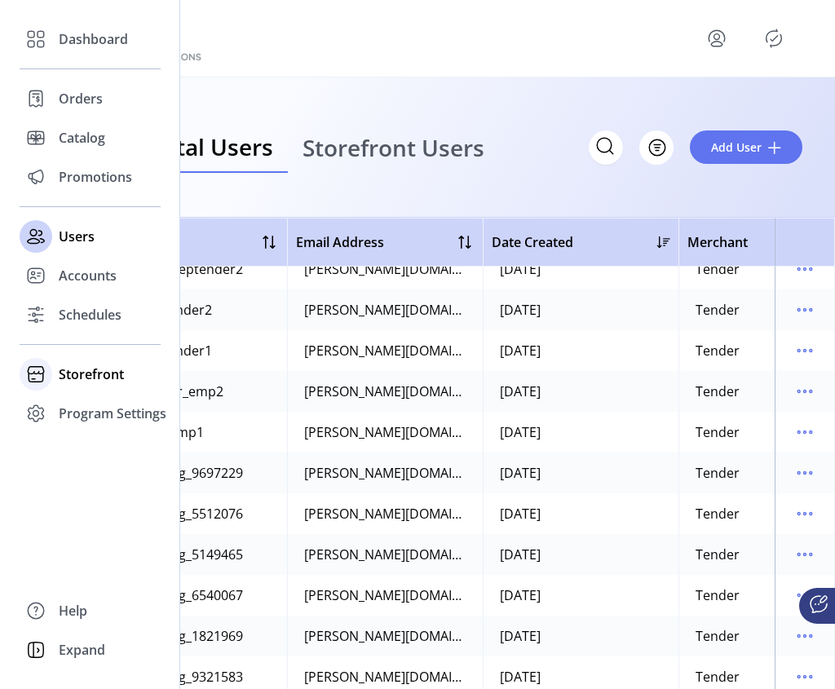
click at [70, 377] on span "Storefront" at bounding box center [91, 374] width 65 height 20
click at [89, 411] on span "Configuration" at bounding box center [102, 407] width 86 height 20
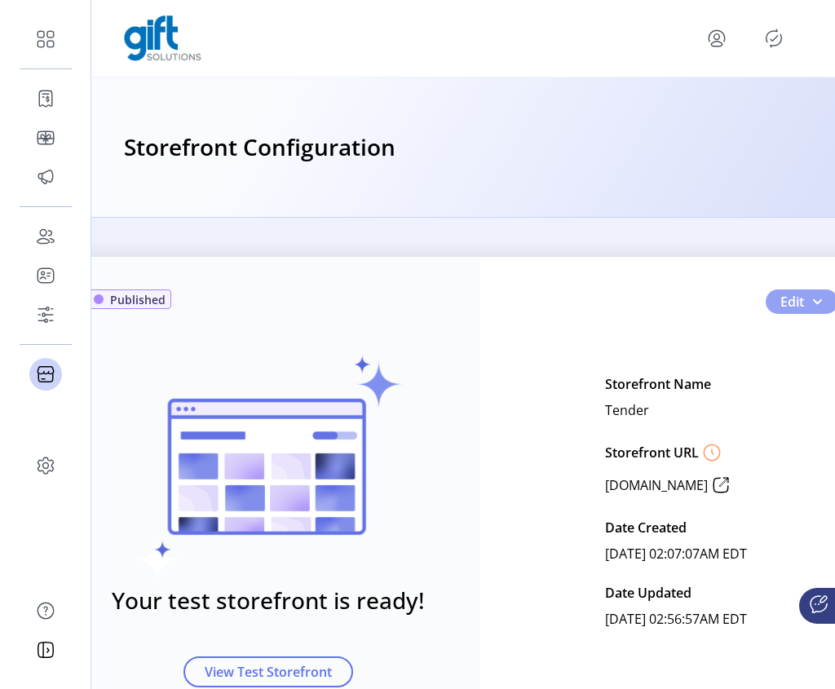
click at [810, 308] on button "Edit" at bounding box center [801, 301] width 73 height 24
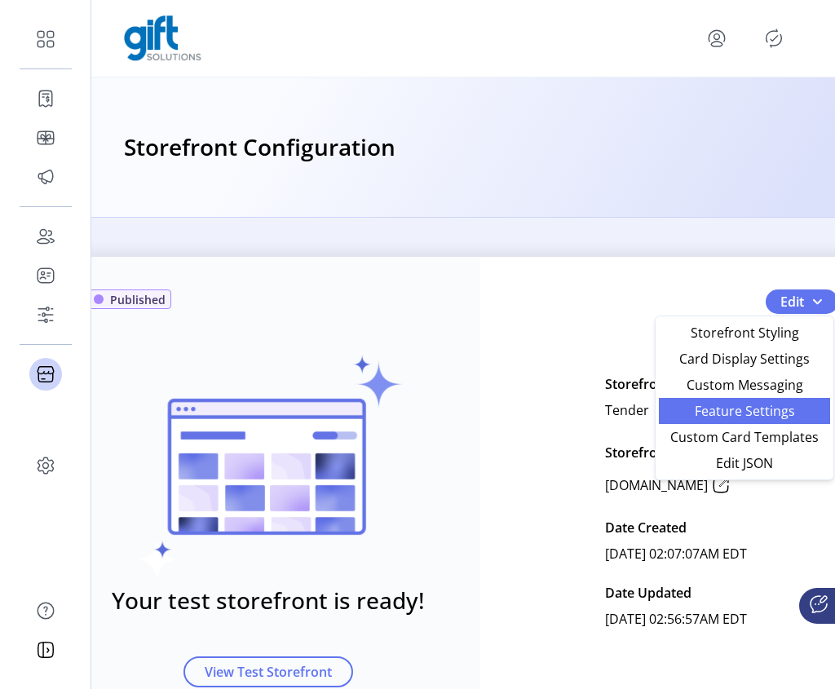
click at [770, 414] on span "Feature Settings" at bounding box center [744, 410] width 152 height 13
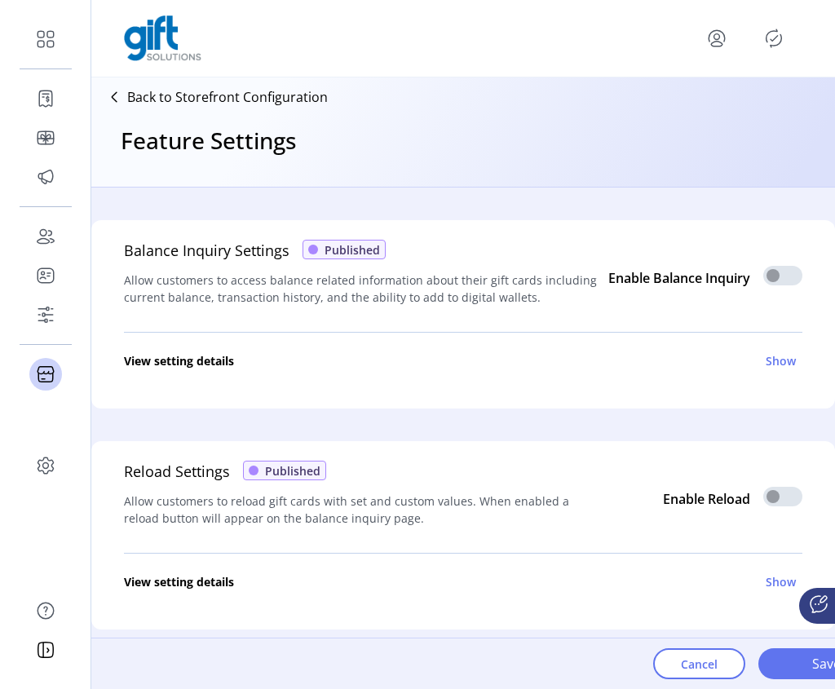
click at [772, 293] on div "Balance Inquiry Settings Published Allow customers to access balance related in…" at bounding box center [463, 278] width 678 height 76
click at [771, 274] on p-inputswitch at bounding box center [782, 280] width 39 height 18
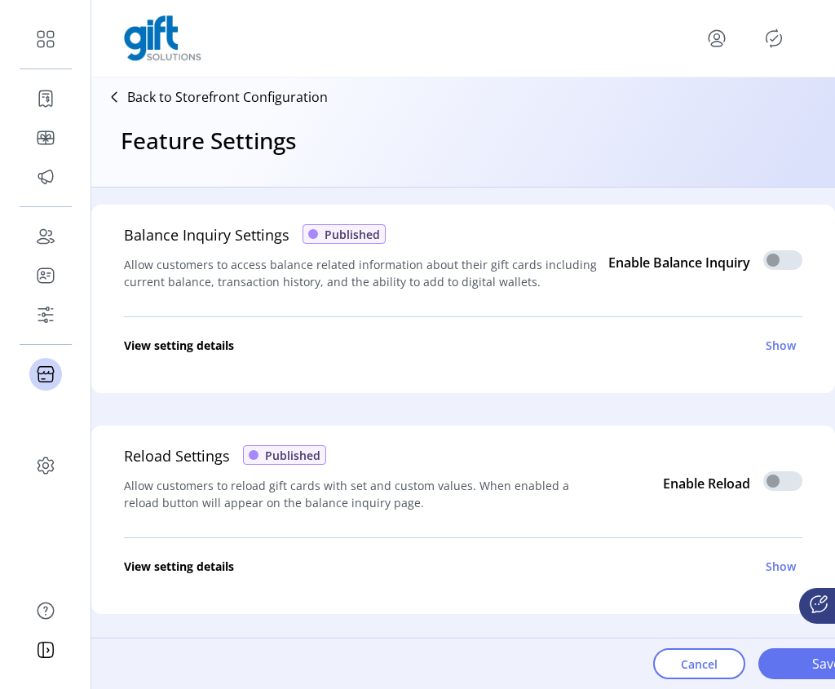
scroll to position [30, 0]
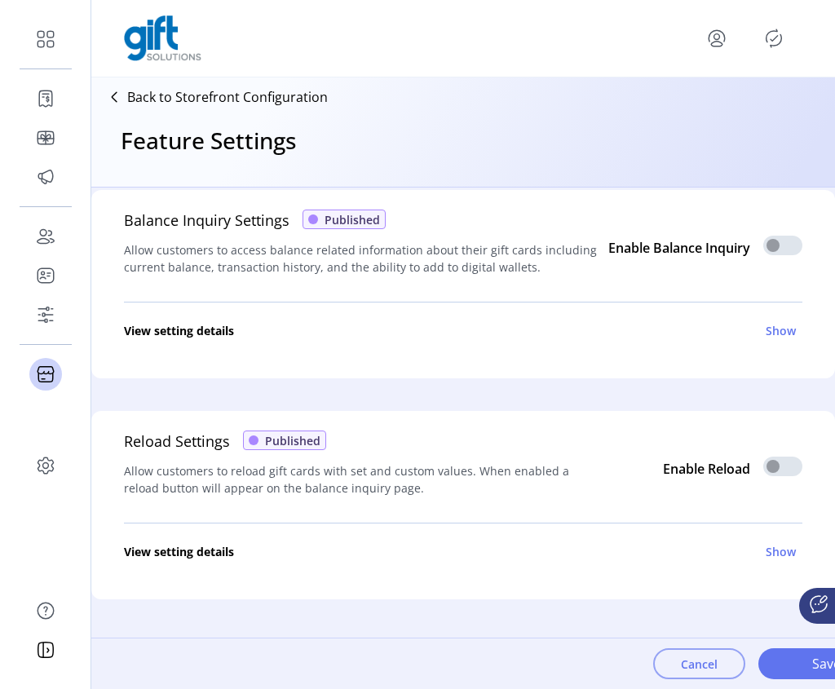
click at [691, 669] on span "Cancel" at bounding box center [698, 663] width 37 height 17
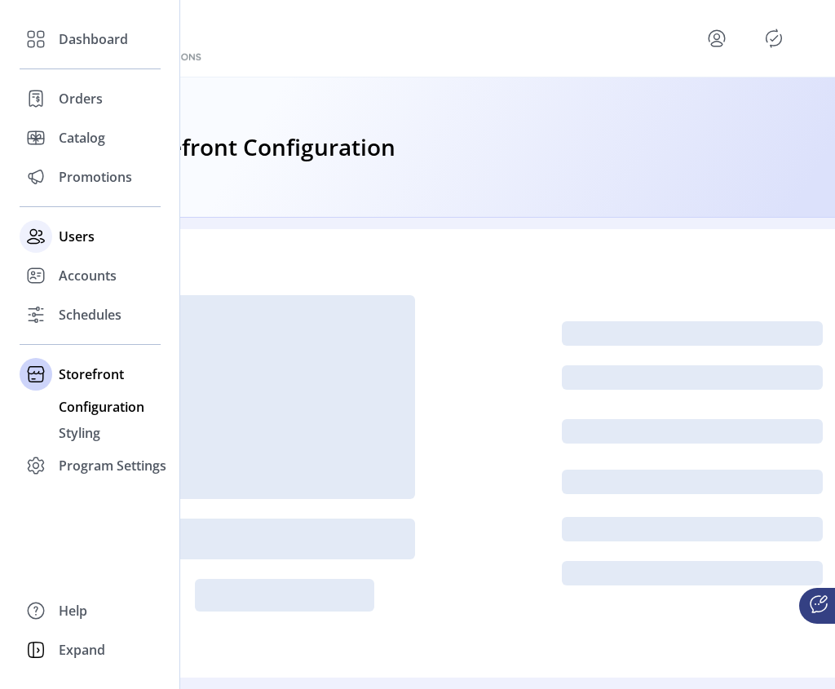
click at [77, 234] on span "Users" at bounding box center [77, 237] width 36 height 20
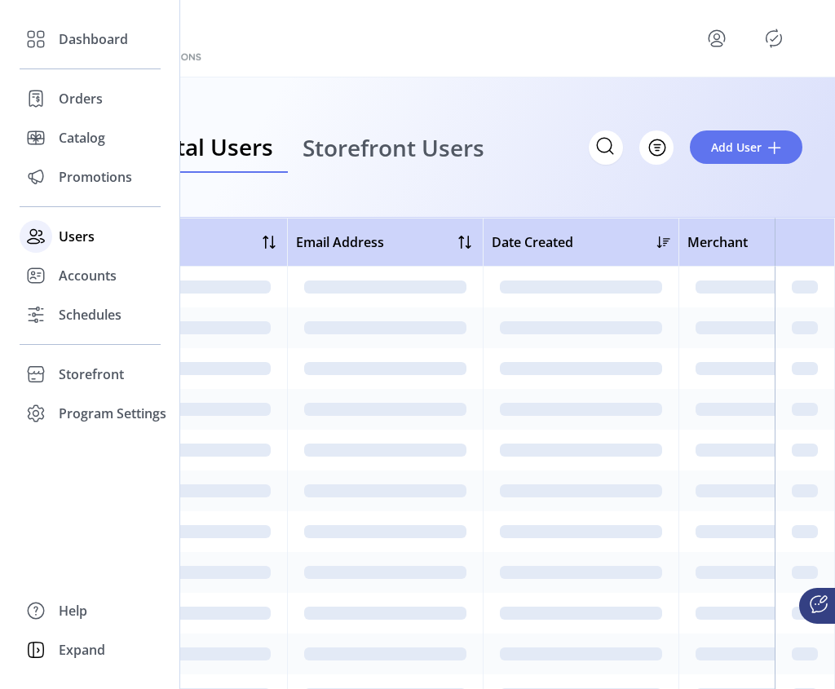
click at [61, 236] on span "Users" at bounding box center [77, 237] width 36 height 20
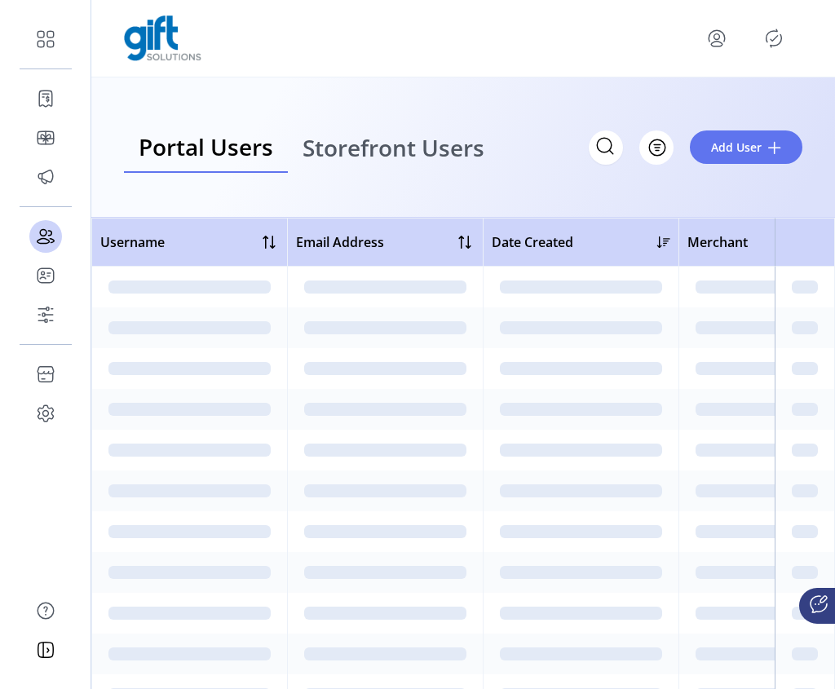
click at [708, 34] on icon "menu" at bounding box center [716, 38] width 26 height 26
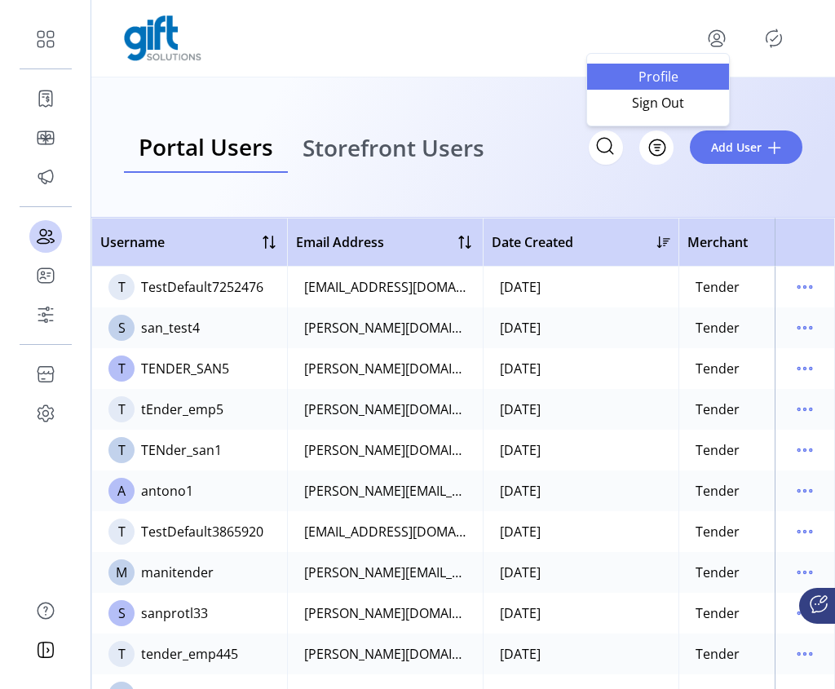
click at [672, 81] on span "Profile" at bounding box center [658, 76] width 122 height 13
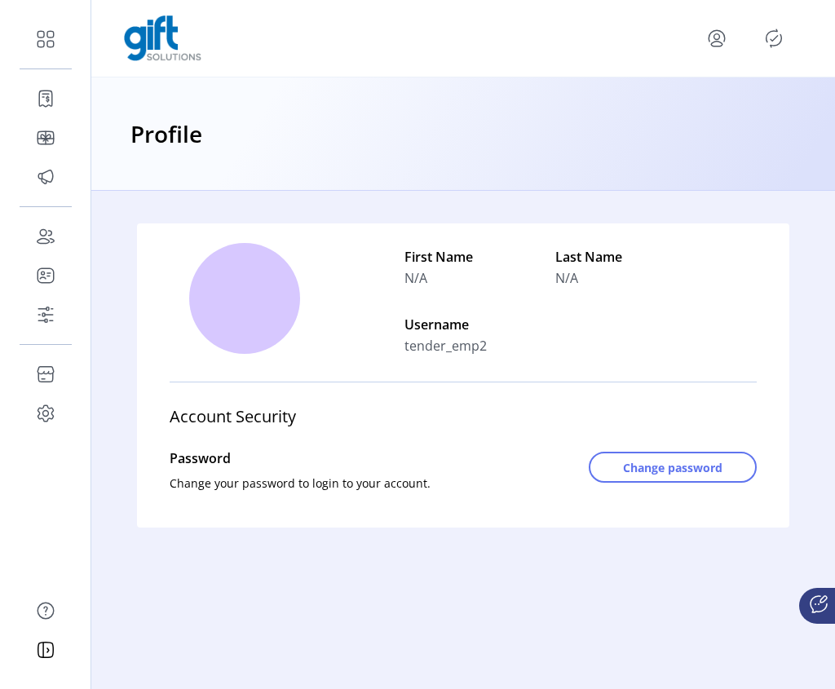
drag, startPoint x: 462, startPoint y: 349, endPoint x: 425, endPoint y: 349, distance: 37.5
click at [425, 349] on div "Username tender_emp2" at bounding box center [479, 334] width 151 height 48
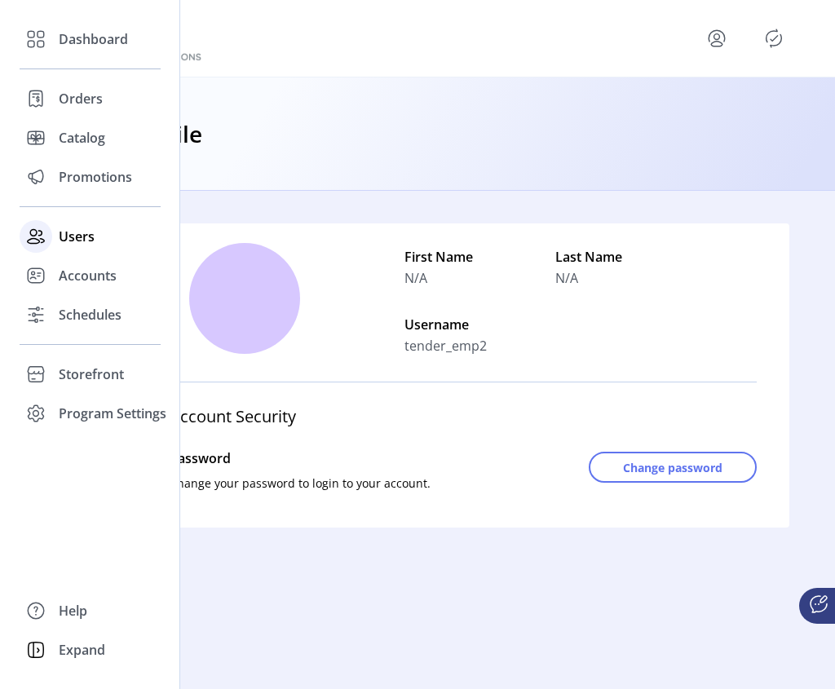
click at [68, 234] on span "Users" at bounding box center [77, 237] width 36 height 20
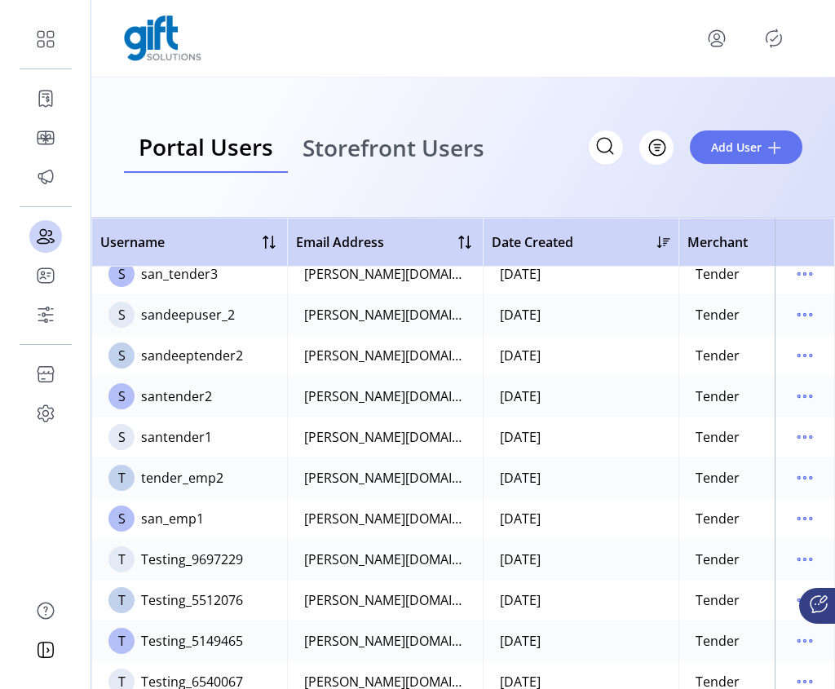
scroll to position [583, 0]
click at [791, 472] on icon "menu" at bounding box center [804, 478] width 26 height 26
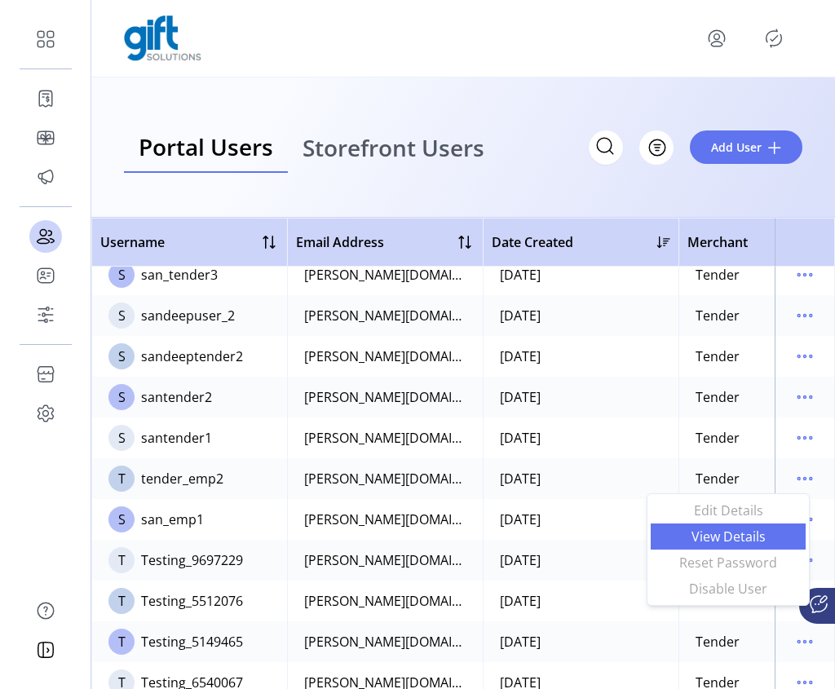
click at [736, 536] on span "View Details" at bounding box center [727, 536] width 135 height 13
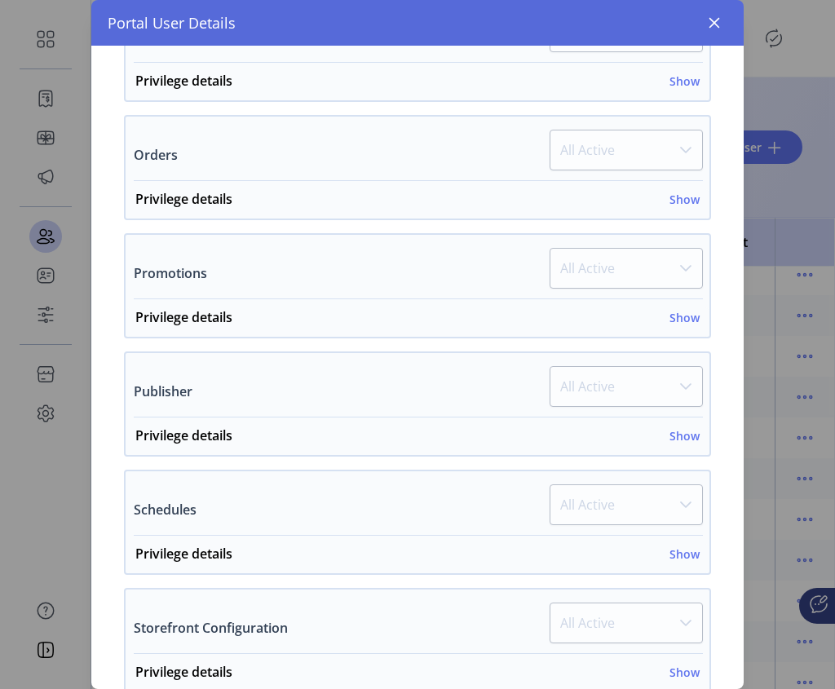
scroll to position [628, 0]
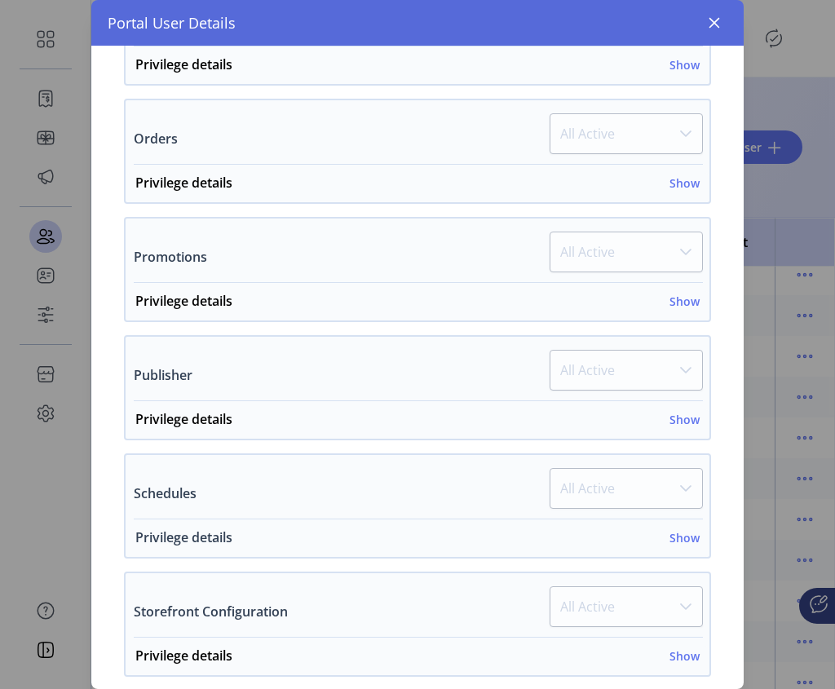
click at [670, 543] on h6 "Show" at bounding box center [684, 537] width 30 height 17
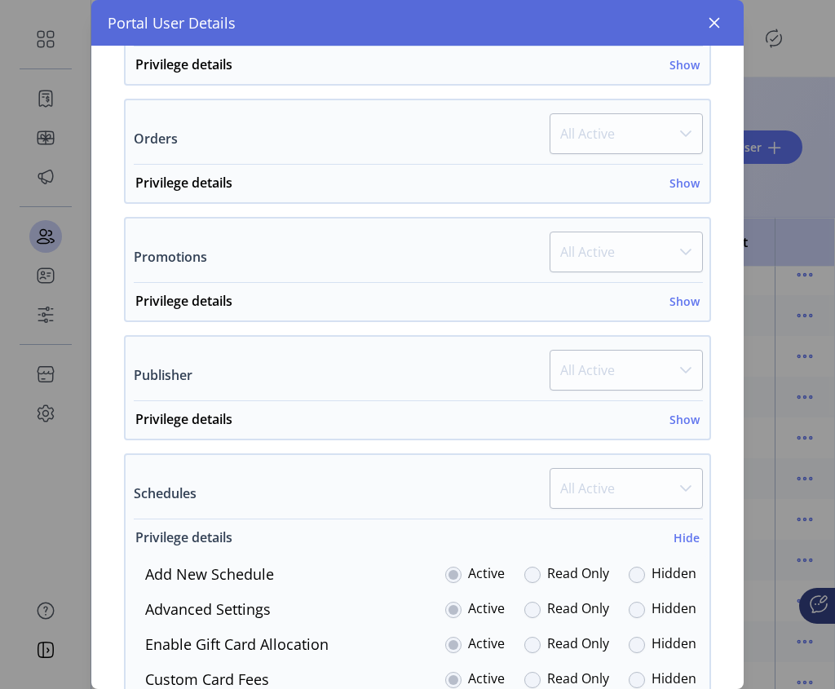
scroll to position [844, 0]
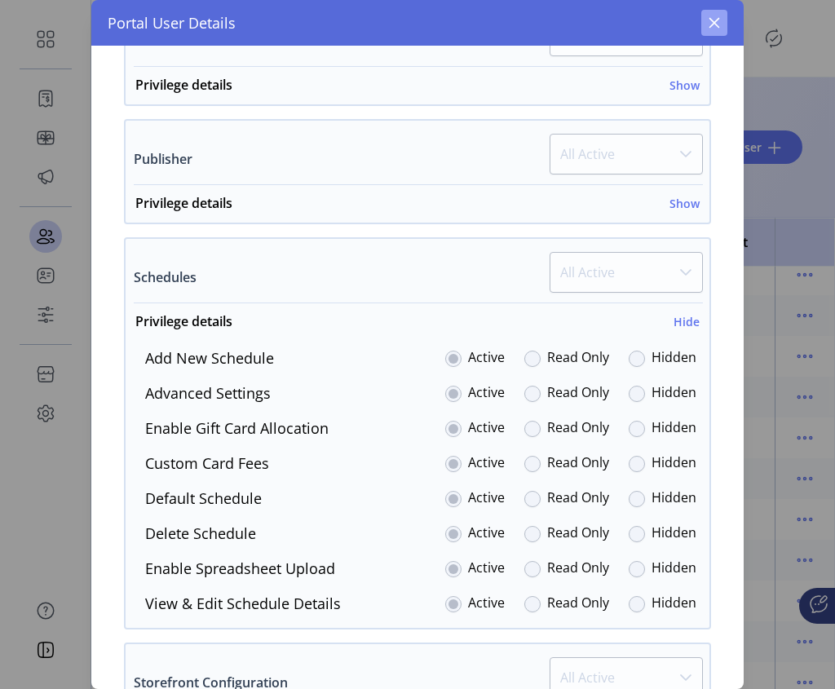
click at [707, 21] on icon "button" at bounding box center [713, 22] width 13 height 13
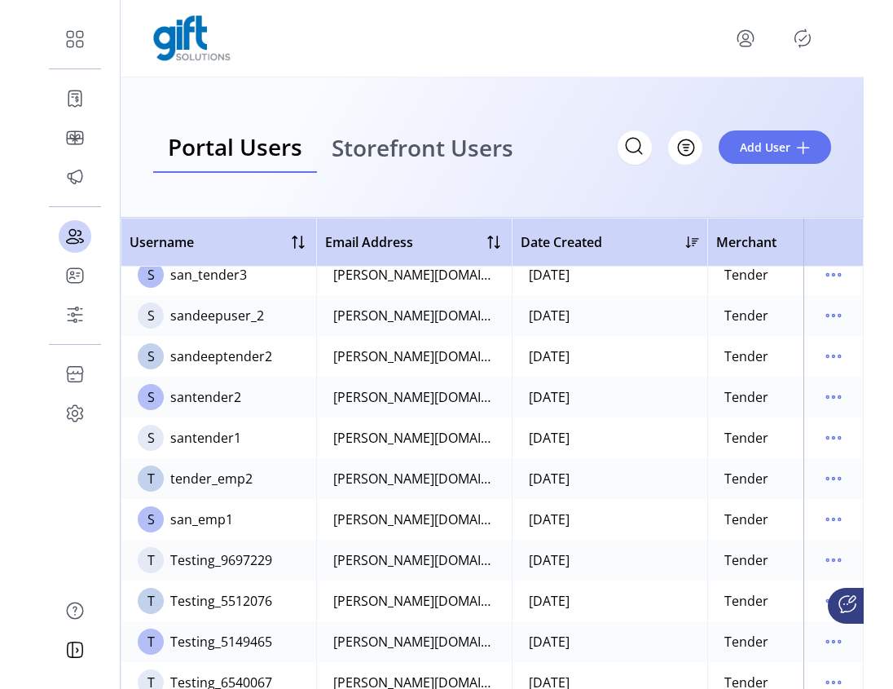
scroll to position [1997, 0]
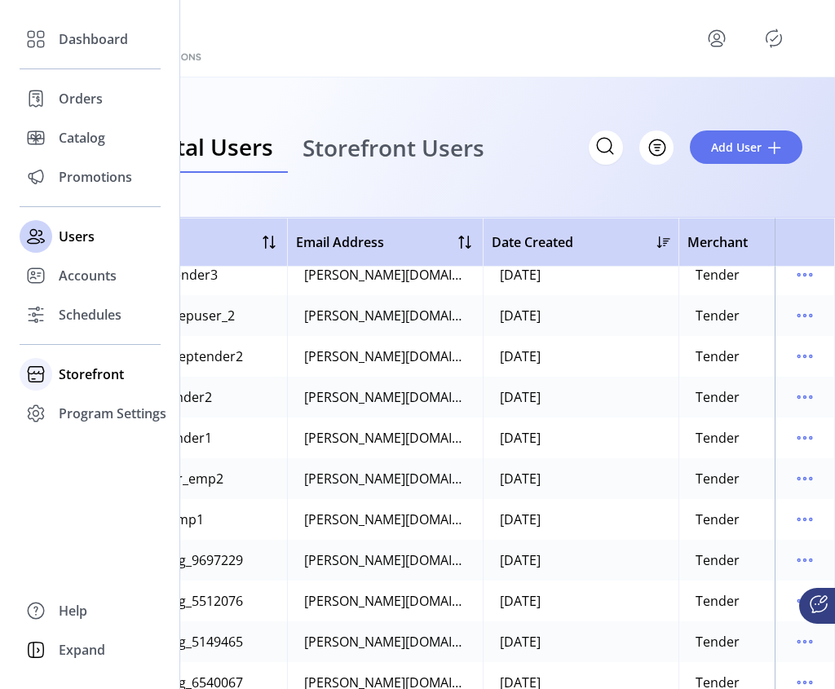
click at [52, 376] on div "Storefront" at bounding box center [90, 374] width 141 height 39
click at [108, 412] on span "Configuration" at bounding box center [102, 407] width 86 height 20
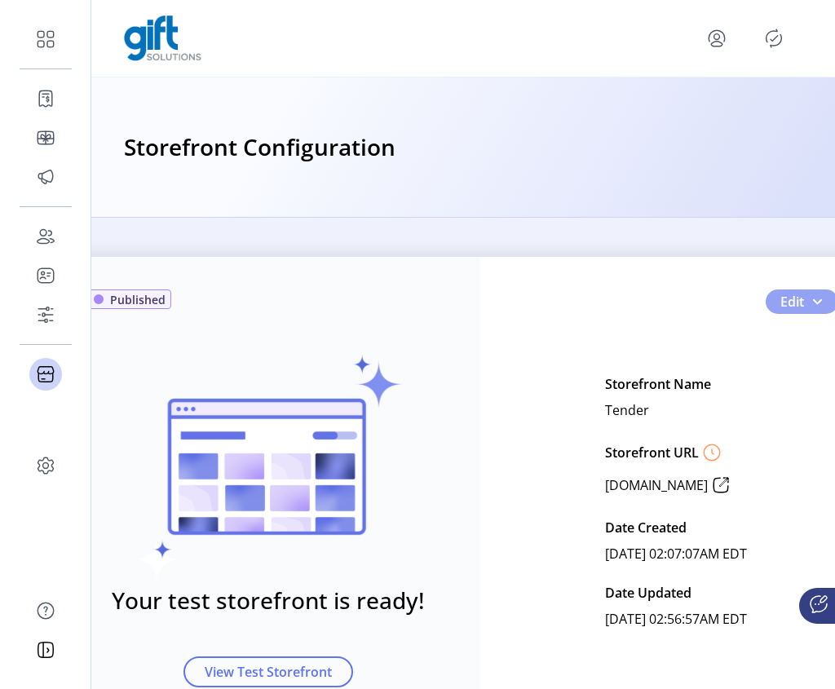
click at [817, 295] on span "button" at bounding box center [816, 301] width 13 height 13
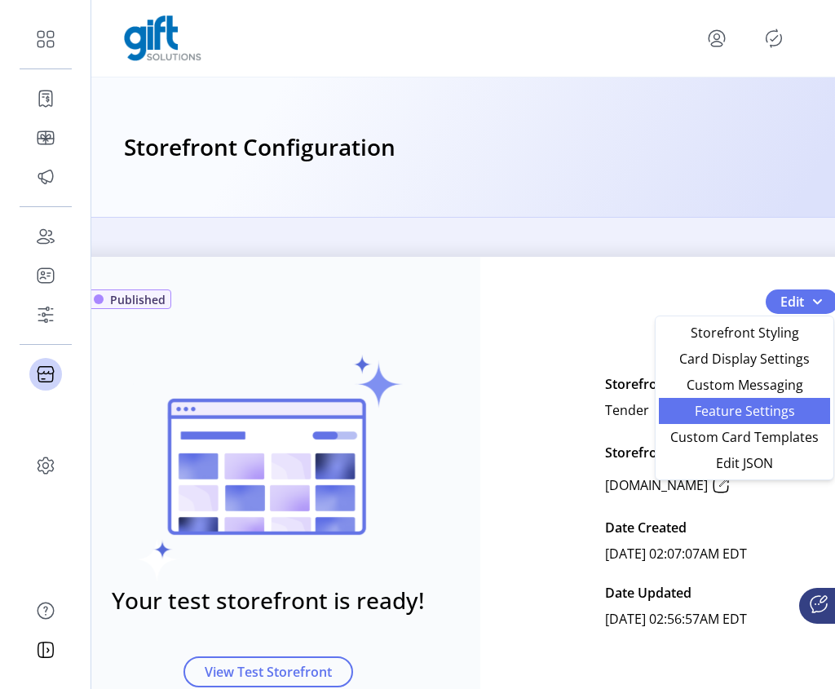
click at [777, 421] on link "Feature Settings" at bounding box center [743, 411] width 171 height 26
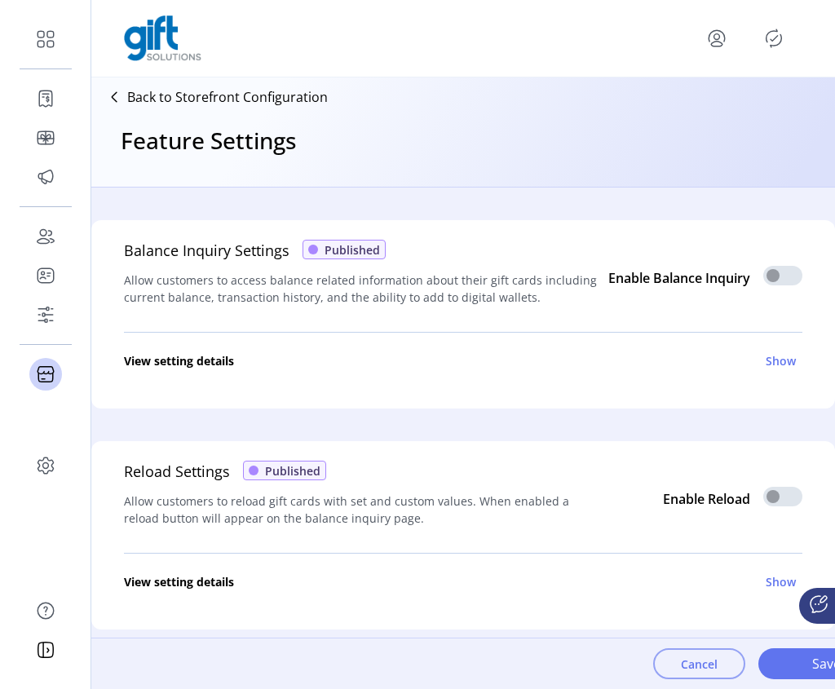
click at [685, 666] on span "Cancel" at bounding box center [698, 663] width 37 height 17
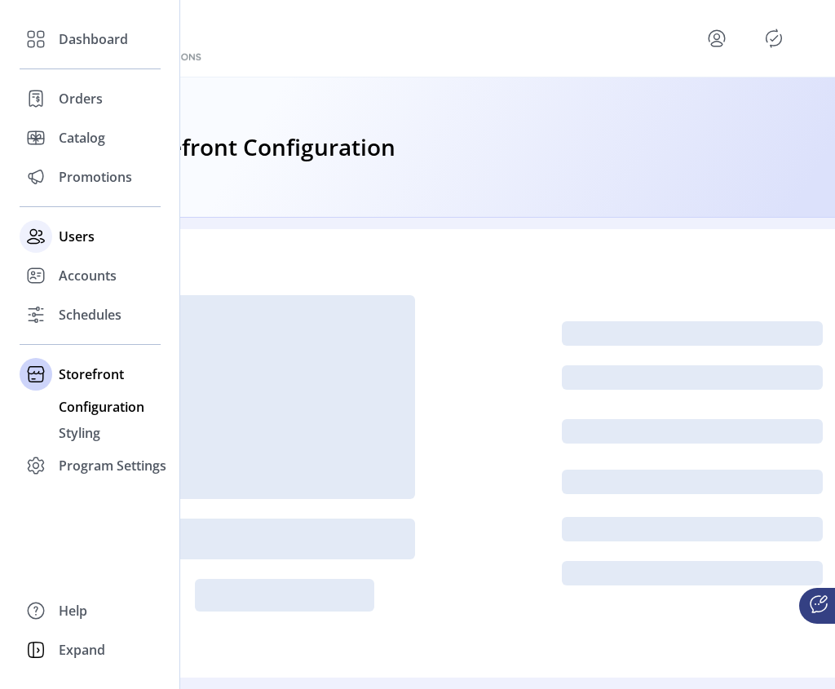
click at [66, 240] on span "Users" at bounding box center [77, 237] width 36 height 20
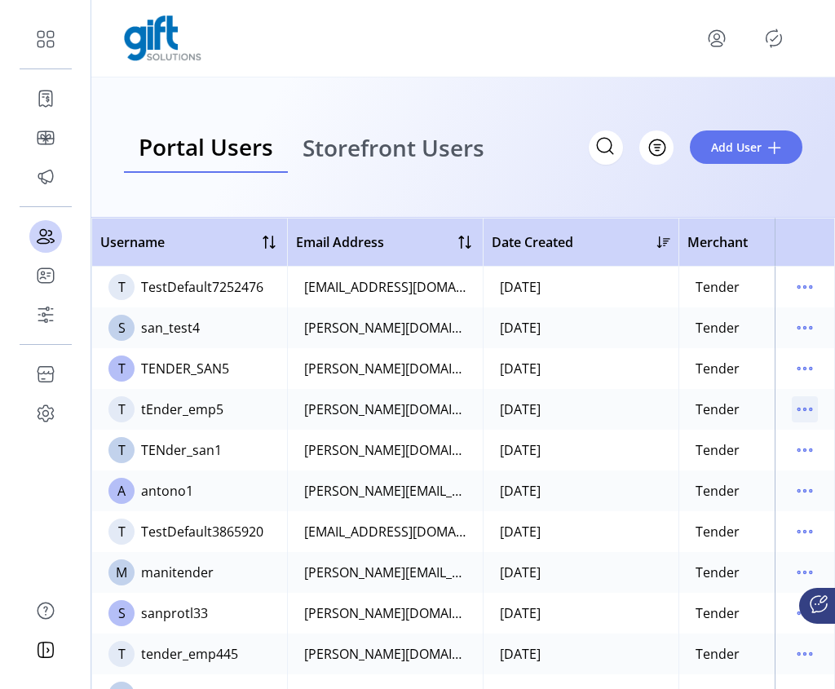
click at [794, 409] on icon "menu" at bounding box center [804, 409] width 26 height 26
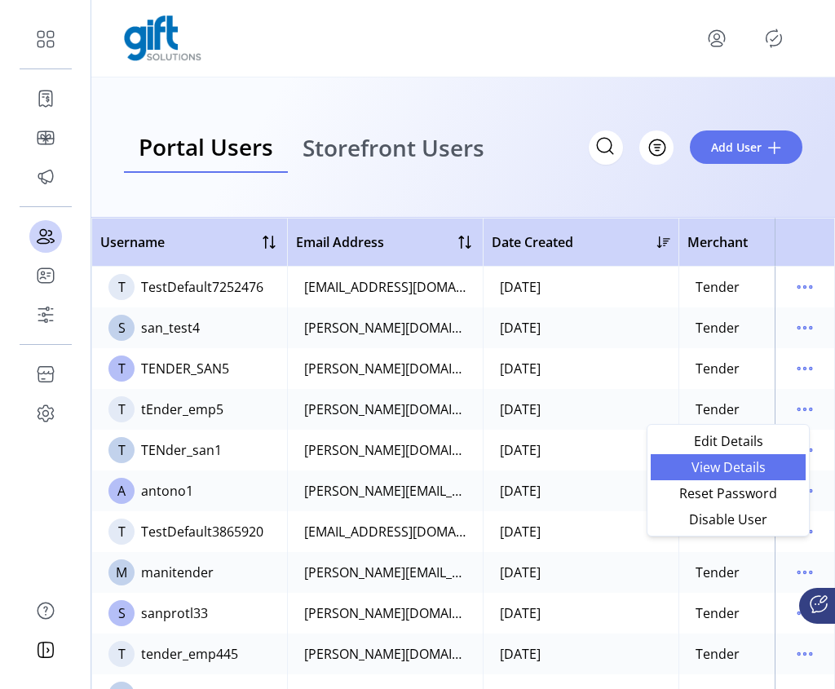
click at [744, 467] on span "View Details" at bounding box center [727, 466] width 135 height 13
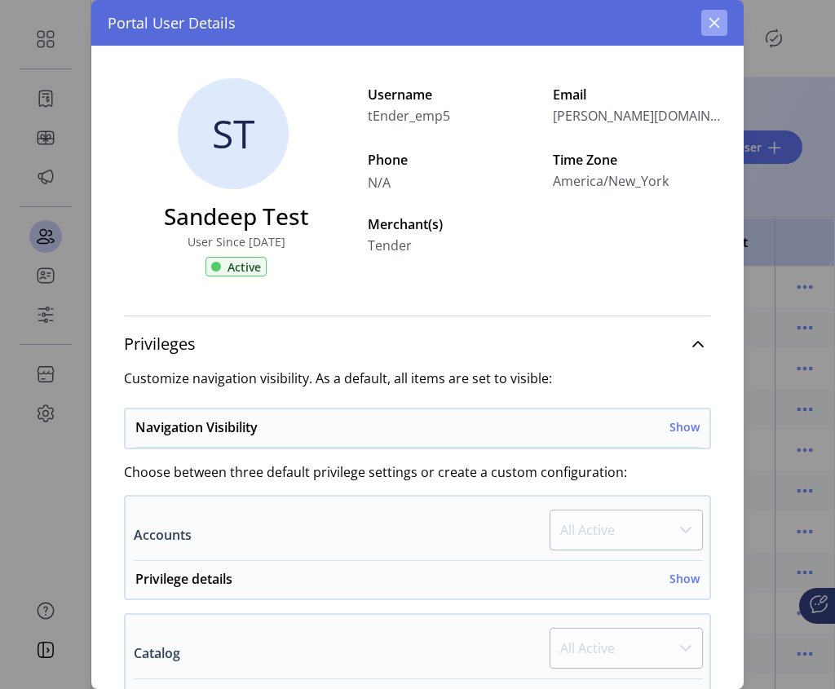
click at [716, 25] on icon "button" at bounding box center [714, 23] width 11 height 11
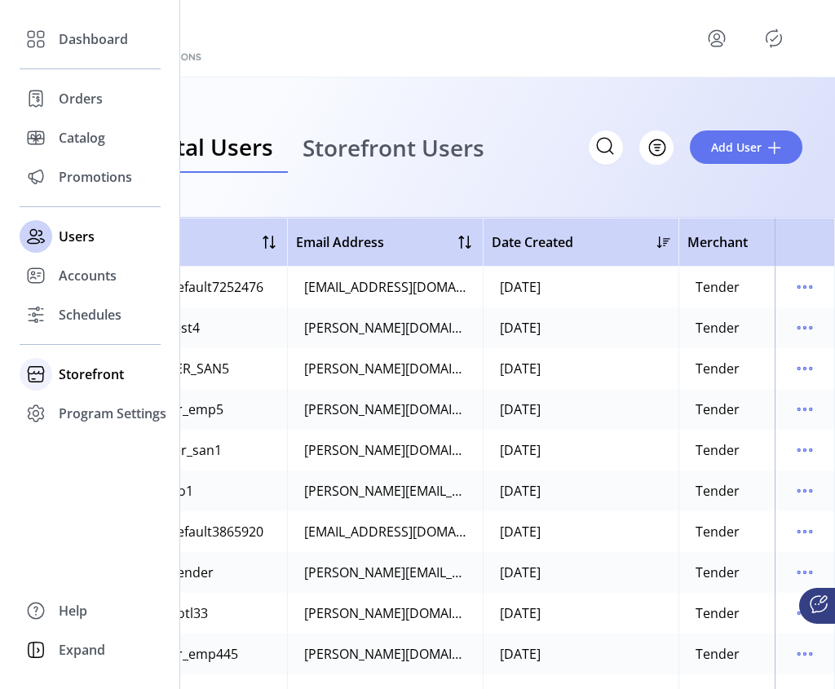
click at [64, 374] on span "Storefront" at bounding box center [91, 374] width 65 height 20
click at [97, 407] on span "Configuration" at bounding box center [102, 407] width 86 height 20
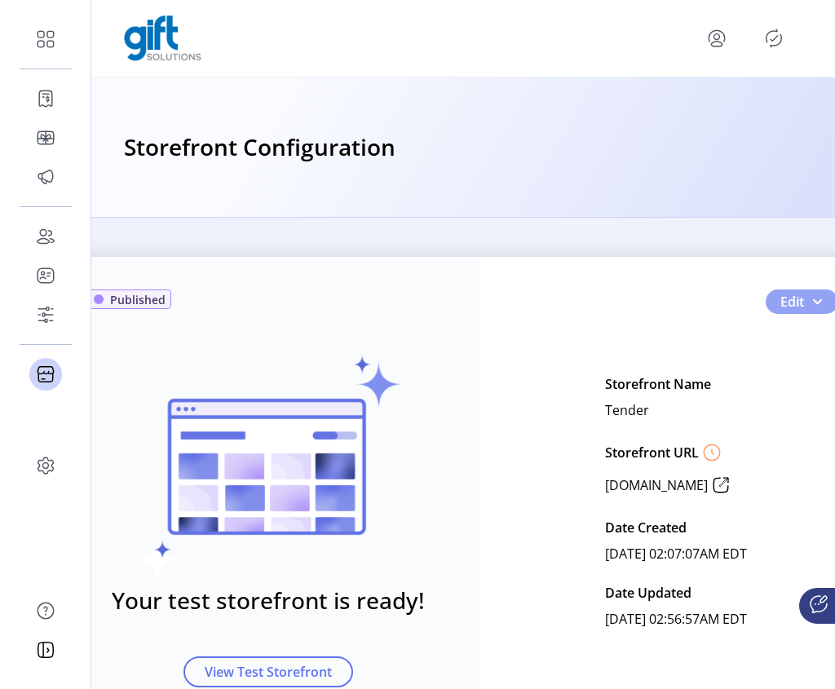
click at [813, 307] on button "Edit" at bounding box center [801, 301] width 73 height 24
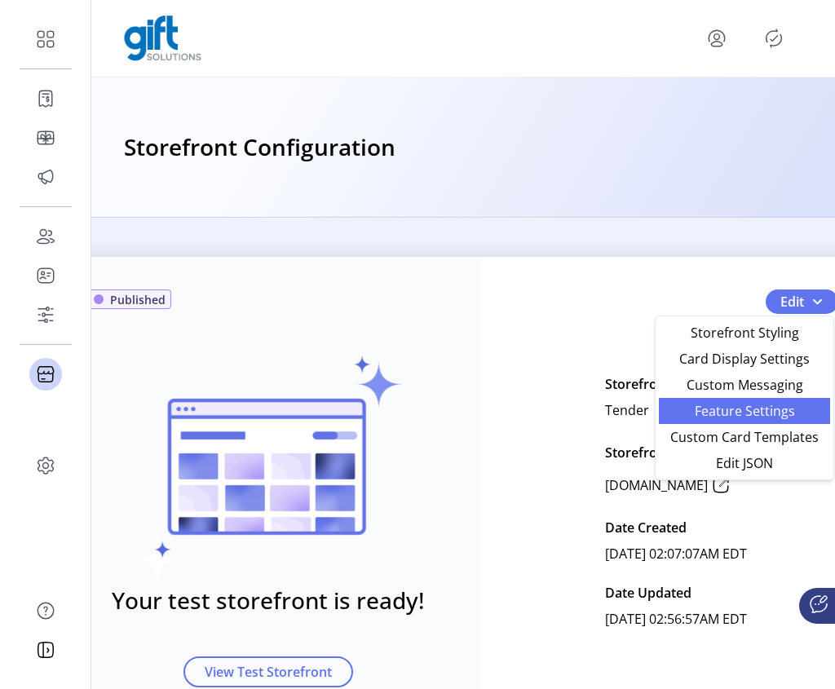
click at [750, 415] on span "Feature Settings" at bounding box center [744, 410] width 152 height 13
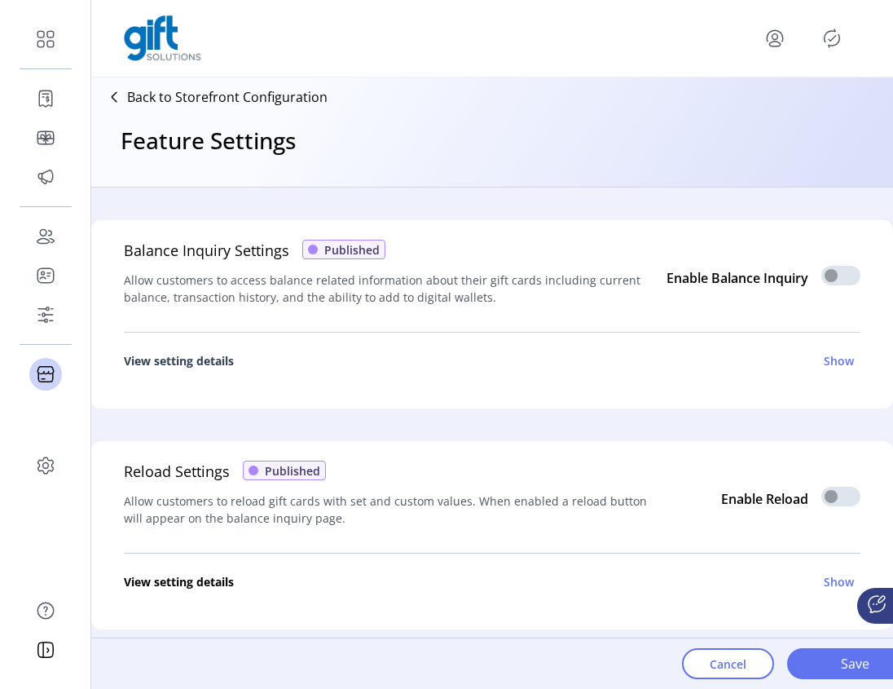
click at [838, 366] on h6 "Show" at bounding box center [839, 360] width 30 height 17
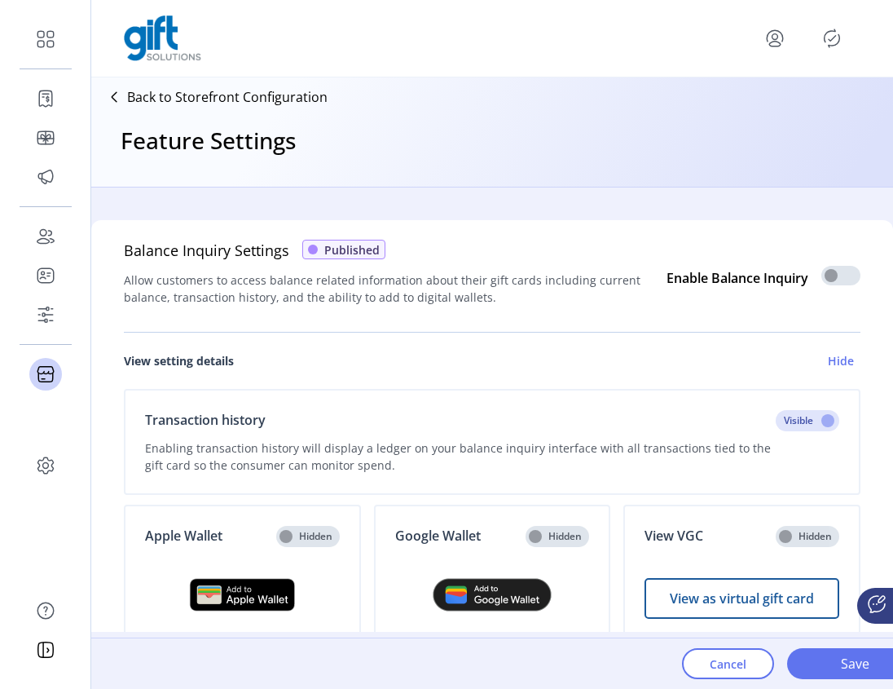
click at [832, 354] on h6 "Hide" at bounding box center [841, 360] width 26 height 17
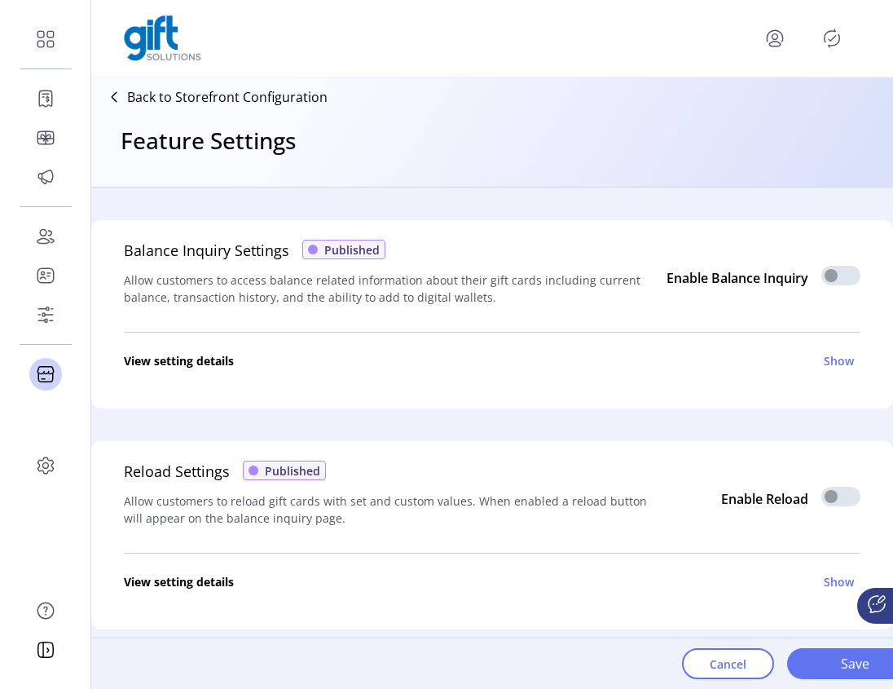
click at [829, 274] on p-inputswitch at bounding box center [840, 280] width 39 height 18
click at [827, 363] on h6 "Show" at bounding box center [839, 360] width 30 height 17
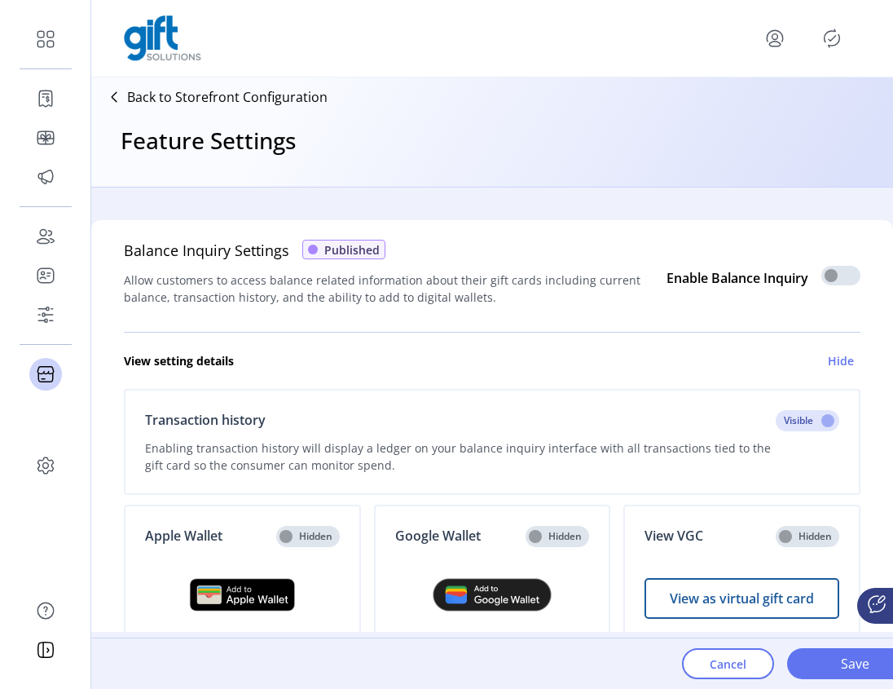
click at [799, 421] on p-inputswitch at bounding box center [808, 426] width 64 height 18
click at [819, 424] on p-inputswitch at bounding box center [808, 426] width 64 height 18
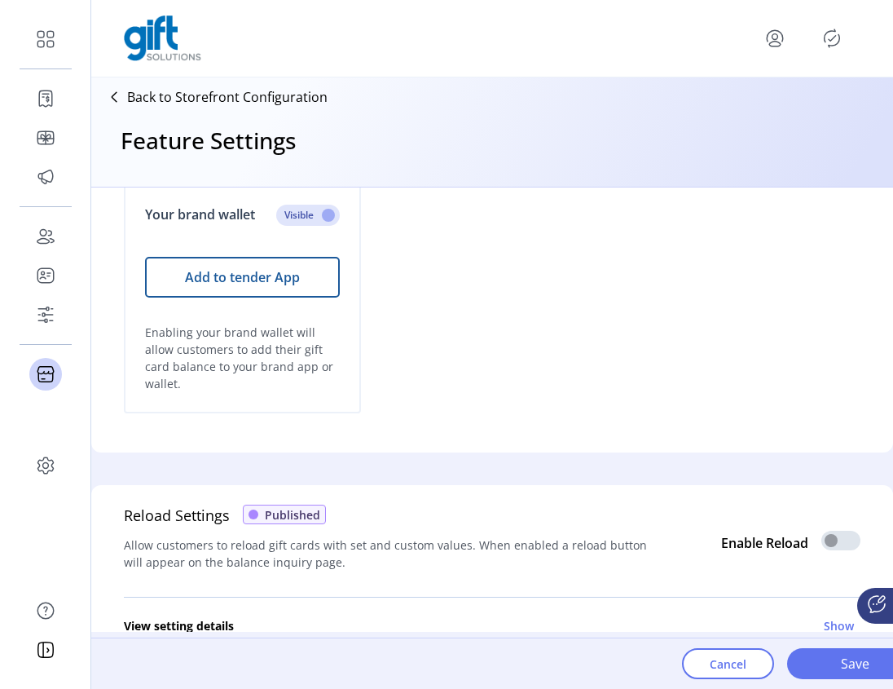
scroll to position [621, 0]
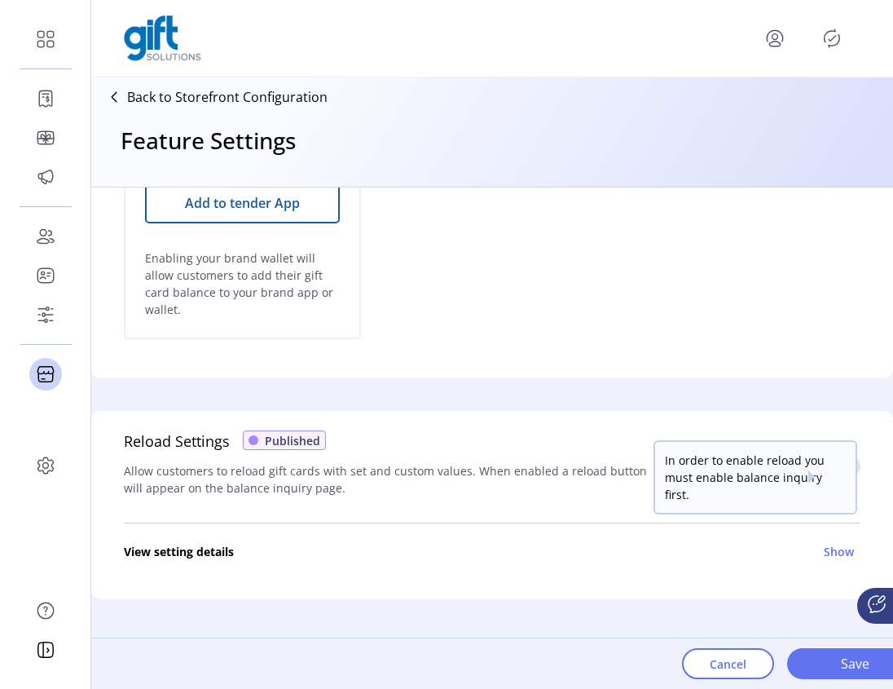
click at [830, 465] on p-inputswitch at bounding box center [840, 471] width 39 height 18
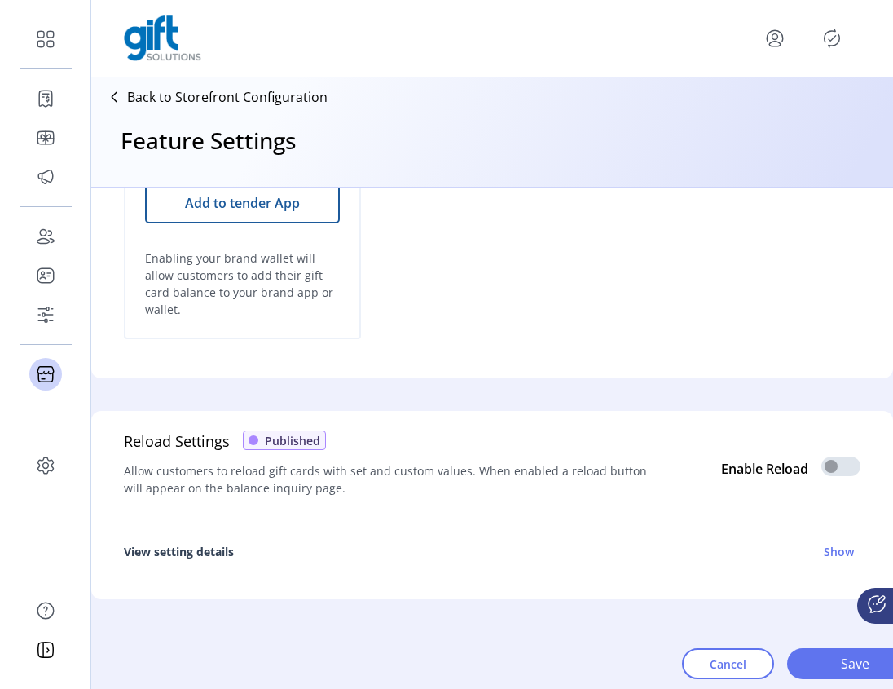
click at [826, 553] on h6 "Show" at bounding box center [839, 551] width 30 height 17
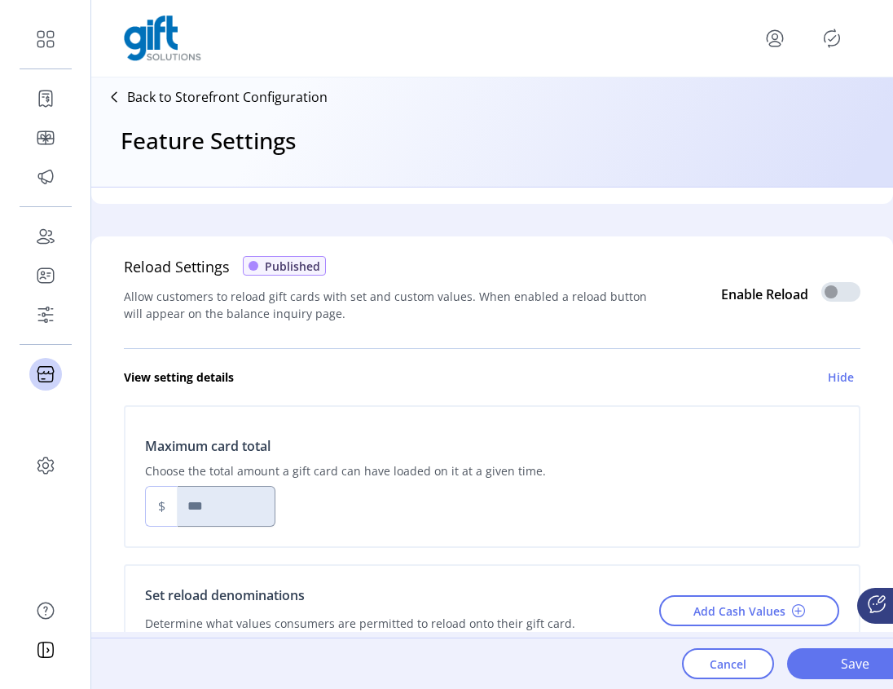
scroll to position [689, 0]
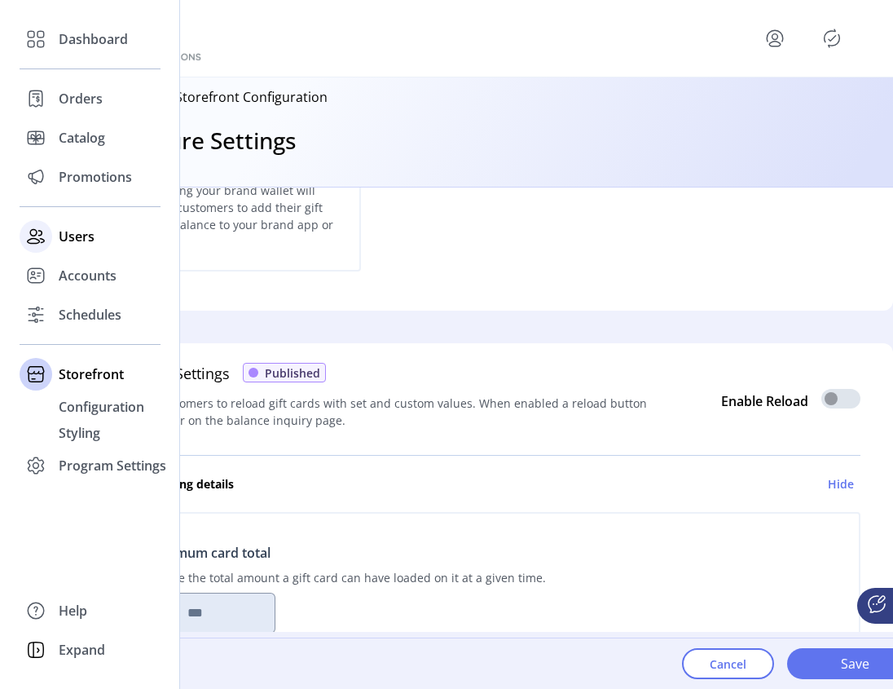
click at [53, 231] on div "Users" at bounding box center [90, 236] width 141 height 39
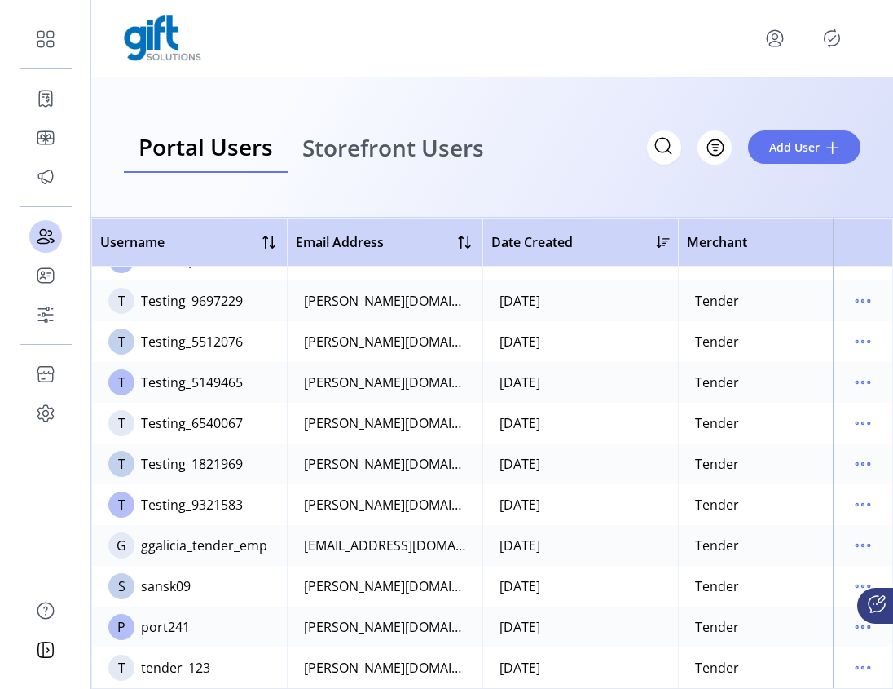
scroll to position [854, 0]
drag, startPoint x: 157, startPoint y: 480, endPoint x: 182, endPoint y: 543, distance: 67.3
click at [177, 526] on tbody "A aonoshyn01 KimberlyBaker@fiserv.com 06/18/2025 Tender Active T tender_emp34 s…" at bounding box center [610, 56] width 1038 height 1263
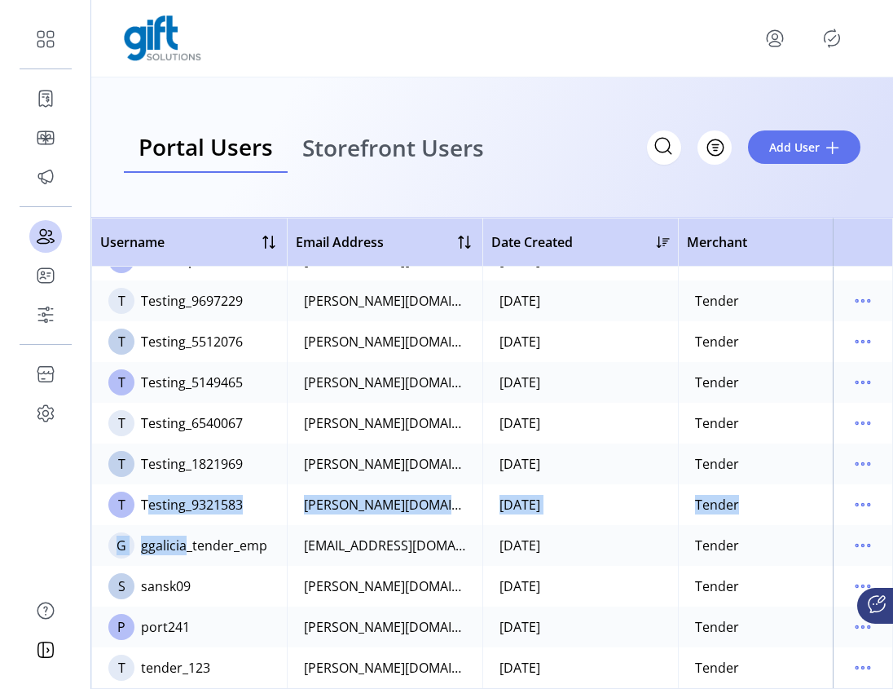
click at [360, 509] on td "sandeepkumar.ma@fiserv.com" at bounding box center [385, 504] width 196 height 41
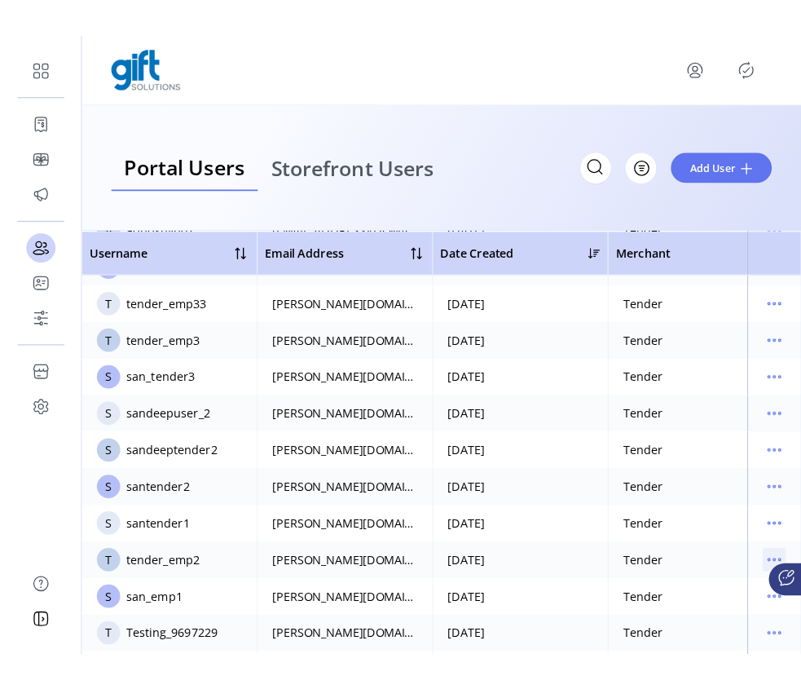
scroll to position [502, 0]
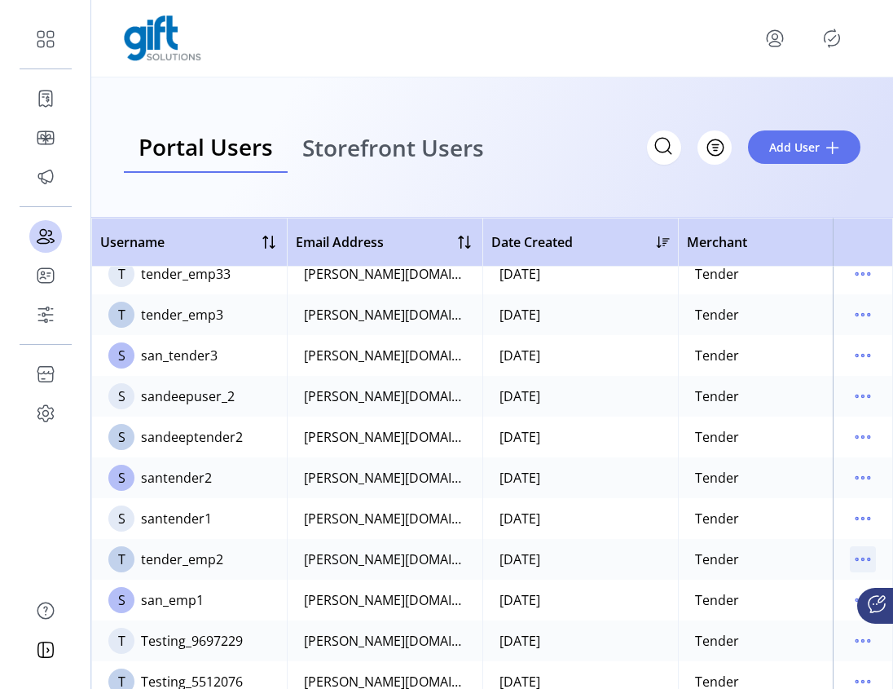
click at [857, 554] on icon "menu" at bounding box center [863, 559] width 26 height 26
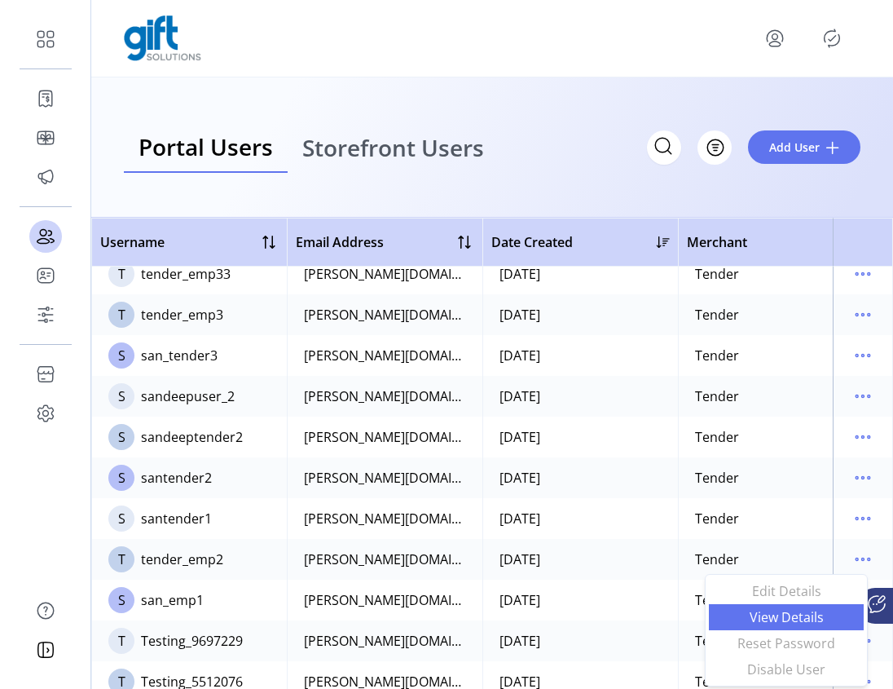
click at [795, 619] on span "View Details" at bounding box center [786, 616] width 135 height 13
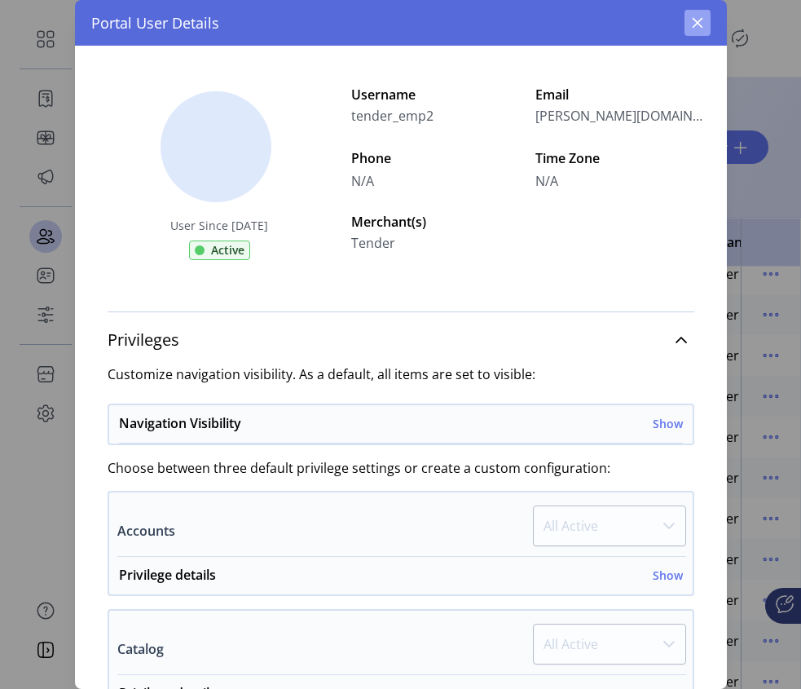
click at [701, 21] on icon "button" at bounding box center [697, 22] width 13 height 13
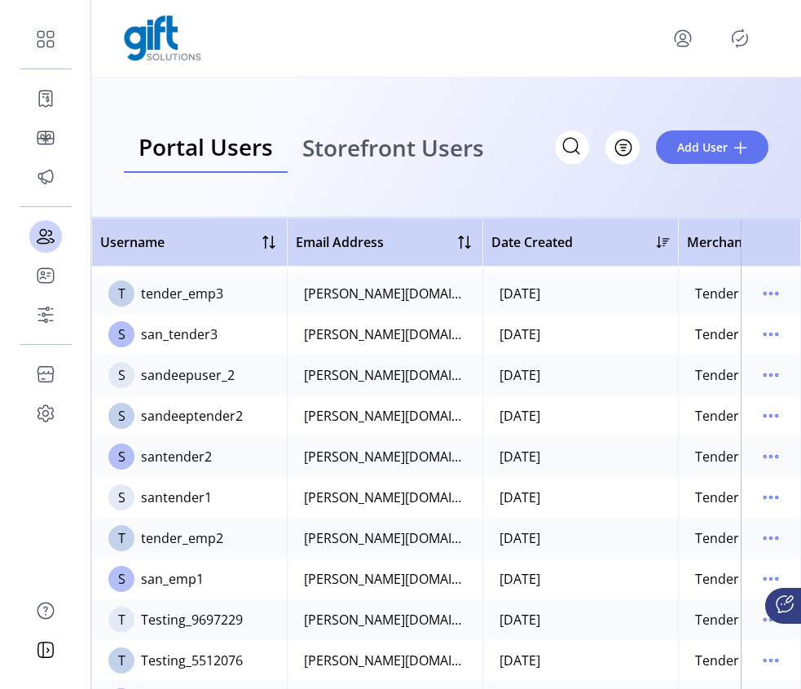
scroll to position [524, 0]
click at [760, 534] on icon "menu" at bounding box center [771, 537] width 26 height 26
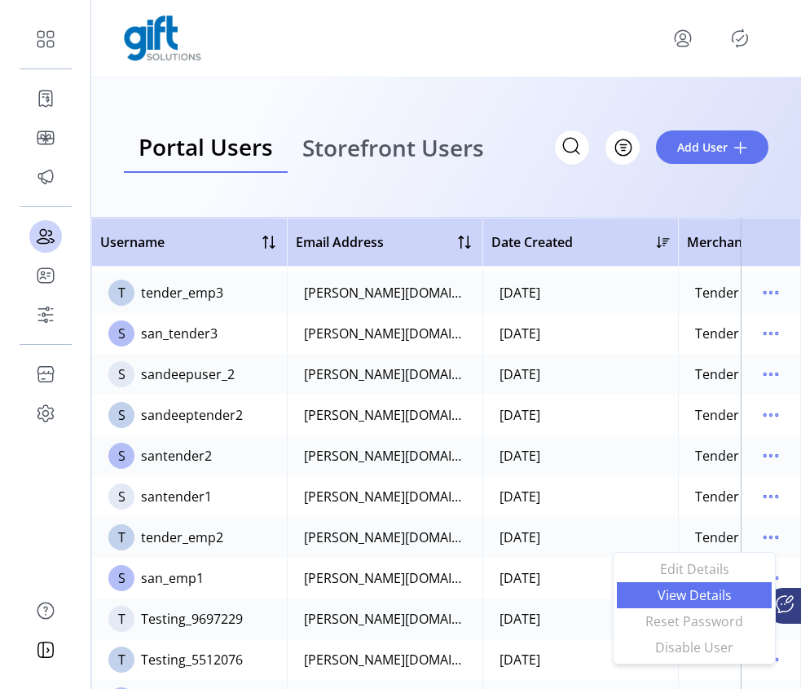
click at [713, 598] on span "View Details" at bounding box center [694, 594] width 135 height 13
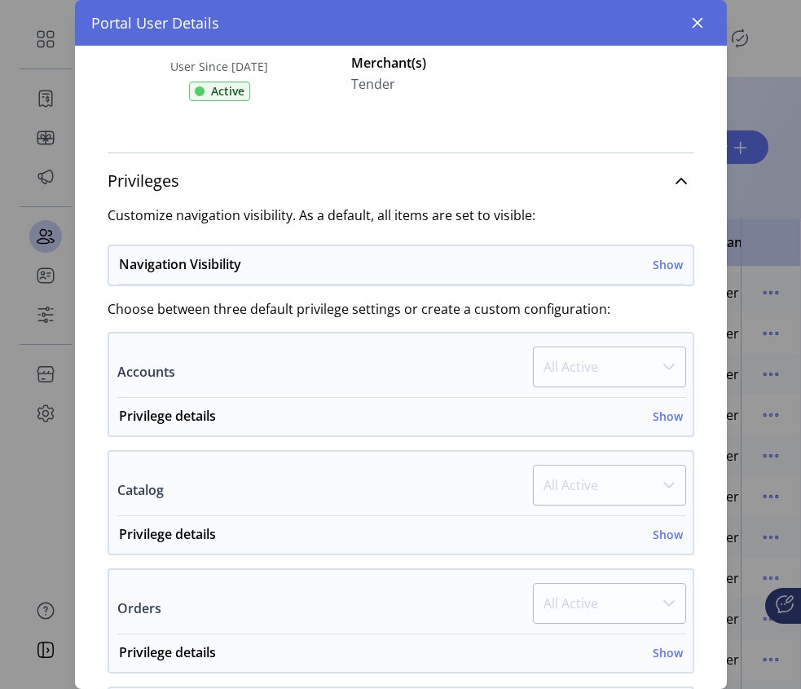
scroll to position [178, 0]
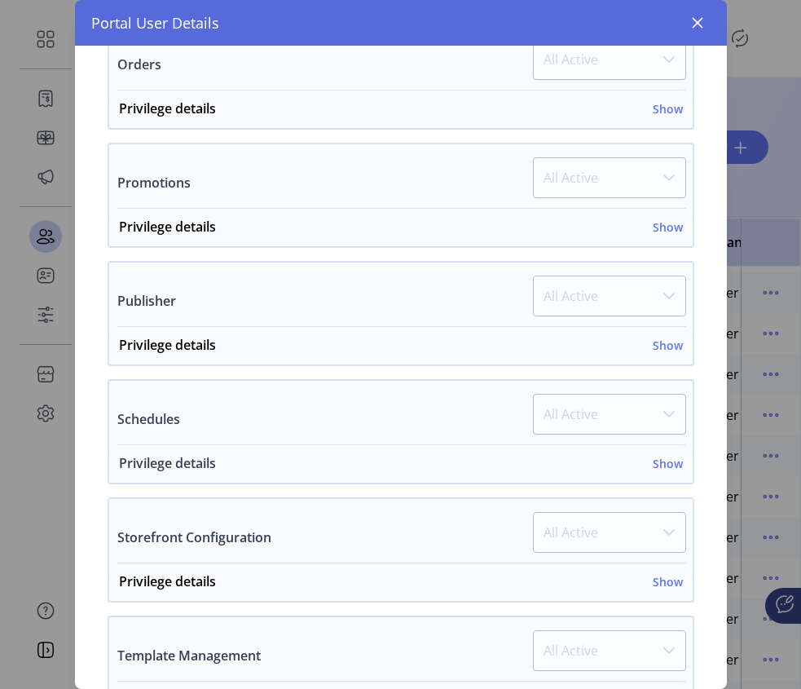
click at [658, 460] on h6 "Show" at bounding box center [668, 463] width 30 height 17
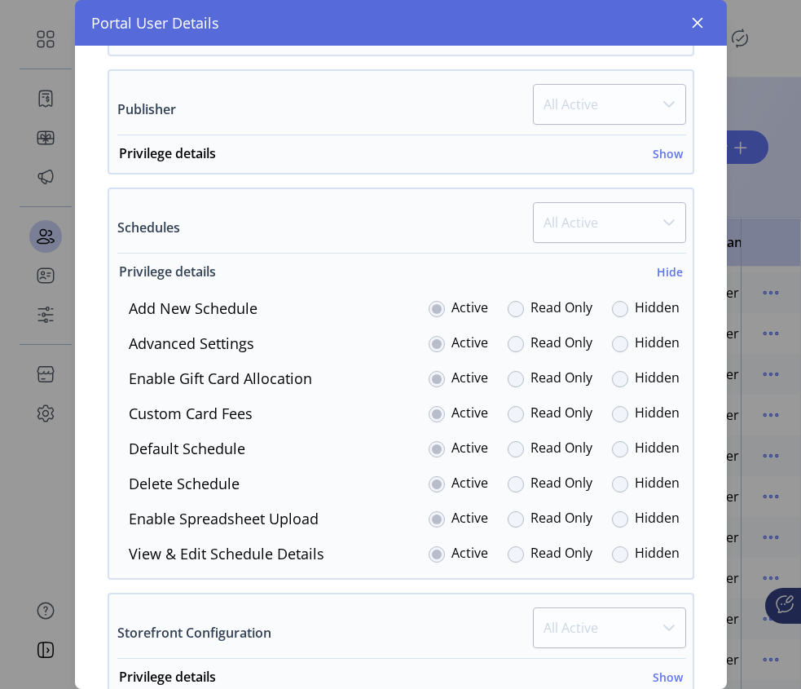
scroll to position [897, 0]
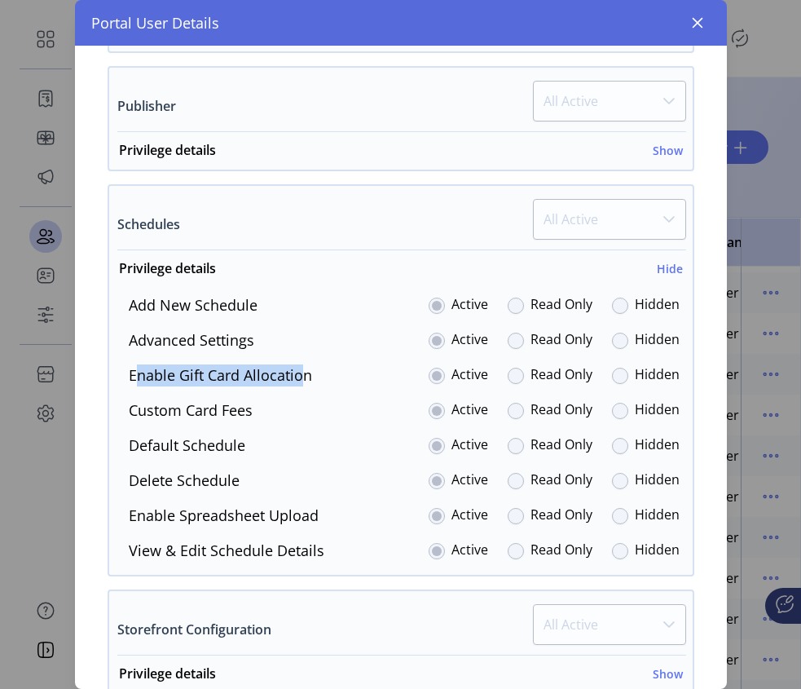
drag, startPoint x: 188, startPoint y: 372, endPoint x: 306, endPoint y: 377, distance: 117.5
click at [306, 377] on label "Enable gift card allocation" at bounding box center [220, 375] width 183 height 22
click at [317, 393] on div "Add New Schedule Active Read Only Hidden Advanced Settings Active Read Only Hid…" at bounding box center [401, 427] width 584 height 267
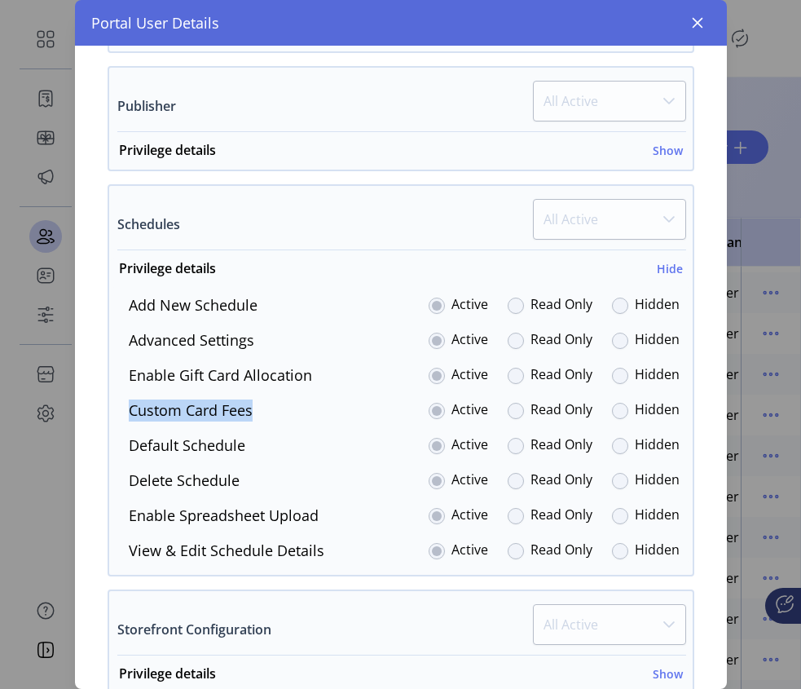
drag, startPoint x: 280, startPoint y: 412, endPoint x: 98, endPoint y: 408, distance: 181.8
click at [98, 408] on div "Privileges Customize navigation visibility. As a default, all items are set to …" at bounding box center [400, 231] width 619 height 1635
drag, startPoint x: 257, startPoint y: 443, endPoint x: 223, endPoint y: 442, distance: 33.5
click at [220, 442] on div "Default Schedule Active Read Only Hidden" at bounding box center [398, 445] width 564 height 22
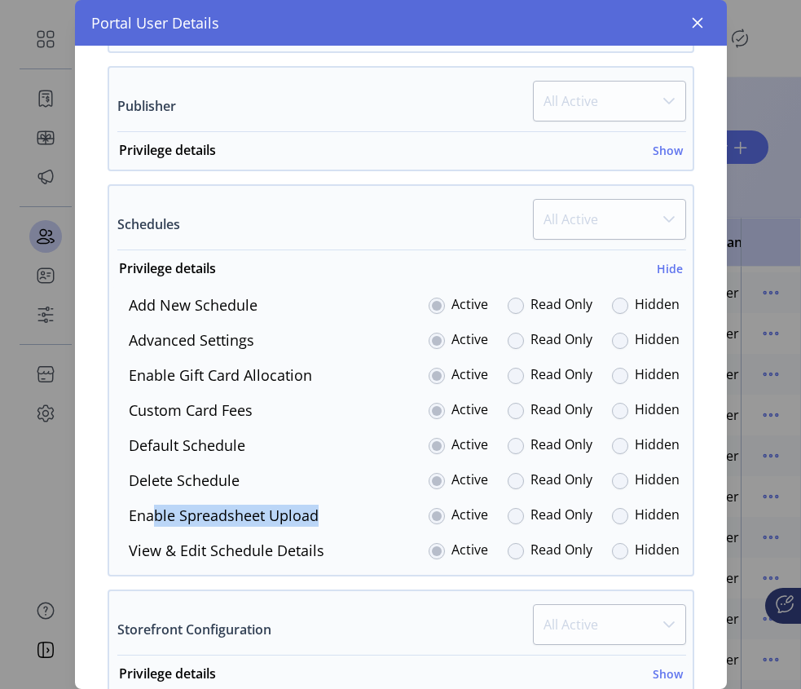
drag, startPoint x: 321, startPoint y: 518, endPoint x: 151, endPoint y: 514, distance: 170.4
click at [151, 514] on div "Enable spreadsheet upload Active Read Only Hidden" at bounding box center [398, 515] width 564 height 22
click at [334, 506] on div "Enable spreadsheet upload Active Read Only Hidden" at bounding box center [398, 515] width 564 height 22
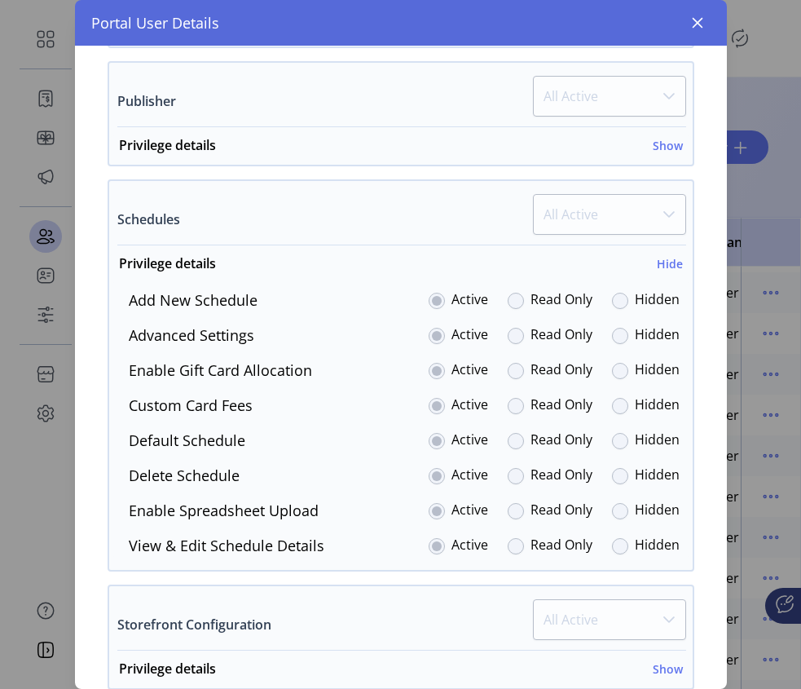
scroll to position [914, 0]
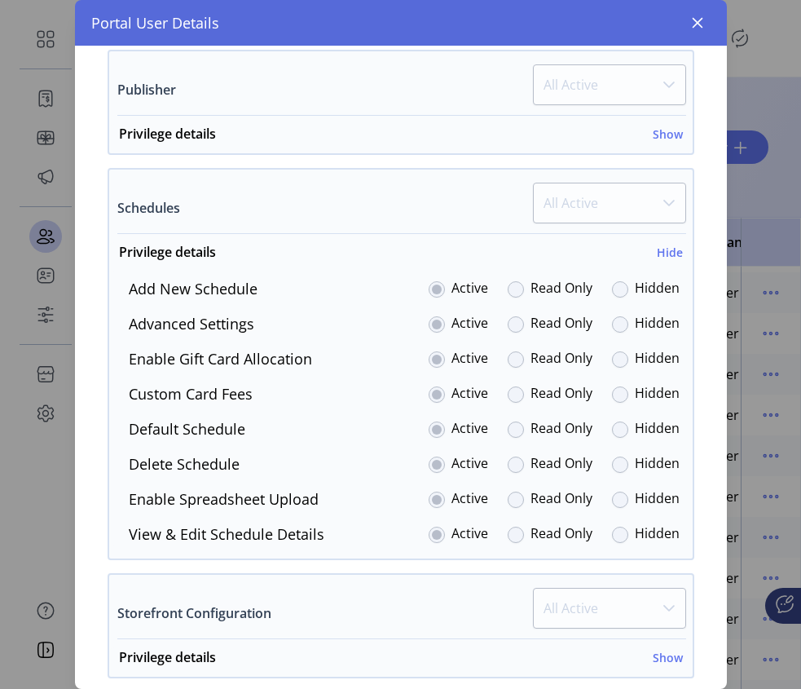
click at [513, 287] on div at bounding box center [516, 289] width 16 height 16
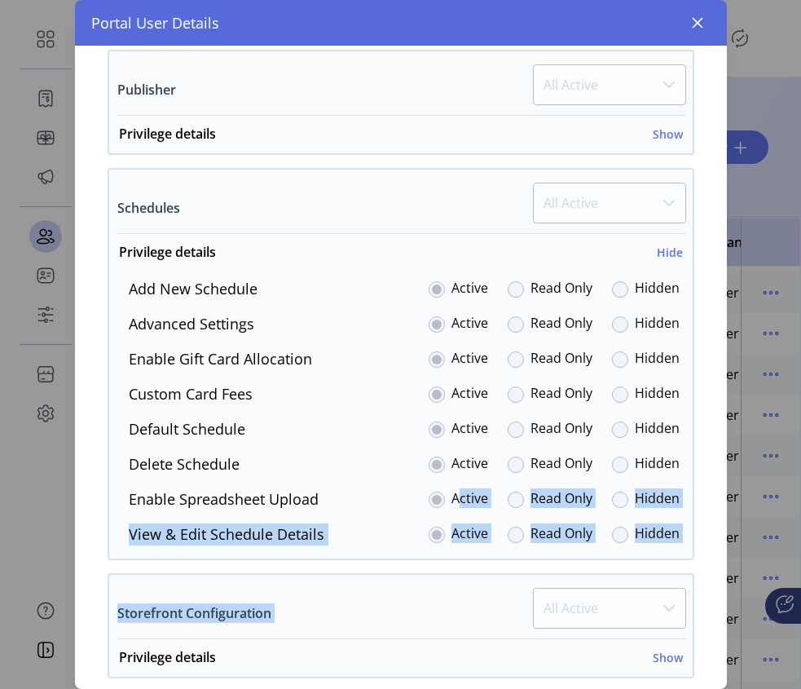
drag, startPoint x: 415, startPoint y: 524, endPoint x: 430, endPoint y: 372, distance: 152.4
click at [415, 603] on div "Customize navigation visibility. As a default, all items are set to visible: Na…" at bounding box center [401, 187] width 587 height 1486
click at [436, 262] on div "Privilege details Hide" at bounding box center [401, 256] width 564 height 29
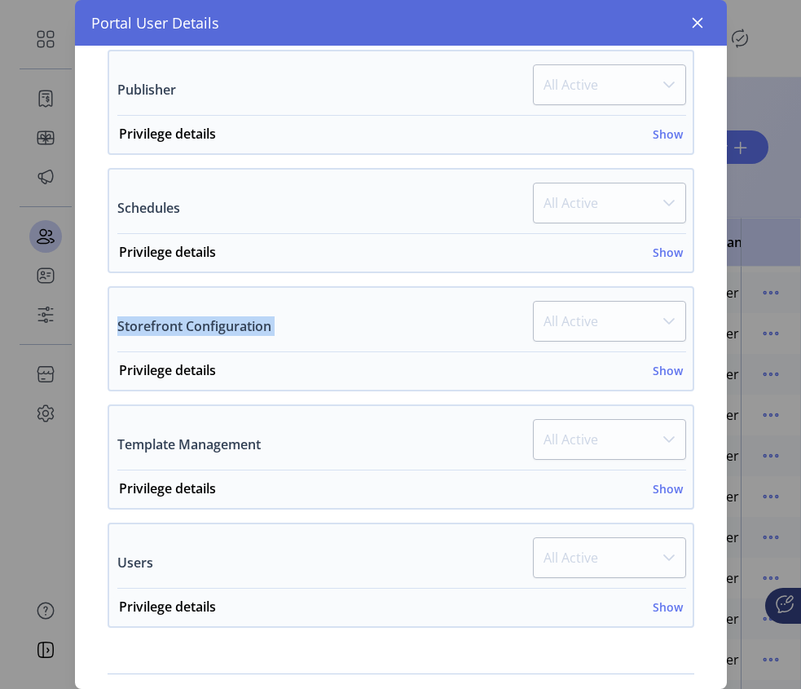
click at [430, 303] on div "Customize navigation visibility. As a default, all items are set to visible: Na…" at bounding box center [401, 44] width 587 height 1200
click at [653, 254] on h6 "Show" at bounding box center [668, 252] width 30 height 17
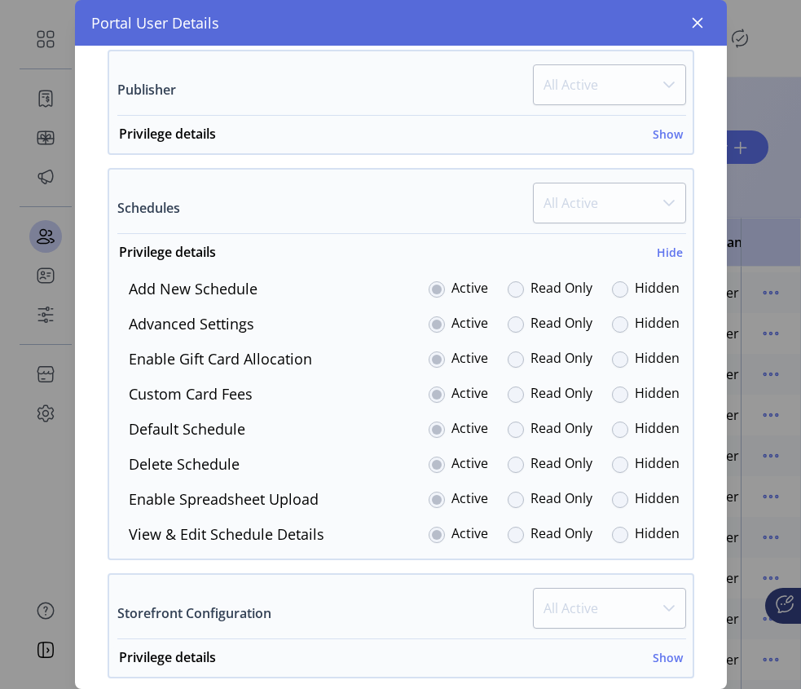
click at [415, 310] on div "Add New Schedule Active Read Only Hidden Advanced Settings Active Read Only Hid…" at bounding box center [401, 411] width 584 height 267
drag, startPoint x: 124, startPoint y: 393, endPoint x: 243, endPoint y: 396, distance: 119.0
click at [243, 396] on div "Custom Card Fees Active Read Only Hidden" at bounding box center [398, 394] width 564 height 22
drag, startPoint x: 268, startPoint y: 399, endPoint x: 253, endPoint y: 399, distance: 14.7
click at [253, 399] on div "Custom Card Fees Active Read Only Hidden" at bounding box center [398, 394] width 564 height 22
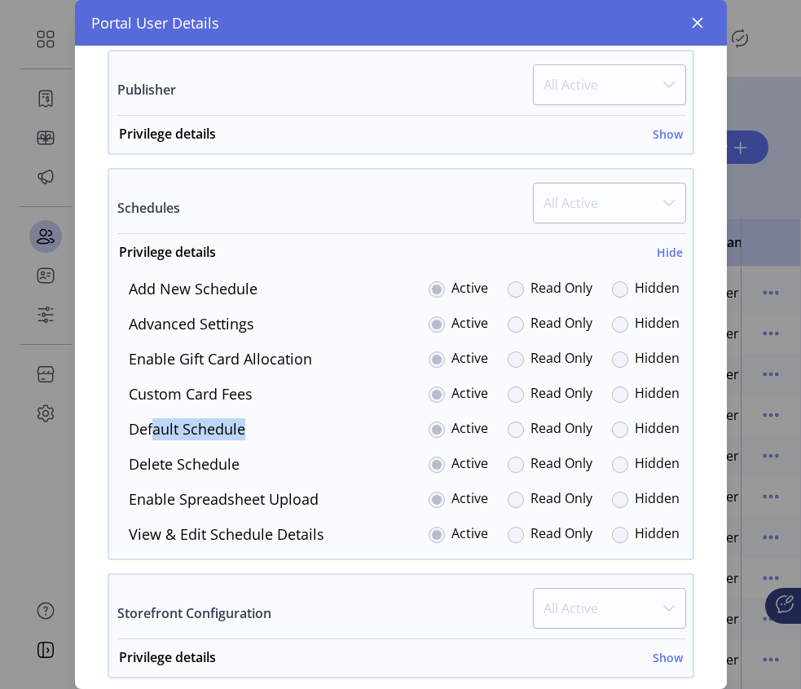
drag, startPoint x: 194, startPoint y: 429, endPoint x: 286, endPoint y: 385, distance: 102.1
click at [156, 428] on div "Default Schedule Active Read Only Hidden" at bounding box center [398, 429] width 564 height 22
click at [286, 385] on div "Custom Card Fees Active Read Only Hidden" at bounding box center [398, 394] width 564 height 22
drag, startPoint x: 275, startPoint y: 397, endPoint x: 128, endPoint y: 400, distance: 146.7
click at [128, 400] on div "Custom Card Fees Active Read Only Hidden" at bounding box center [398, 394] width 564 height 22
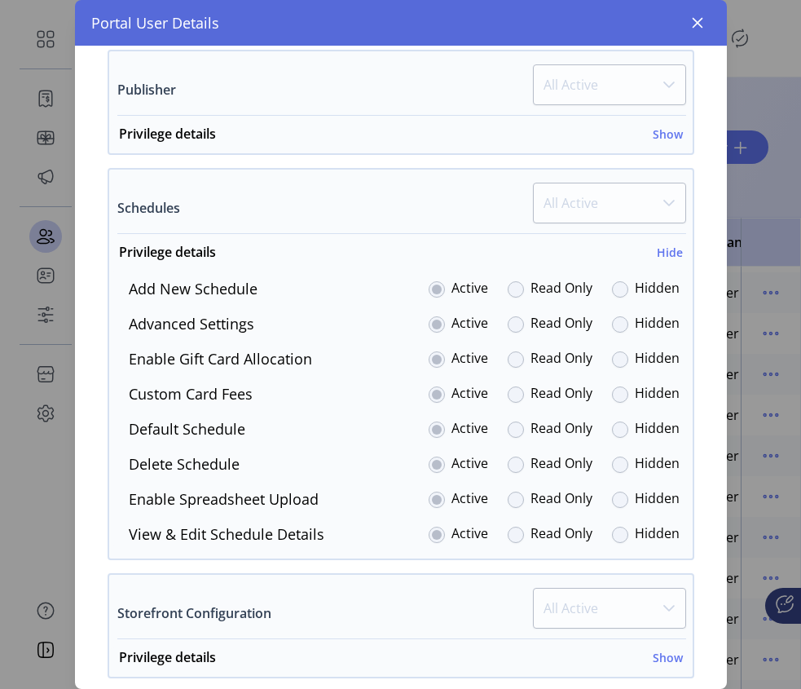
click at [285, 341] on div "Add New Schedule Active Read Only Hidden Advanced Settings Active Read Only Hid…" at bounding box center [401, 411] width 584 height 267
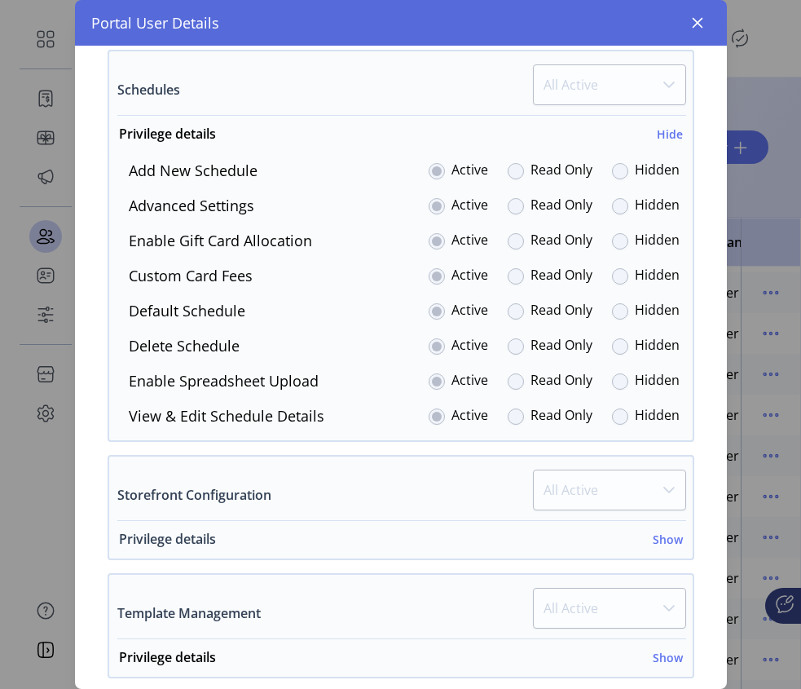
scroll to position [1042, 0]
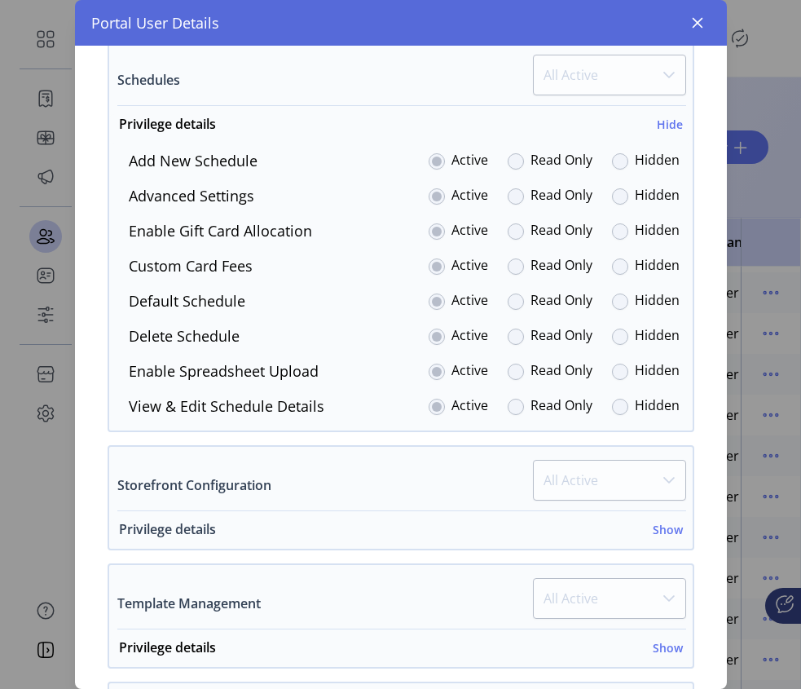
click at [658, 529] on h6 "Show" at bounding box center [668, 529] width 30 height 17
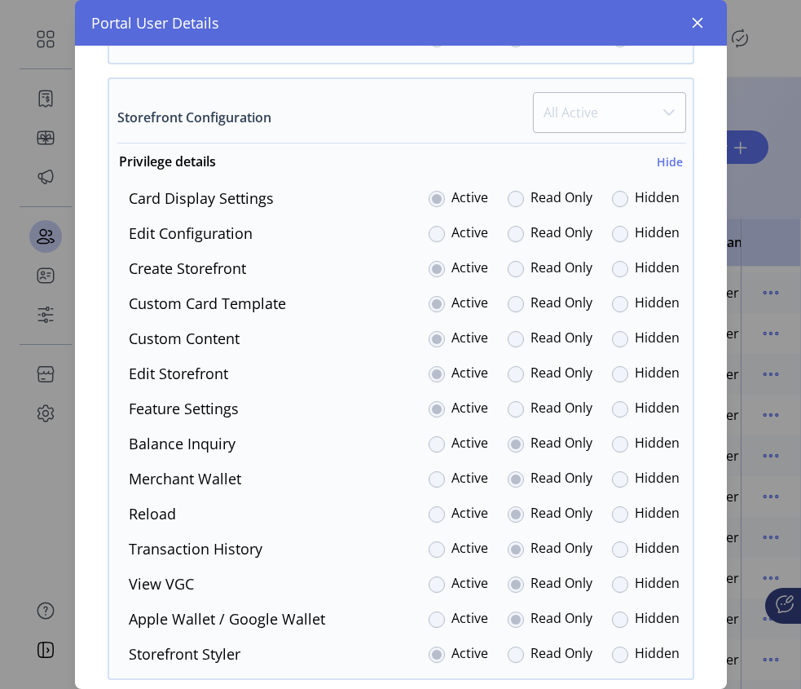
scroll to position [1427, 0]
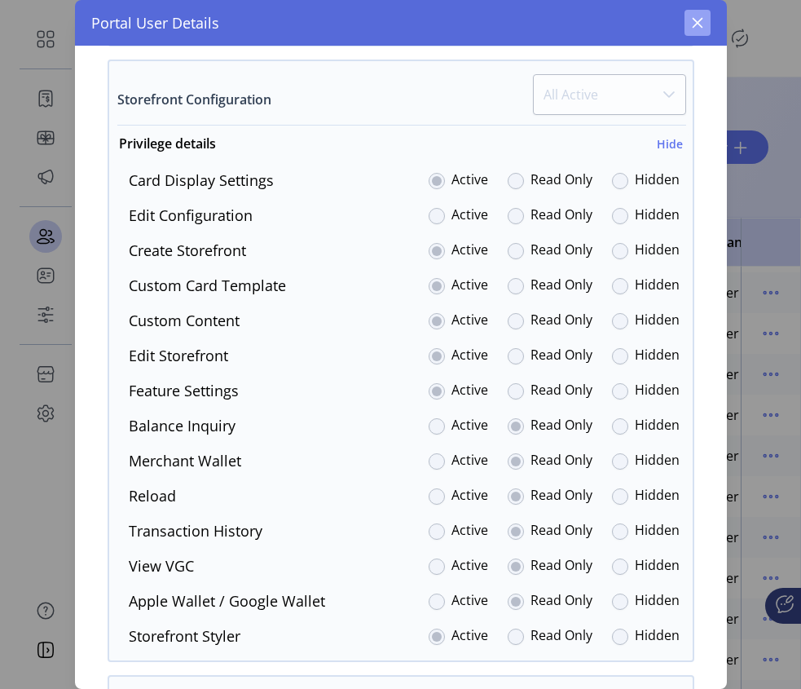
click at [705, 19] on button "button" at bounding box center [698, 23] width 26 height 26
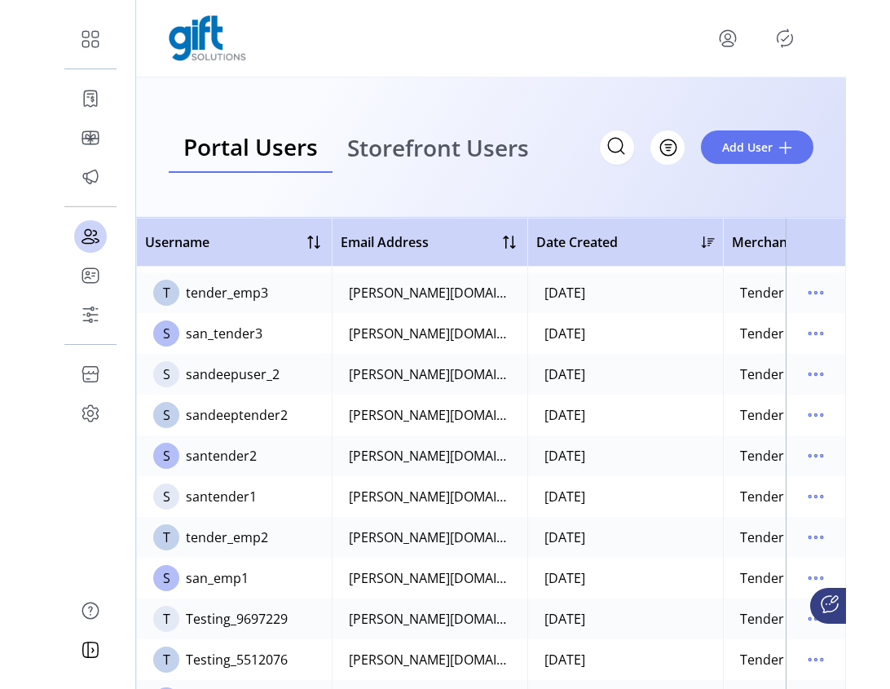
scroll to position [2909, 0]
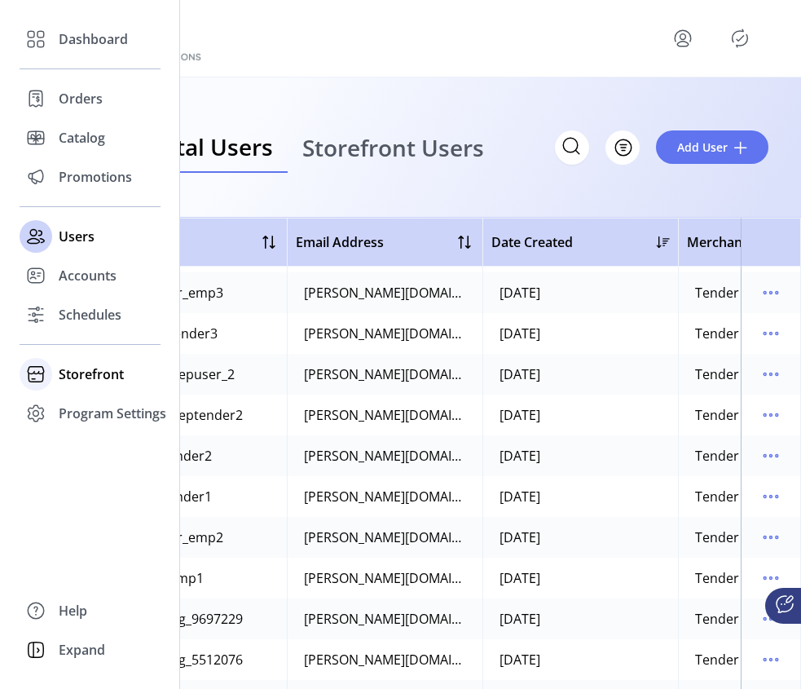
click at [85, 375] on span "Storefront" at bounding box center [91, 374] width 65 height 20
click at [99, 412] on span "Configuration" at bounding box center [102, 407] width 86 height 20
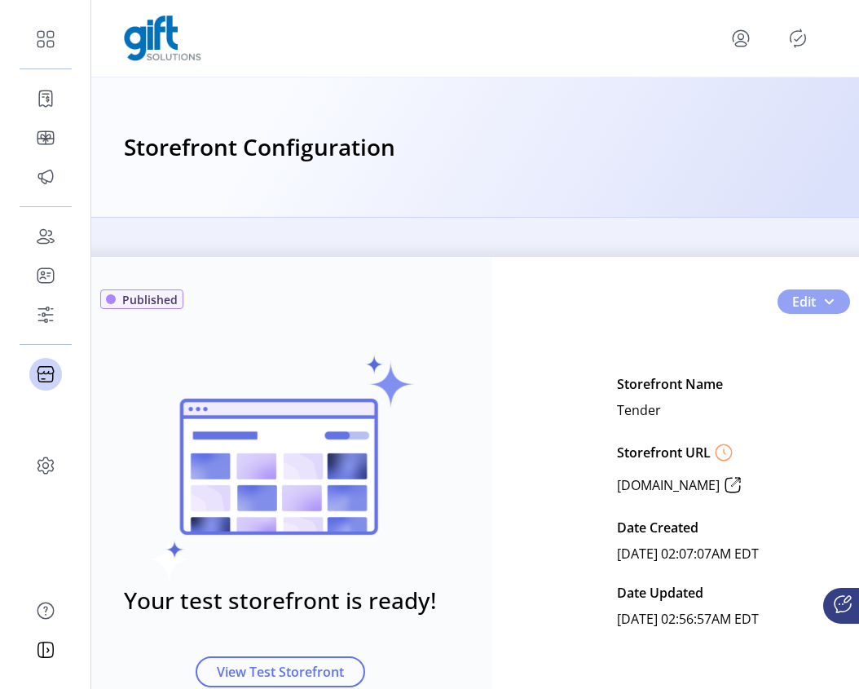
click at [830, 304] on span "button" at bounding box center [828, 301] width 13 height 13
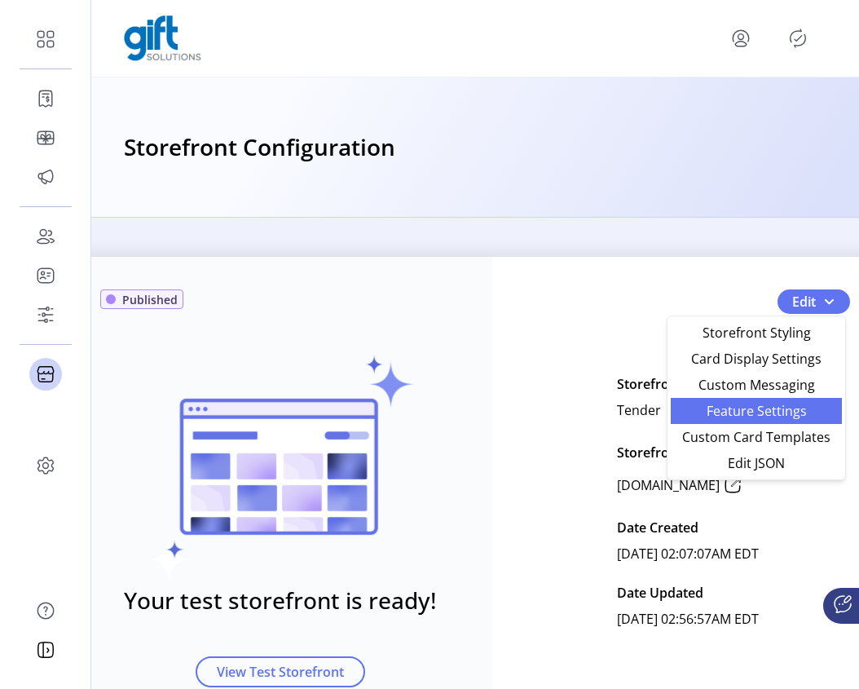
click at [767, 412] on span "Feature Settings" at bounding box center [756, 410] width 152 height 13
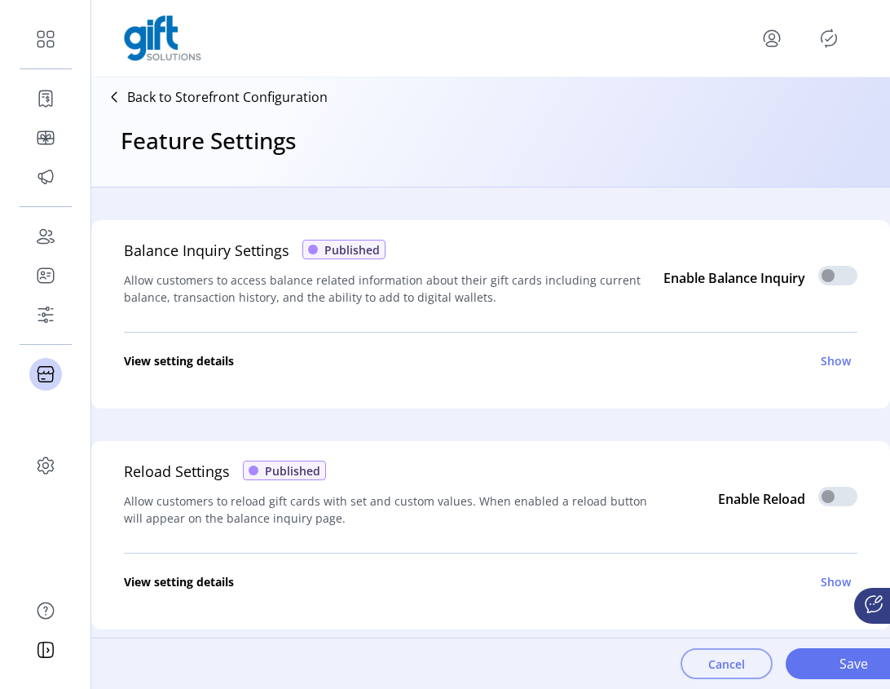
click at [704, 658] on button "Cancel" at bounding box center [726, 663] width 92 height 31
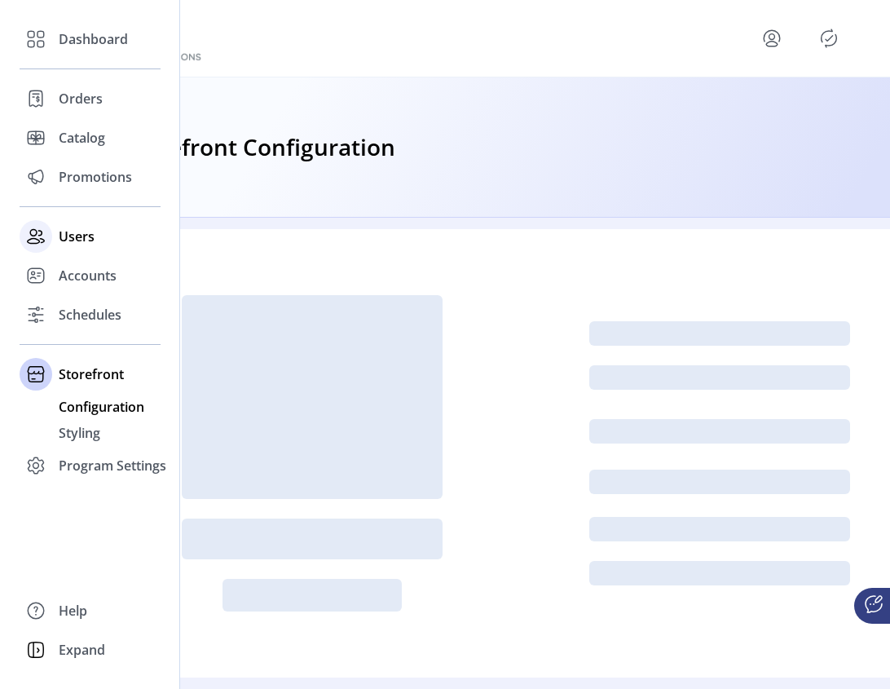
click at [84, 246] on div "Users" at bounding box center [90, 236] width 141 height 39
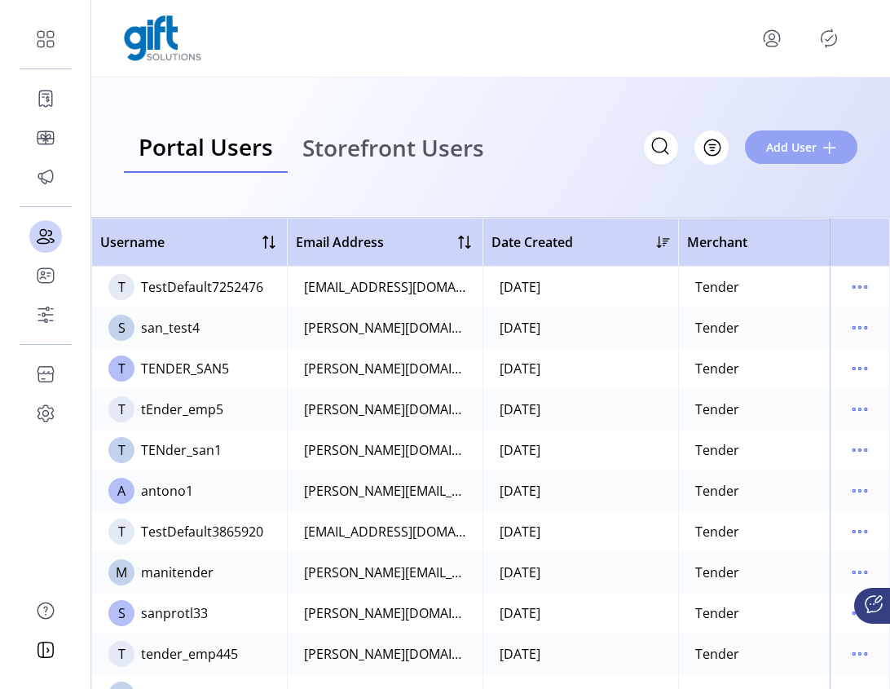
click at [813, 148] on span "Add User" at bounding box center [791, 147] width 51 height 17
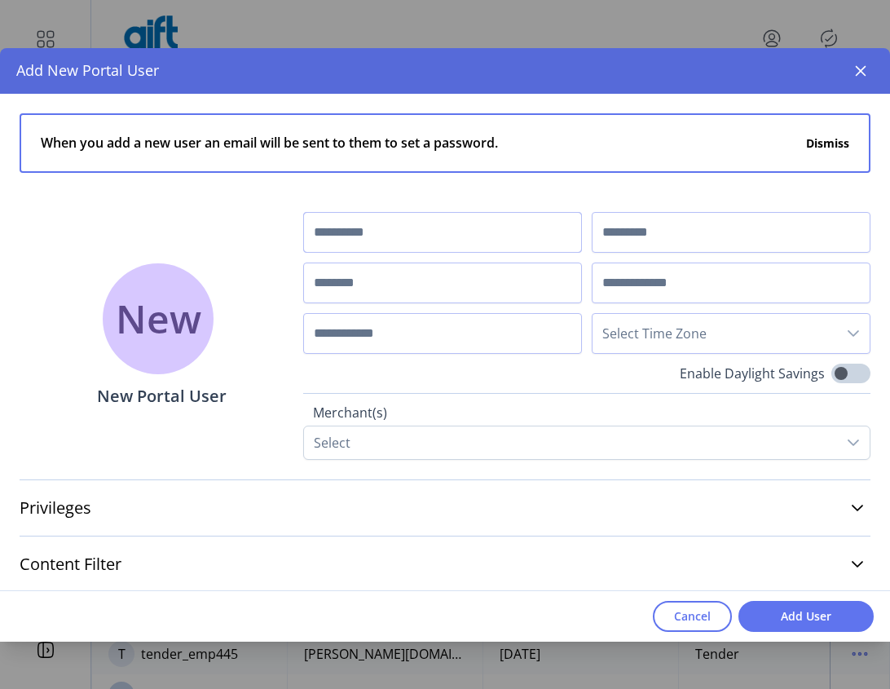
click at [364, 249] on input "text" at bounding box center [442, 232] width 279 height 41
type input "*****"
type input "*******"
click at [371, 289] on input "text" at bounding box center [442, 282] width 279 height 41
type input "*****"
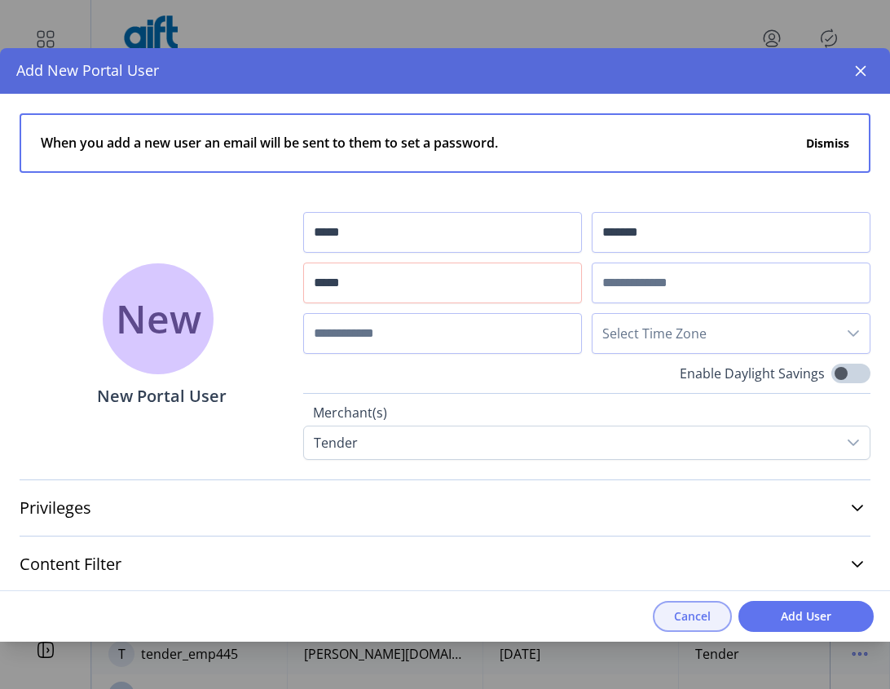
click at [681, 612] on span "Cancel" at bounding box center [692, 615] width 37 height 17
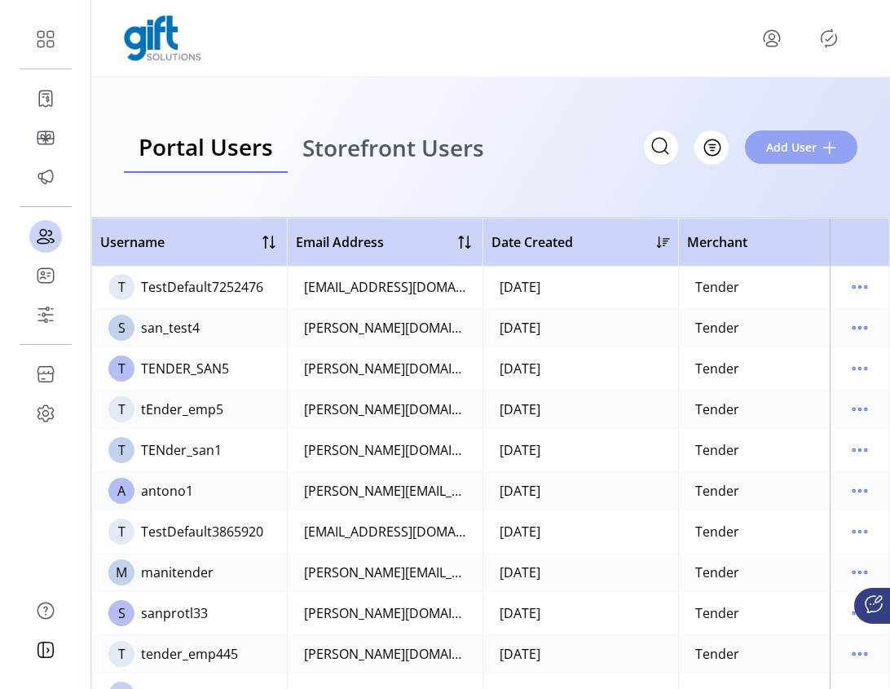
click at [814, 148] on span "Add User" at bounding box center [791, 147] width 51 height 17
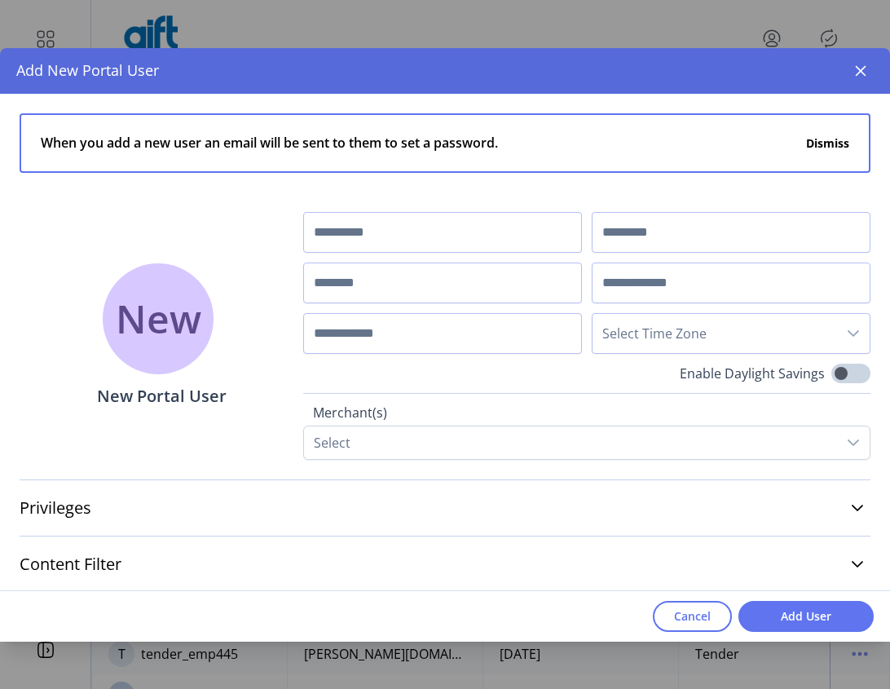
click at [313, 204] on p-card "When you add a new user an email will be sent to them to set a password. Dismiss" at bounding box center [445, 162] width 851 height 99
click at [341, 229] on input "text" at bounding box center [442, 232] width 279 height 41
type input "*****"
type input "*******"
type input "*"
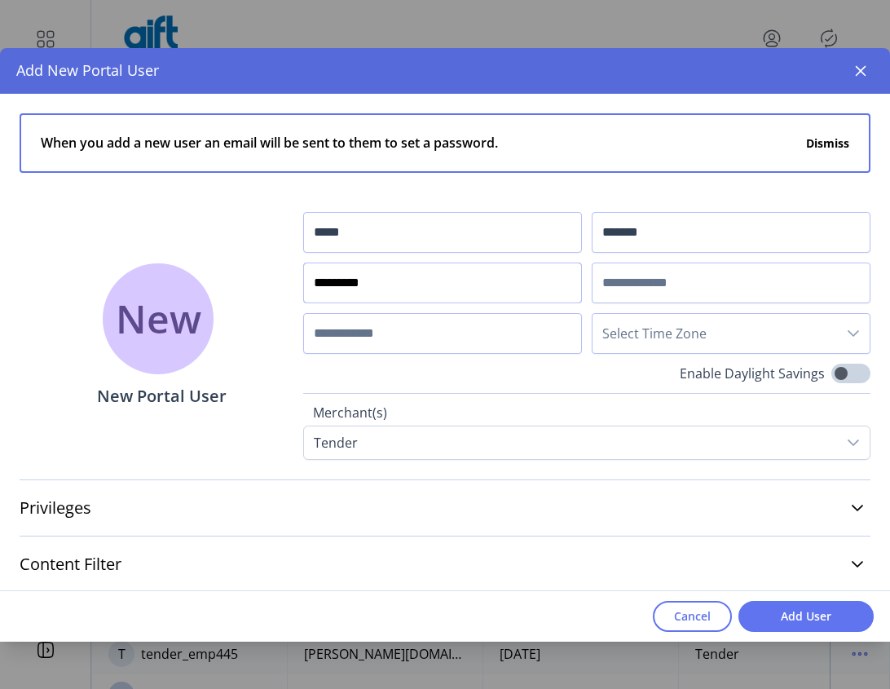
type input "*********"
click at [724, 288] on input "text" at bounding box center [731, 282] width 279 height 41
type input "**********"
click at [359, 326] on input "text" at bounding box center [442, 333] width 279 height 41
type input "**********"
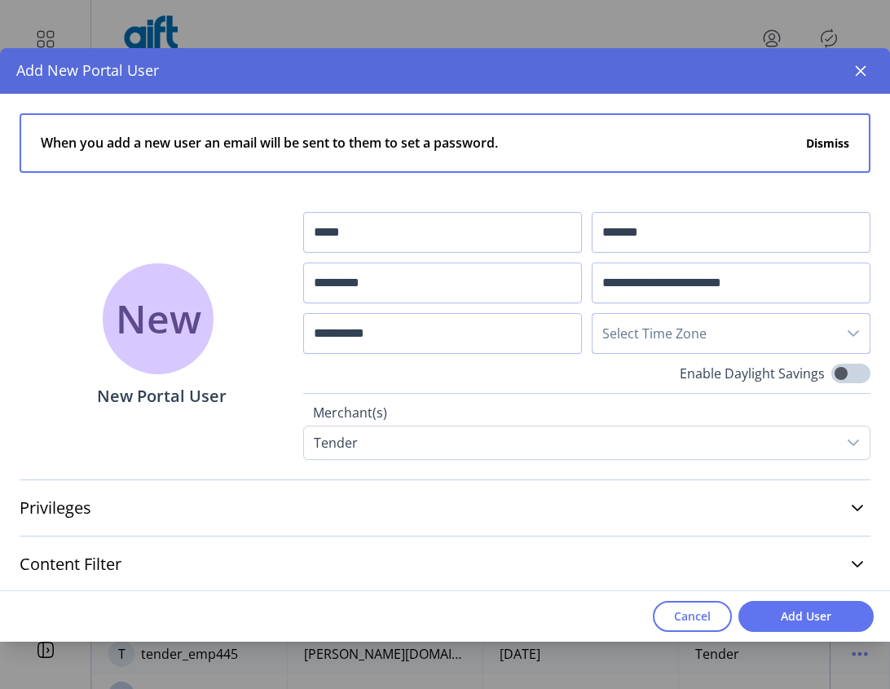
click at [655, 323] on span "Select Time Zone" at bounding box center [714, 333] width 244 height 39
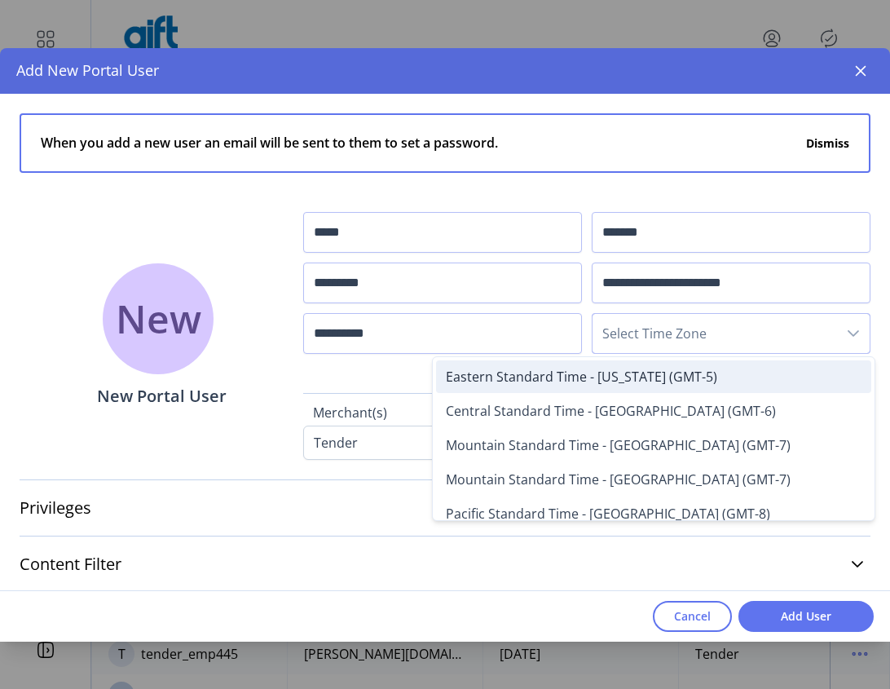
click at [627, 387] on li "Eastern Standard Time - New York (GMT-5)" at bounding box center [653, 376] width 435 height 33
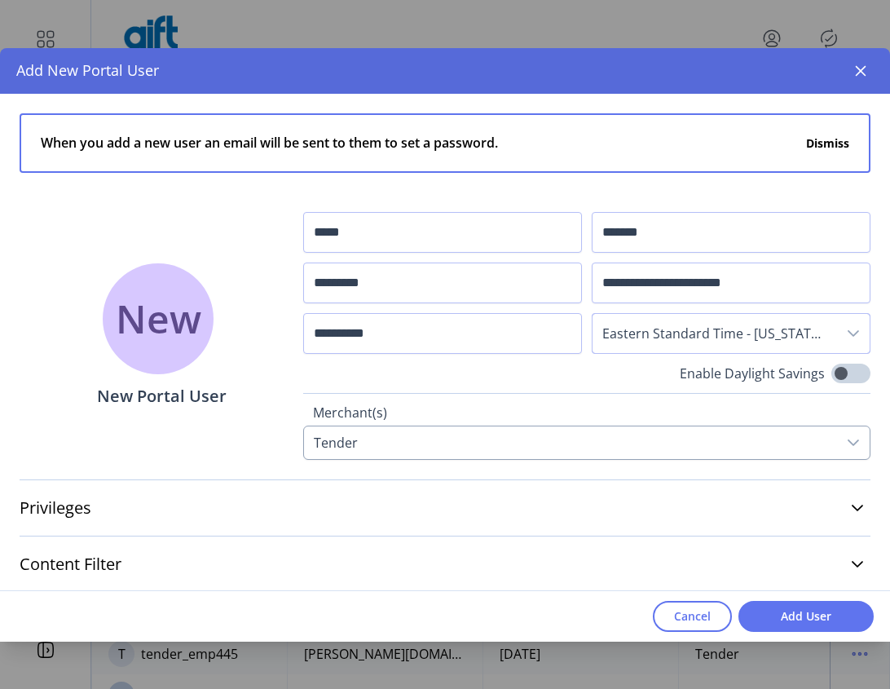
click at [552, 443] on div "Tender" at bounding box center [570, 442] width 533 height 33
click at [548, 447] on div "Tender" at bounding box center [570, 442] width 533 height 33
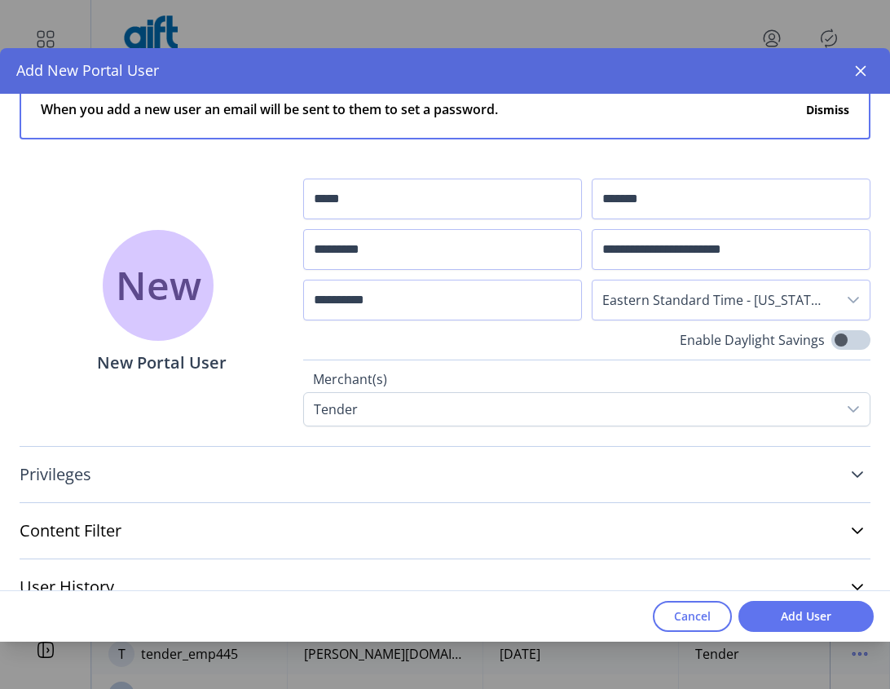
click at [380, 475] on link "Privileges" at bounding box center [445, 474] width 851 height 36
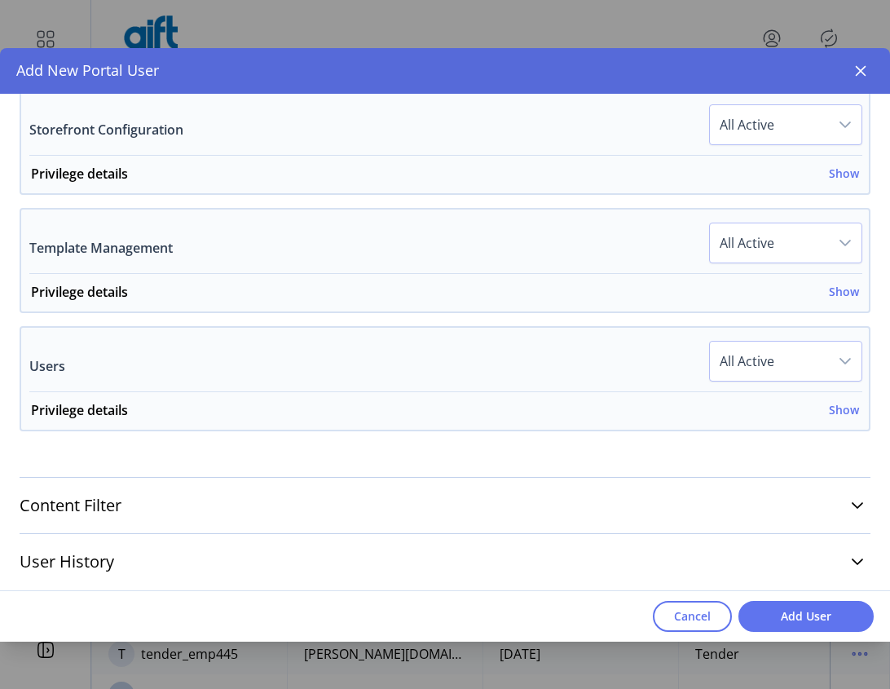
scroll to position [1237, 0]
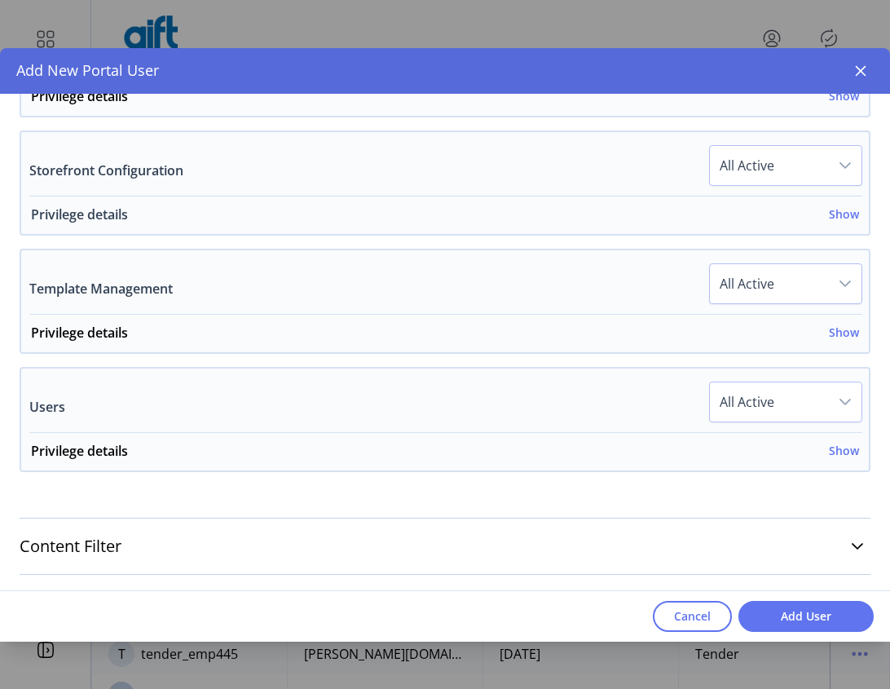
click at [829, 212] on h6 "Show" at bounding box center [844, 213] width 30 height 17
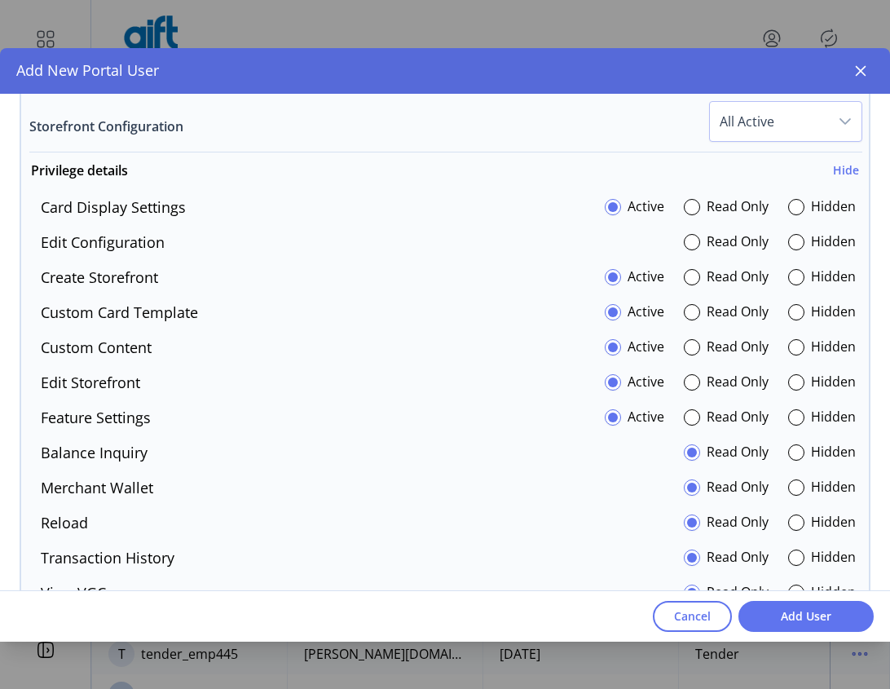
scroll to position [1210, 0]
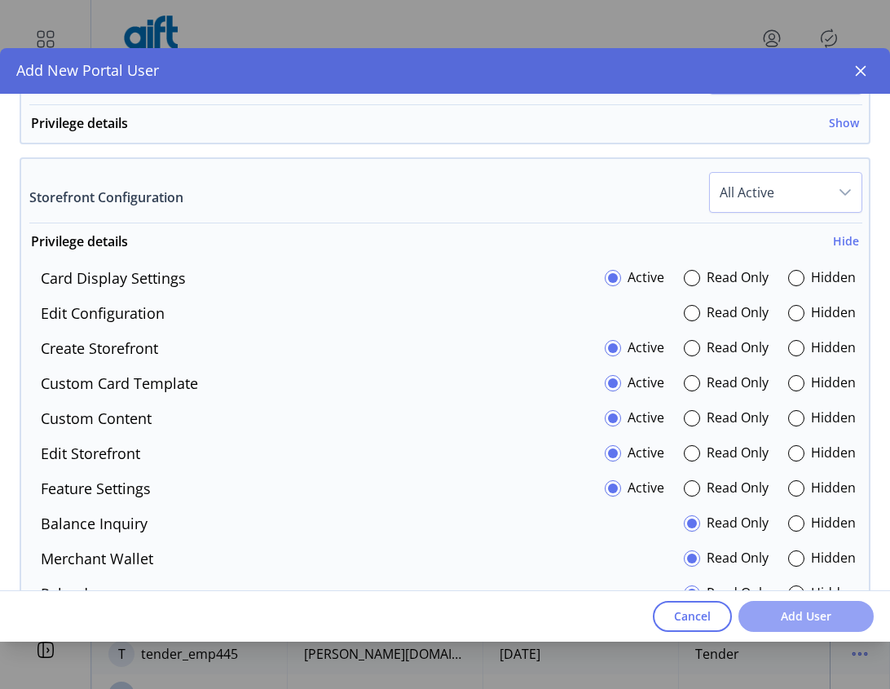
click at [804, 615] on span "Add User" at bounding box center [806, 615] width 93 height 17
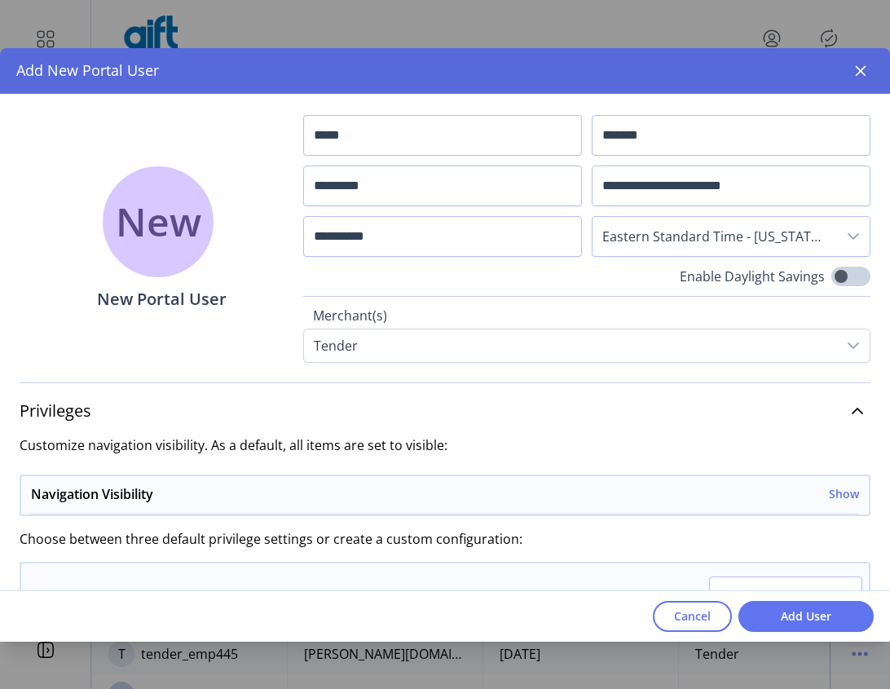
scroll to position [0, 0]
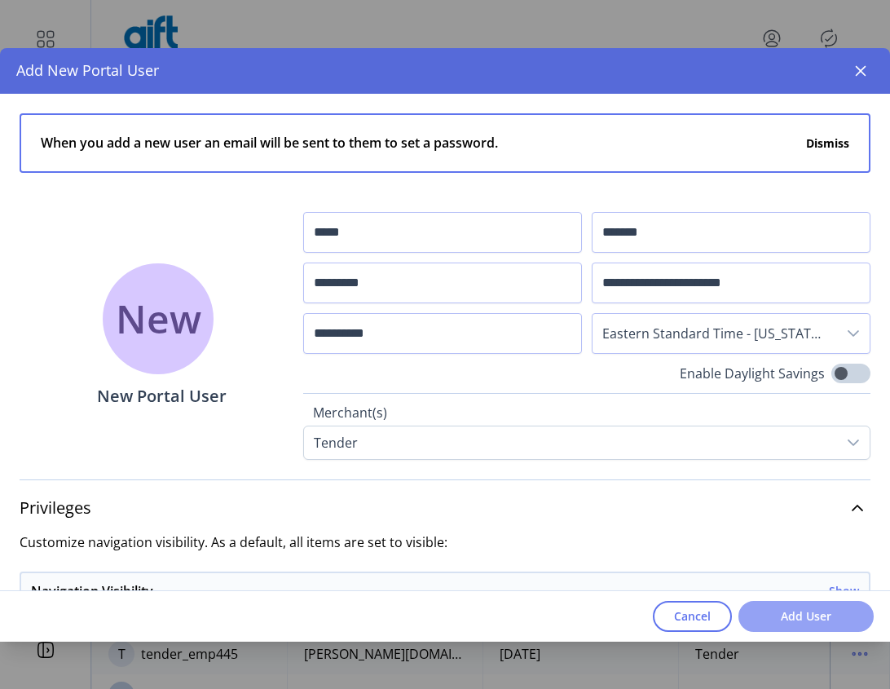
click at [791, 614] on span "Add User" at bounding box center [806, 615] width 93 height 17
click at [849, 66] on button "button" at bounding box center [861, 71] width 26 height 26
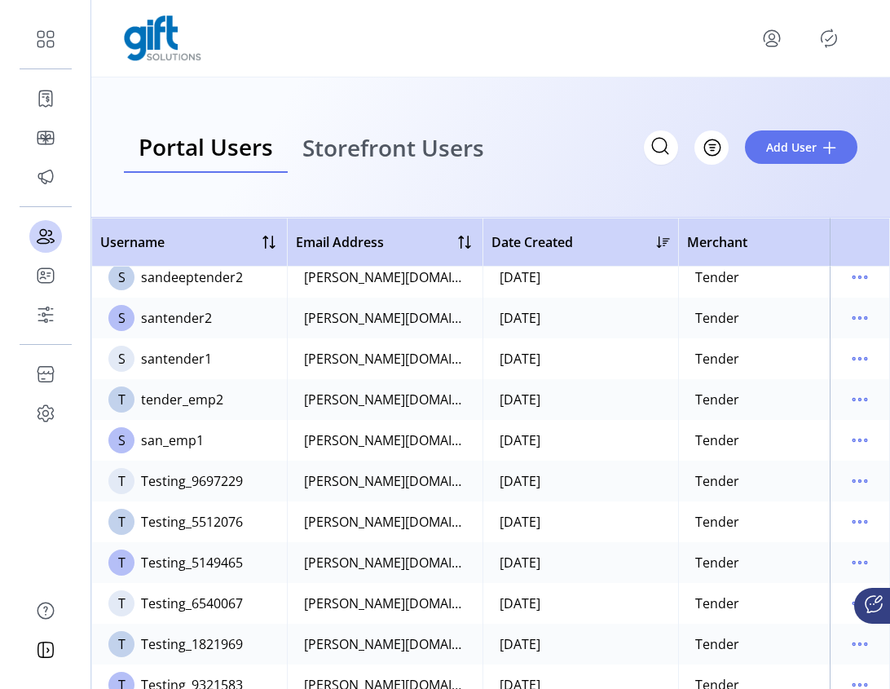
scroll to position [482, 0]
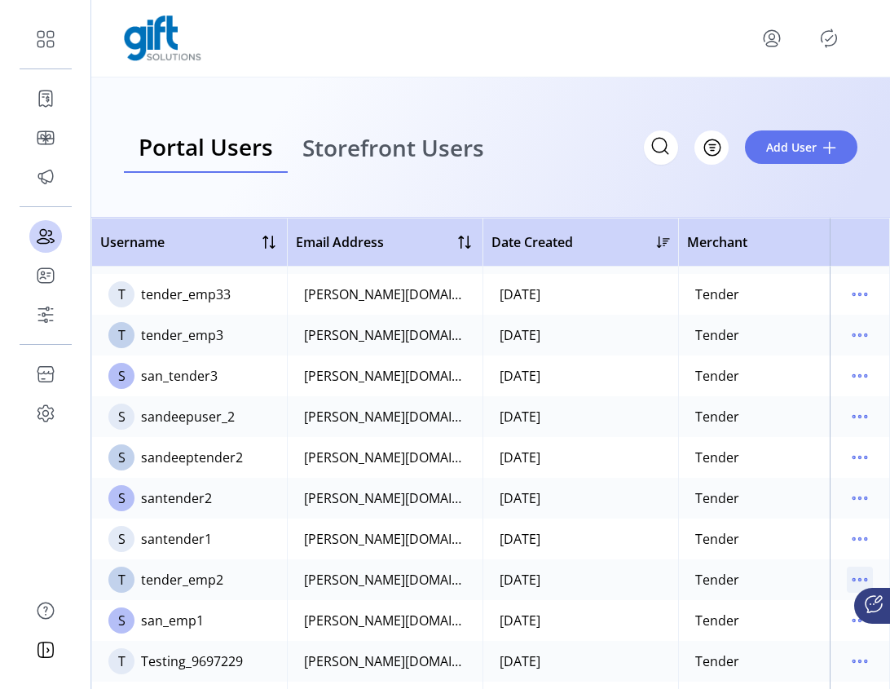
click at [854, 583] on icon "menu" at bounding box center [860, 579] width 26 height 26
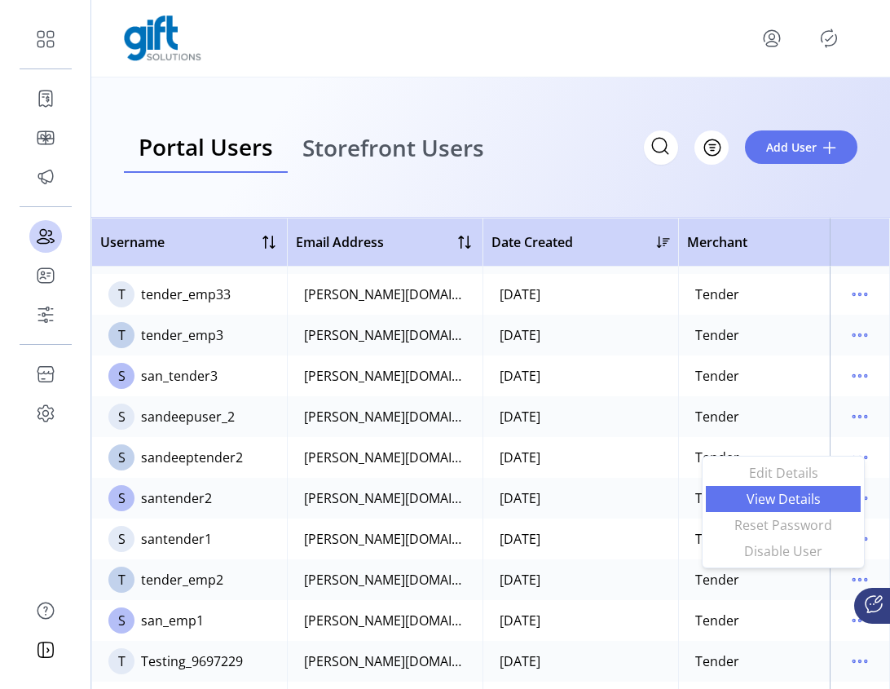
click at [780, 498] on span "View Details" at bounding box center [783, 498] width 135 height 13
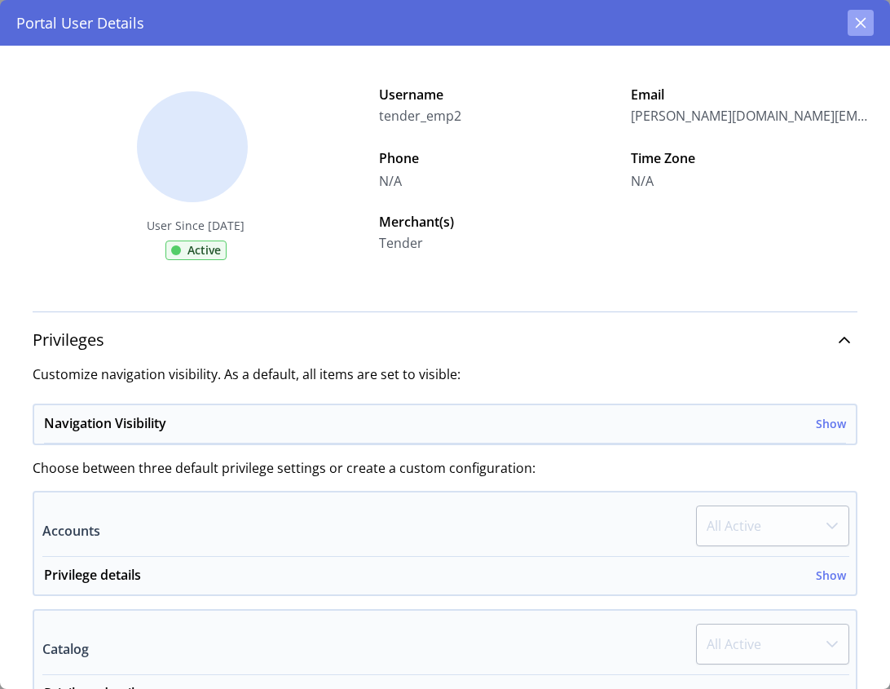
click at [859, 22] on icon "button" at bounding box center [861, 23] width 11 height 11
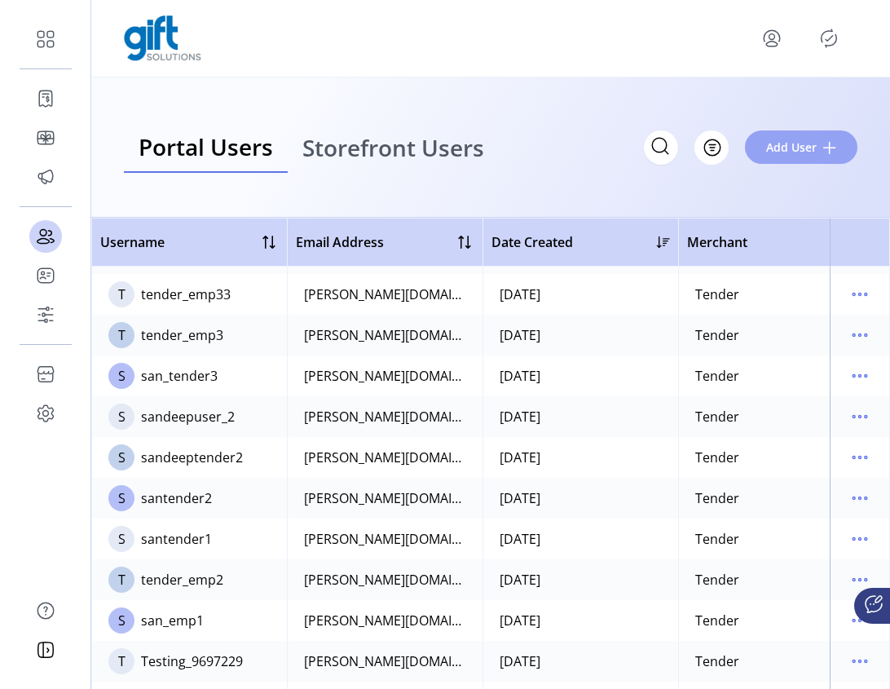
click at [809, 143] on span "Add User" at bounding box center [791, 147] width 51 height 17
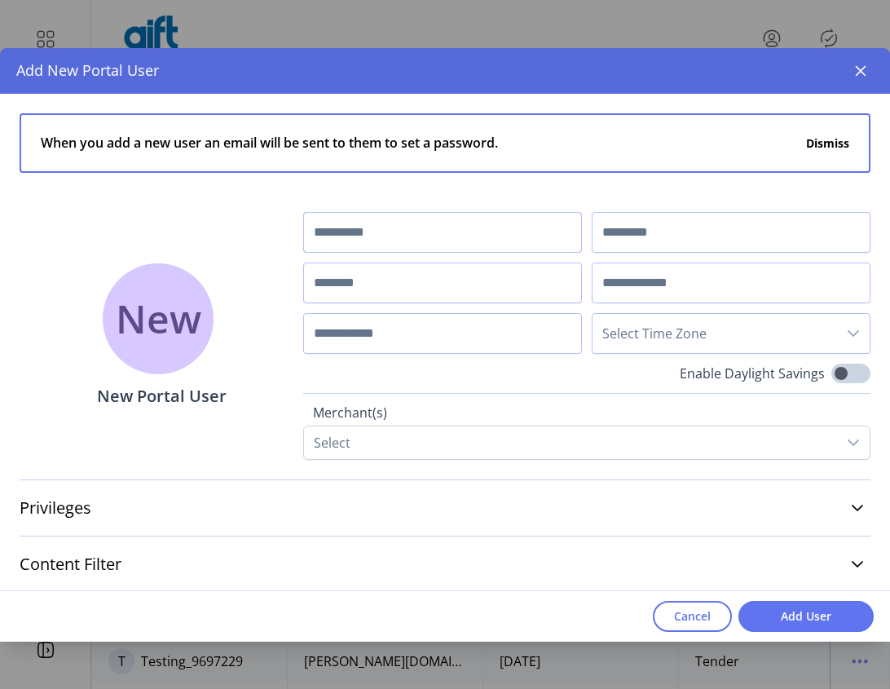
click at [425, 236] on input "text" at bounding box center [442, 232] width 279 height 41
type input "*****"
type input "*******"
click at [362, 277] on input "text" at bounding box center [442, 282] width 279 height 41
type input "*********"
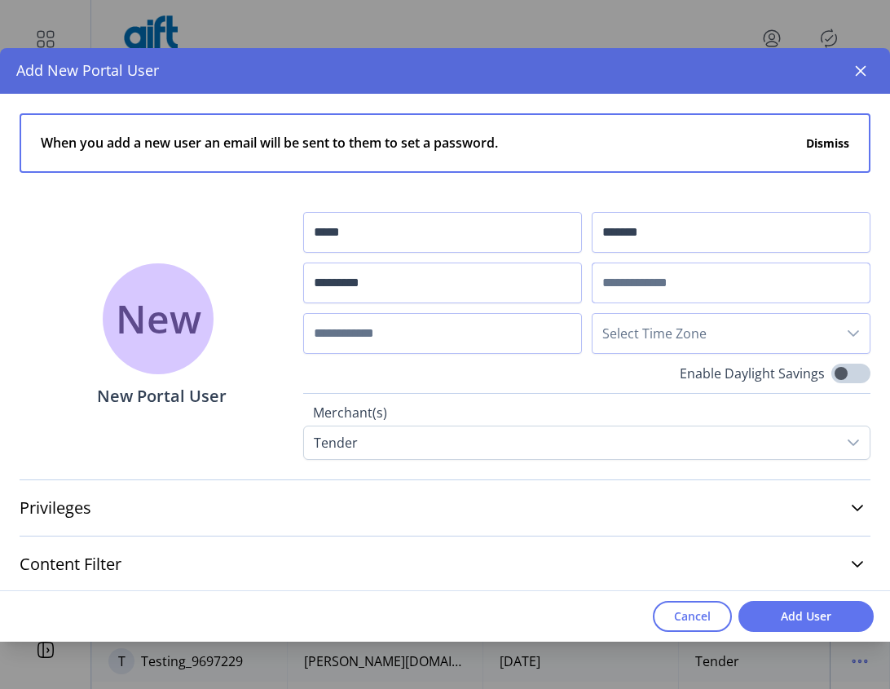
click at [699, 284] on input "text" at bounding box center [731, 282] width 279 height 41
type input "**********"
click at [429, 348] on input "text" at bounding box center [442, 333] width 279 height 41
type input "**********"
click at [733, 336] on span "Select Time Zone" at bounding box center [714, 333] width 244 height 39
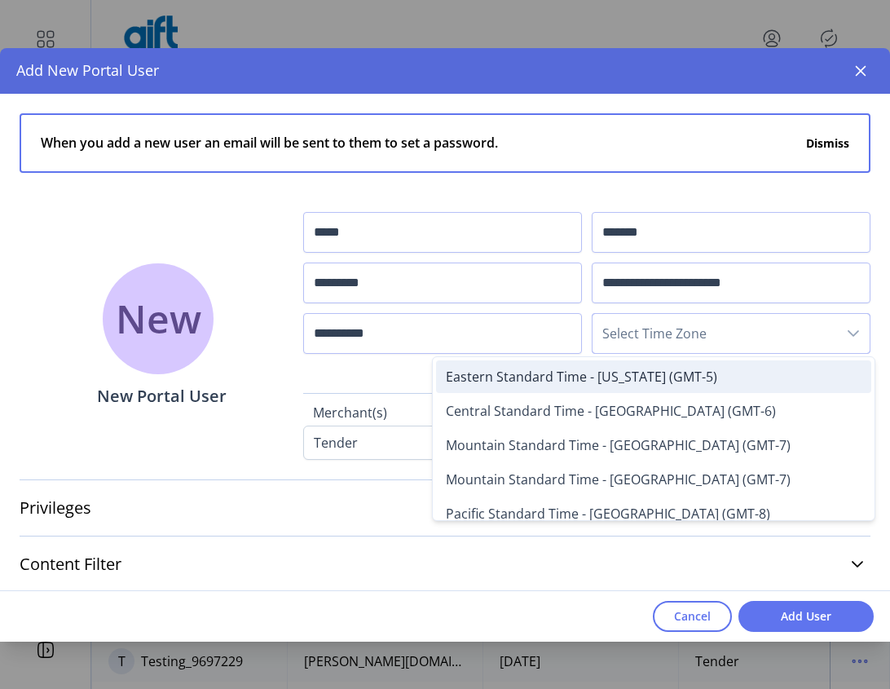
click at [614, 372] on span "Eastern Standard Time - New York (GMT-5)" at bounding box center [581, 377] width 271 height 18
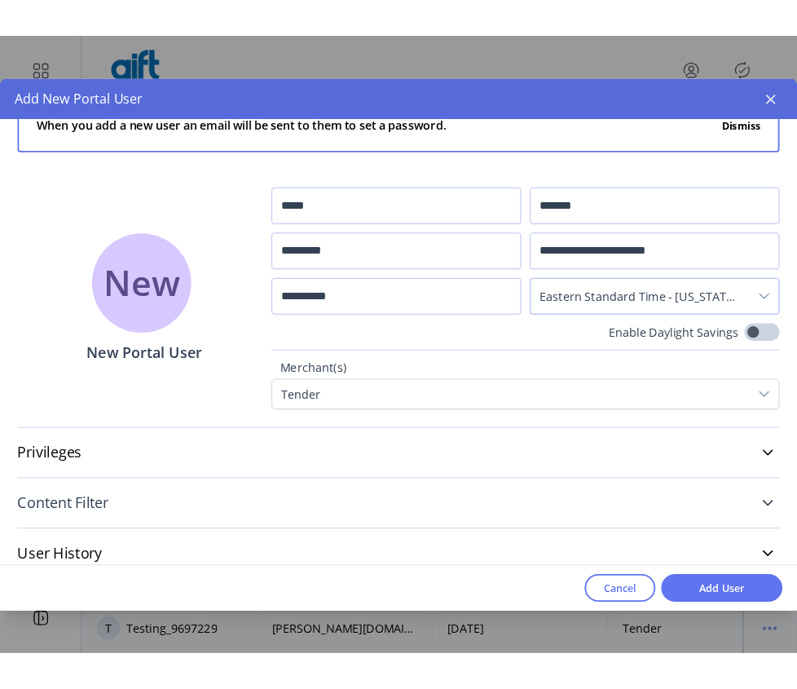
scroll to position [59, 0]
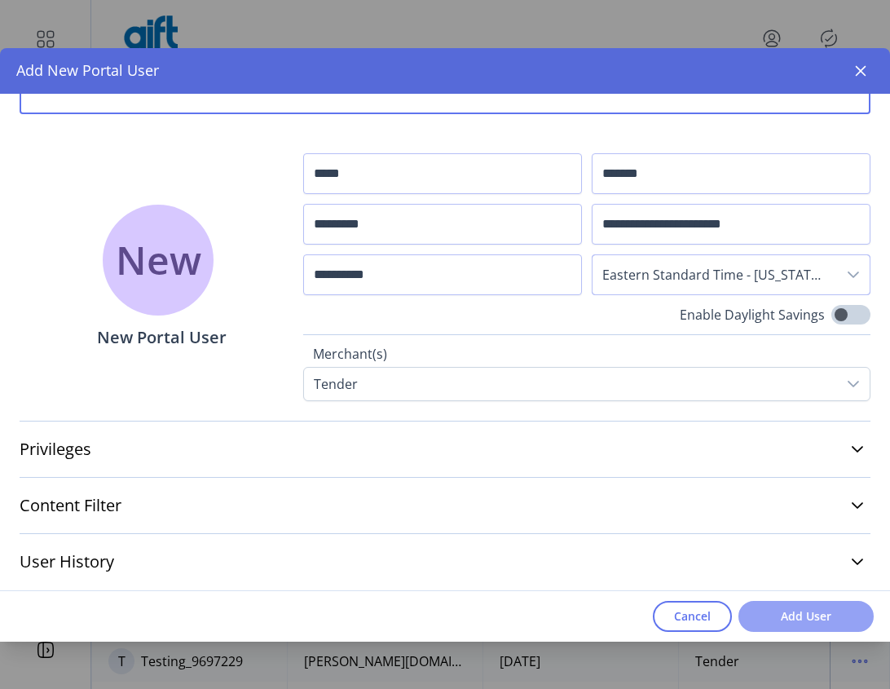
click at [803, 619] on span "Add User" at bounding box center [806, 615] width 93 height 17
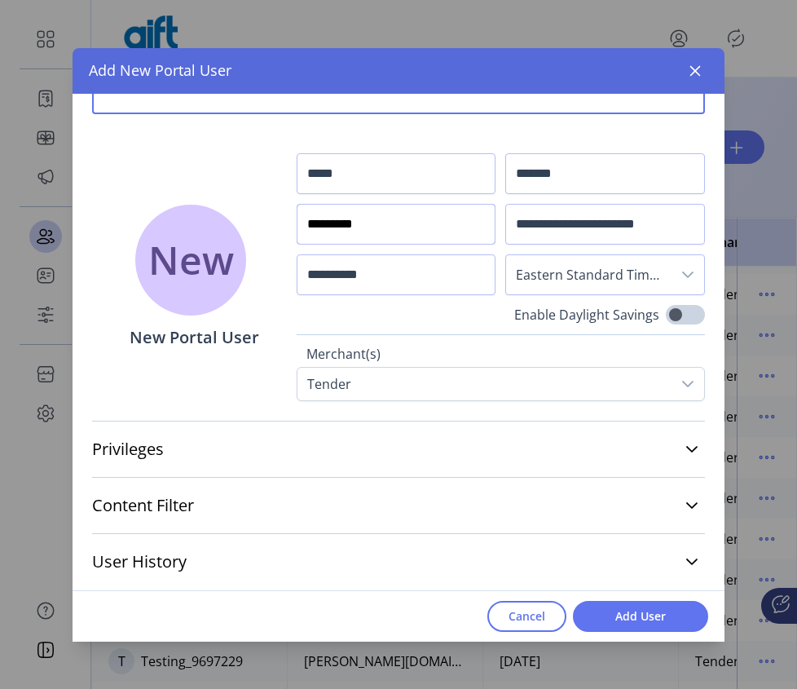
click at [403, 230] on input "*********" at bounding box center [397, 224] width 200 height 41
type input "**********"
click at [637, 612] on span "Add User" at bounding box center [640, 615] width 93 height 17
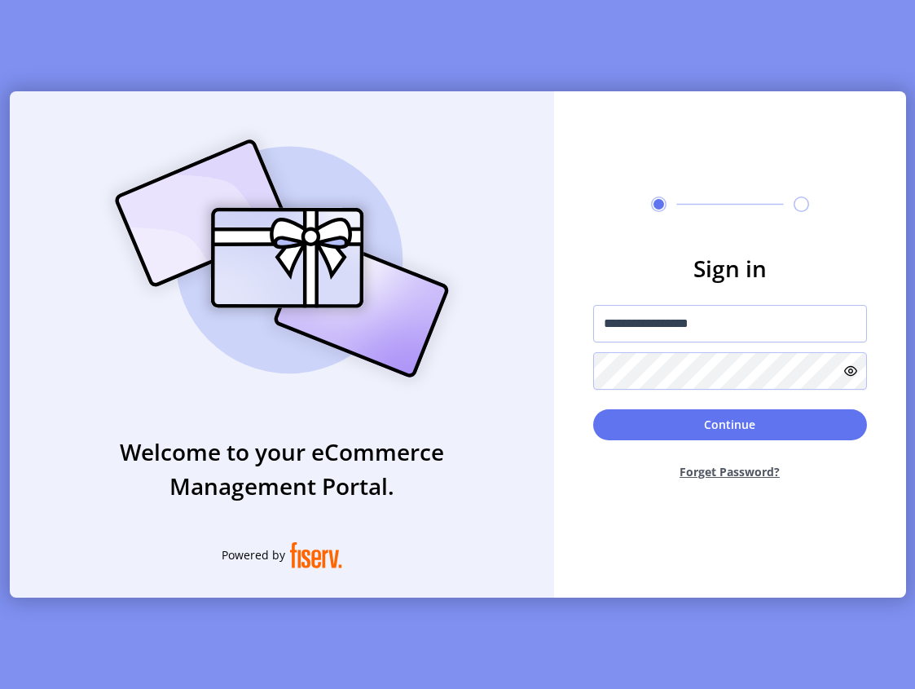
click at [876, 269] on form "**********" at bounding box center [730, 372] width 352 height 242
drag, startPoint x: 753, startPoint y: 324, endPoint x: 610, endPoint y: 319, distance: 142.7
click at [610, 319] on input "**********" at bounding box center [730, 323] width 274 height 37
click at [742, 306] on input "**********" at bounding box center [730, 323] width 274 height 37
click at [760, 326] on input "**********" at bounding box center [730, 323] width 274 height 37
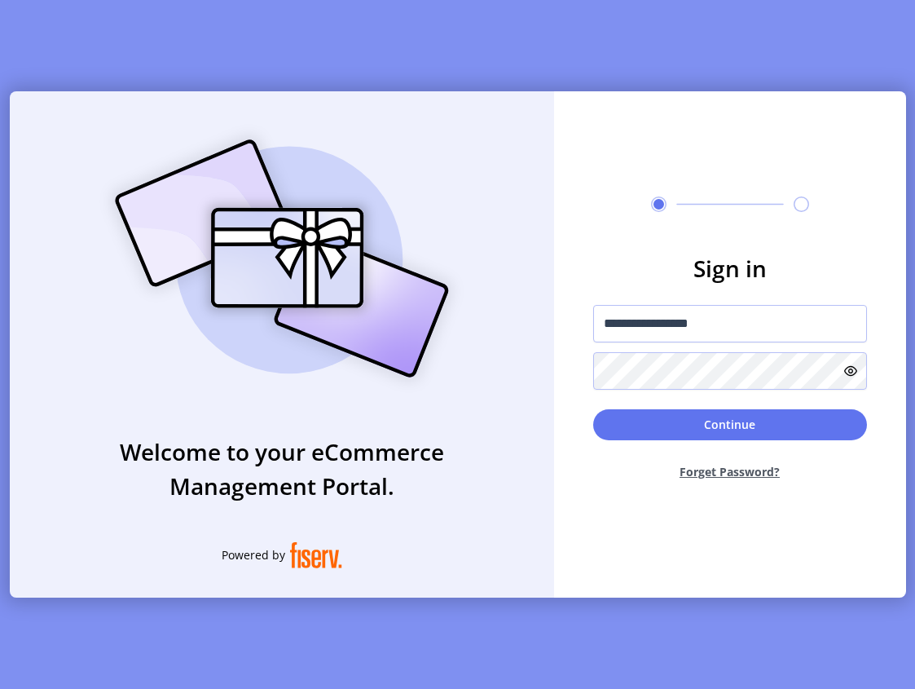
click at [844, 275] on h3 "Sign in" at bounding box center [730, 268] width 274 height 34
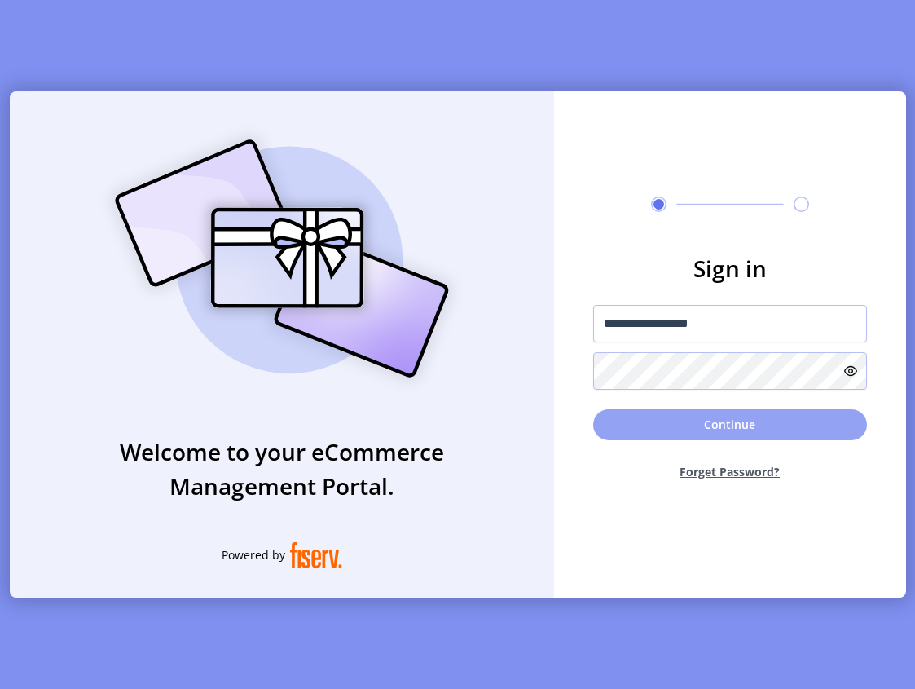
click at [747, 425] on button "Continue" at bounding box center [730, 424] width 274 height 31
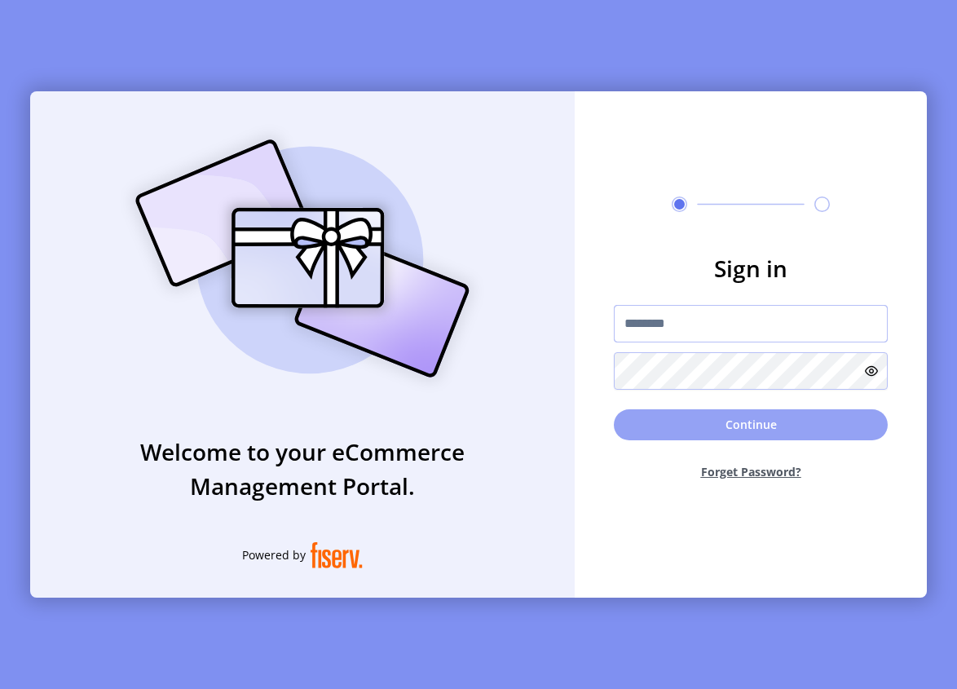
type input "**********"
click at [714, 429] on button "Continue" at bounding box center [751, 424] width 274 height 31
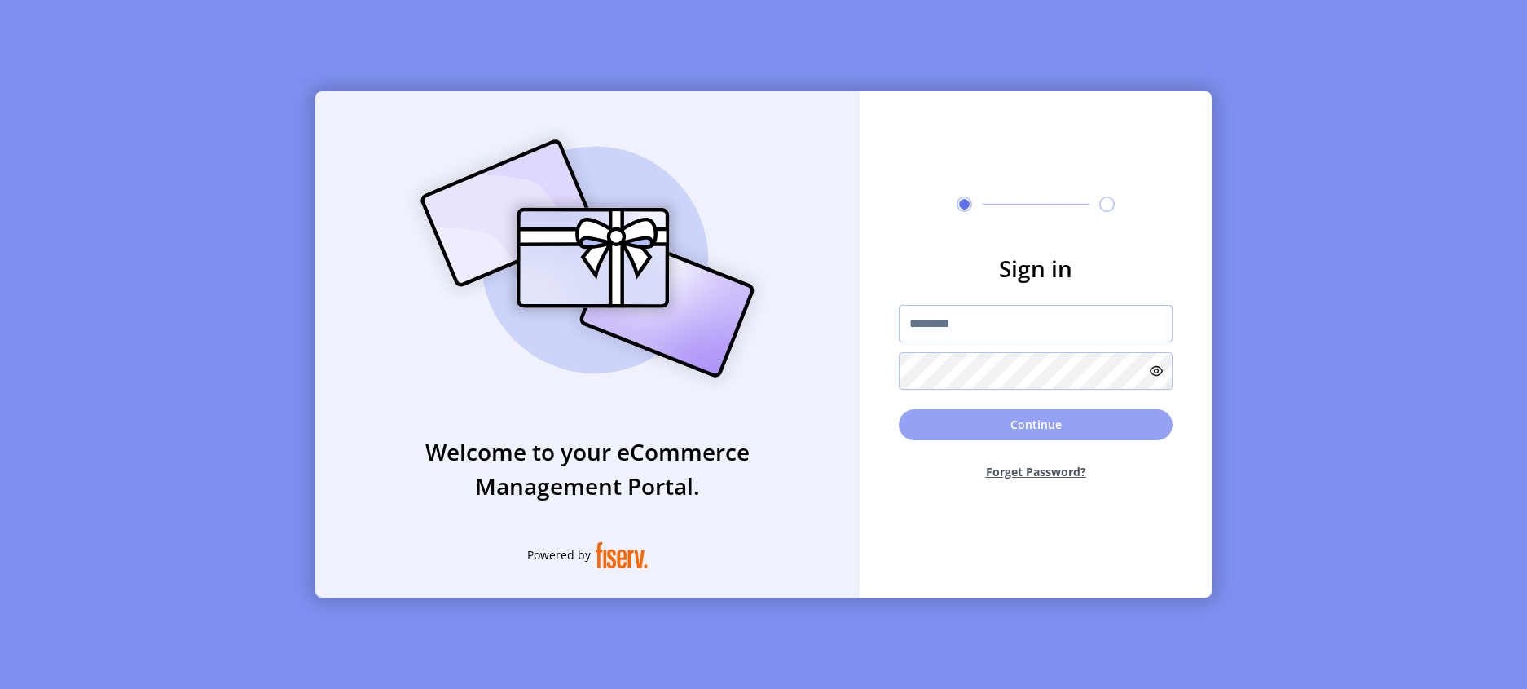
type input "**********"
click at [1028, 427] on button "Continue" at bounding box center [1036, 424] width 274 height 31
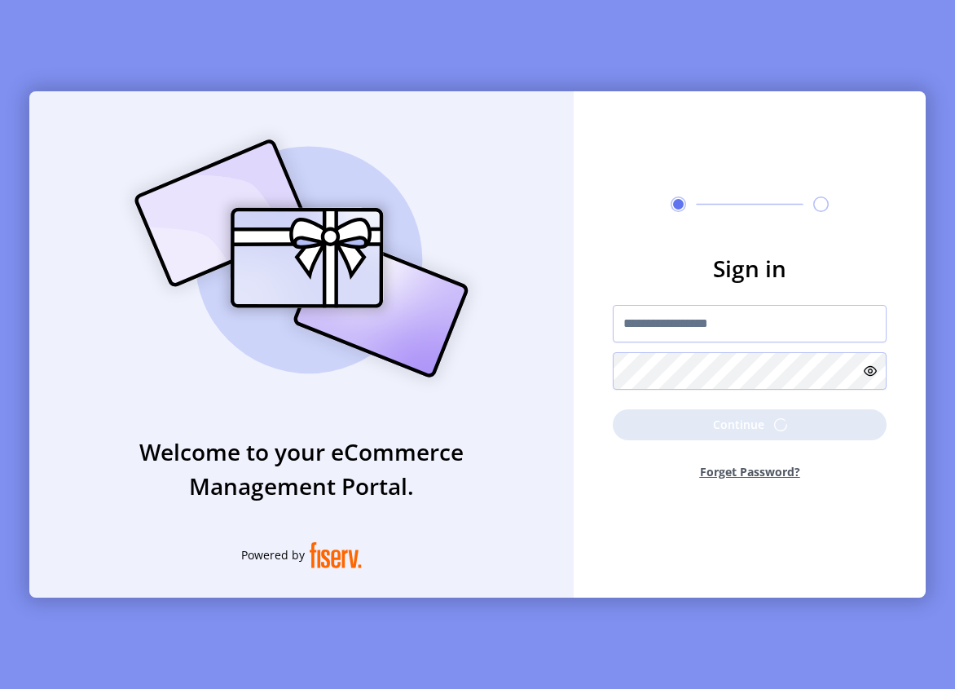
click at [953, 470] on div "**********" at bounding box center [477, 344] width 955 height 689
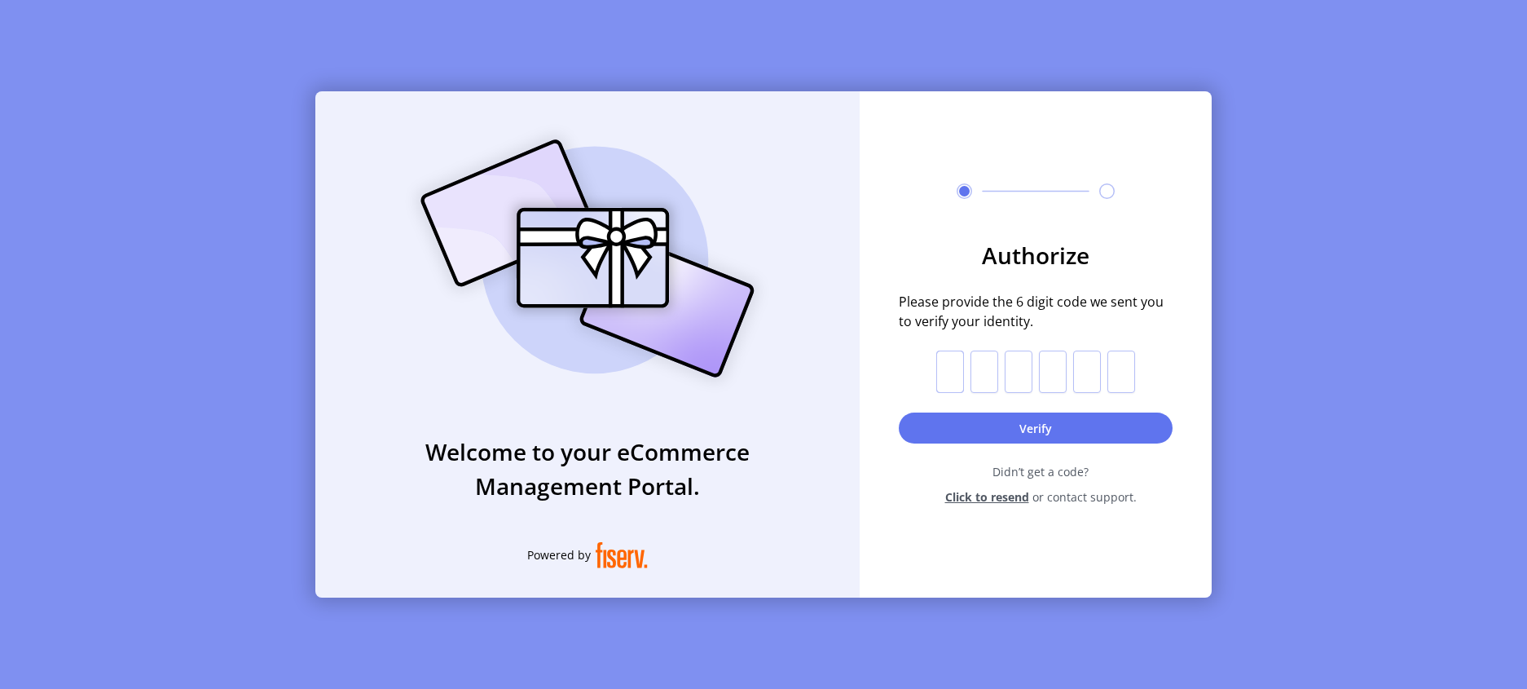
click at [959, 365] on input "text" at bounding box center [950, 371] width 28 height 42
paste input "*"
type input "*"
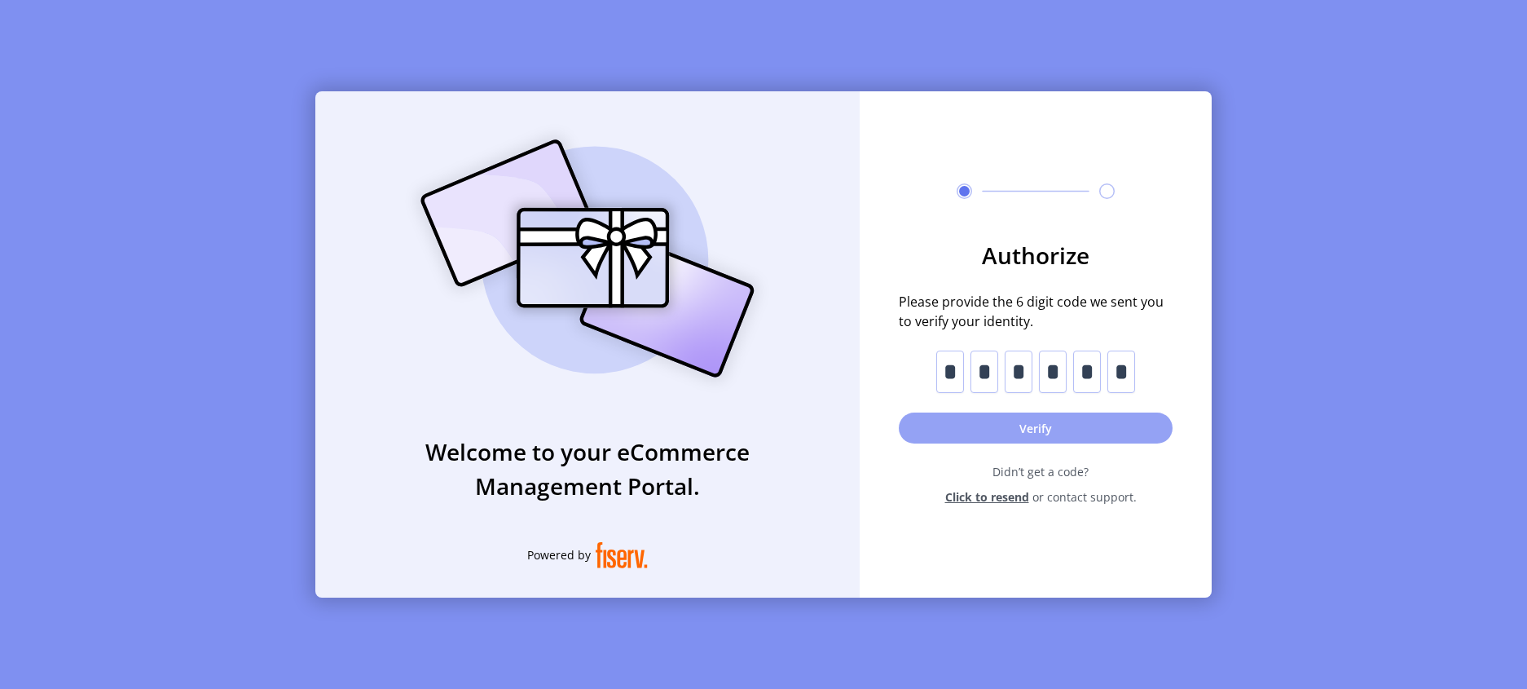
click at [1042, 429] on button "Verify" at bounding box center [1036, 427] width 274 height 31
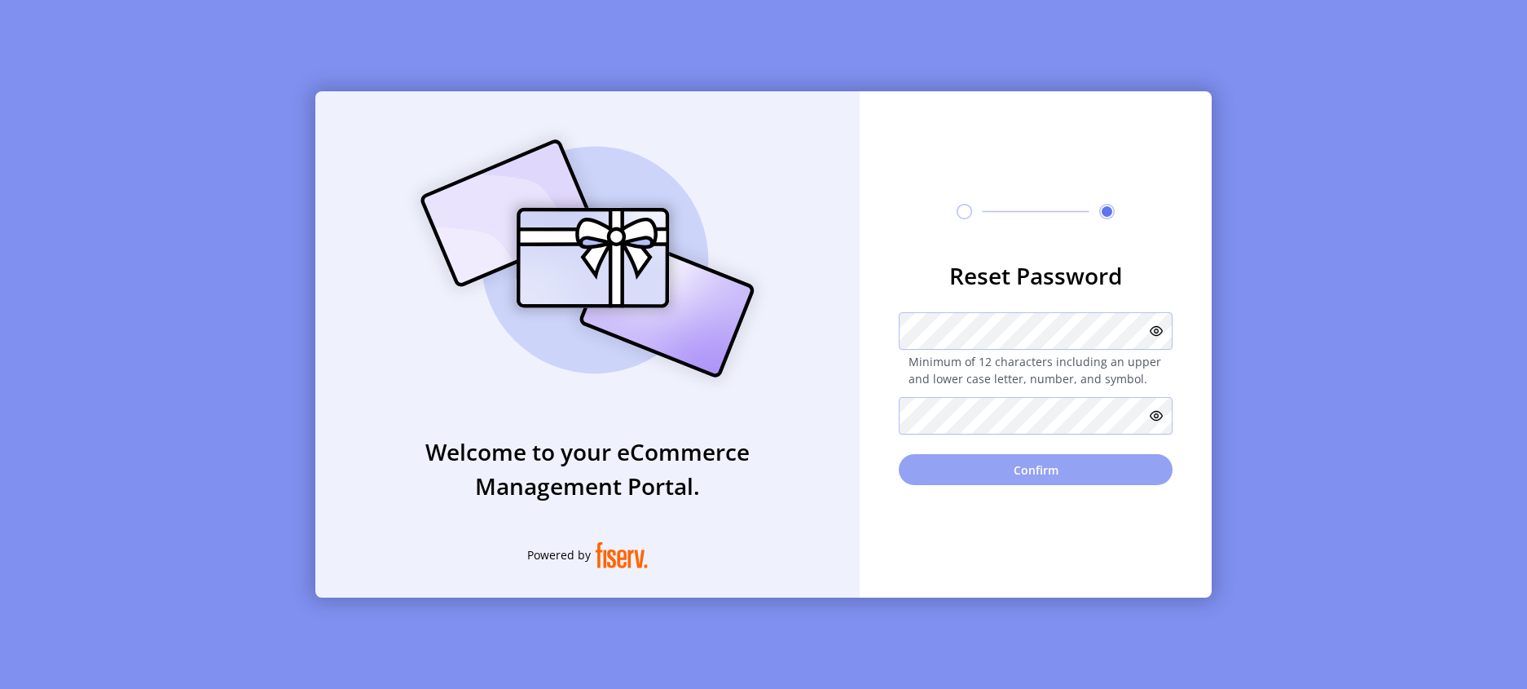
click at [990, 468] on button "Confirm" at bounding box center [1036, 469] width 274 height 31
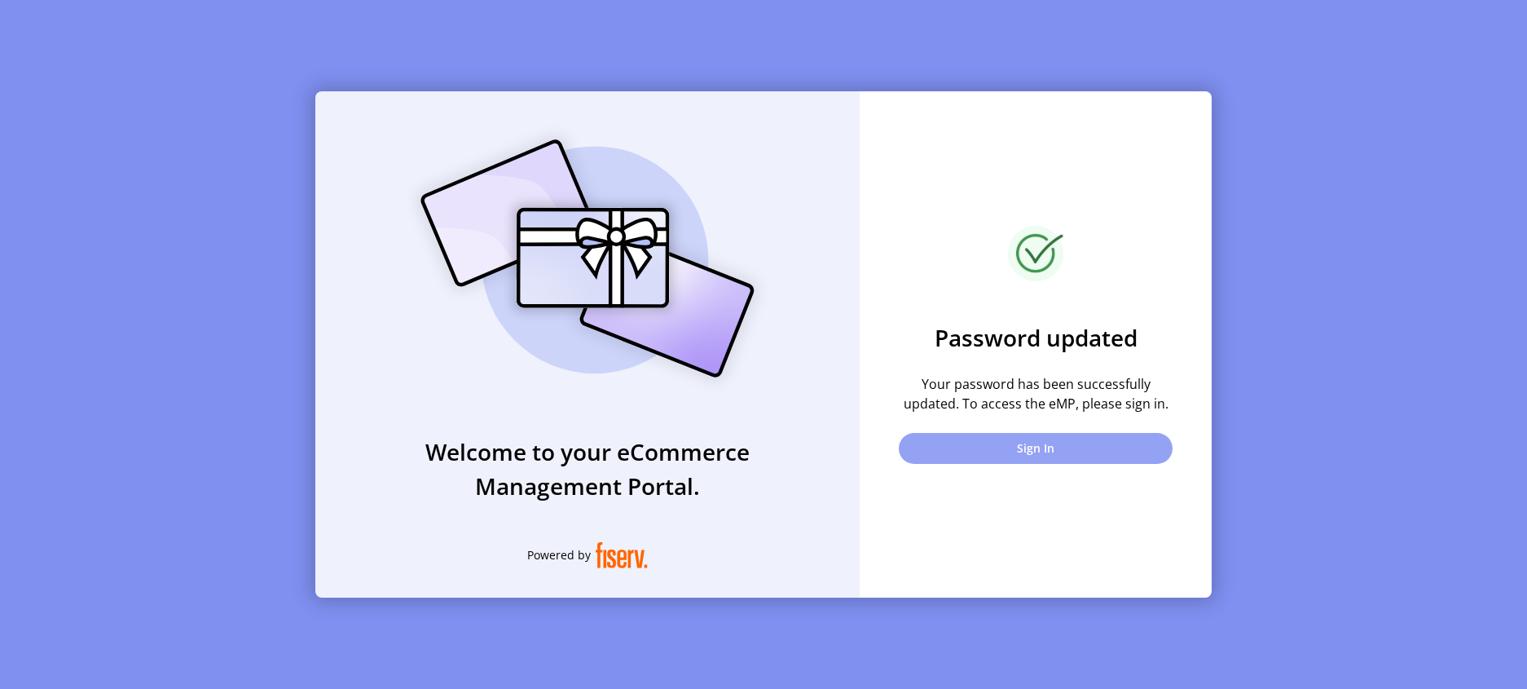
click at [1008, 452] on button "Sign In" at bounding box center [1036, 448] width 274 height 31
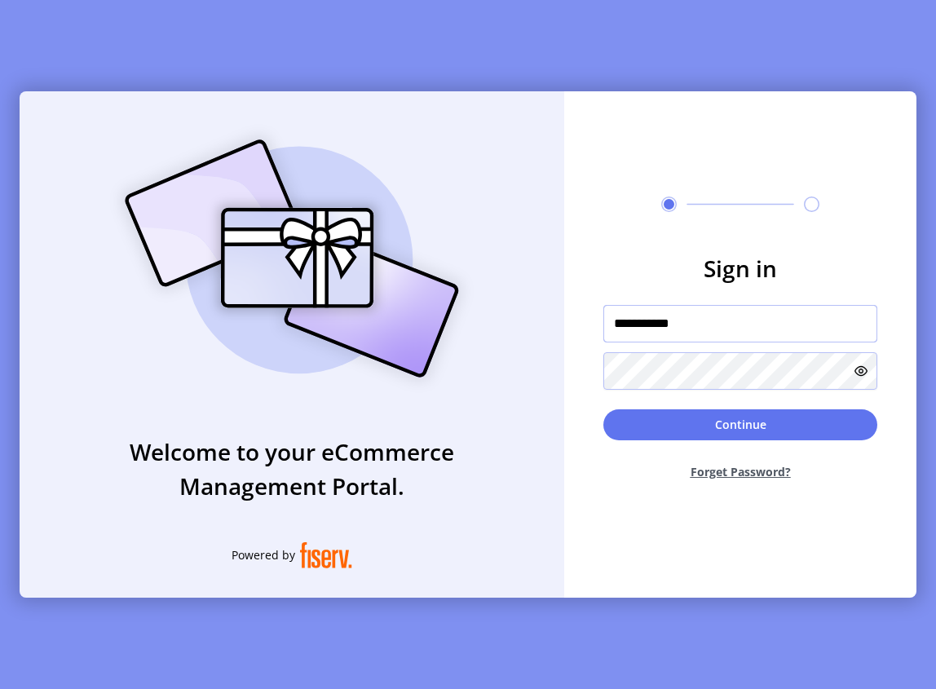
drag, startPoint x: 750, startPoint y: 325, endPoint x: 597, endPoint y: 328, distance: 153.2
click at [597, 328] on form "**********" at bounding box center [740, 372] width 352 height 242
type input "**********"
click at [853, 279] on h3 "Sign in" at bounding box center [740, 268] width 274 height 34
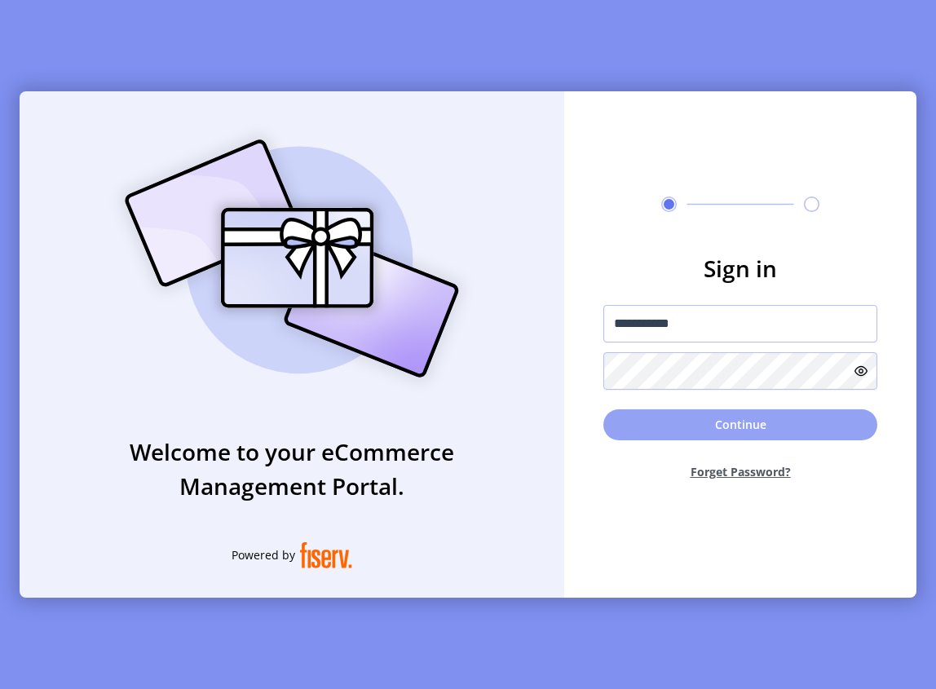
click at [726, 429] on button "Continue" at bounding box center [740, 424] width 274 height 31
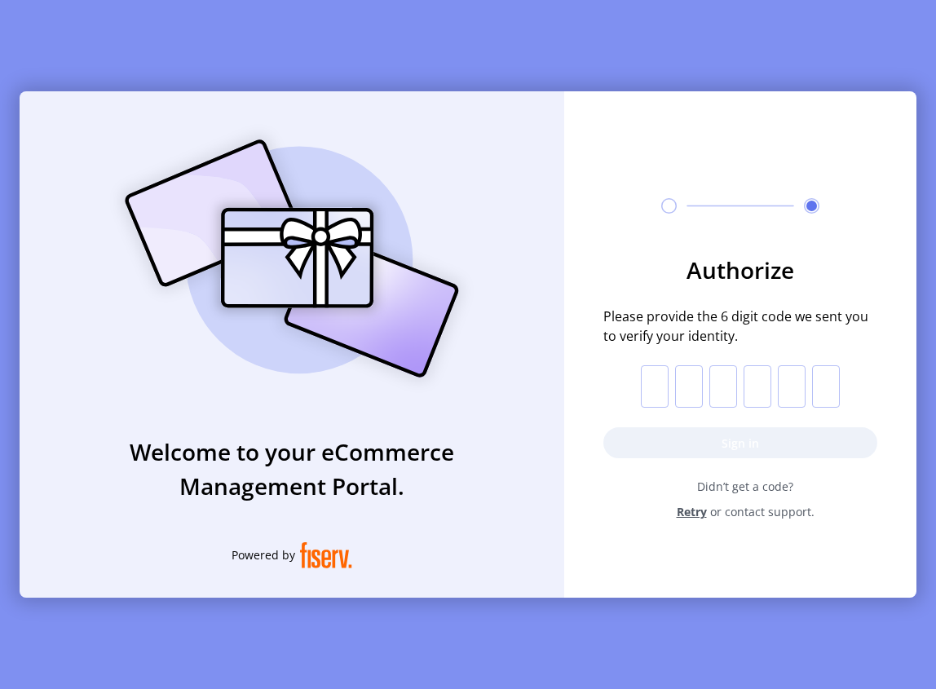
click at [659, 390] on input "text" at bounding box center [655, 386] width 28 height 42
click at [654, 383] on input "text" at bounding box center [655, 386] width 28 height 42
paste input "*"
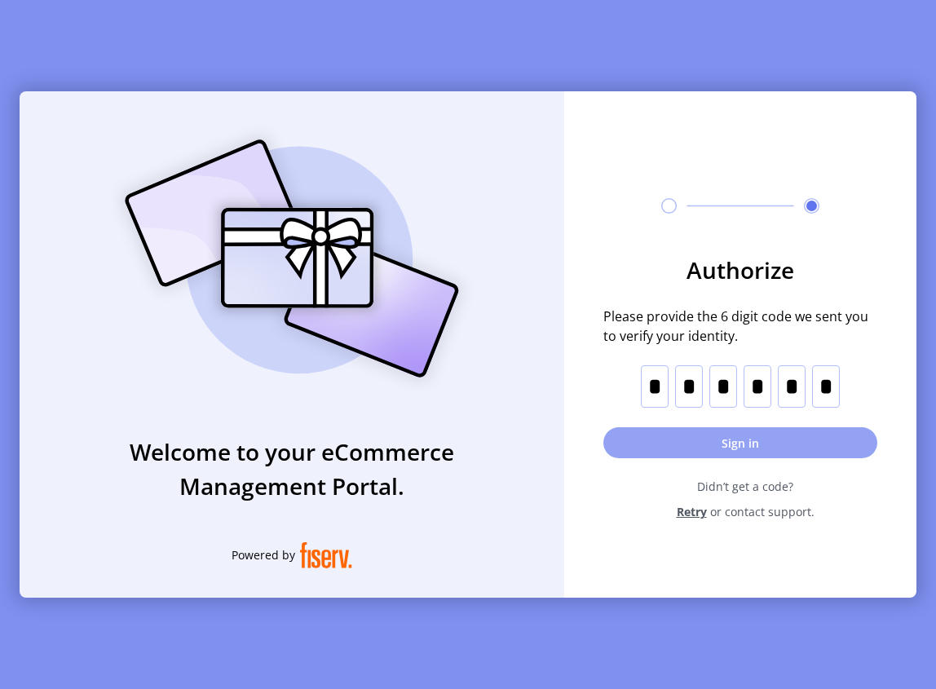
type input "*"
click at [701, 440] on button "Sign in" at bounding box center [740, 442] width 274 height 31
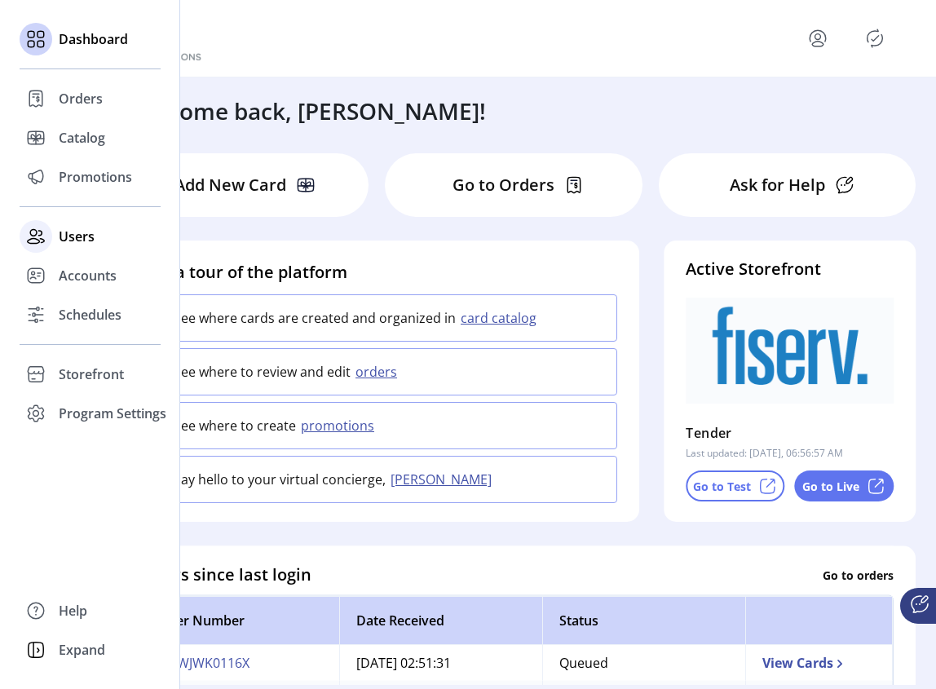
click at [82, 244] on span "Users" at bounding box center [77, 237] width 36 height 20
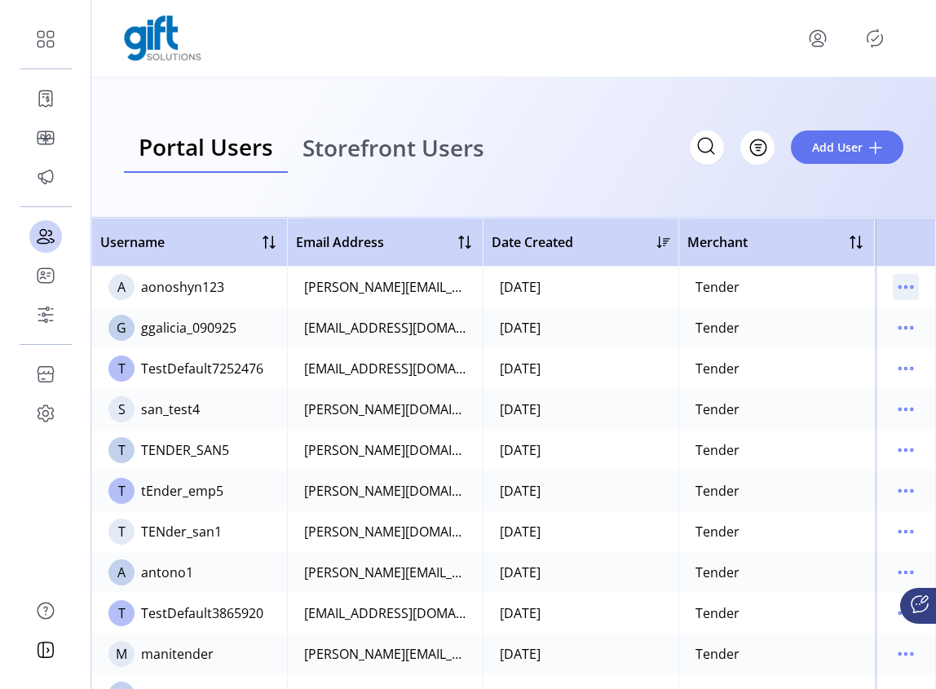
click at [909, 289] on icon "menu" at bounding box center [905, 287] width 26 height 26
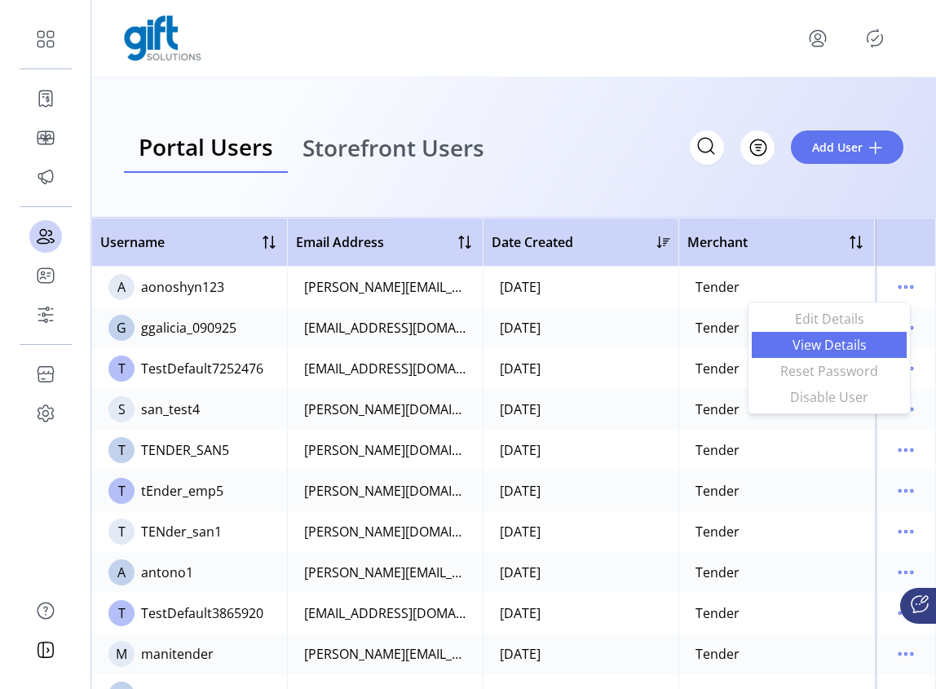
click at [829, 344] on span "View Details" at bounding box center [828, 344] width 135 height 13
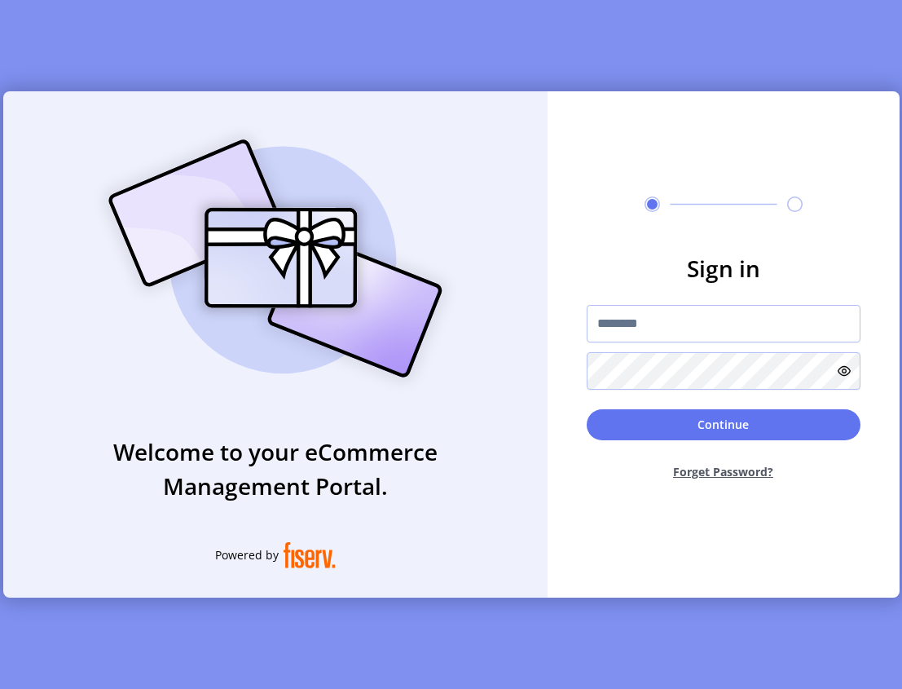
type input "**********"
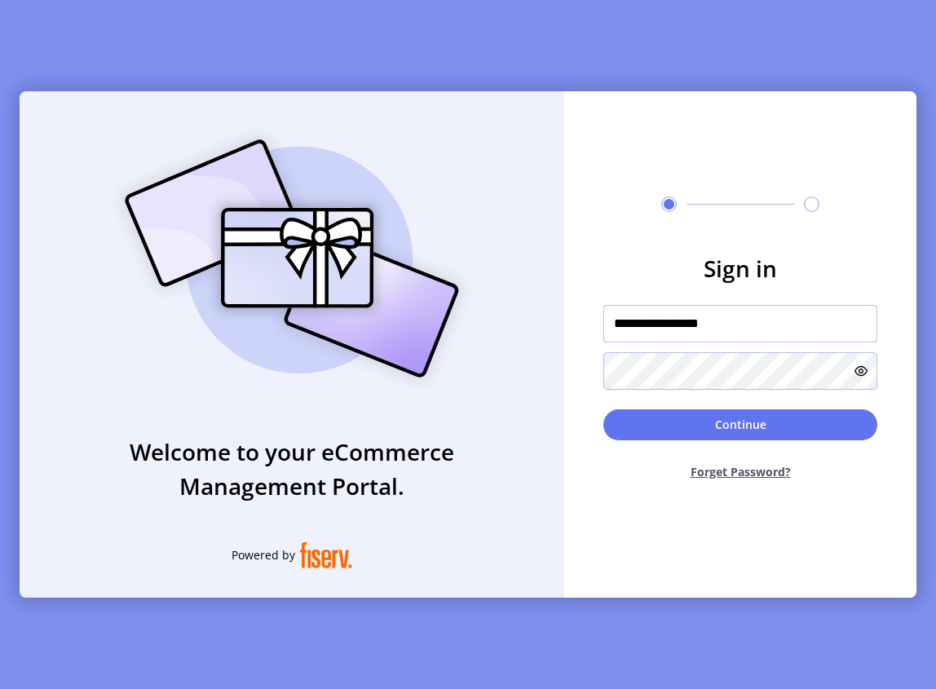
click at [736, 330] on input "**********" at bounding box center [740, 323] width 274 height 37
type input "**********"
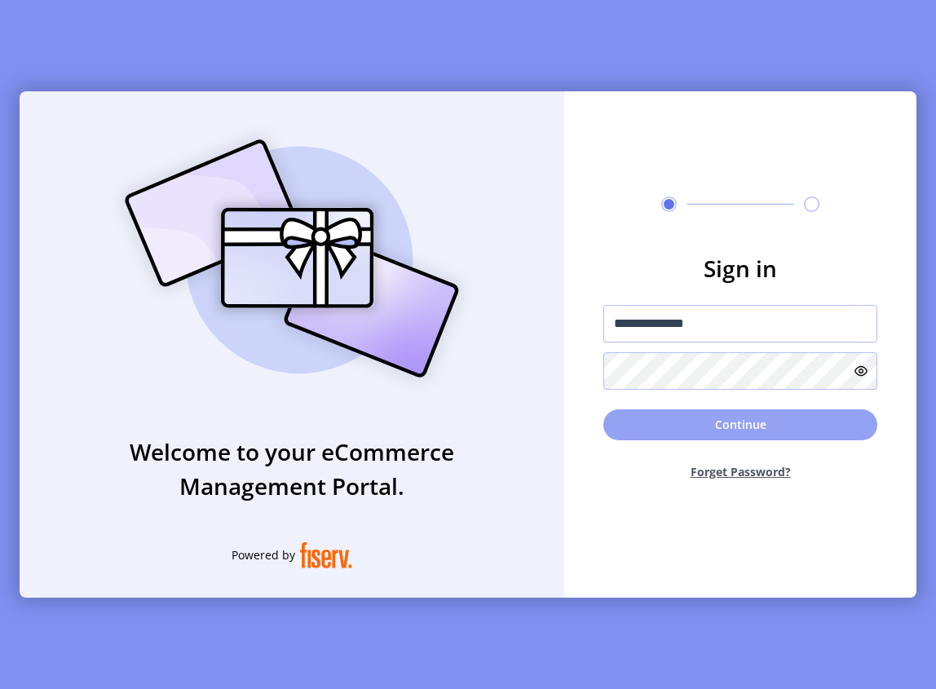
click at [730, 418] on button "Continue" at bounding box center [740, 424] width 274 height 31
